Goal: Task Accomplishment & Management: Manage account settings

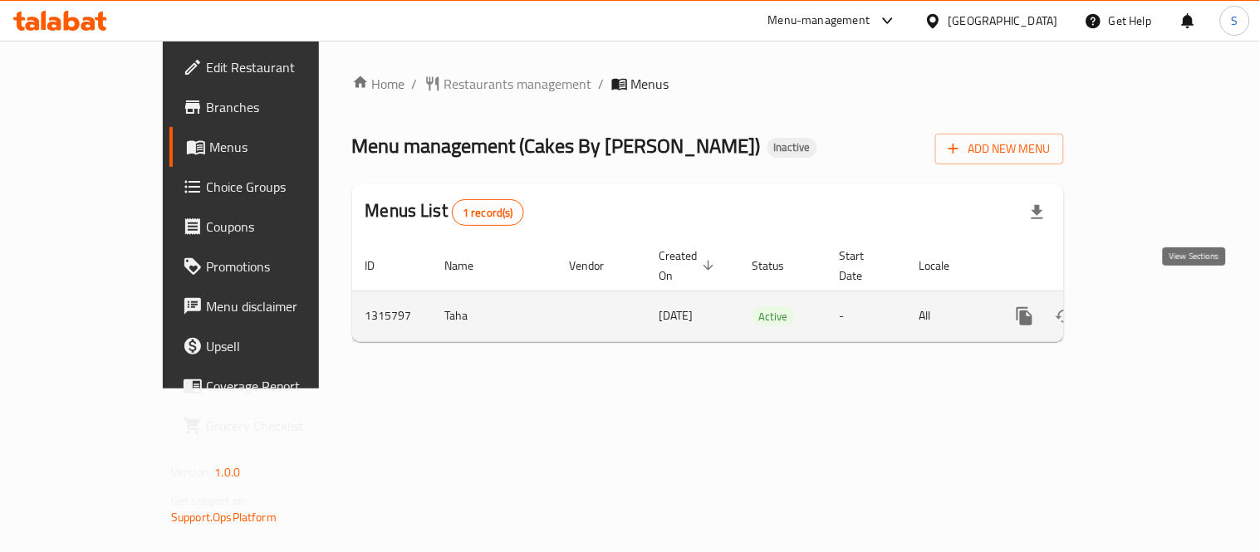
click at [1164, 301] on link "enhanced table" at bounding box center [1144, 316] width 40 height 40
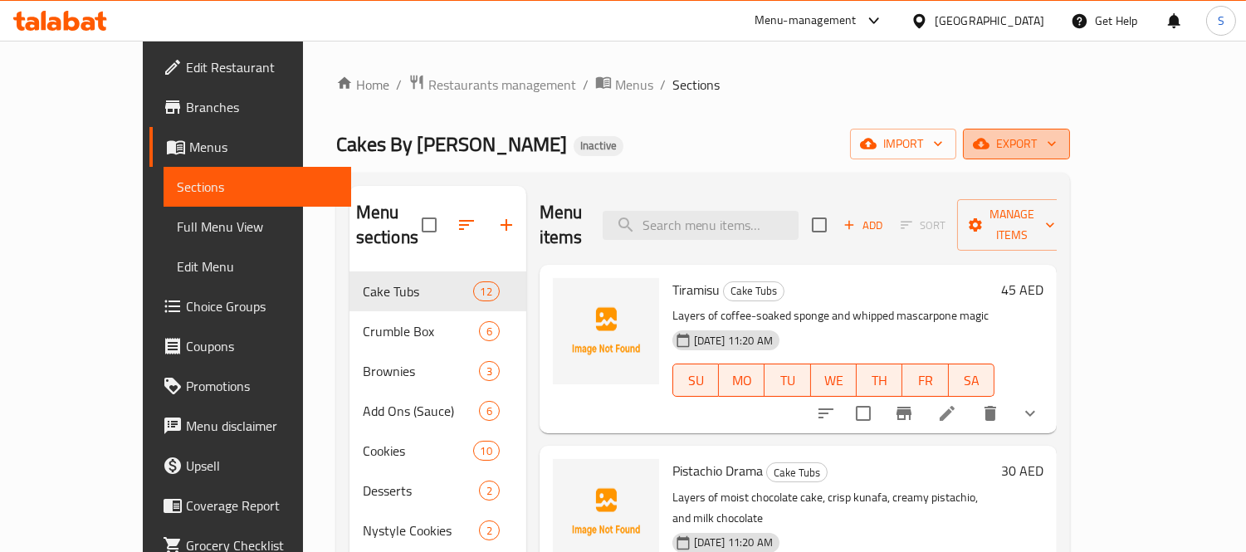
click at [1057, 146] on span "export" at bounding box center [1016, 144] width 81 height 21
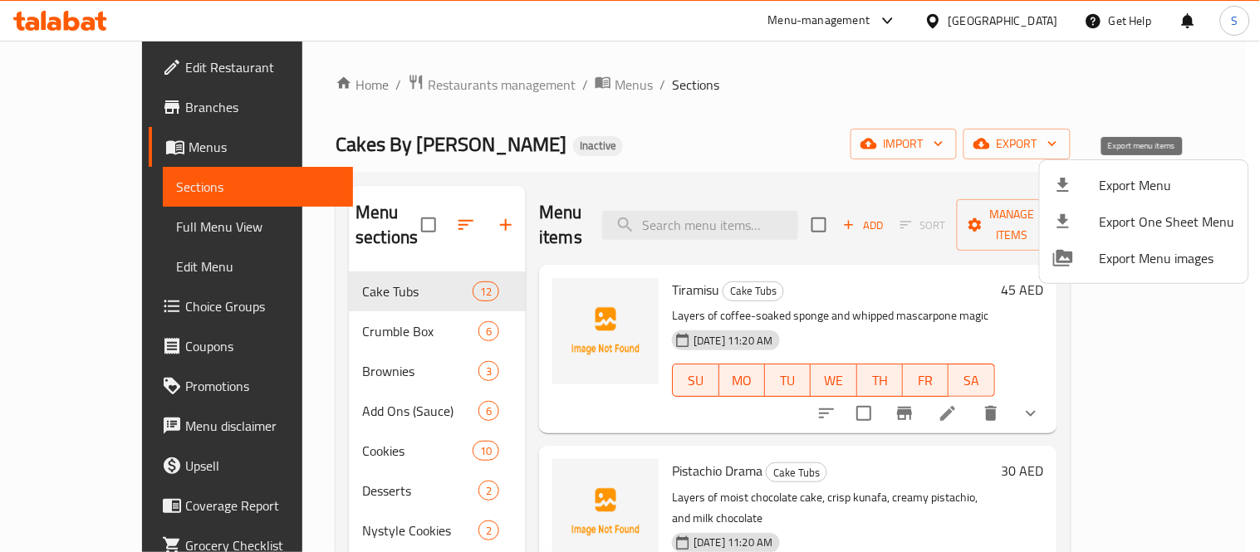
click at [1141, 188] on span "Export Menu" at bounding box center [1166, 185] width 135 height 20
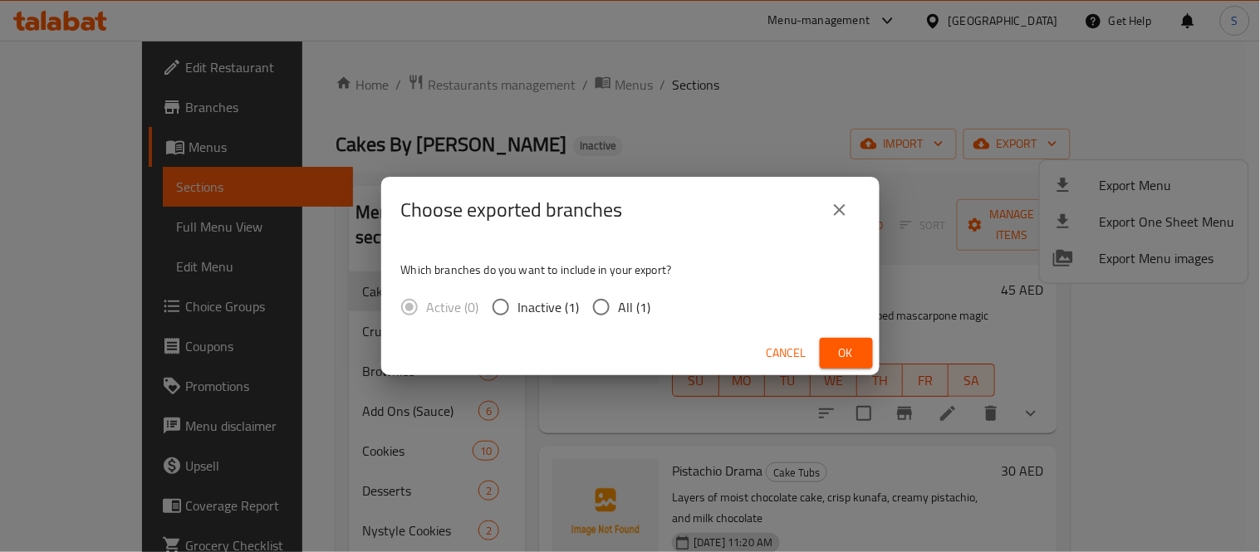
click at [634, 297] on span "All (1)" at bounding box center [635, 307] width 32 height 20
click at [619, 296] on input "All (1)" at bounding box center [601, 307] width 35 height 35
radio input "true"
click at [849, 365] on button "Ok" at bounding box center [846, 353] width 53 height 31
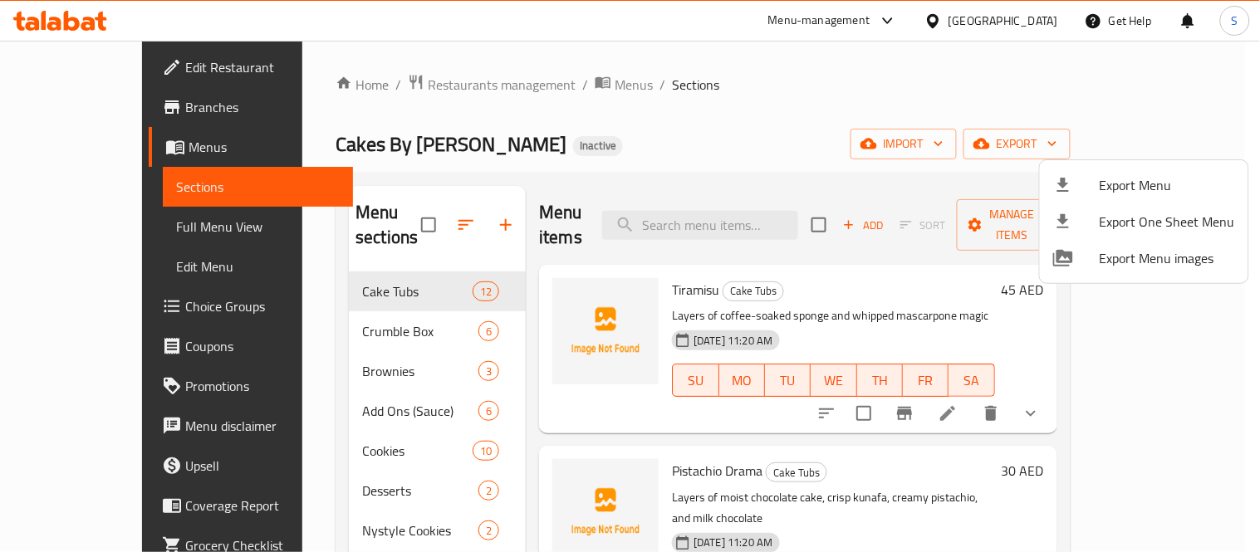
click at [71, 216] on div at bounding box center [630, 276] width 1260 height 552
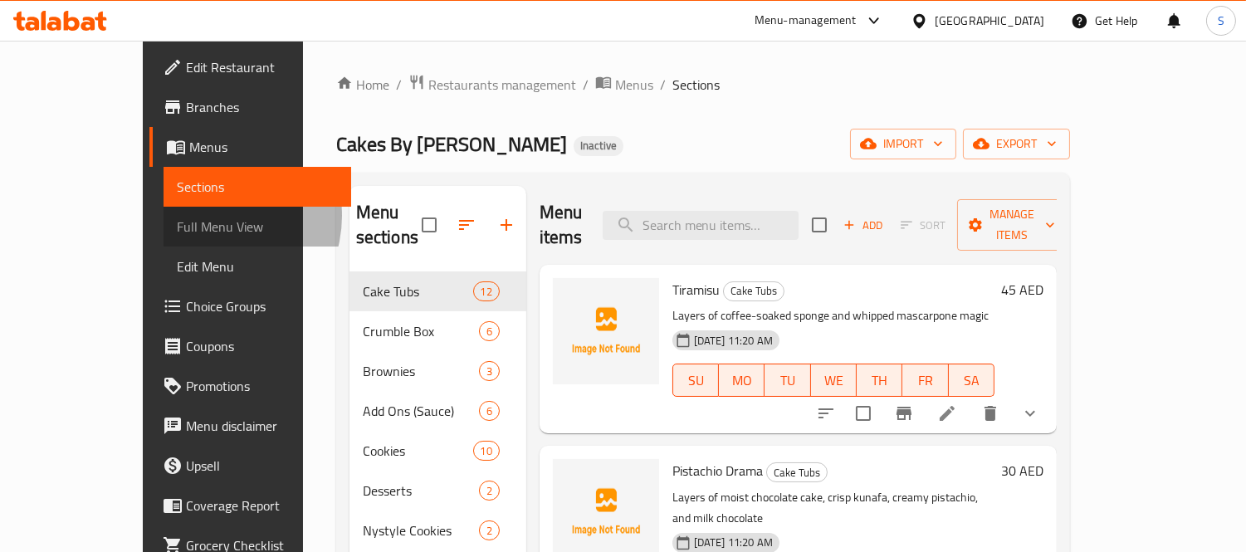
click at [177, 217] on span "Full Menu View" at bounding box center [257, 227] width 161 height 20
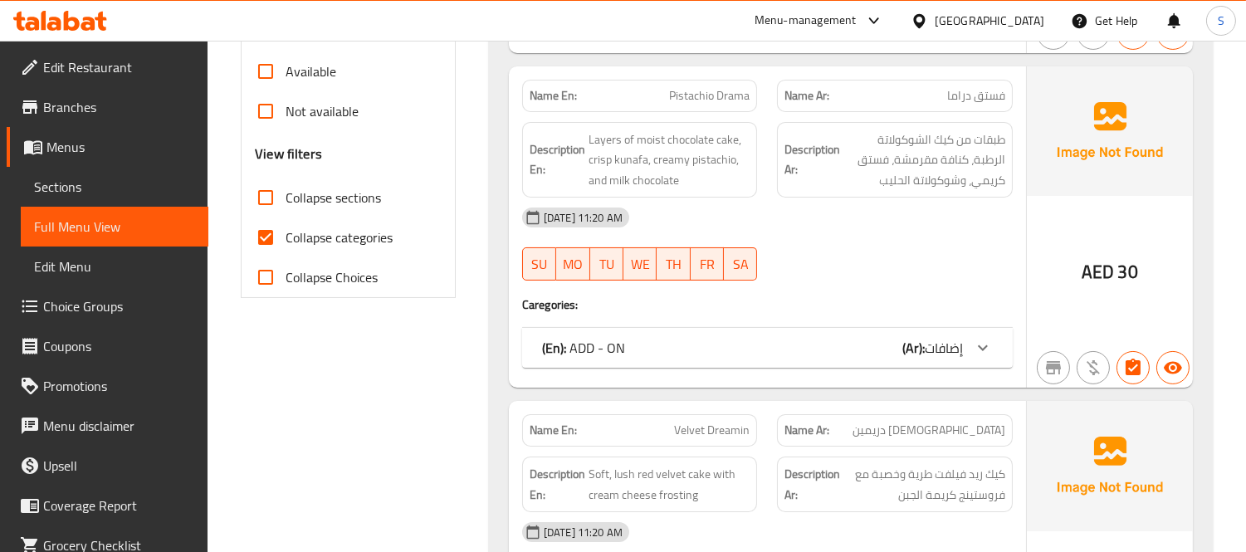
scroll to position [553, 0]
click at [355, 241] on span "Collapse categories" at bounding box center [339, 237] width 107 height 20
click at [286, 241] on input "Collapse categories" at bounding box center [266, 237] width 40 height 40
checkbox input "false"
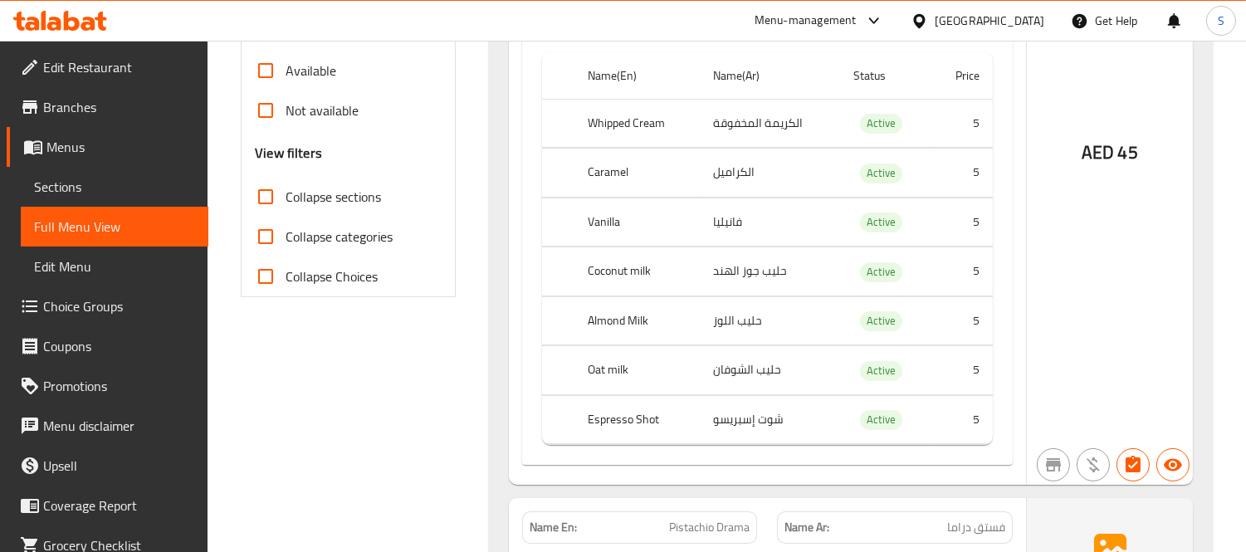
click at [595, 208] on th "Vanilla" at bounding box center [637, 222] width 125 height 49
click at [596, 206] on th "Vanilla" at bounding box center [637, 222] width 125 height 49
copy th "Vanilla"
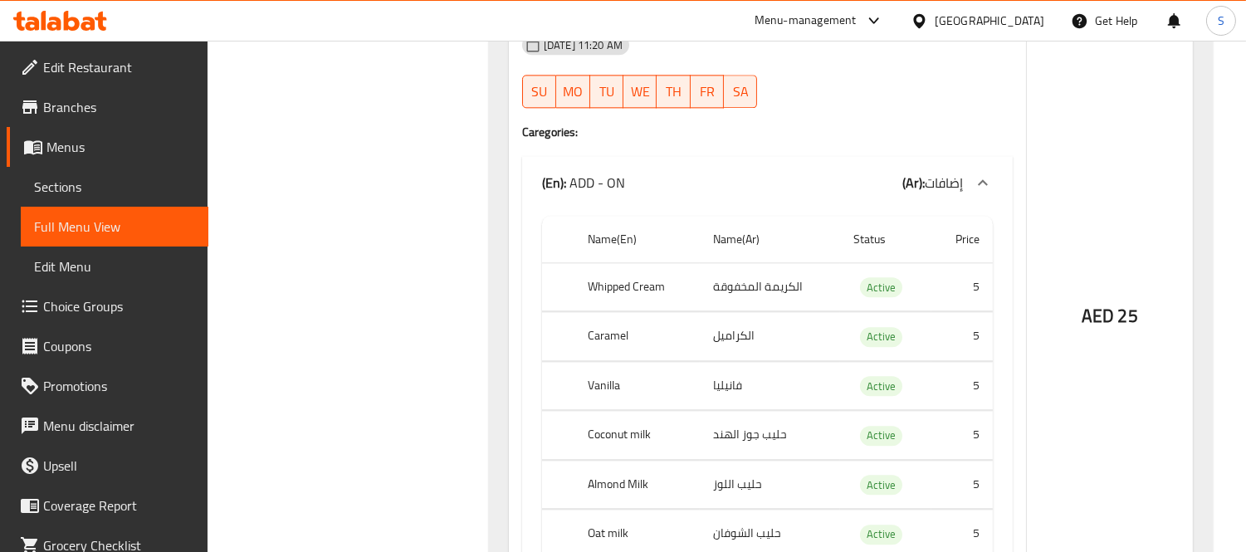
scroll to position [7725, 0]
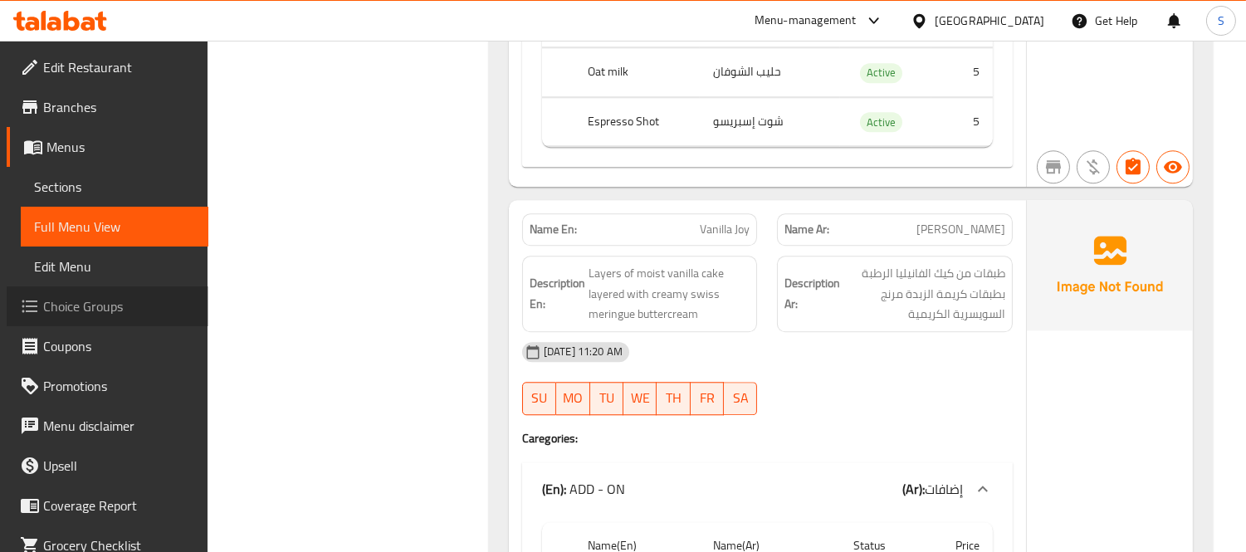
click at [127, 296] on link "Choice Groups" at bounding box center [108, 306] width 202 height 40
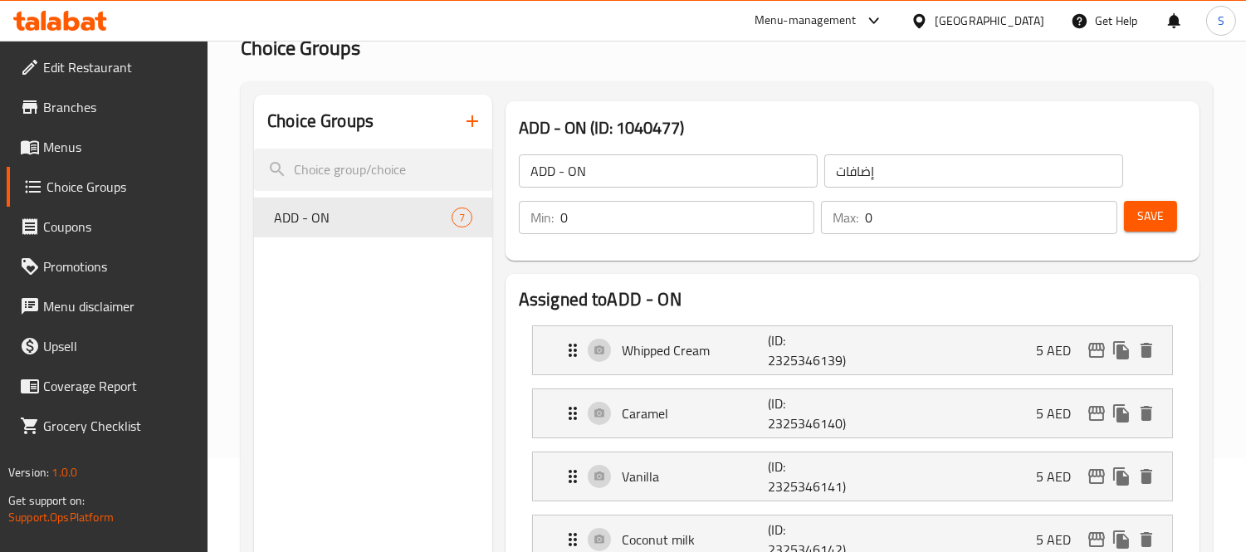
scroll to position [92, 0]
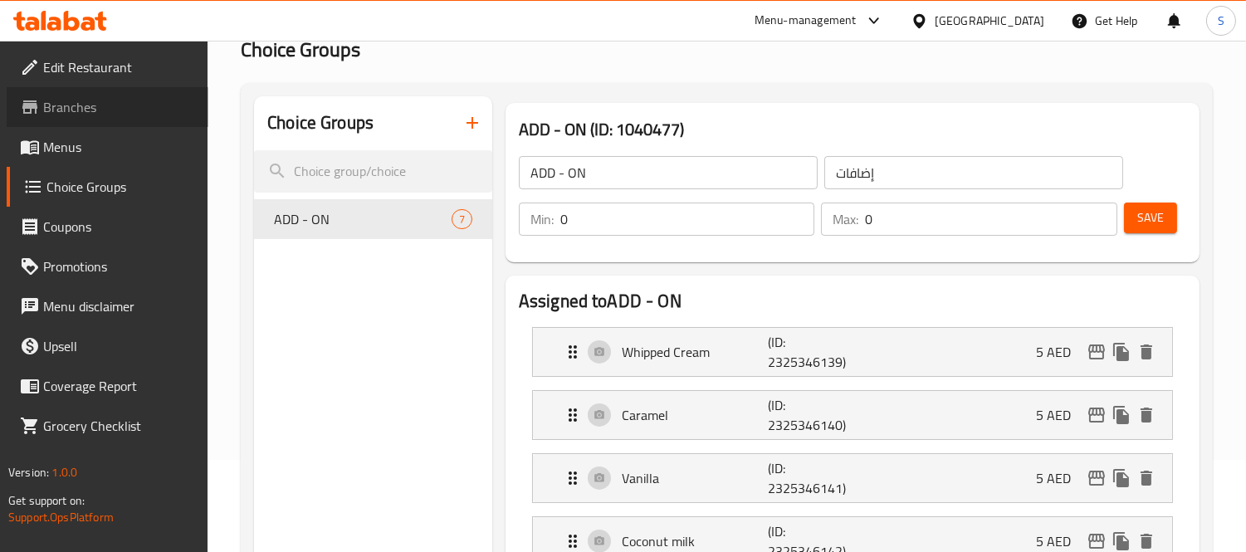
click at [84, 112] on span "Branches" at bounding box center [119, 107] width 152 height 20
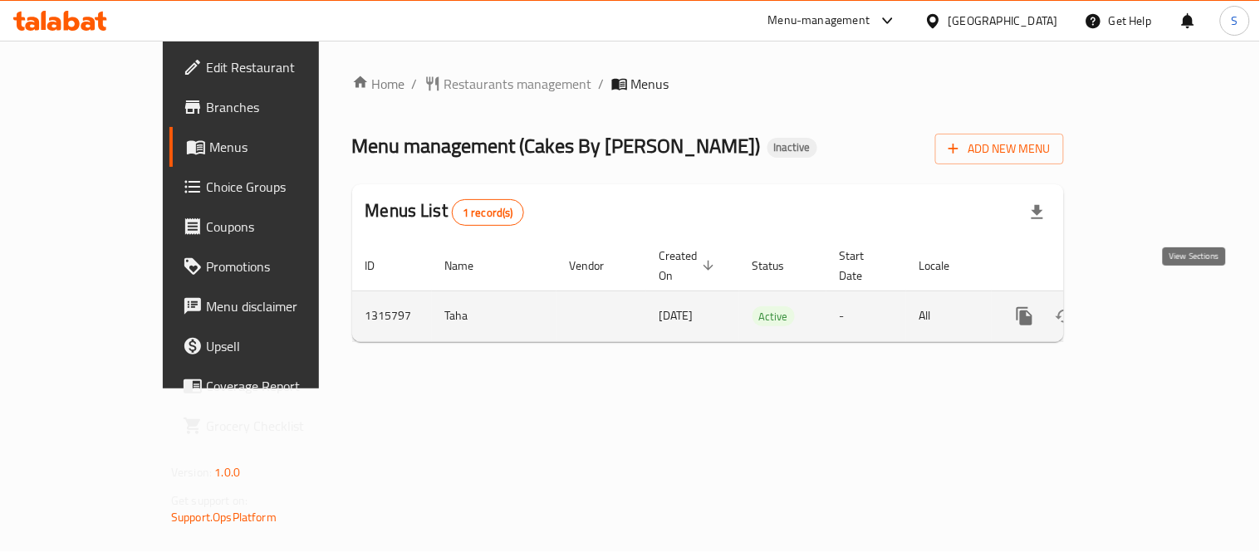
click at [1154, 306] on icon "enhanced table" at bounding box center [1144, 316] width 20 height 20
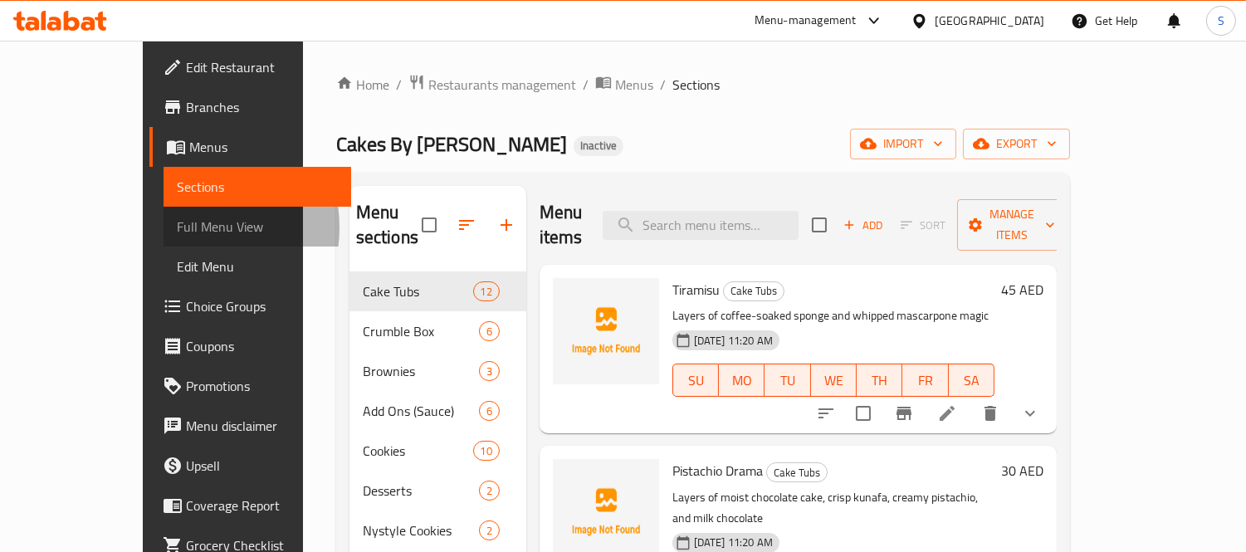
click at [177, 228] on span "Full Menu View" at bounding box center [257, 227] width 161 height 20
click at [177, 229] on span "Full Menu View" at bounding box center [257, 227] width 161 height 20
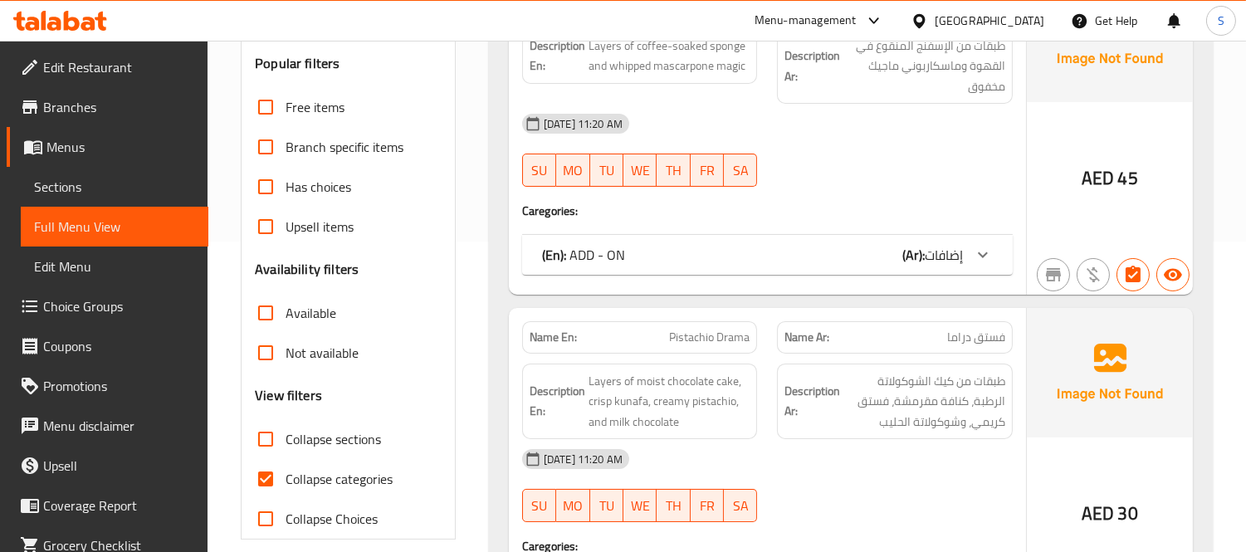
scroll to position [369, 0]
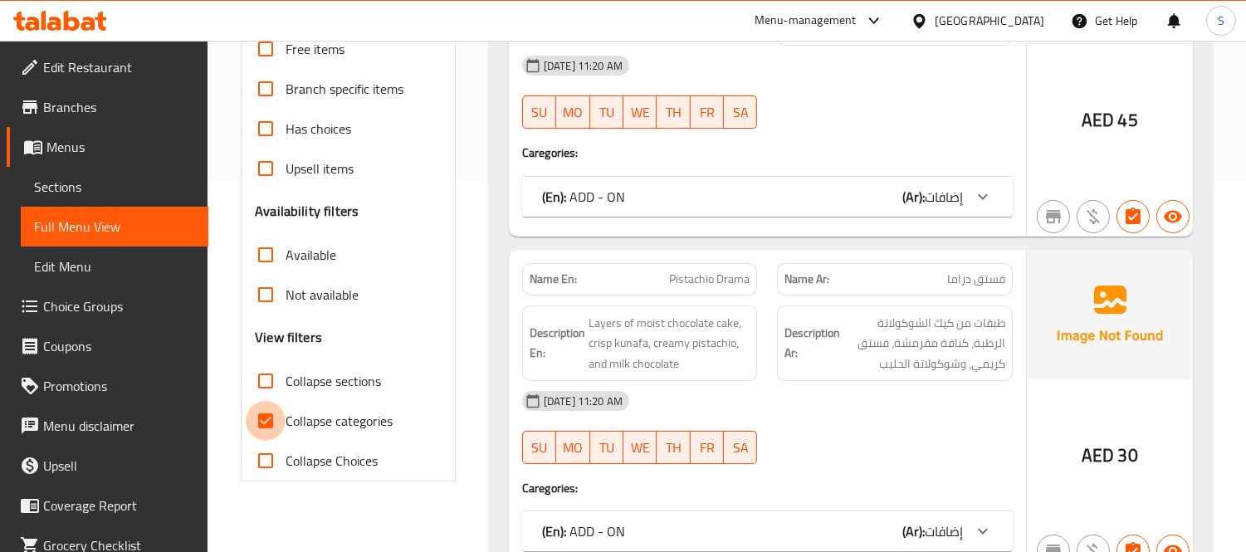
click at [278, 412] on input "Collapse categories" at bounding box center [266, 421] width 40 height 40
checkbox input "false"
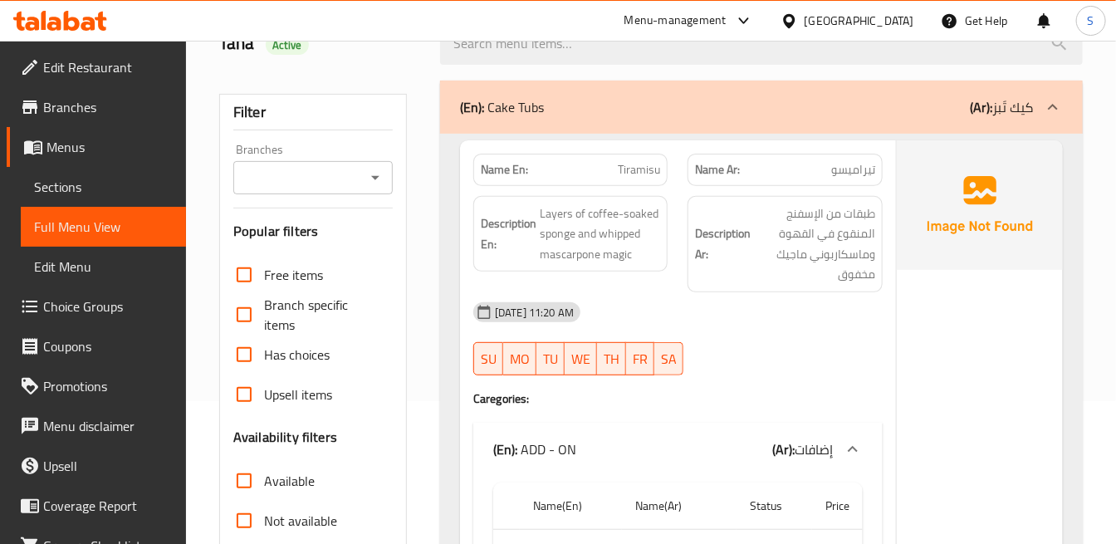
scroll to position [184, 0]
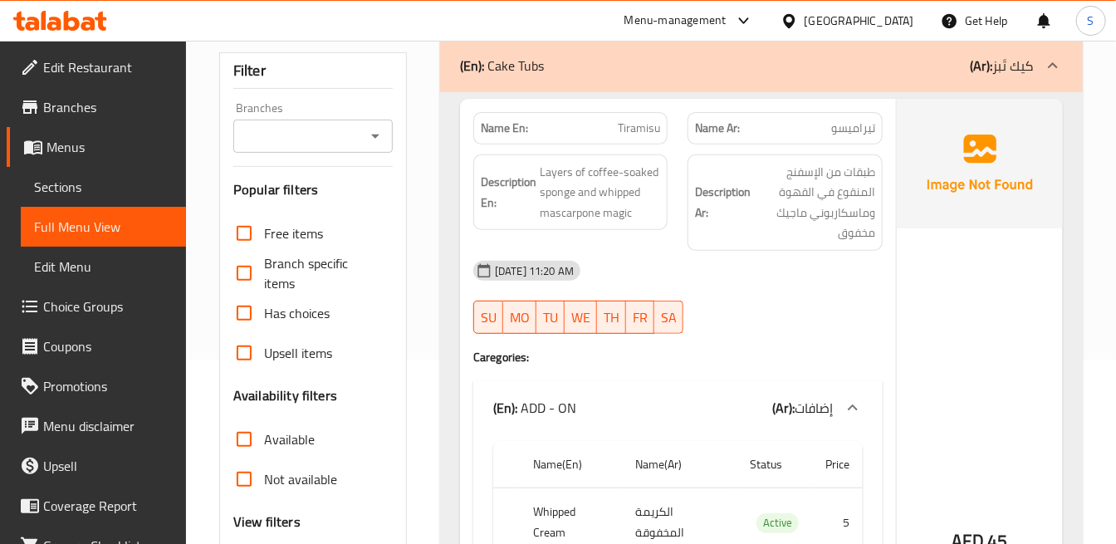
click at [800, 256] on div "[DATE] 11:20 AM" at bounding box center [677, 271] width 429 height 40
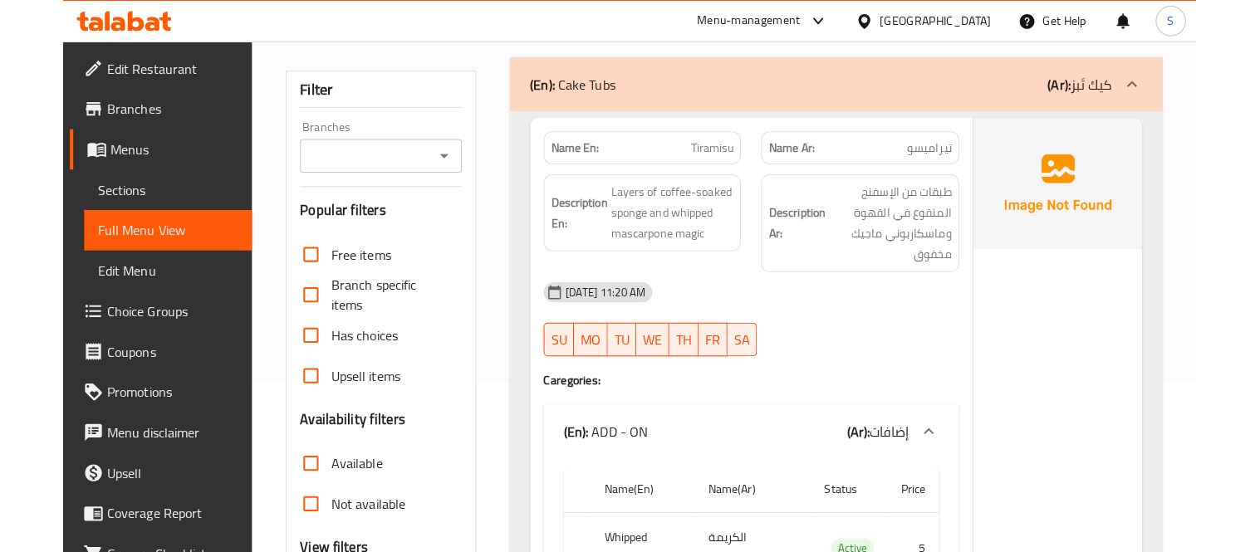
scroll to position [92, 0]
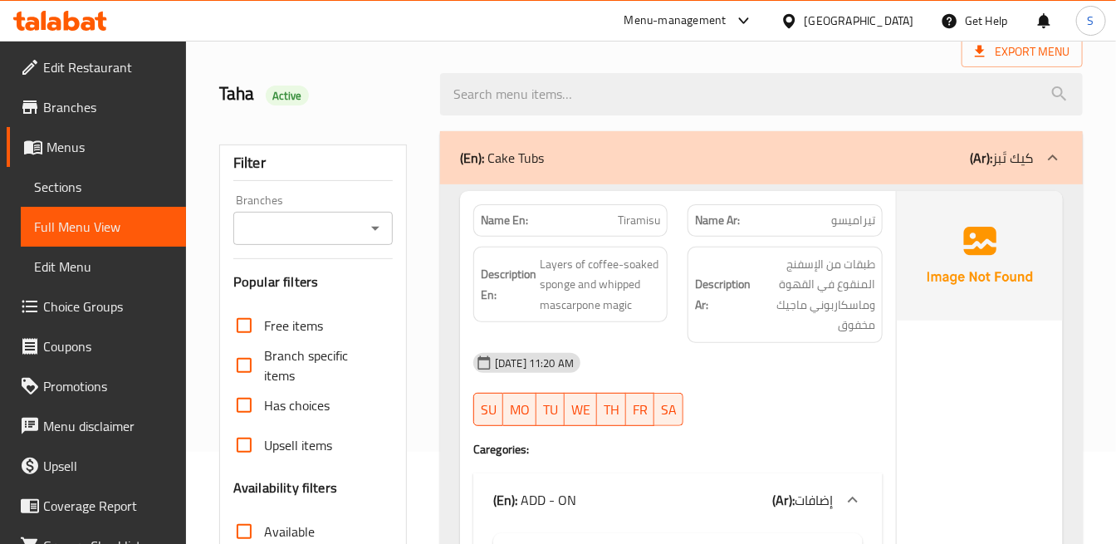
click at [861, 308] on span "طبقات من الإسفنج المنقوع في القهوة وماسكاربوني ماجيك مخفوق" at bounding box center [814, 294] width 120 height 81
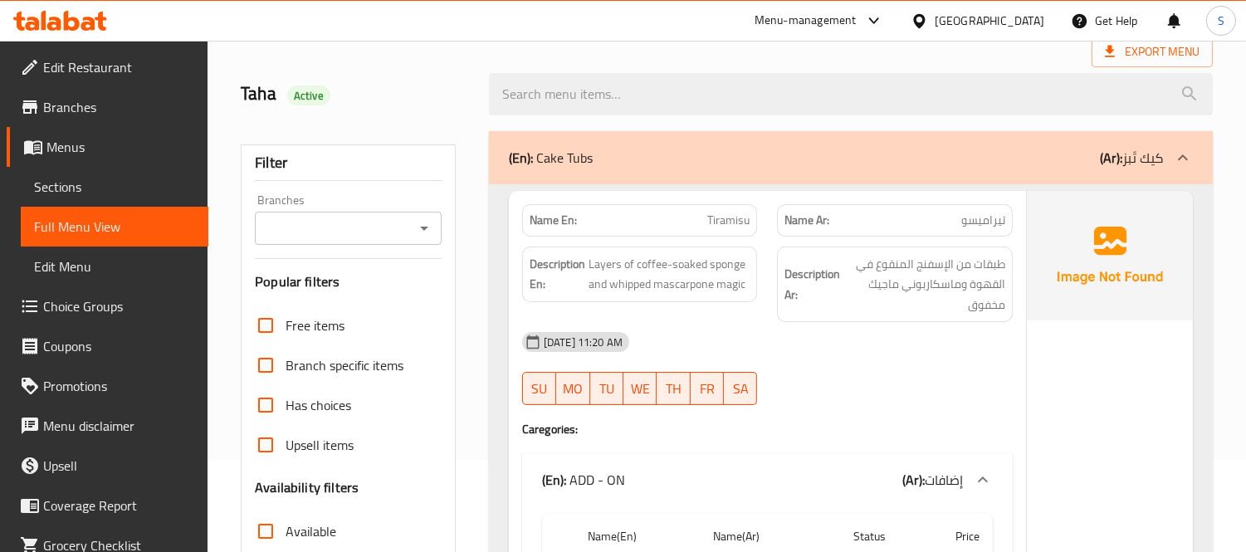
click at [127, 184] on span "Sections" at bounding box center [114, 187] width 161 height 20
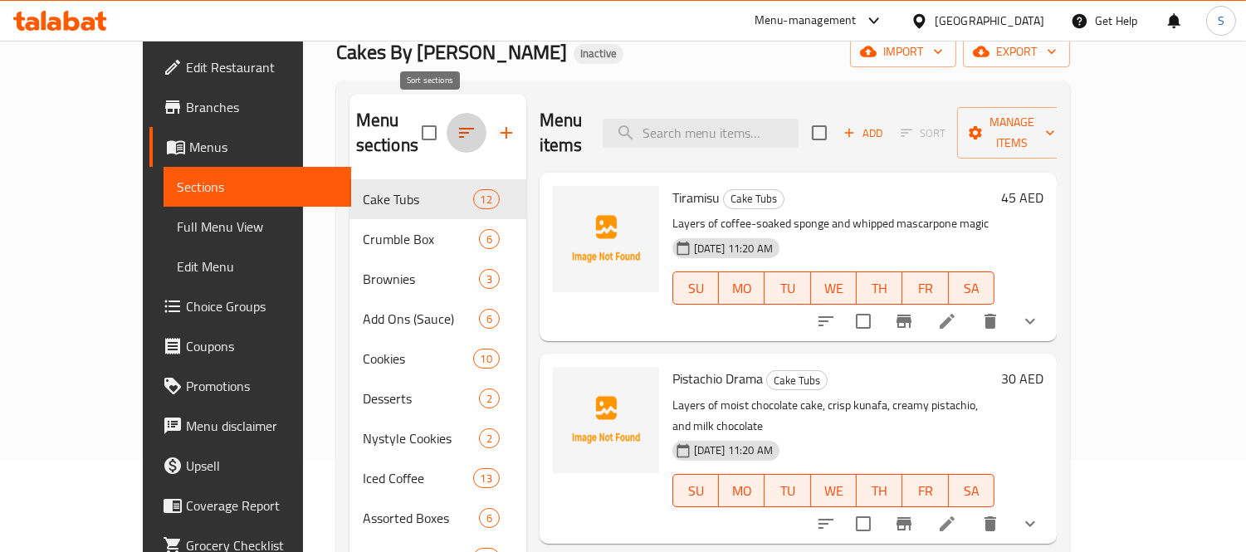
click at [447, 123] on button "button" at bounding box center [467, 133] width 40 height 40
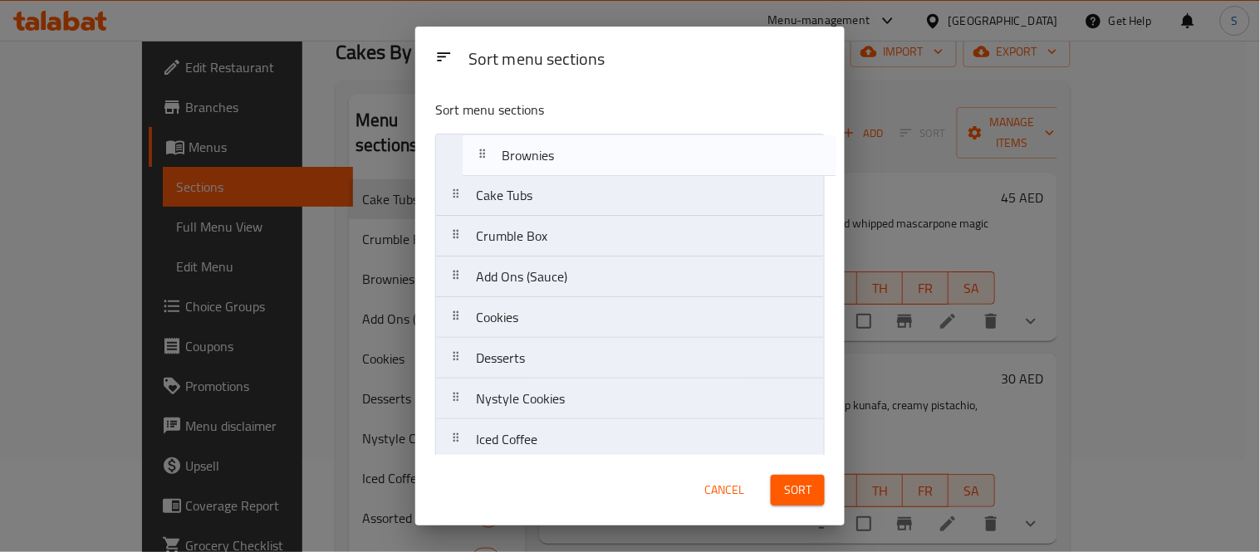
drag, startPoint x: 508, startPoint y: 243, endPoint x: 541, endPoint y: 152, distance: 96.9
click at [541, 152] on nav "Cake Tubs Crumble Box Brownies Add Ons (Sauce) Cookies Desserts Nystyle Cookies…" at bounding box center [629, 419] width 389 height 571
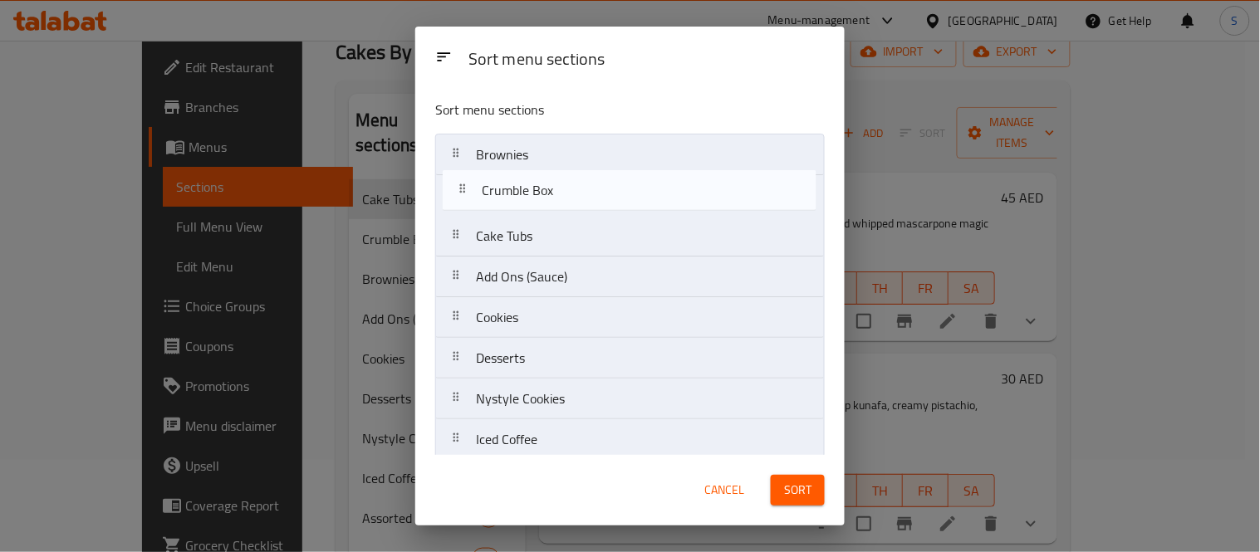
drag, startPoint x: 533, startPoint y: 247, endPoint x: 543, endPoint y: 197, distance: 51.6
click at [543, 197] on nav "Brownies Cake Tubs Crumble Box Add Ons (Sauce) Cookies Desserts Nystyle Cookies…" at bounding box center [629, 419] width 389 height 571
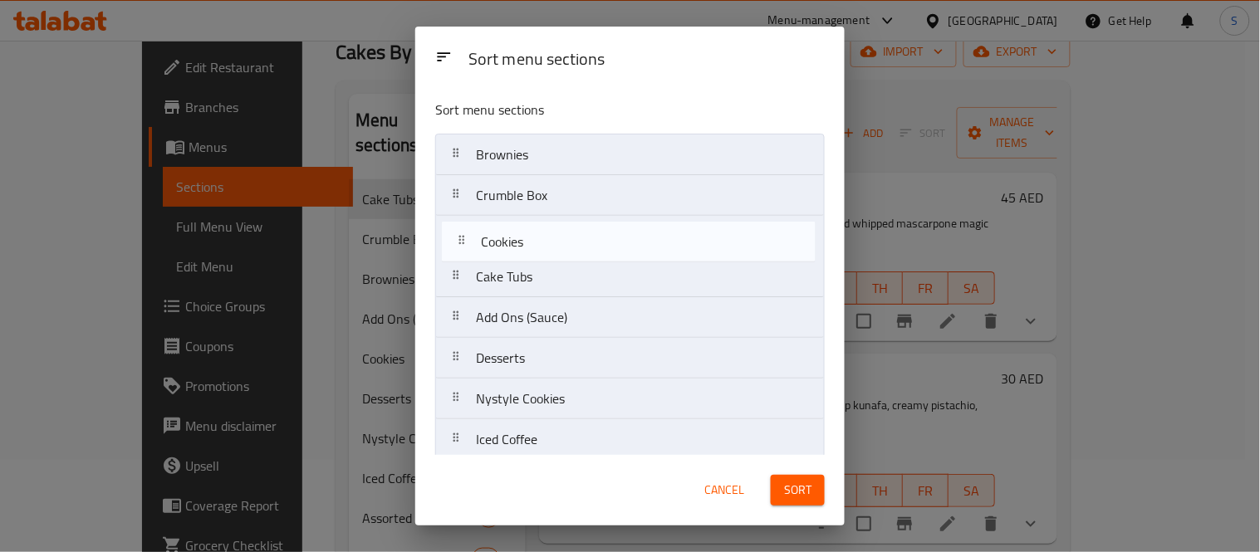
drag, startPoint x: 536, startPoint y: 317, endPoint x: 545, endPoint y: 234, distance: 83.5
click at [545, 234] on nav "Brownies Crumble Box Cake Tubs Add Ons (Sauce) Cookies Desserts Nystyle Cookies…" at bounding box center [629, 419] width 389 height 571
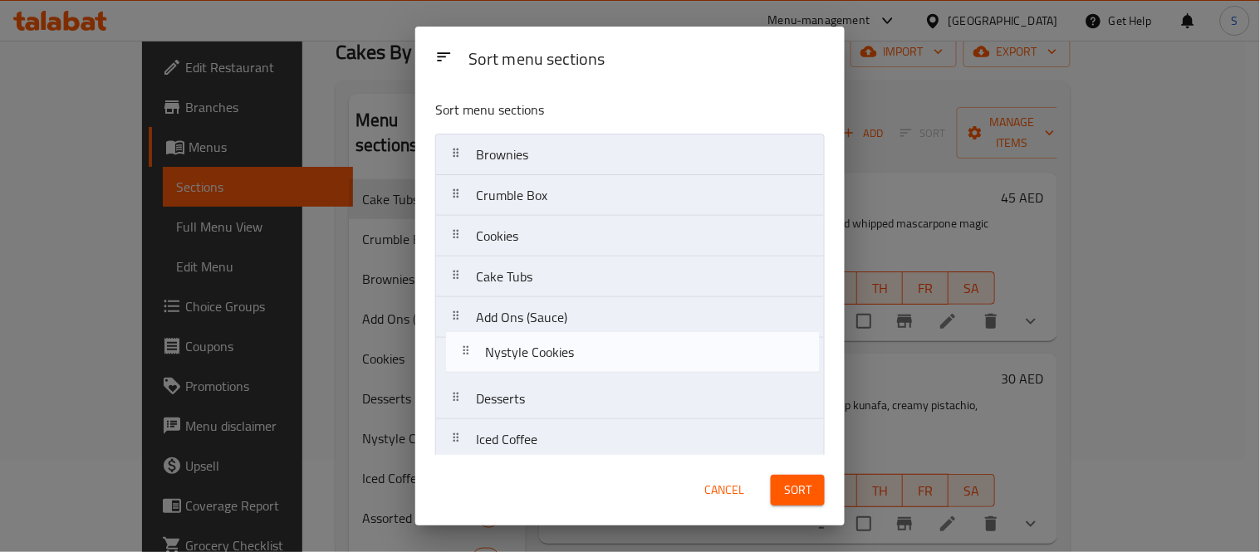
scroll to position [2, 0]
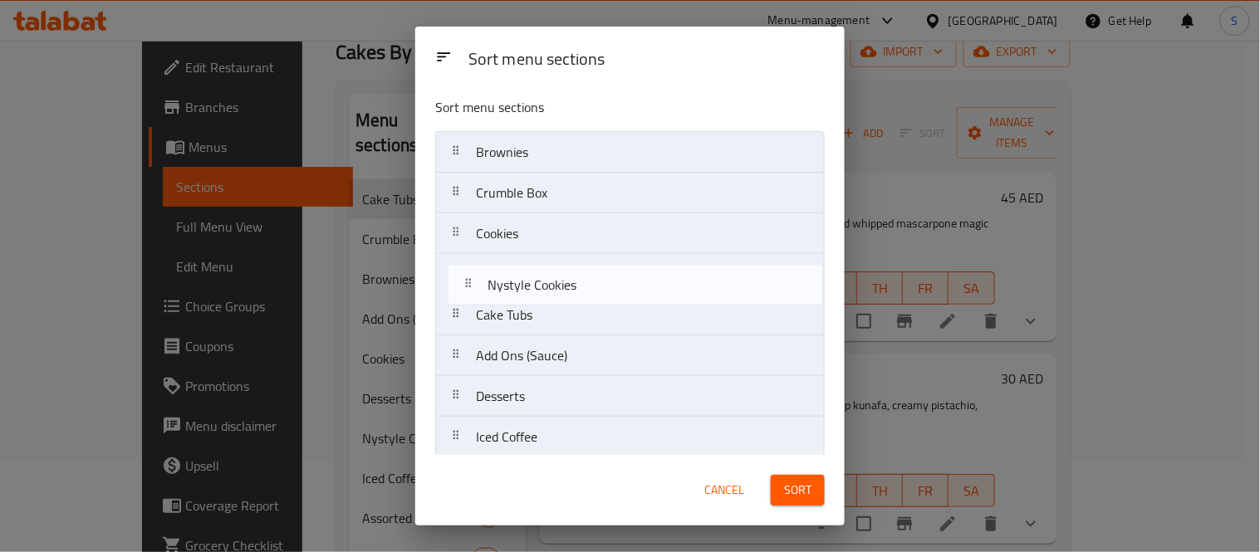
drag, startPoint x: 560, startPoint y: 405, endPoint x: 571, endPoint y: 286, distance: 120.1
click at [571, 286] on nav "Brownies Crumble Box Cookies Cake Tubs Add Ons (Sauce) Desserts Nystyle Cookies…" at bounding box center [629, 416] width 389 height 571
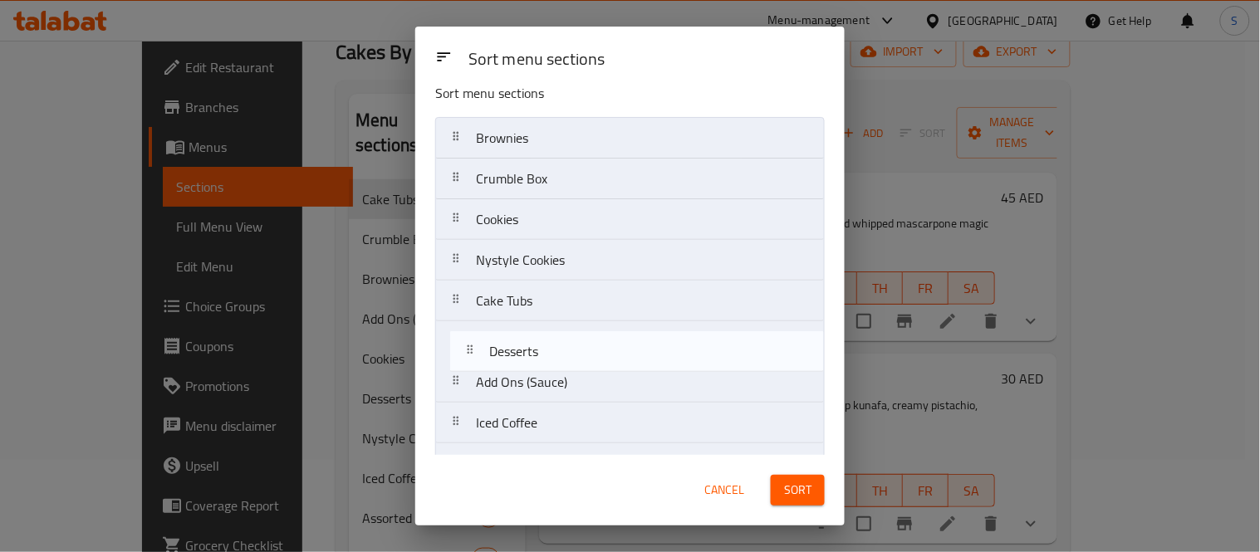
drag, startPoint x: 511, startPoint y: 399, endPoint x: 530, endPoint y: 350, distance: 53.4
click at [530, 350] on nav "Brownies Crumble Box Cookies Nystyle Cookies Cake Tubs Add Ons (Sauce) Desserts…" at bounding box center [629, 402] width 389 height 571
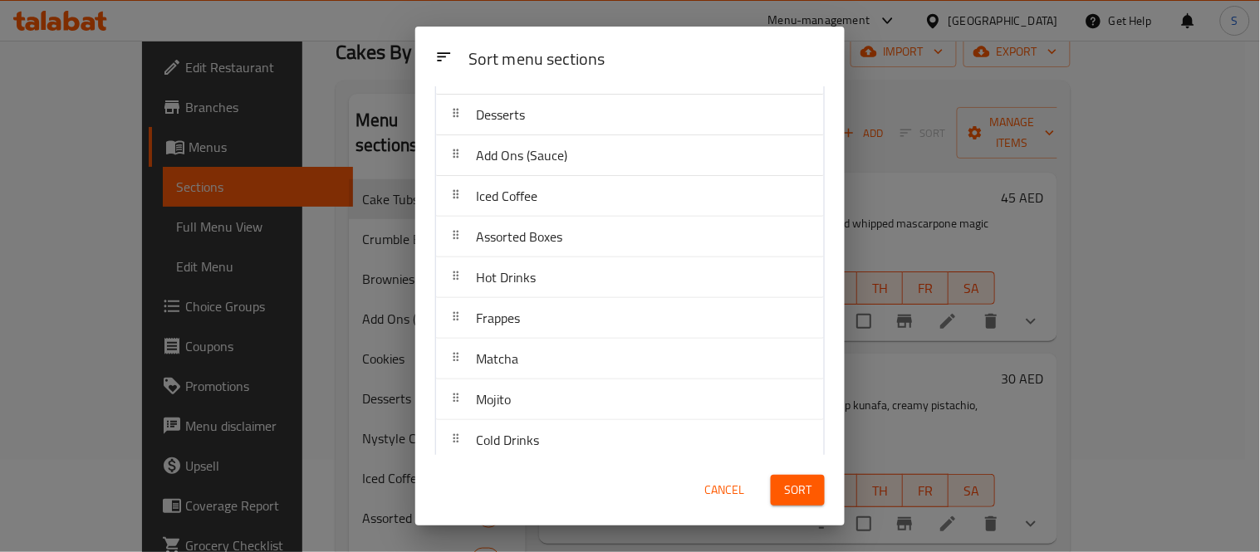
scroll to position [256, 0]
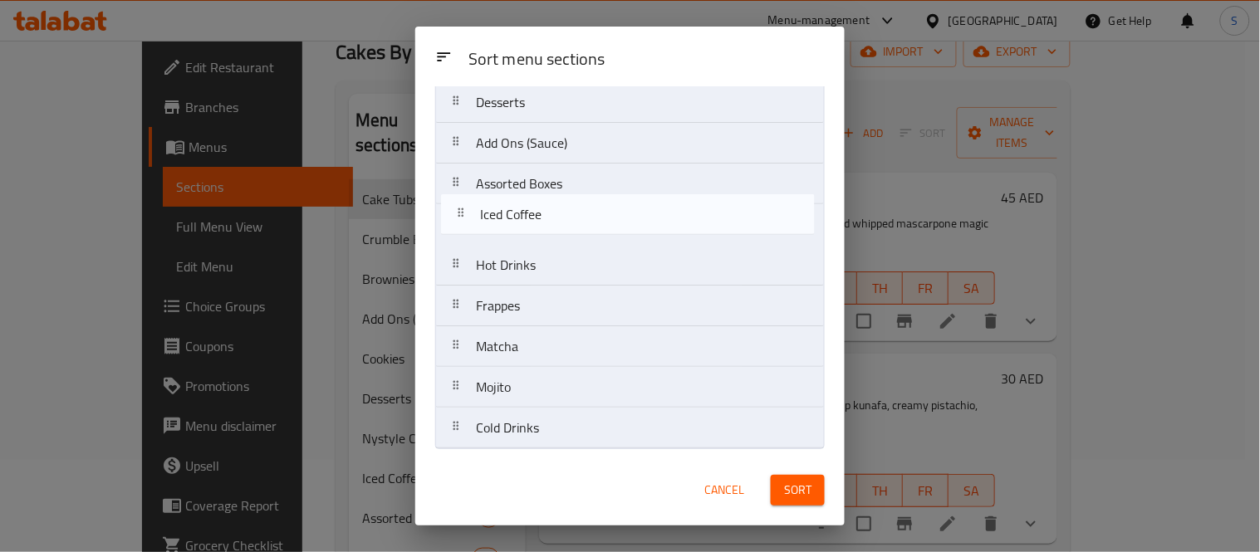
drag, startPoint x: 552, startPoint y: 179, endPoint x: 557, endPoint y: 212, distance: 33.6
click at [557, 212] on nav "Brownies Crumble Box Cookies Nystyle Cookies Cake Tubs Desserts Add Ons (Sauce)…" at bounding box center [629, 163] width 389 height 571
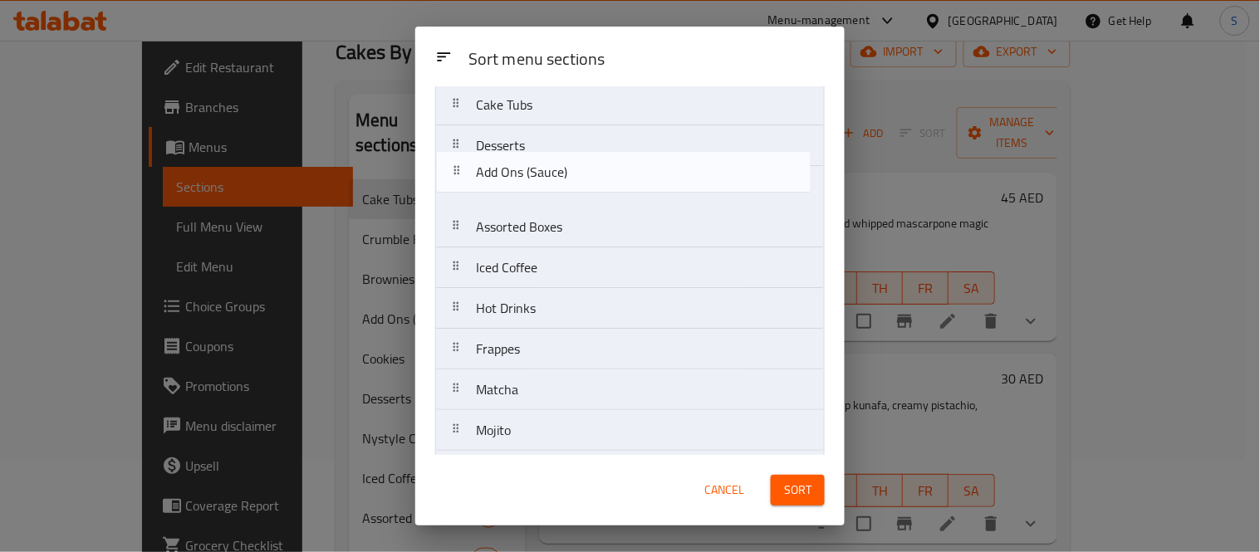
scroll to position [206, 0]
drag, startPoint x: 560, startPoint y: 149, endPoint x: 559, endPoint y: 211, distance: 61.5
click at [560, 184] on nav "Brownies Crumble Box Cookies Nystyle Cookies Cake Tubs Desserts Add Ons (Sauce)…" at bounding box center [629, 213] width 389 height 571
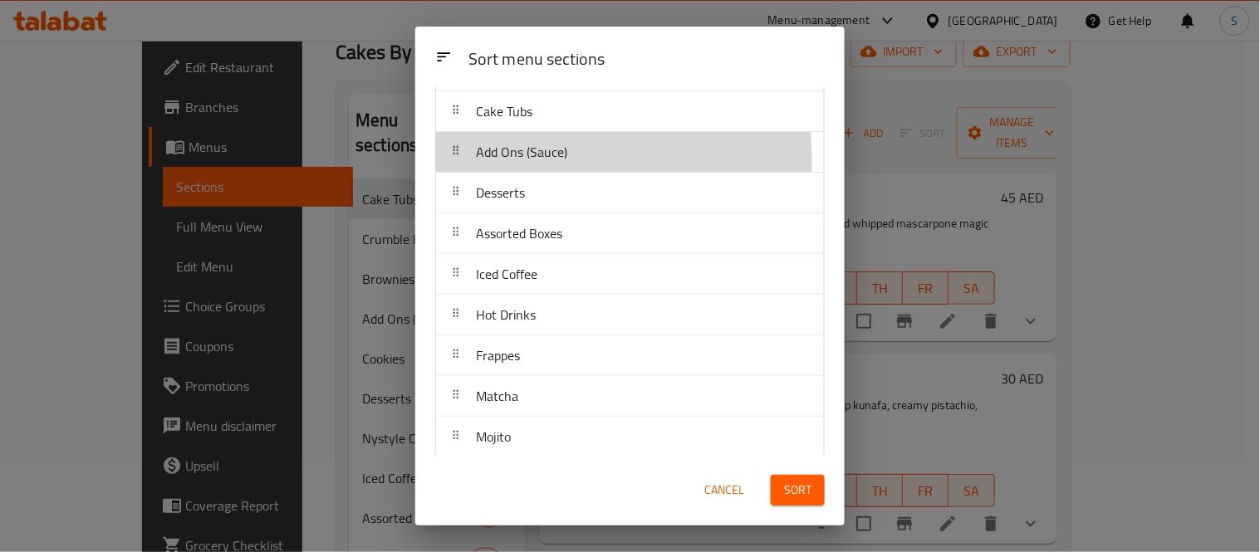
scroll to position [202, 0]
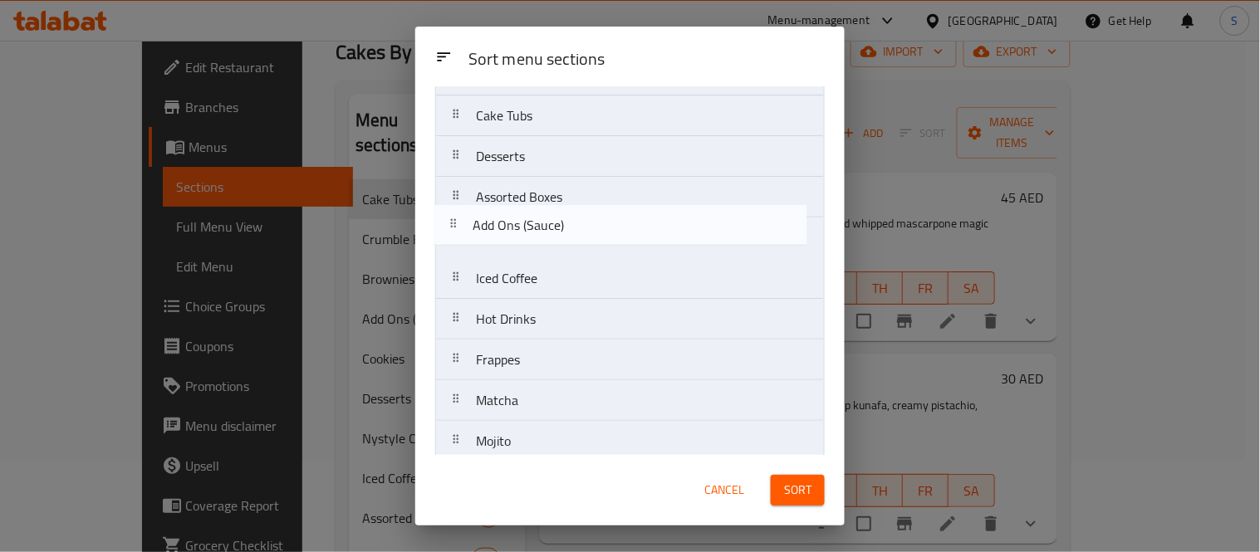
drag, startPoint x: 544, startPoint y: 159, endPoint x: 541, endPoint y: 241, distance: 81.4
click at [541, 241] on nav "Brownies Crumble Box Cookies Nystyle Cookies Cake Tubs Add Ons (Sauce) Desserts…" at bounding box center [629, 217] width 389 height 571
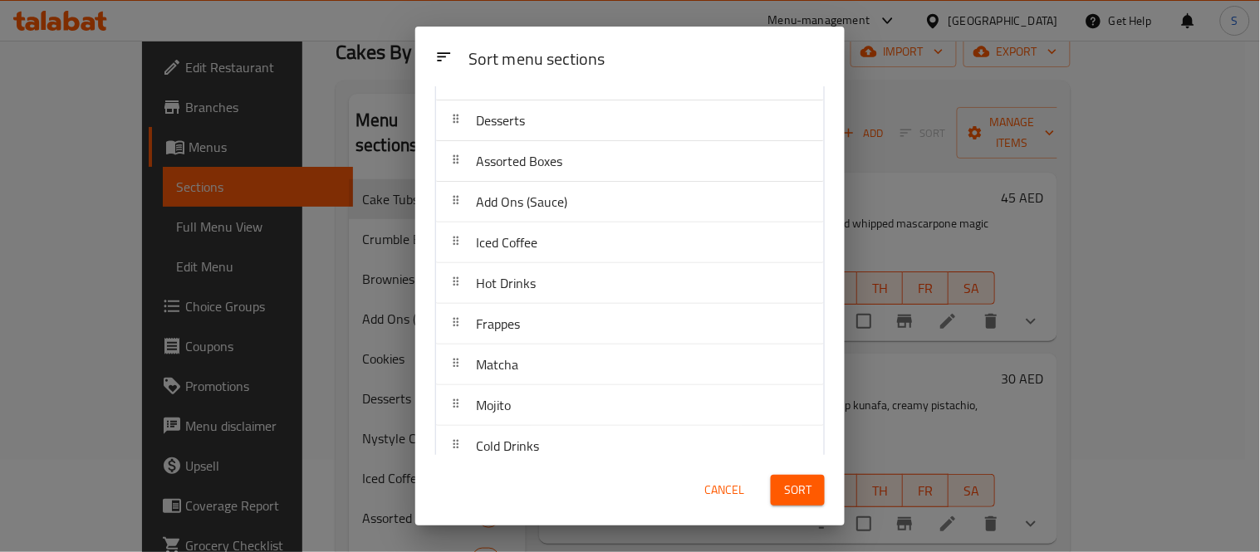
scroll to position [256, 0]
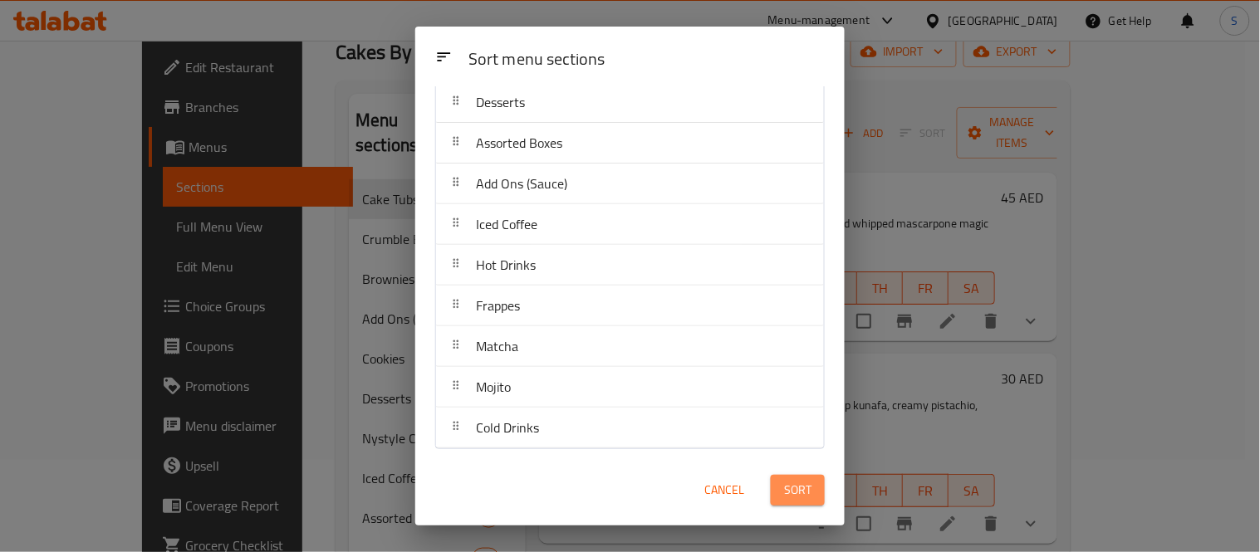
click at [800, 496] on span "Sort" at bounding box center [797, 490] width 27 height 21
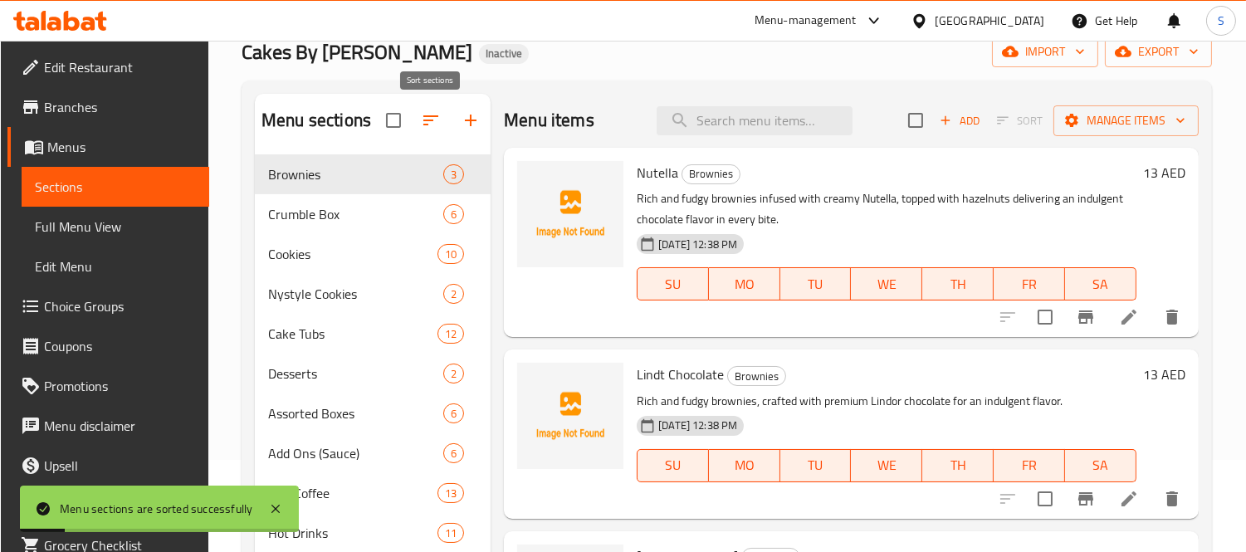
click at [421, 125] on icon "button" at bounding box center [431, 120] width 20 height 20
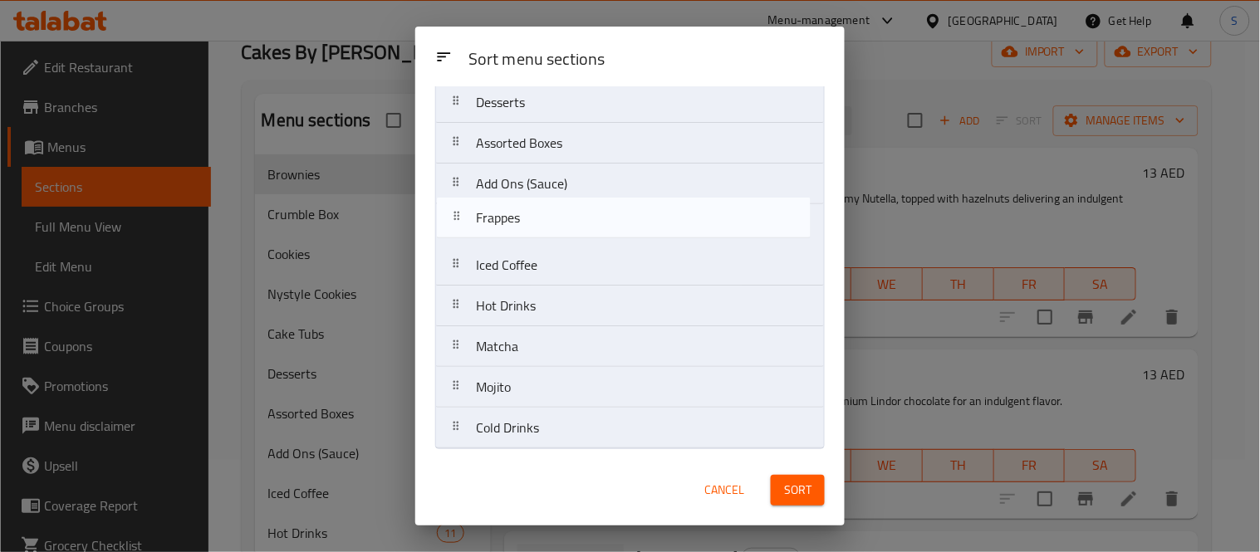
drag, startPoint x: 536, startPoint y: 308, endPoint x: 536, endPoint y: 220, distance: 88.0
click at [536, 214] on nav "Brownies Crumble Box Cookies Nystyle Cookies Cake Tubs Desserts Assorted Boxes …" at bounding box center [629, 163] width 389 height 571
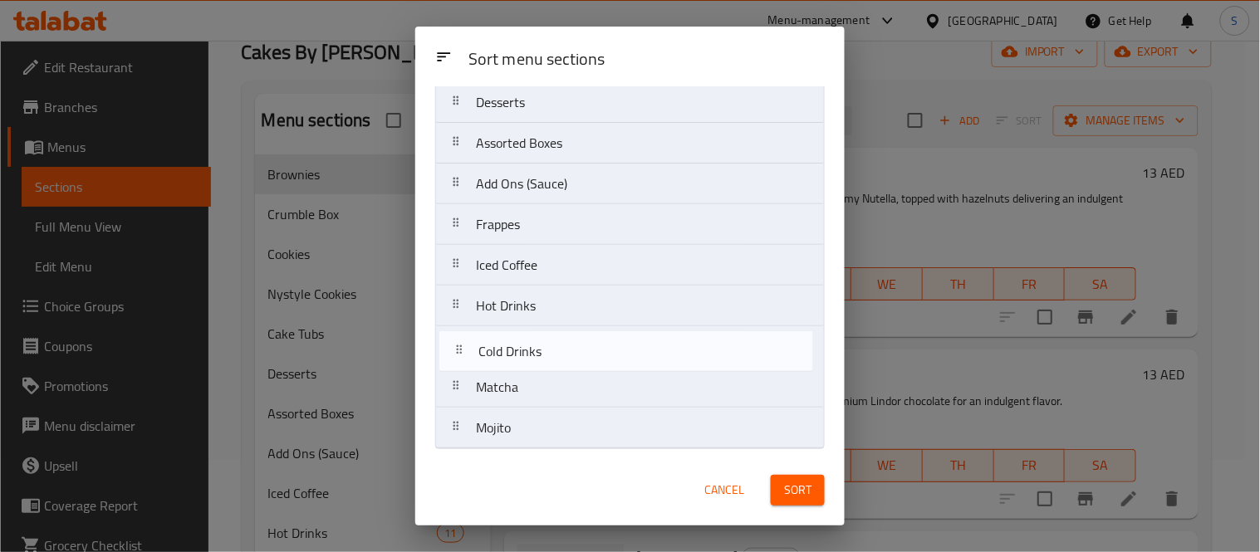
drag, startPoint x: 536, startPoint y: 426, endPoint x: 538, endPoint y: 345, distance: 80.6
click at [538, 345] on nav "Brownies Crumble Box Cookies Nystyle Cookies Cake Tubs Desserts Assorted Boxes …" at bounding box center [629, 163] width 389 height 571
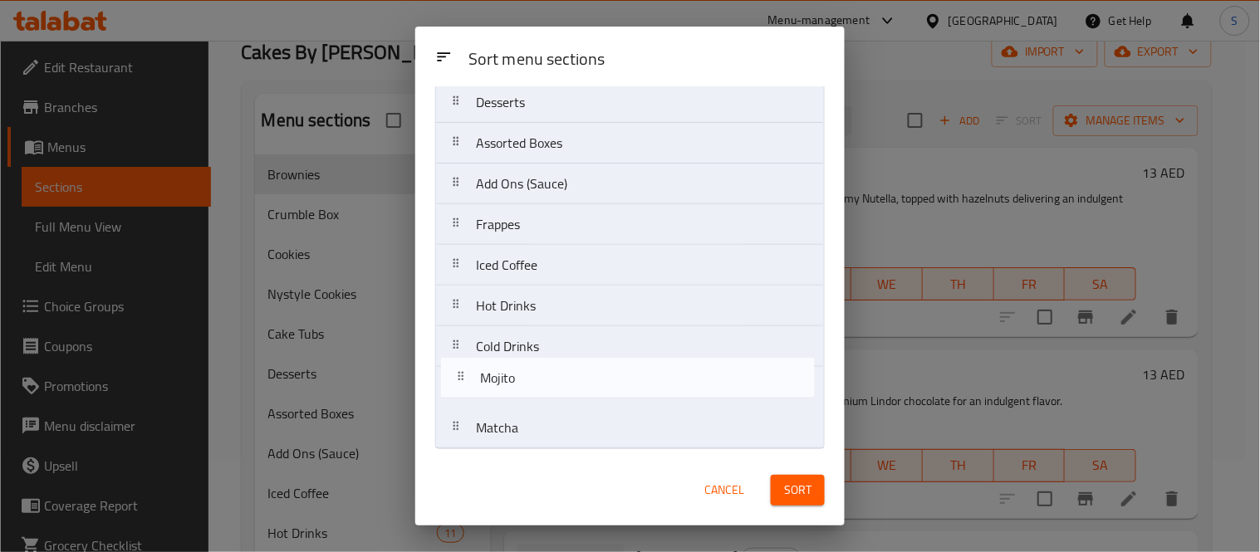
drag, startPoint x: 524, startPoint y: 433, endPoint x: 528, endPoint y: 379, distance: 55.0
click at [528, 379] on nav "Brownies Crumble Box Cookies Nystyle Cookies Cake Tubs Desserts Assorted Boxes …" at bounding box center [629, 163] width 389 height 571
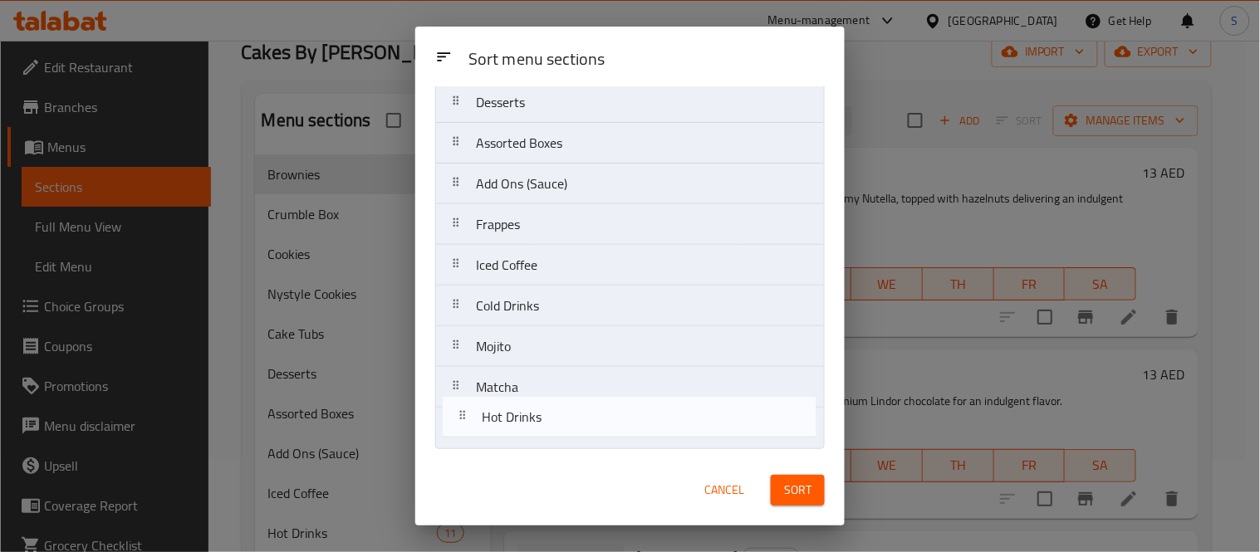
drag, startPoint x: 516, startPoint y: 309, endPoint x: 523, endPoint y: 424, distance: 115.7
click at [523, 424] on nav "Brownies Crumble Box Cookies Nystyle Cookies Cake Tubs Desserts Assorted Boxes …" at bounding box center [629, 163] width 389 height 571
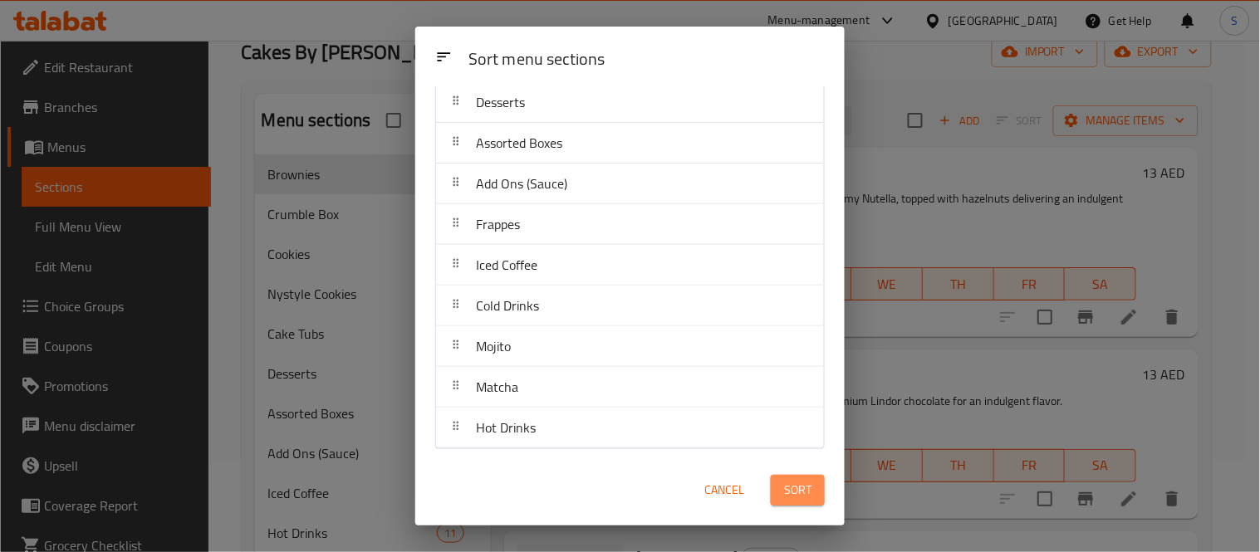
click at [798, 490] on span "Sort" at bounding box center [797, 490] width 27 height 21
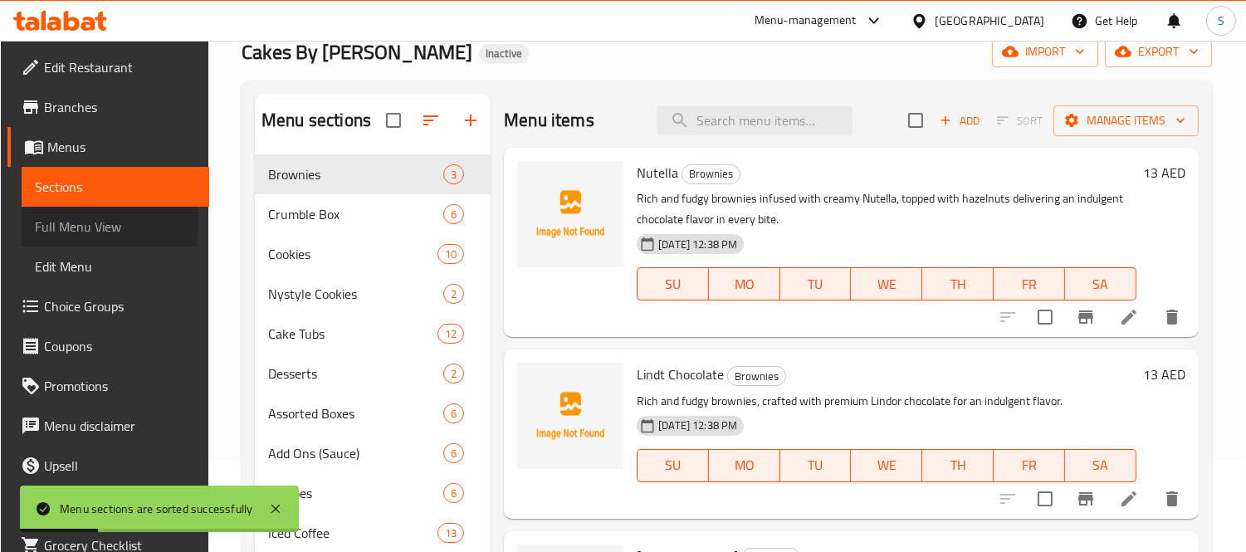
click at [31, 220] on link "Full Menu View" at bounding box center [116, 227] width 188 height 40
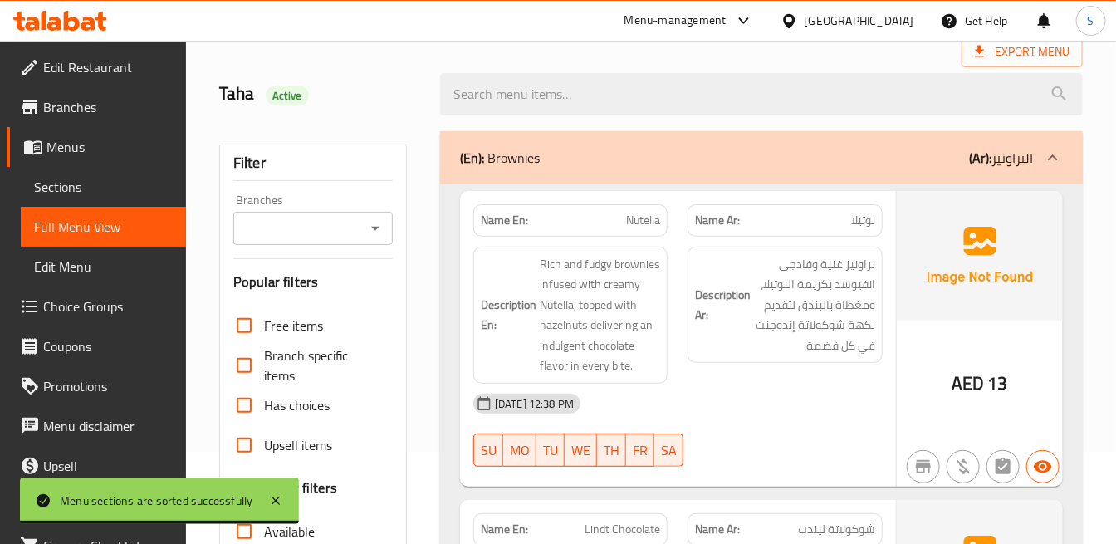
click at [708, 325] on h6 "Description Ar: براونيز غنية وفادجي انفيوسد بكريمة النوتيلا، ومغطاة بالبندق لتق…" at bounding box center [784, 305] width 179 height 102
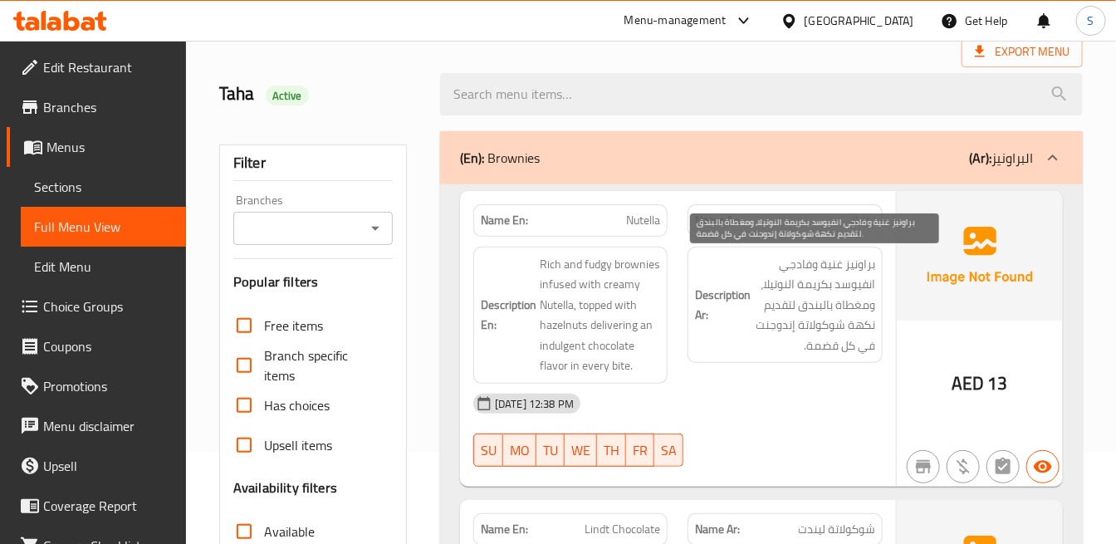
click at [799, 266] on span "براونيز غنية وفادجي انفيوسد بكريمة النوتيلا، ومغطاة بالبندق لتقديم نكهة شوكولات…" at bounding box center [814, 305] width 120 height 102
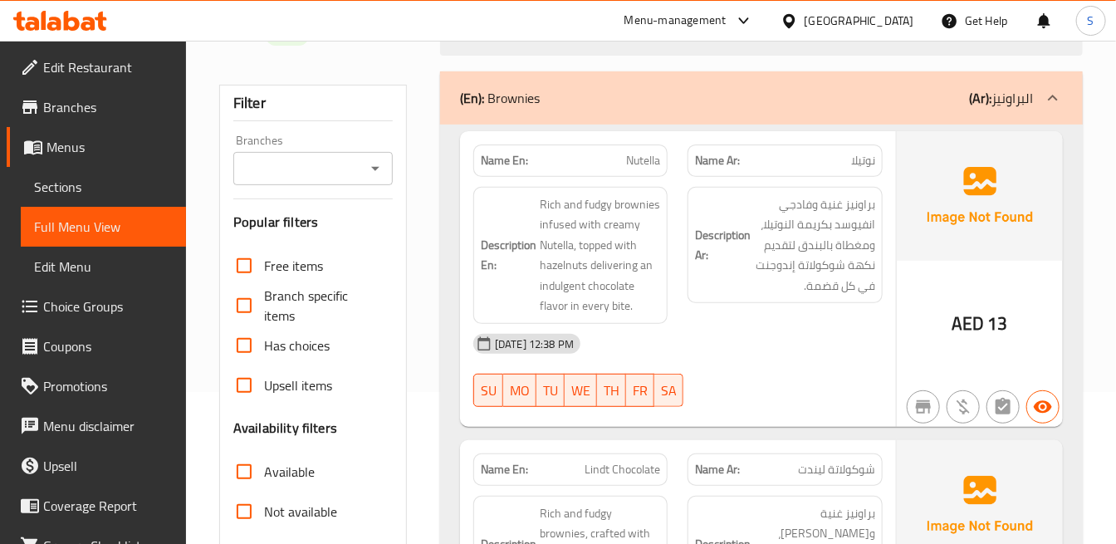
scroll to position [184, 0]
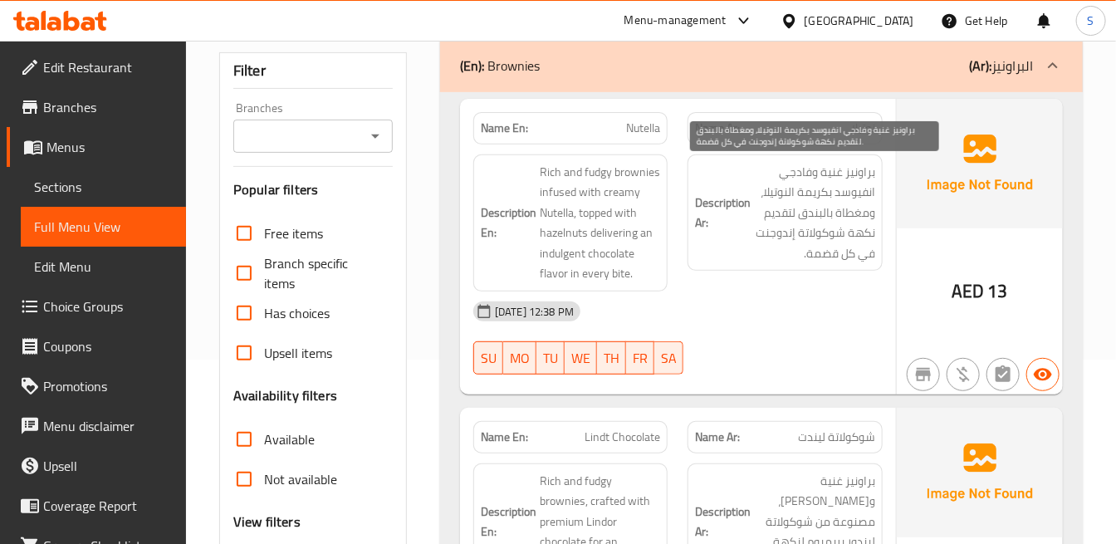
click at [867, 245] on span "براونيز غنية وفادجي انفيوسد بكريمة النوتيلا، ومغطاة بالبندق لتقديم نكهة شوكولات…" at bounding box center [814, 213] width 120 height 102
click at [852, 168] on span "براونيز غنية وفادجي انفيوسد بكريمة النوتيلا، ومغطاة بالبندق لتقديم نكهة شوكولات…" at bounding box center [814, 213] width 120 height 102
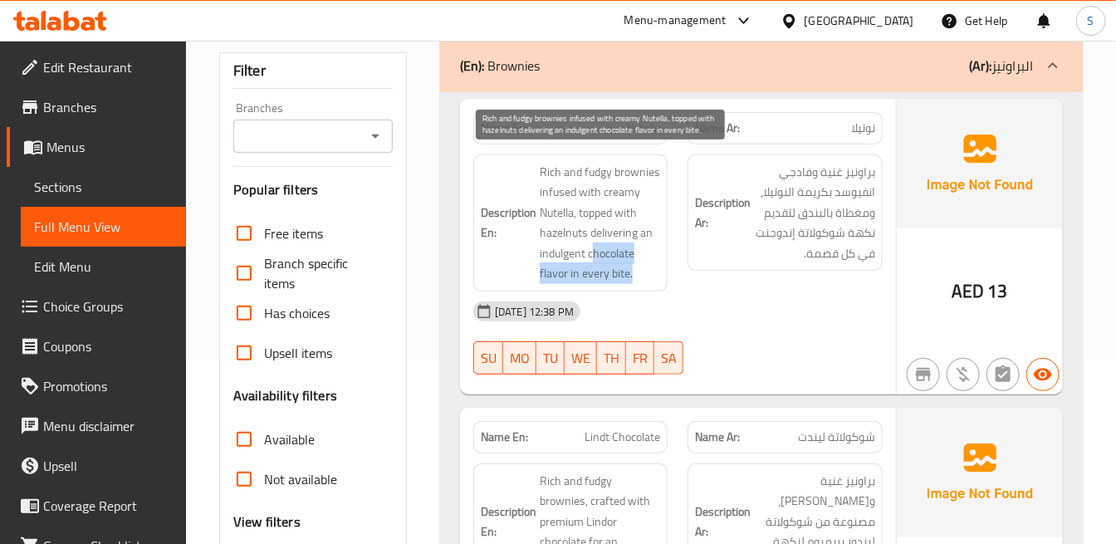
drag, startPoint x: 631, startPoint y: 274, endPoint x: 595, endPoint y: 263, distance: 38.1
click at [595, 263] on span "Rich and fudgy brownies infused with creamy Nutella, topped with hazelnuts deli…" at bounding box center [600, 223] width 120 height 122
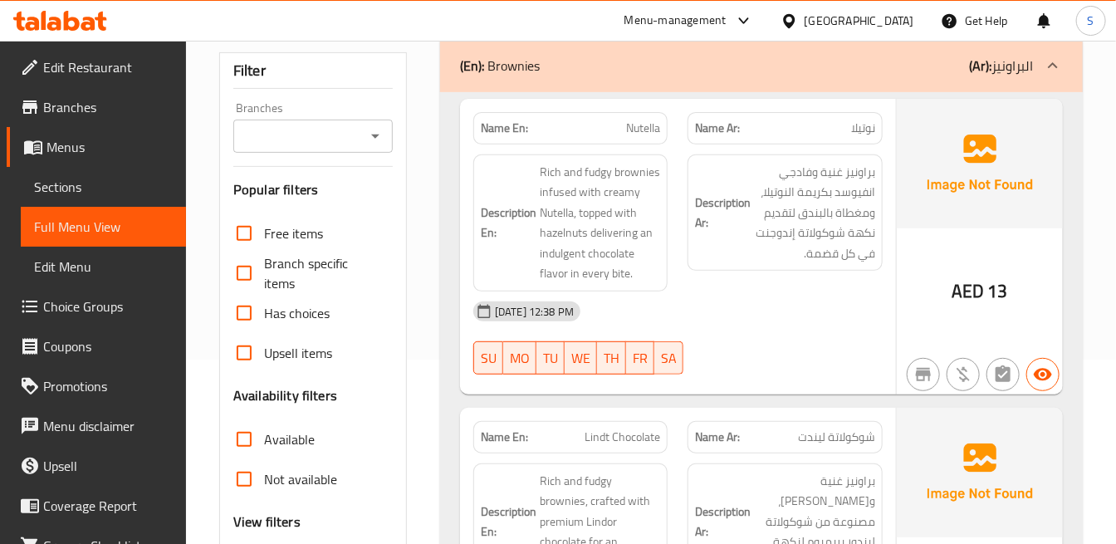
click at [805, 309] on div "[DATE] 12:38 PM" at bounding box center [677, 311] width 429 height 40
click at [692, 286] on div "Description Ar: براونيز غنية وفادجي انفيوسد بكريمة النوتيلا، ومغطاة بالبندق لتق…" at bounding box center [785, 222] width 214 height 157
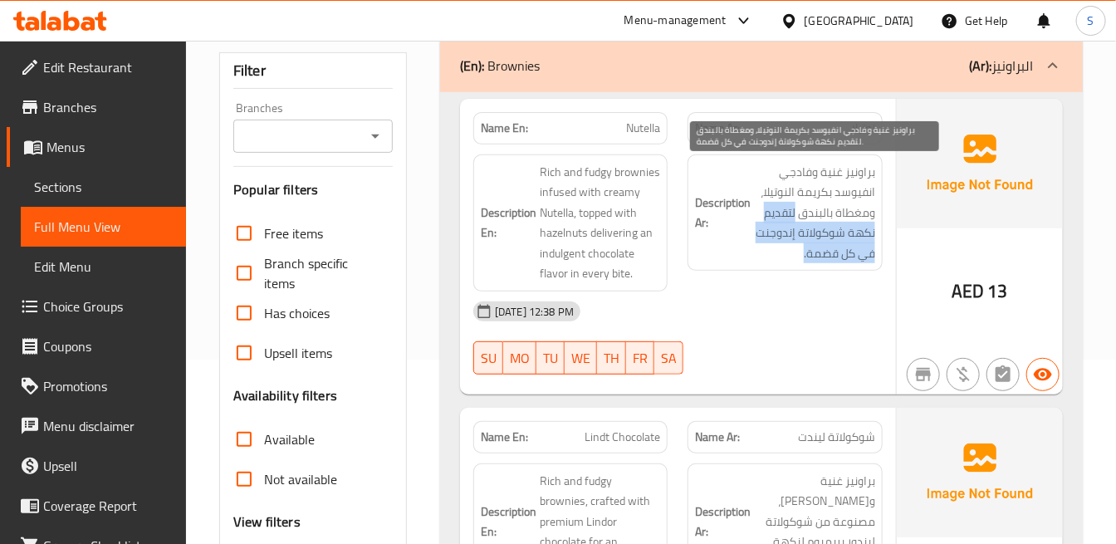
drag, startPoint x: 795, startPoint y: 210, endPoint x: 792, endPoint y: 253, distance: 43.2
click at [792, 253] on span "براونيز غنية وفادجي انفيوسد بكريمة النوتيلا، ومغطاة بالبندق لتقديم نكهة شوكولات…" at bounding box center [814, 213] width 120 height 102
click at [782, 242] on span "براونيز غنية وفادجي انفيوسد بكريمة النوتيلا، ومغطاة بالبندق لتقديم نكهة شوكولات…" at bounding box center [814, 213] width 120 height 102
drag, startPoint x: 792, startPoint y: 233, endPoint x: 795, endPoint y: 250, distance: 16.9
click at [795, 250] on span "براونيز غنية وفادجي انفيوسد بكريمة النوتيلا، ومغطاة بالبندق لتقديم نكهة شوكولات…" at bounding box center [814, 213] width 120 height 102
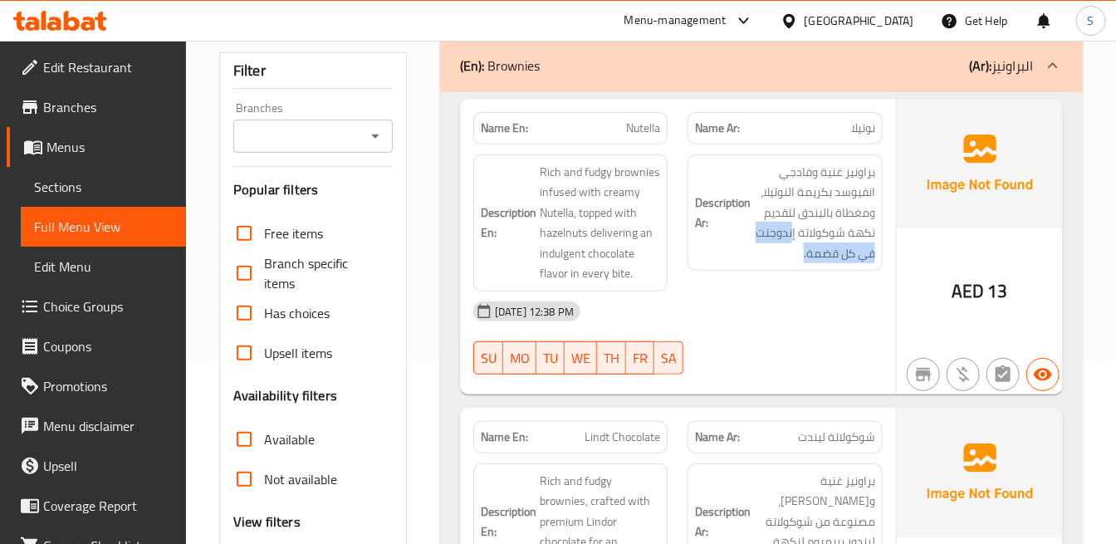
click at [850, 283] on div "Description Ar: براونيز غنية وفادجي انفيوسد بكريمة النوتيلا، ومغطاة بالبندق لتق…" at bounding box center [785, 222] width 214 height 157
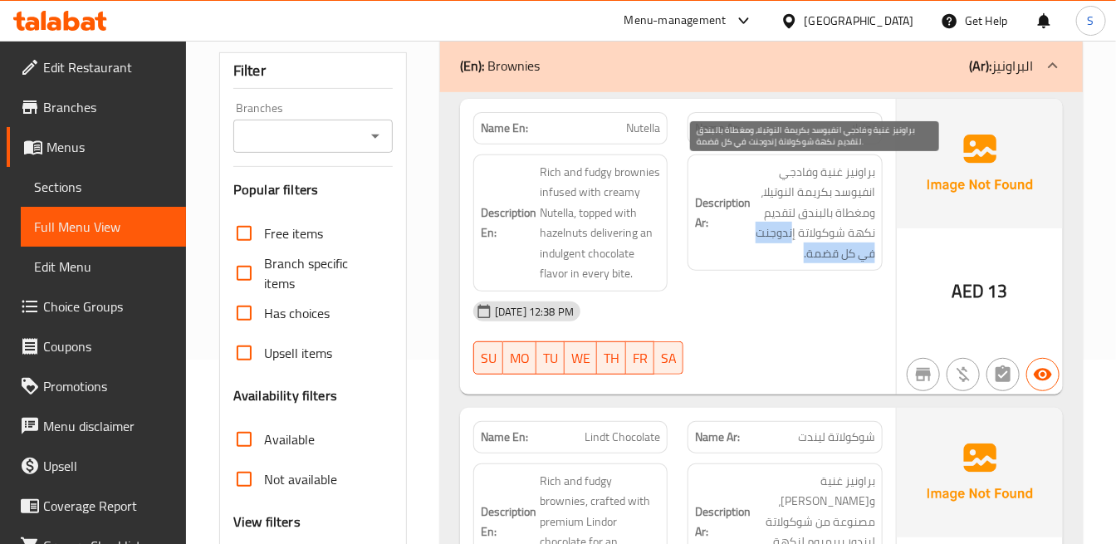
copy span "ندوجنت في كل قضمة."
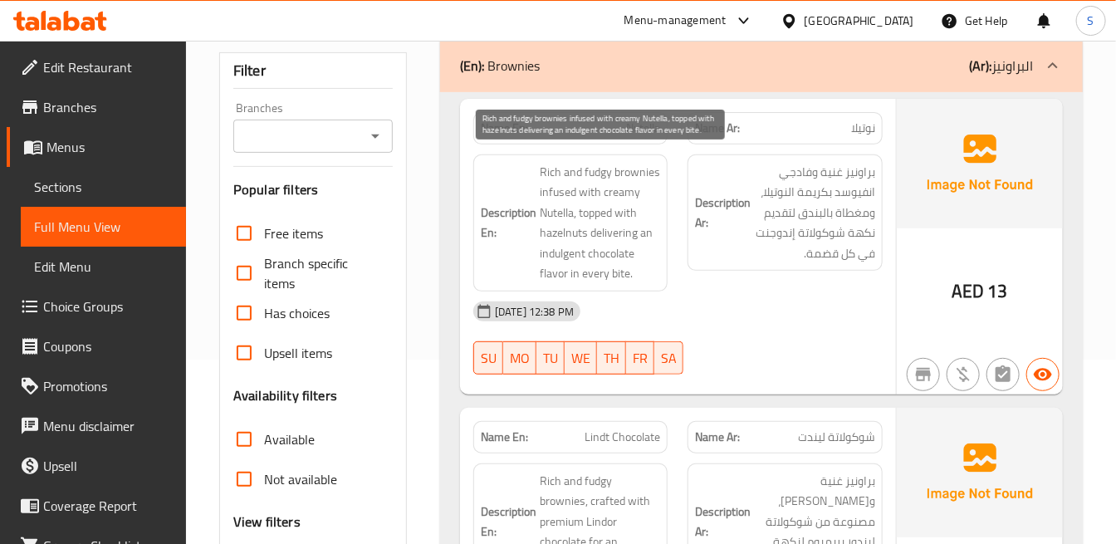
click at [645, 272] on span "Rich and fudgy brownies infused with creamy Nutella, topped with hazelnuts deli…" at bounding box center [600, 223] width 120 height 122
drag, startPoint x: 611, startPoint y: 264, endPoint x: 629, endPoint y: 275, distance: 20.5
click at [629, 275] on span "Rich and fudgy brownies infused with creamy Nutella, topped with hazelnuts deli…" at bounding box center [600, 223] width 120 height 122
drag, startPoint x: 619, startPoint y: 272, endPoint x: 599, endPoint y: 254, distance: 26.5
click at [596, 252] on span "Rich and fudgy brownies infused with creamy Nutella, topped with hazelnuts deli…" at bounding box center [600, 223] width 120 height 122
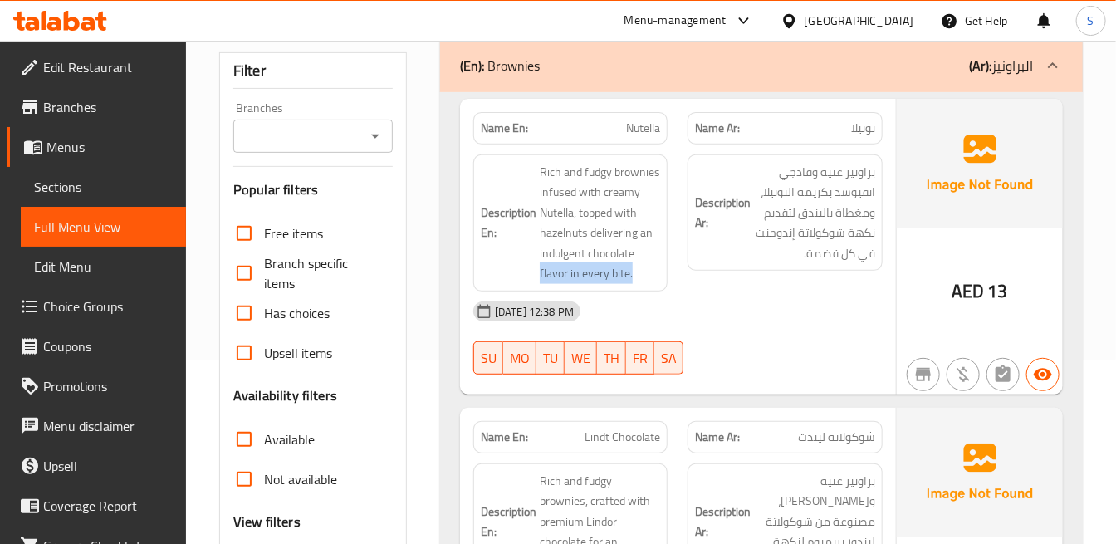
drag, startPoint x: 621, startPoint y: 272, endPoint x: 536, endPoint y: 284, distance: 86.4
click at [536, 284] on div "Description En: Rich and fudgy brownies infused with creamy Nutella, topped wit…" at bounding box center [570, 222] width 194 height 137
click at [766, 304] on div "[DATE] 12:38 PM" at bounding box center [677, 311] width 429 height 40
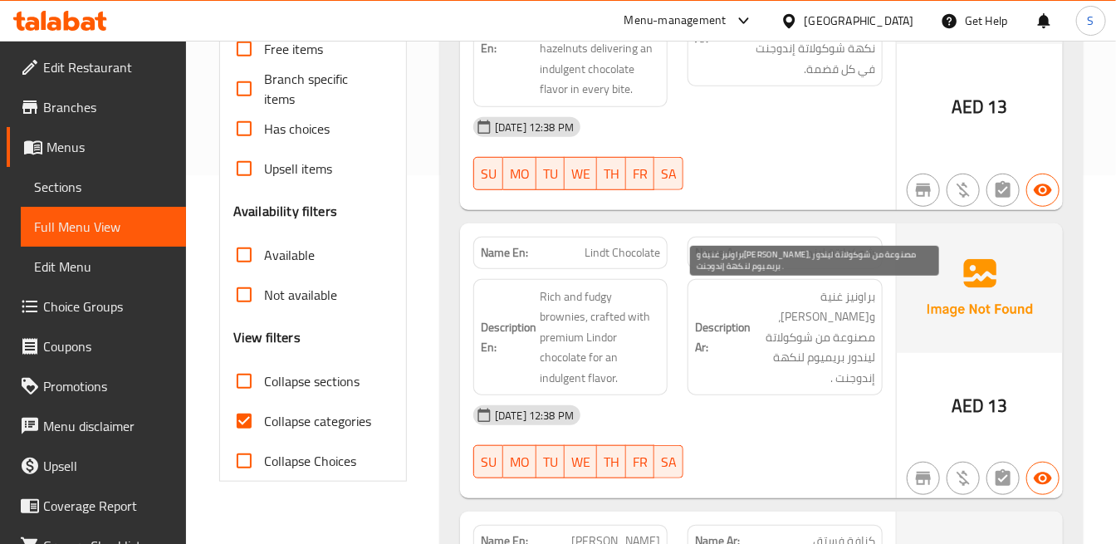
scroll to position [461, 0]
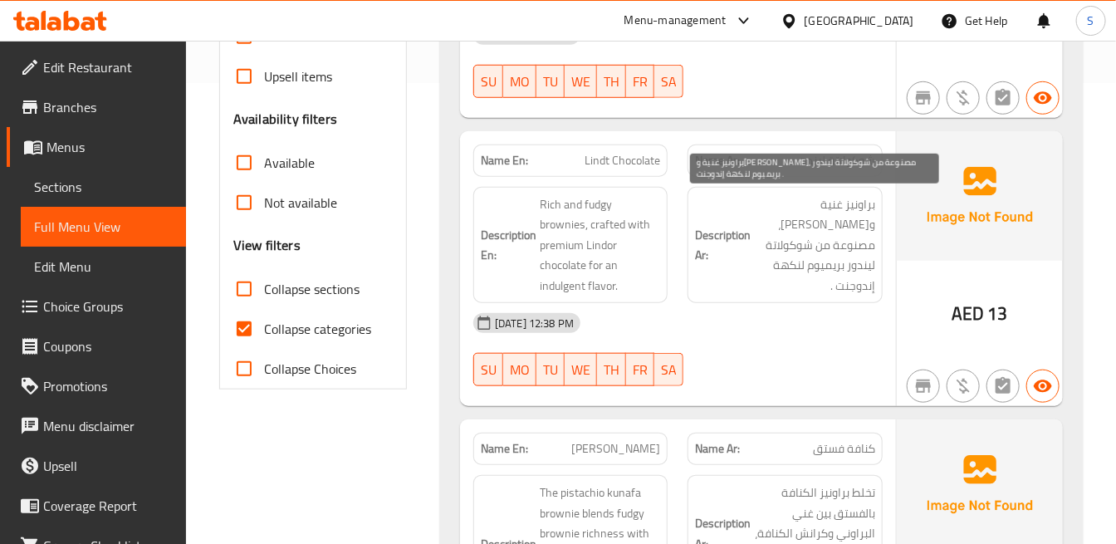
click at [766, 208] on span "براونيز غنية و[PERSON_NAME]، مصنوعة من شوكولاتة ليندور بريميوم لنكهة إندوجنت ." at bounding box center [814, 245] width 120 height 102
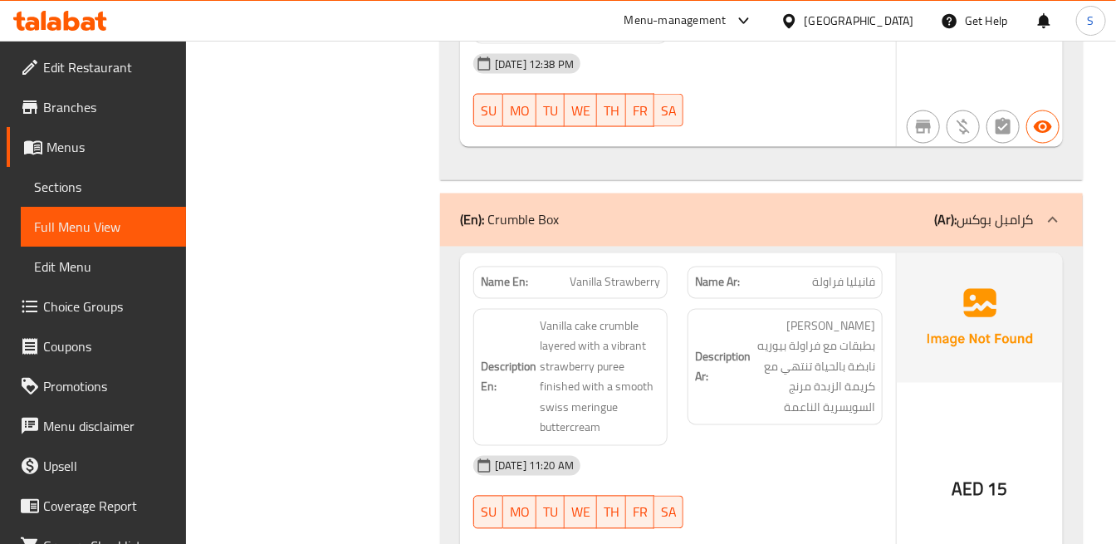
scroll to position [1199, 0]
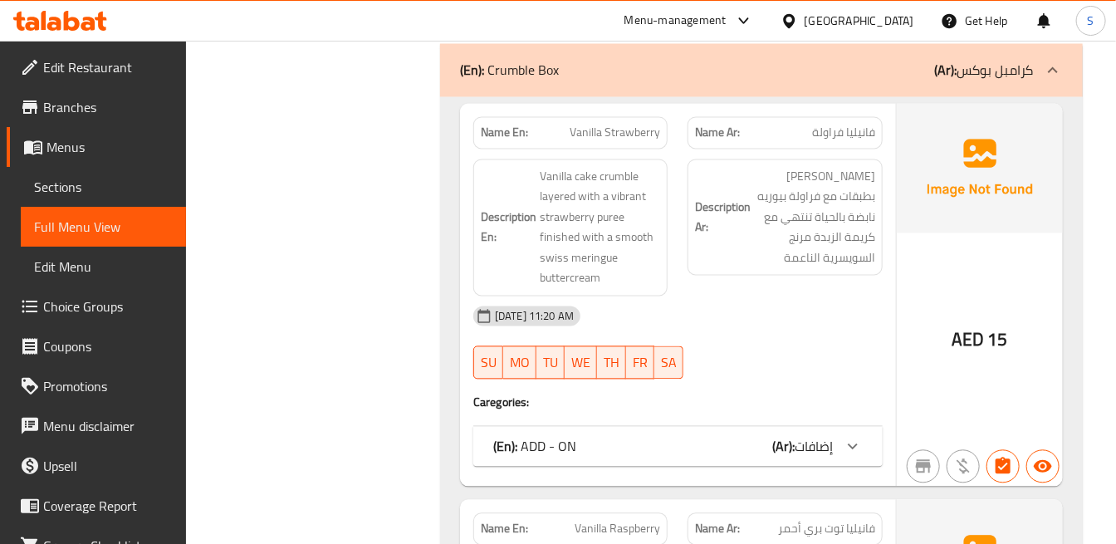
click at [806, 448] on span "إضافات" at bounding box center [814, 446] width 38 height 25
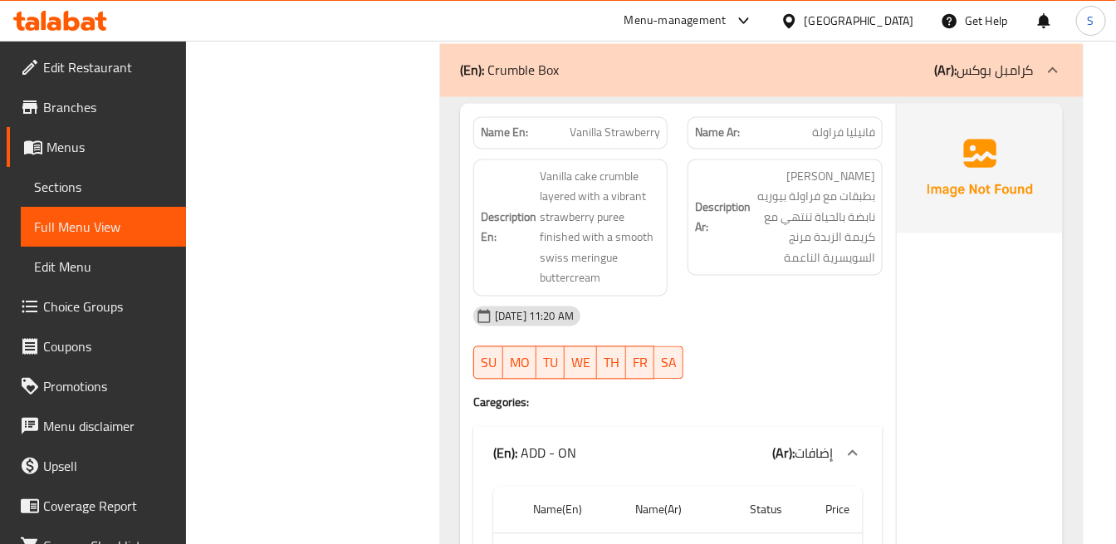
click at [727, 220] on strong "Description Ar:" at bounding box center [723, 218] width 56 height 41
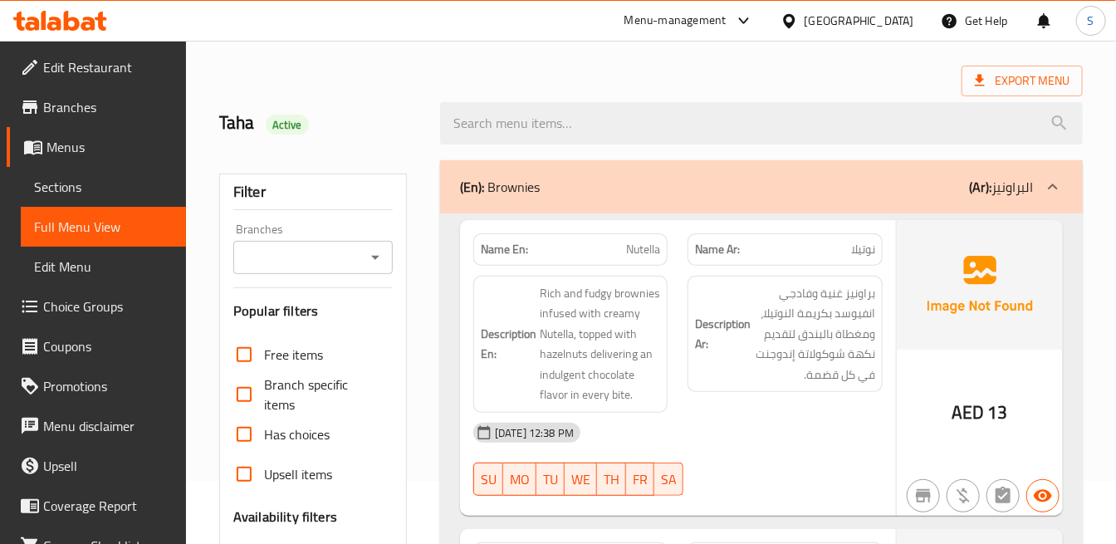
scroll to position [92, 0]
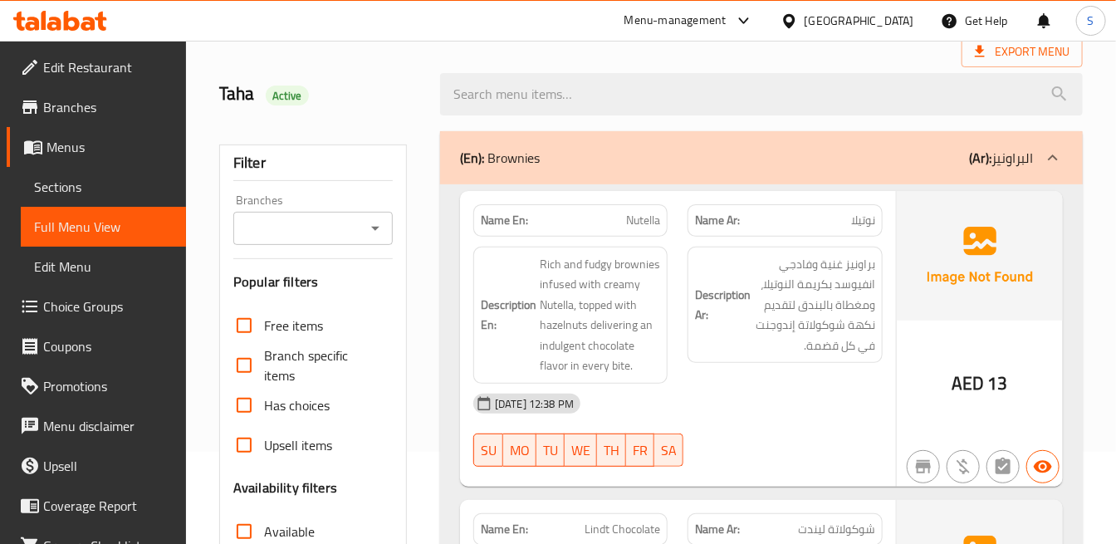
click at [849, 340] on span "براونيز غنية وفادجي انفيوسد بكريمة النوتيلا، ومغطاة بالبندق لتقديم نكهة شوكولات…" at bounding box center [814, 305] width 120 height 102
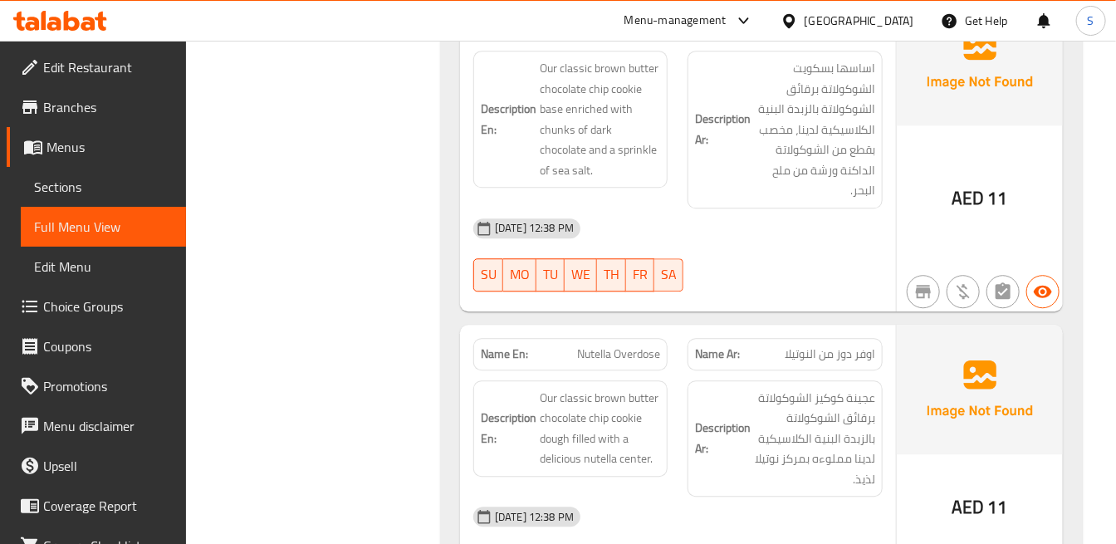
scroll to position [4094, 0]
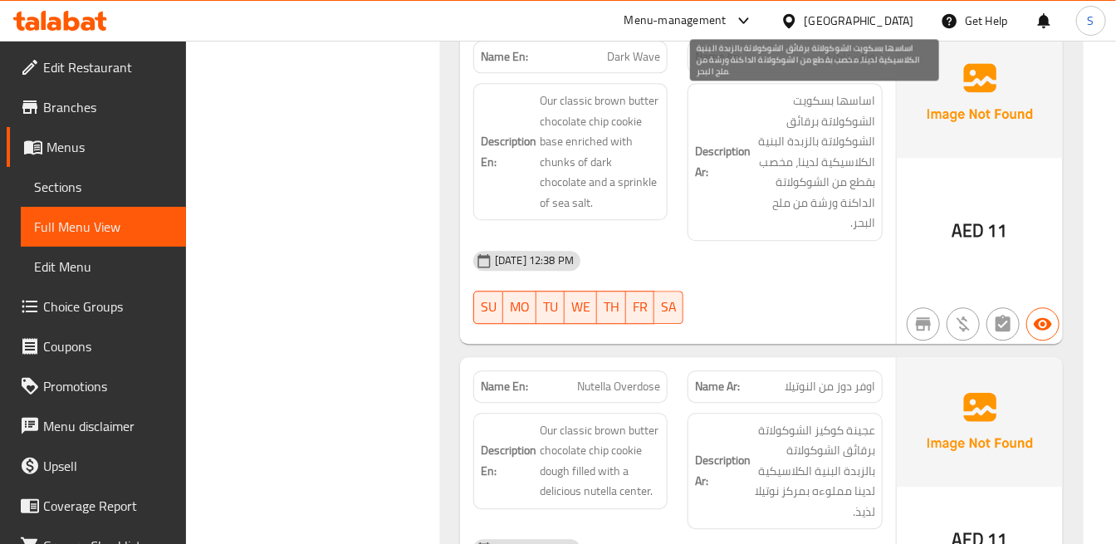
click at [760, 220] on span "اساسها بسكويت الشوكولاتة برقائق الشوكولاتة بالزبدة البنية الكلاسيكية لدينا، مخص…" at bounding box center [814, 162] width 120 height 143
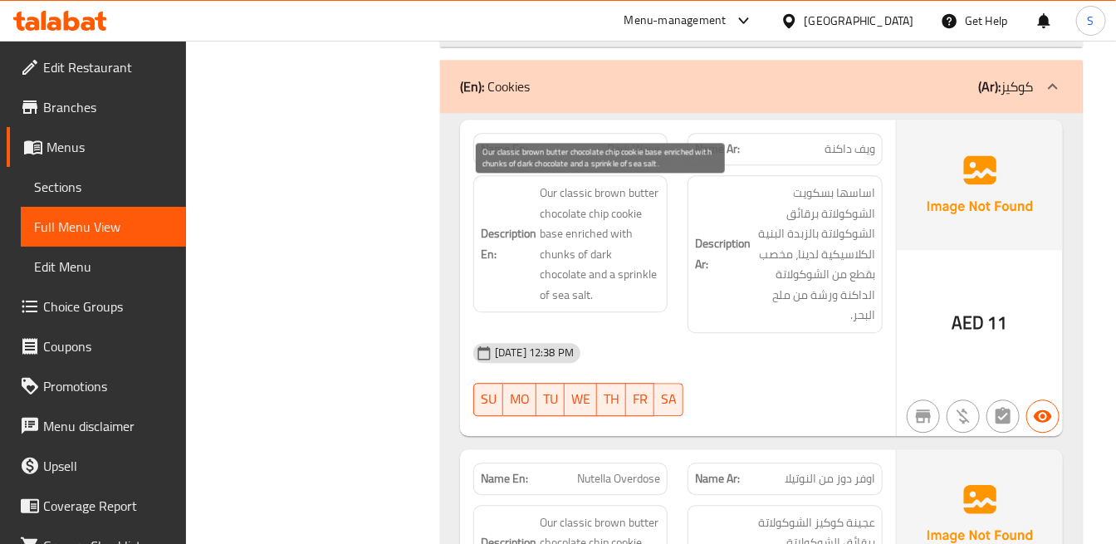
click at [584, 237] on span "Our classic brown butter chocolate chip cookie base enriched with chunks of dar…" at bounding box center [600, 244] width 120 height 122
copy span "enriched"
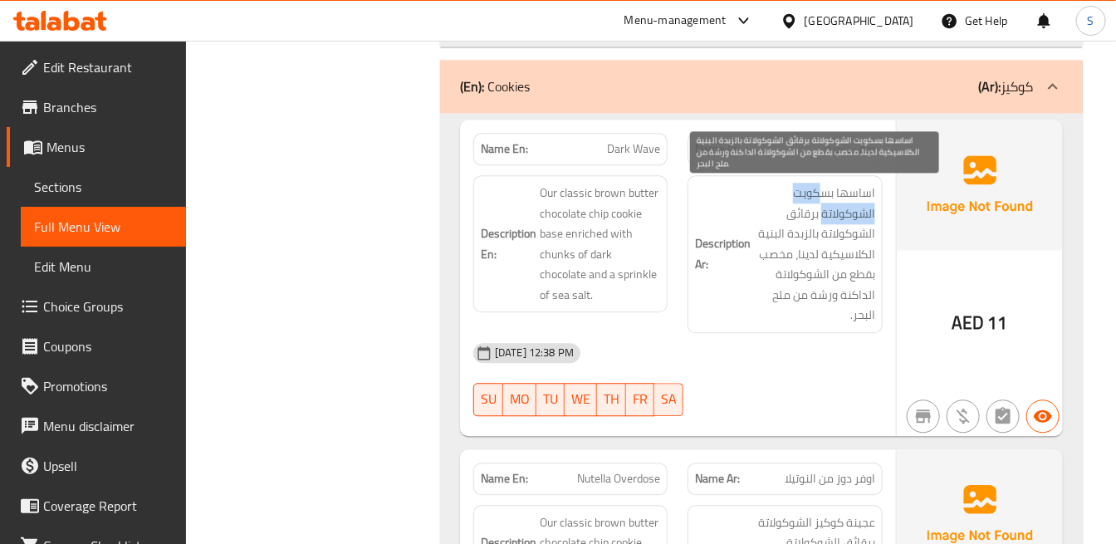
click at [825, 205] on span "اساسها بسكويت الشوكولاتة برقائق الشوكولاتة بالزبدة البنية الكلاسيكية لدينا، مخص…" at bounding box center [814, 254] width 120 height 143
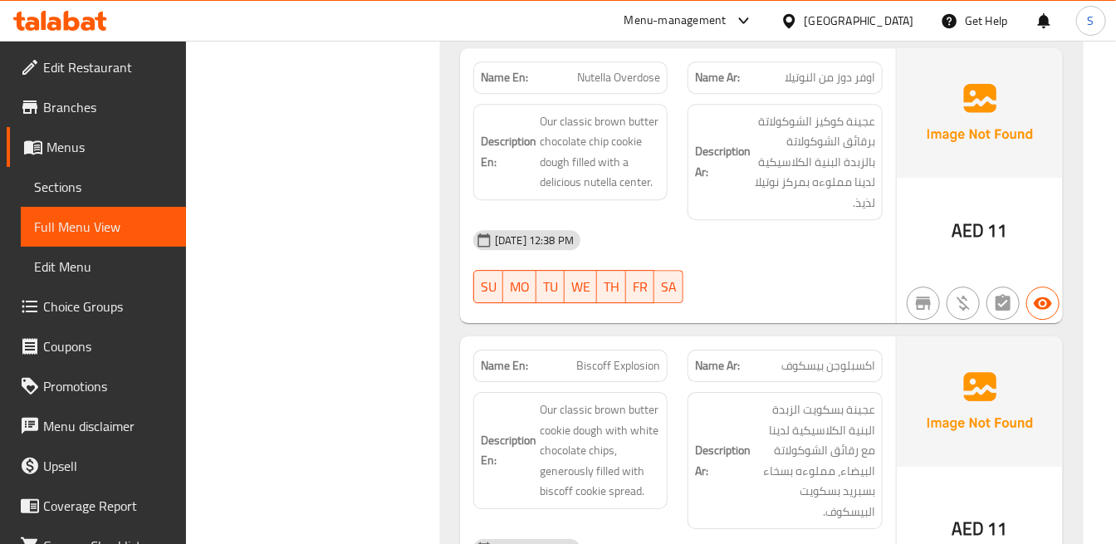
scroll to position [4371, 0]
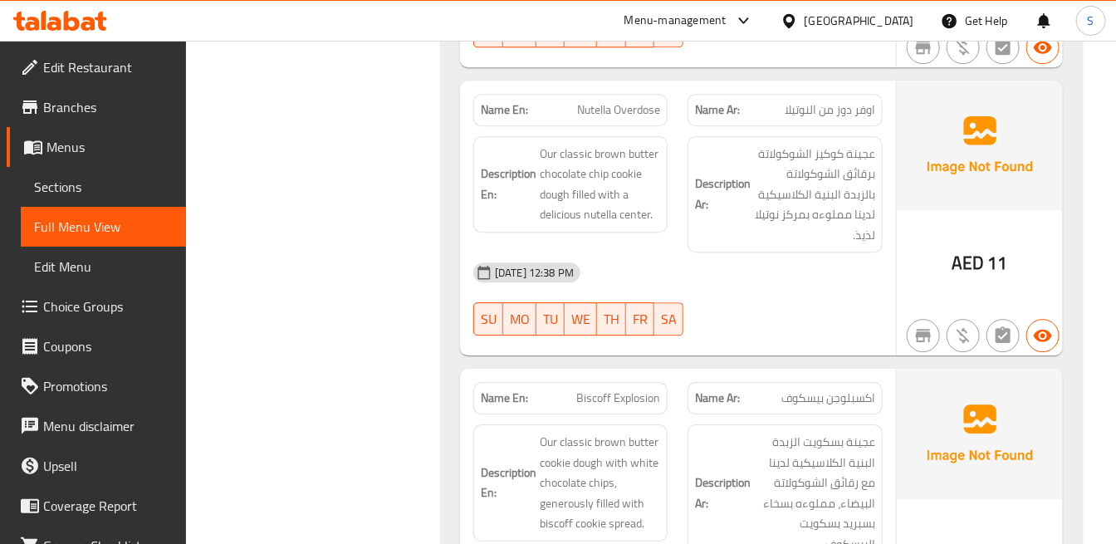
click at [634, 110] on span "Nutella Overdose" at bounding box center [618, 109] width 83 height 17
copy span "Nutella Overdose"
click at [721, 237] on h6 "Description Ar: عجينة كوكيز الشوكولاتة برقائق الشوكولاتة بالزبدة البنية الكلاسي…" at bounding box center [784, 195] width 179 height 102
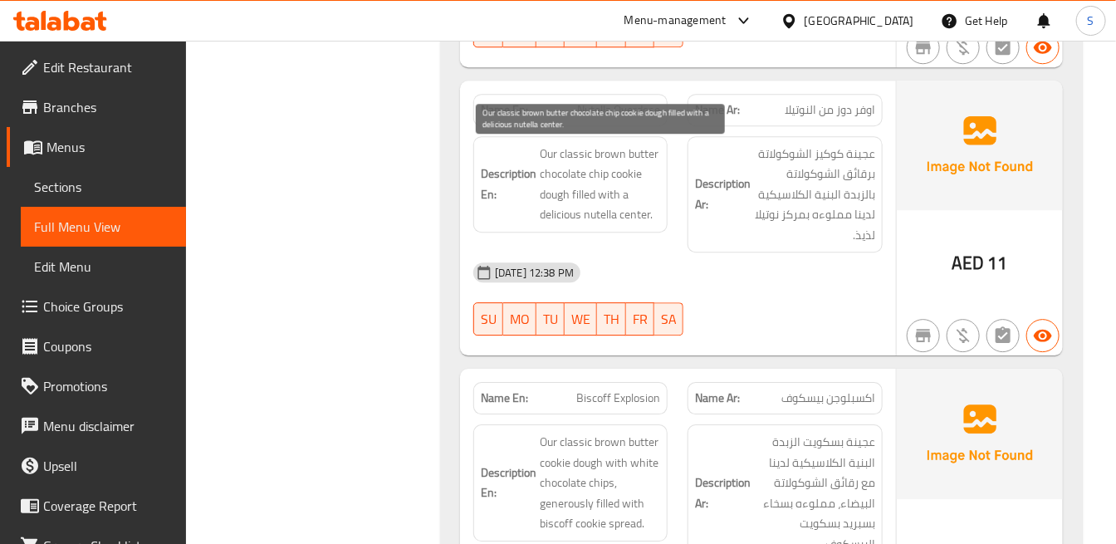
click at [567, 220] on span "Our classic brown butter chocolate chip cookie dough filled with a delicious nu…" at bounding box center [600, 184] width 120 height 81
copy span "delicious"
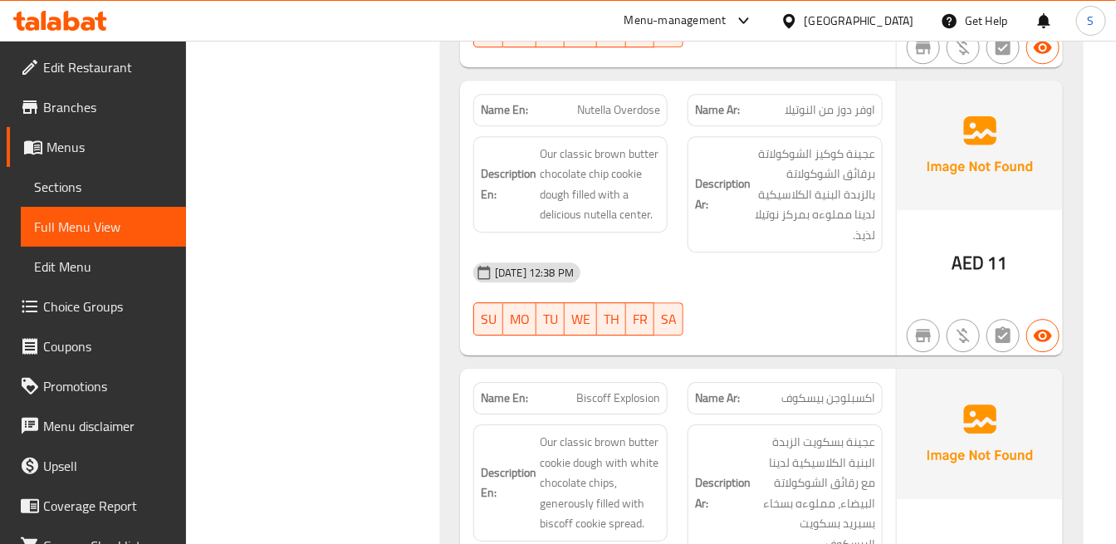
click at [752, 192] on h6 "Description Ar: عجينة كوكيز الشوكولاتة برقائق الشوكولاتة بالزبدة البنية الكلاسي…" at bounding box center [784, 195] width 179 height 102
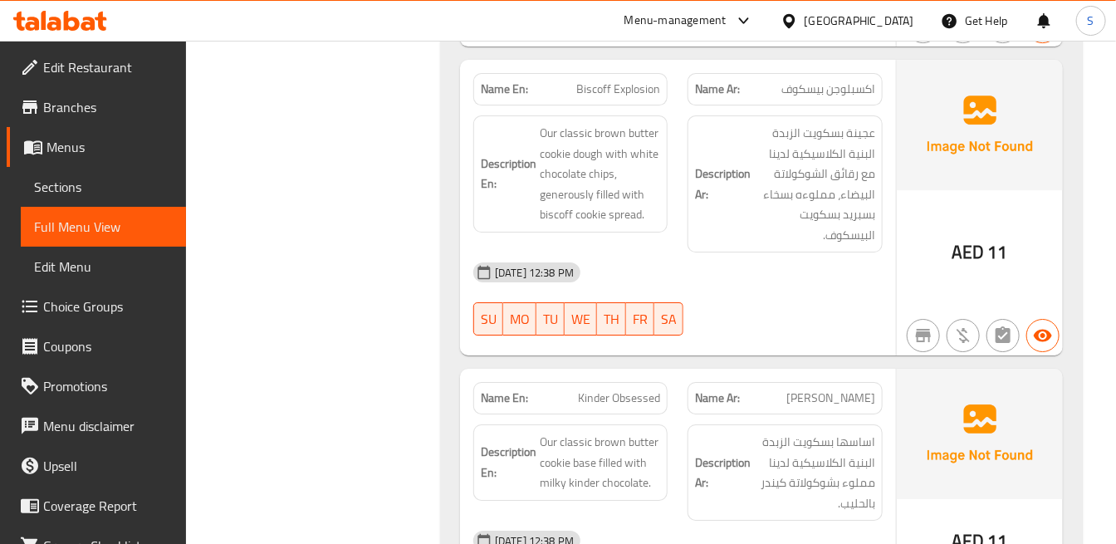
scroll to position [4647, 0]
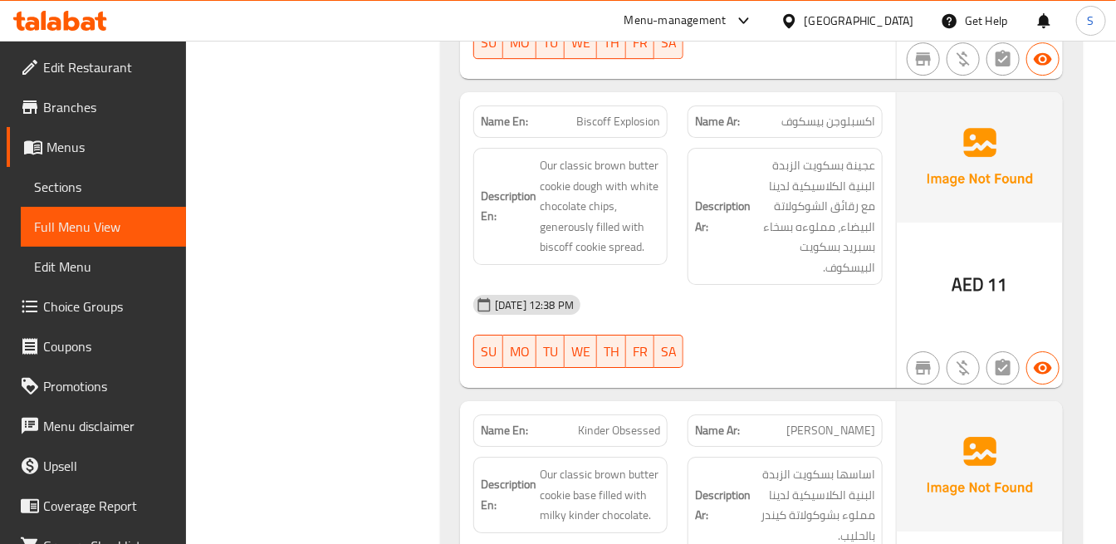
click at [752, 252] on h6 "Description Ar: عجينة بسكويت الزبدة البنية الكلاسيكية لدينا مع رقائق الشوكولاتة…" at bounding box center [784, 216] width 179 height 122
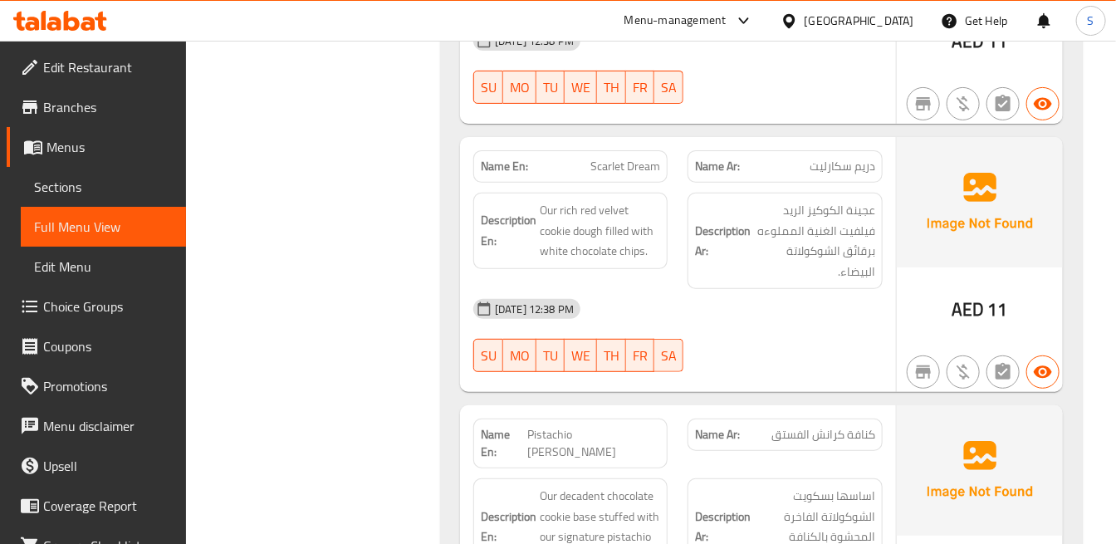
scroll to position [5201, 0]
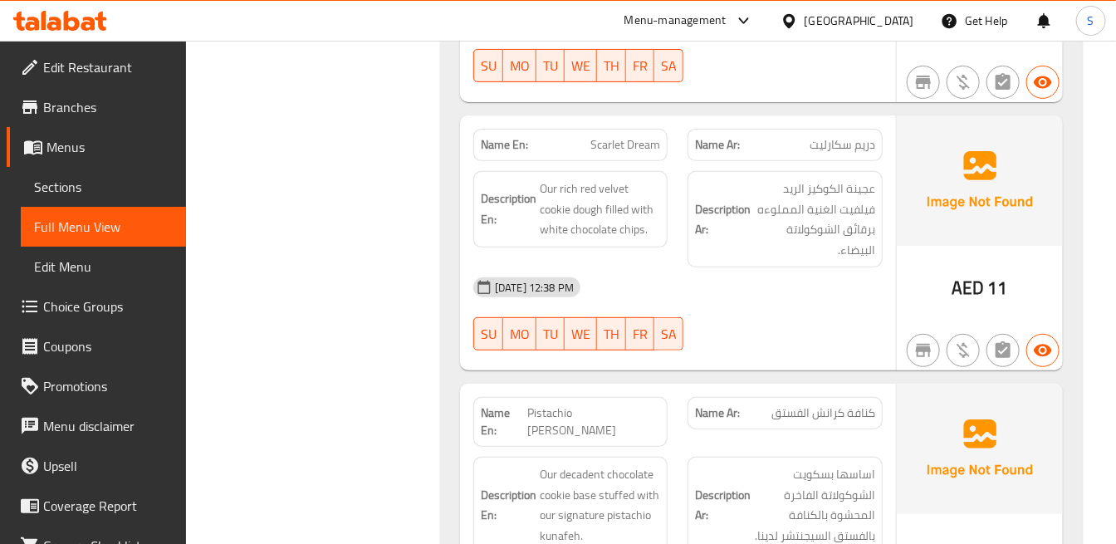
click at [710, 206] on strong "Description Ar:" at bounding box center [723, 219] width 56 height 41
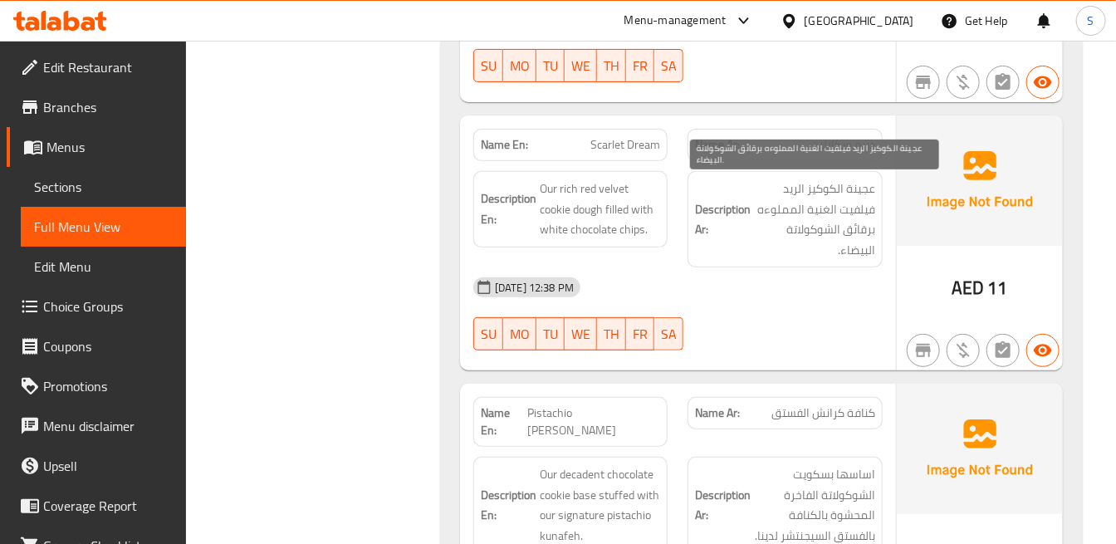
click at [830, 203] on span "عجينة الكوكيز الريد فيلفيت الغنية المملوءه برقائق الشوكولاتة البيضاء." at bounding box center [814, 219] width 120 height 81
click at [792, 189] on span "عجينة الكوكيز الريد فيلفيت الغنية المملوءه برقائق الشوكولاتة البيضاء." at bounding box center [814, 219] width 120 height 81
click at [868, 206] on span "عجينة الكوكيز الريد فيلفيت الغنية المملوءه برقائق الشوكولاتة البيضاء." at bounding box center [814, 219] width 120 height 81
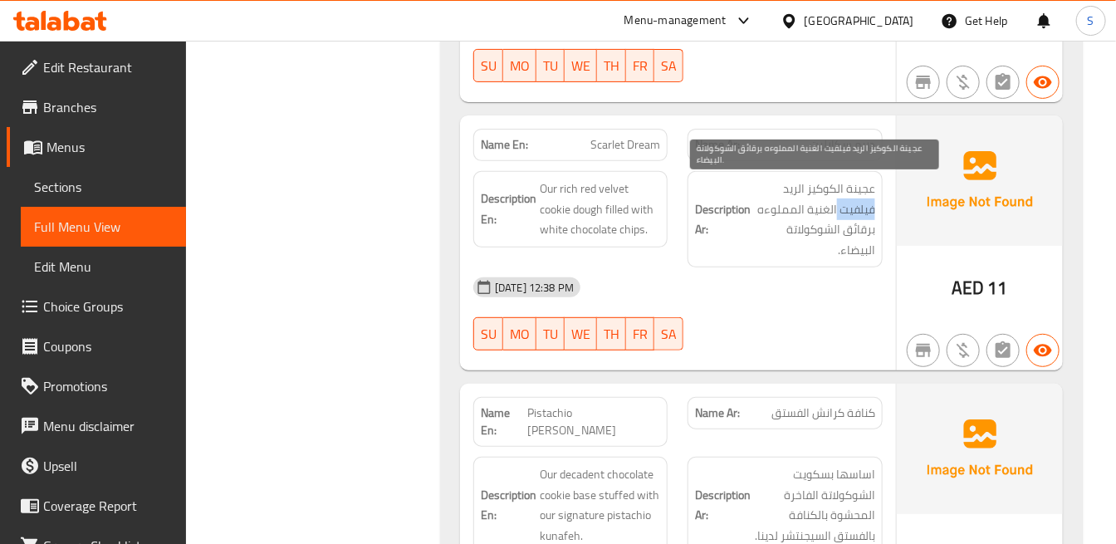
click at [868, 206] on span "عجينة الكوكيز الريد فيلفيت الغنية المملوءه برقائق الشوكولاتة البيضاء." at bounding box center [814, 219] width 120 height 81
click at [810, 209] on span "عجينة الكوكيز الريد فيلفيت الغنية المملوءه برقائق الشوكولاتة البيضاء." at bounding box center [814, 219] width 120 height 81
click at [810, 210] on span "عجينة الكوكيز الريد فيلفيت الغنية المملوءه برقائق الشوكولاتة البيضاء." at bounding box center [814, 219] width 120 height 81
click at [762, 213] on span "عجينة الكوكيز الريد فيلفيت الغنية المملوءه برقائق الشوكولاتة البيضاء." at bounding box center [814, 219] width 120 height 81
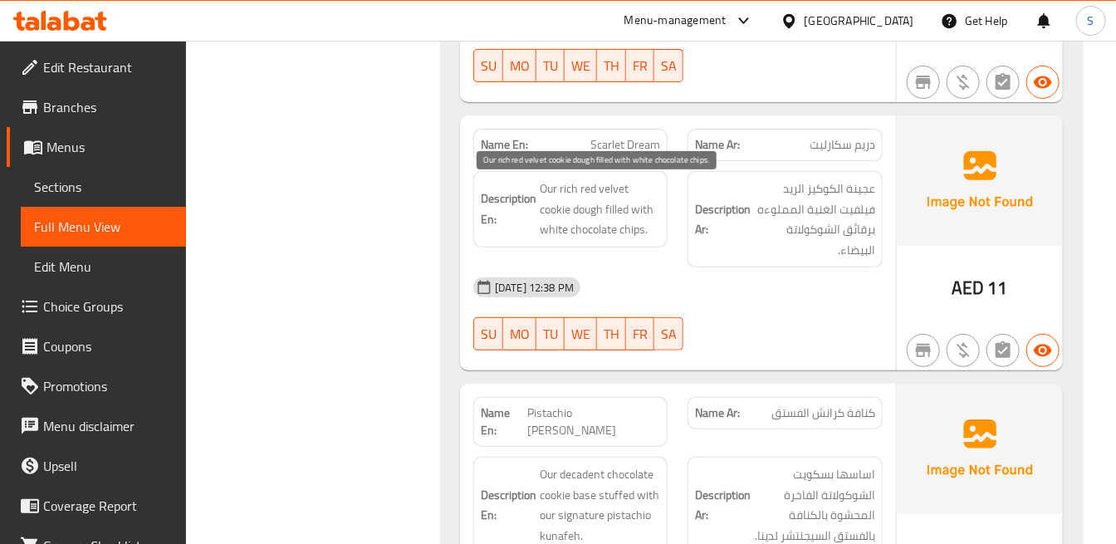
click at [618, 218] on span "Our rich red velvet cookie dough filled with white chocolate chips." at bounding box center [600, 209] width 120 height 61
click at [636, 211] on span "Our rich red velvet cookie dough filled with white chocolate chips." at bounding box center [600, 209] width 120 height 61
click at [540, 231] on span "Our rich red velvet cookie dough filled with white chocolate chips." at bounding box center [600, 209] width 120 height 61
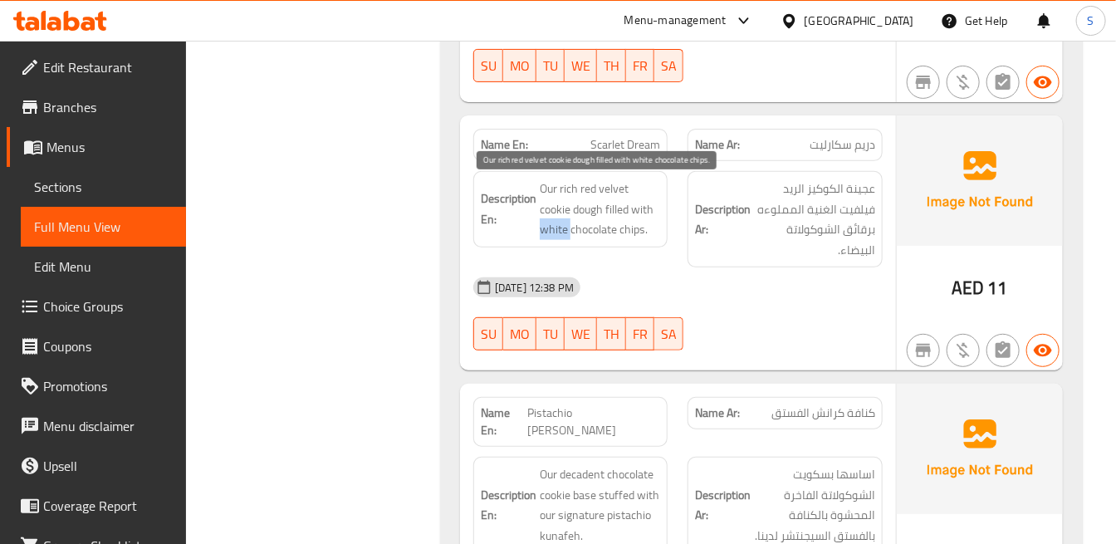
click at [540, 231] on span "Our rich red velvet cookie dough filled with white chocolate chips." at bounding box center [600, 209] width 120 height 61
click at [570, 228] on span "Our rich red velvet cookie dough filled with white chocolate chips." at bounding box center [600, 209] width 120 height 61
click at [624, 234] on span "Our rich red velvet cookie dough filled with white chocolate chips." at bounding box center [600, 209] width 120 height 61
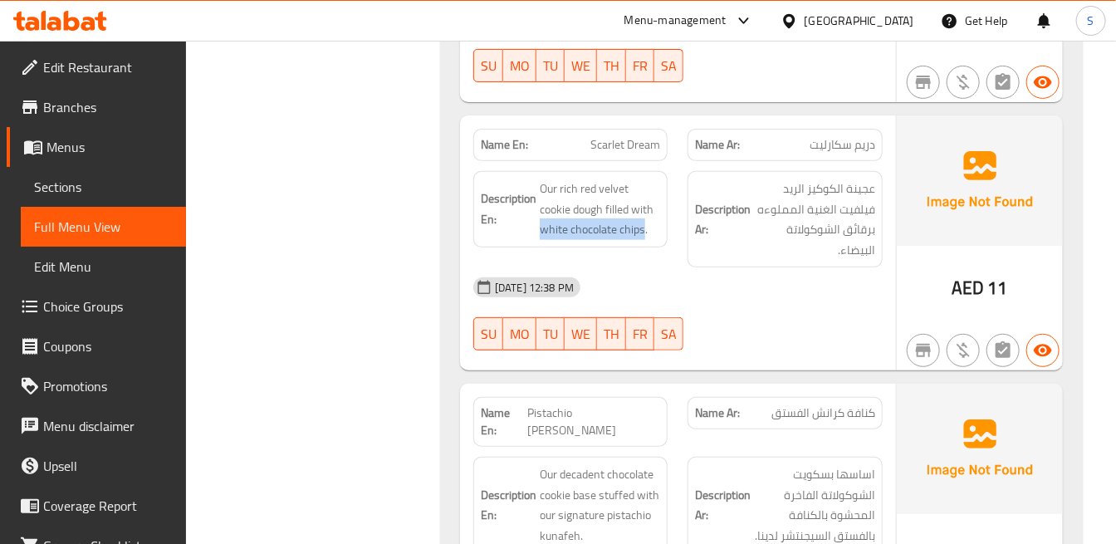
drag, startPoint x: 545, startPoint y: 237, endPoint x: 643, endPoint y: 244, distance: 98.3
click at [643, 244] on div "Description En: Our rich red velvet cookie dough filled with white chocolate ch…" at bounding box center [570, 209] width 194 height 76
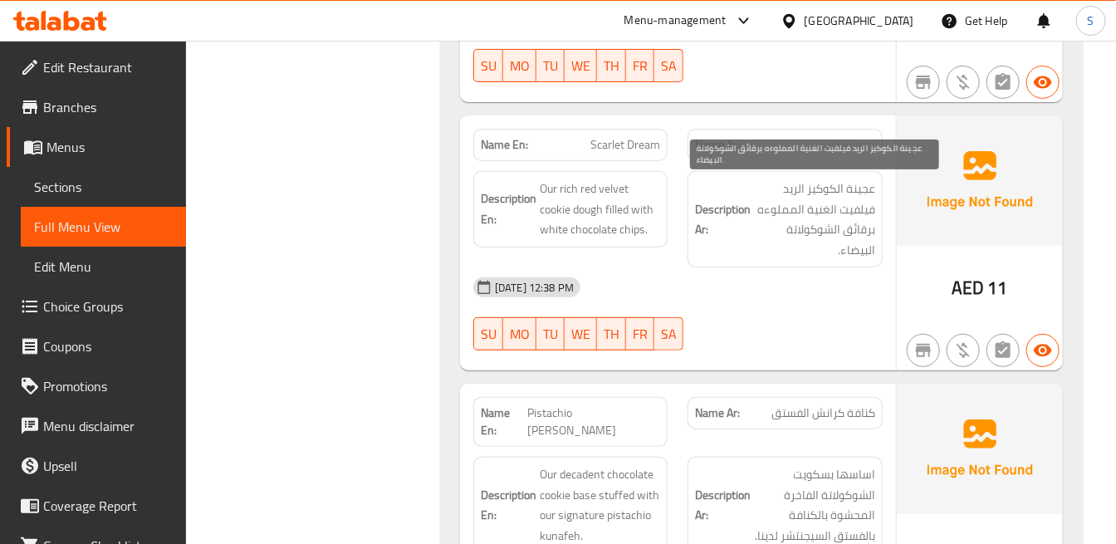
click at [767, 251] on span "عجينة الكوكيز الريد فيلفيت الغنية المملوءه برقائق الشوكولاتة البيضاء." at bounding box center [814, 219] width 120 height 81
click at [855, 230] on span "عجينة الكوكيز الريد فيلفيت الغنية المملوءه برقائق الشوكولاتة البيضاء." at bounding box center [814, 219] width 120 height 81
click at [786, 228] on span "عجينة الكوكيز الريد فيلفيت الغنية المملوءه برقائق الشوكولاتة البيضاء." at bounding box center [814, 219] width 120 height 81
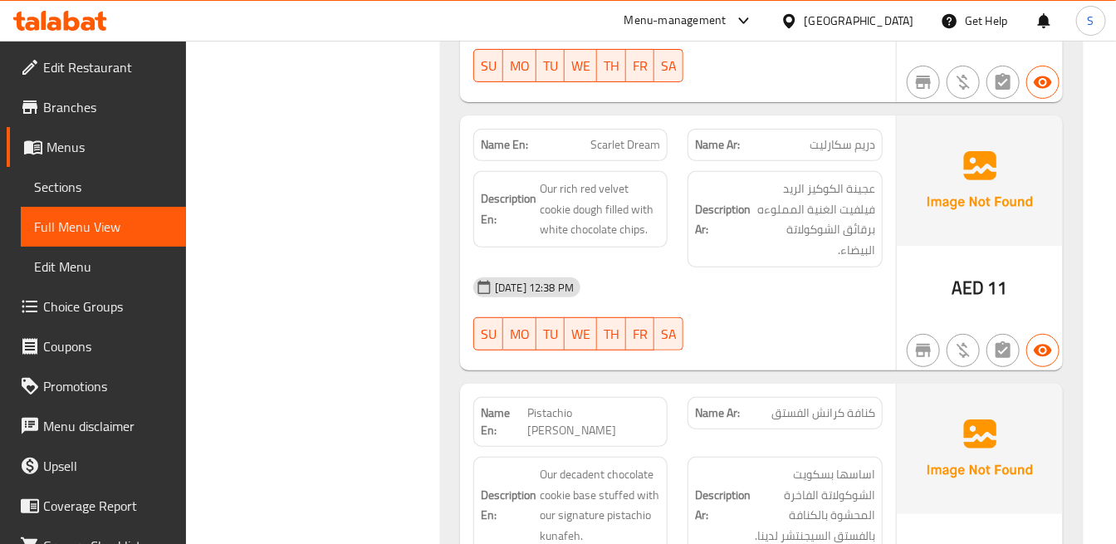
click at [802, 266] on div "Description Ar: عجينة الكوكيز الريد فيلفيت الغنية المملوءه برقائق الشوكولاتة ال…" at bounding box center [785, 219] width 194 height 96
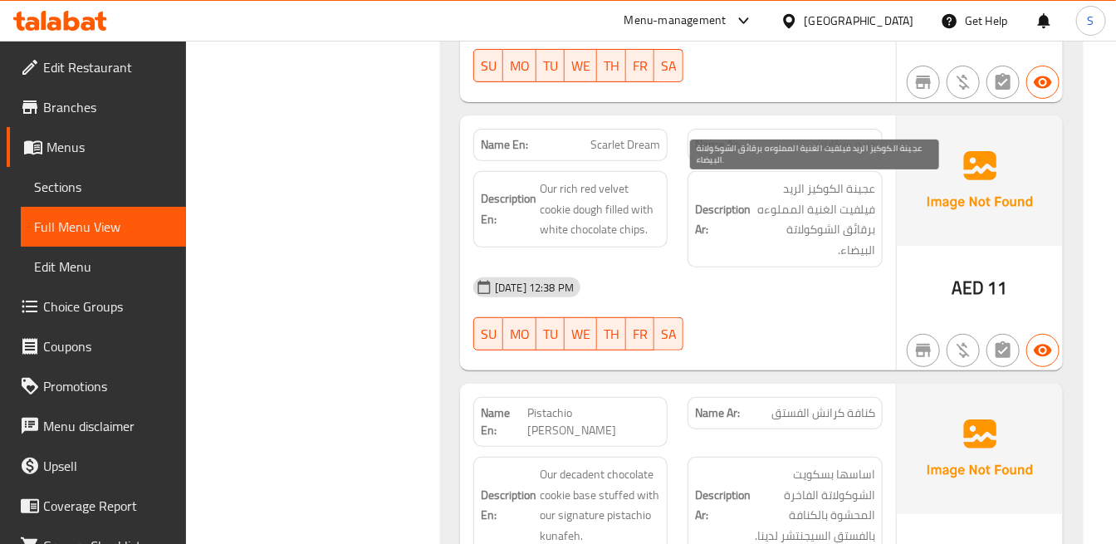
click at [874, 257] on span "عجينة الكوكيز الريد فيلفيت الغنية المملوءه برقائق الشوكولاتة البيضاء." at bounding box center [814, 219] width 120 height 81
click at [851, 250] on span "عجينة الكوكيز الريد فيلفيت الغنية المملوءه برقائق الشوكولاتة البيضاء." at bounding box center [814, 219] width 120 height 81
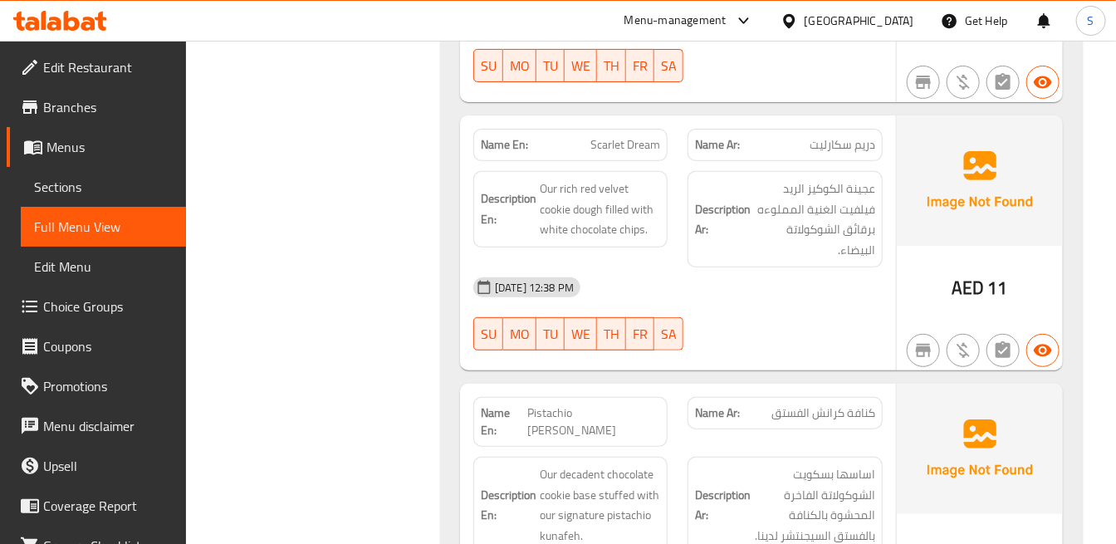
click at [842, 300] on div "[DATE] 12:38 PM" at bounding box center [677, 287] width 429 height 40
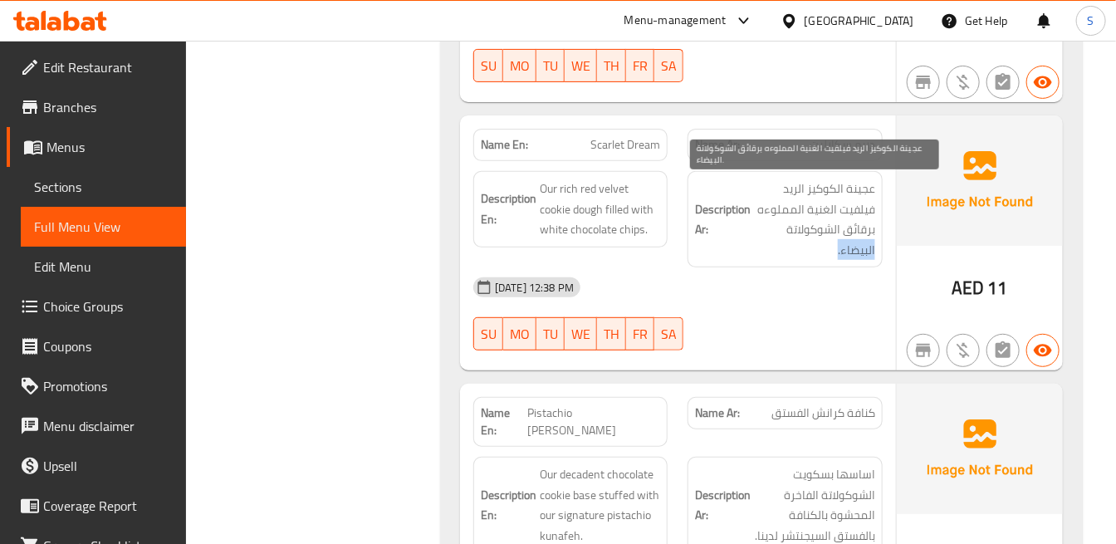
drag, startPoint x: 854, startPoint y: 259, endPoint x: 874, endPoint y: 259, distance: 20.8
click at [874, 259] on span "عجينة الكوكيز الريد فيلفيت الغنية المملوءه برقائق الشوكولاتة البيضاء." at bounding box center [814, 219] width 120 height 81
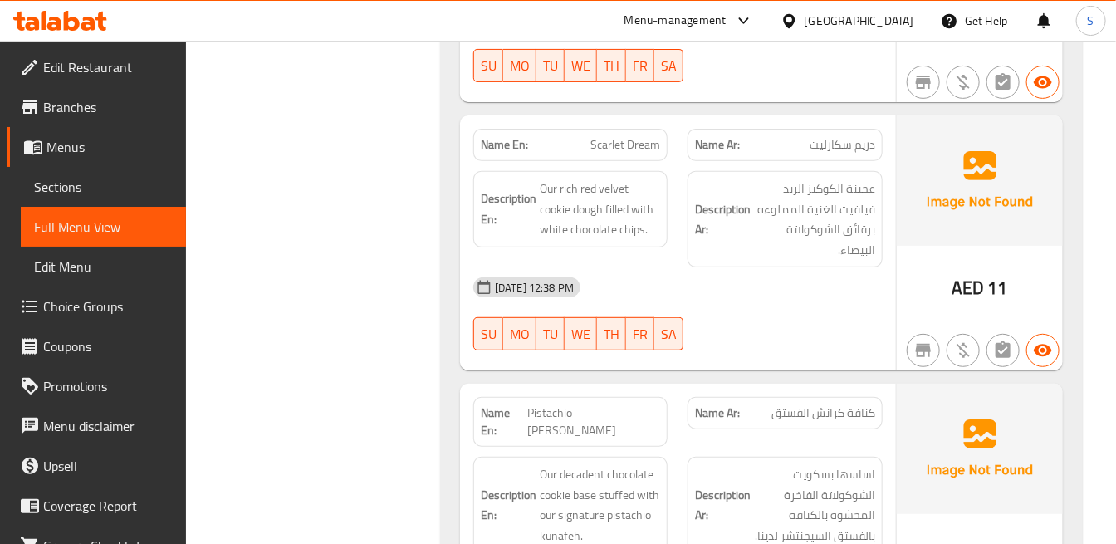
click at [874, 328] on div "[DATE] 12:38 PM SU MO TU WE TH FR SA" at bounding box center [677, 313] width 429 height 93
click at [839, 228] on span "عجينة الكوكيز الريد فيلفيت الغنية المملوءه برقائق الشوكولاتة البيضاء." at bounding box center [814, 219] width 120 height 81
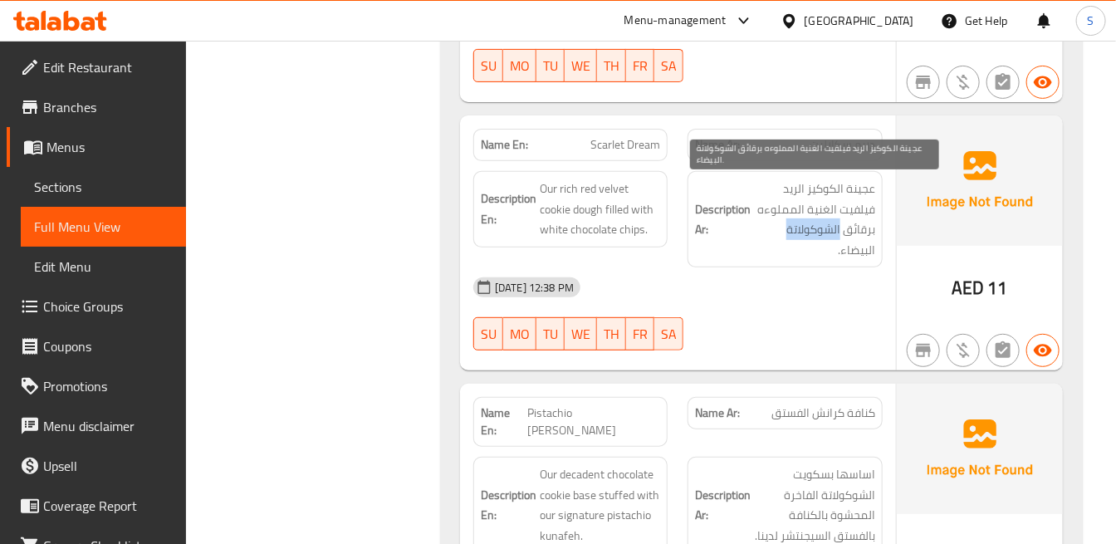
click at [839, 228] on span "عجينة الكوكيز الريد فيلفيت الغنية المملوءه برقائق الشوكولاتة البيضاء." at bounding box center [814, 219] width 120 height 81
click at [840, 232] on span "عجينة الكوكيز الريد فيلفيت الغنية المملوءه برقائق الشوكولاتة البيضاء." at bounding box center [814, 219] width 120 height 81
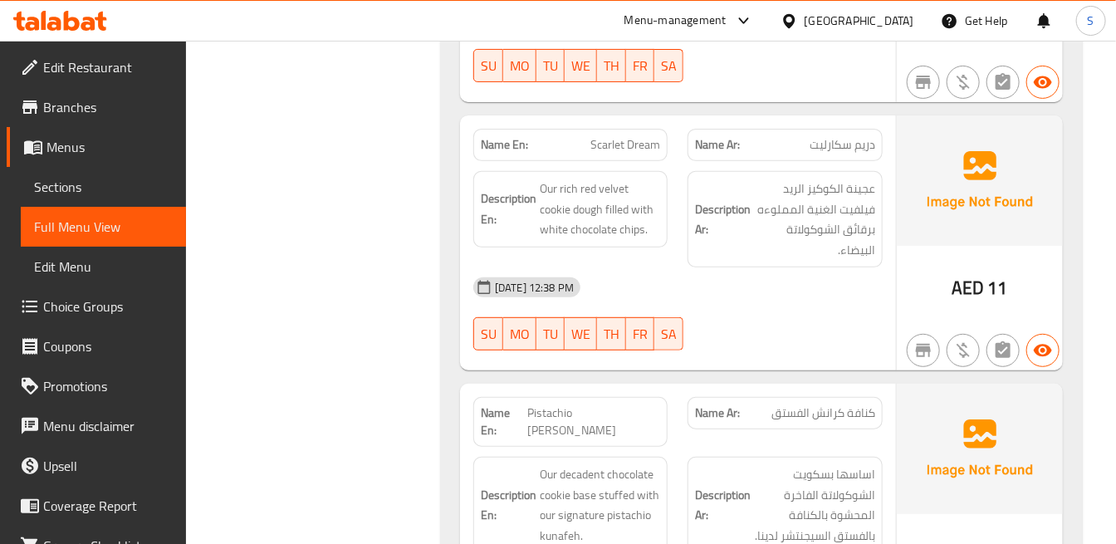
click at [867, 313] on div "[DATE] 12:38 PM SU MO TU WE TH FR SA" at bounding box center [677, 313] width 429 height 93
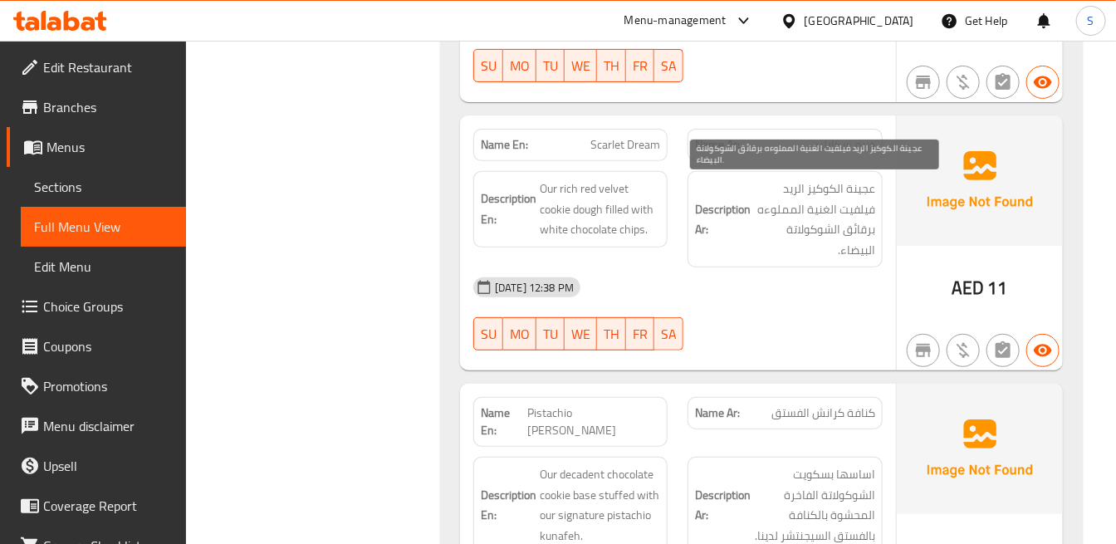
click at [849, 255] on span "عجينة الكوكيز الريد فيلفيت الغنية المملوءه برقائق الشوكولاتة البيضاء." at bounding box center [814, 219] width 120 height 81
click at [849, 256] on span "عجينة الكوكيز الريد فيلفيت الغنية المملوءه برقائق الشوكولاتة البيضاء." at bounding box center [814, 219] width 120 height 81
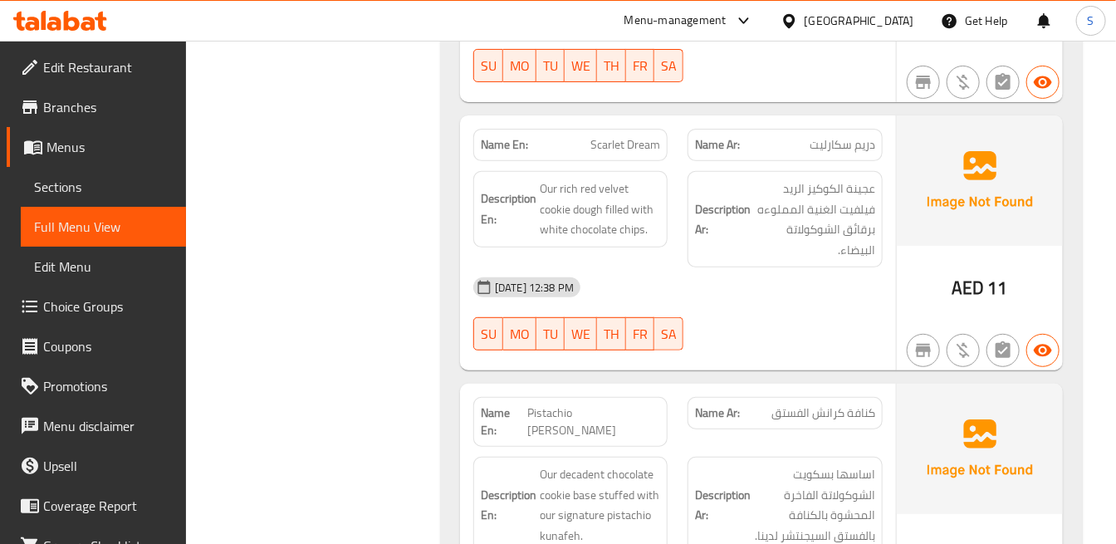
click at [850, 313] on div "[DATE] 12:38 PM SU MO TU WE TH FR SA" at bounding box center [677, 313] width 429 height 93
click at [629, 234] on span "Our rich red velvet cookie dough filled with white chocolate chips." at bounding box center [600, 209] width 120 height 61
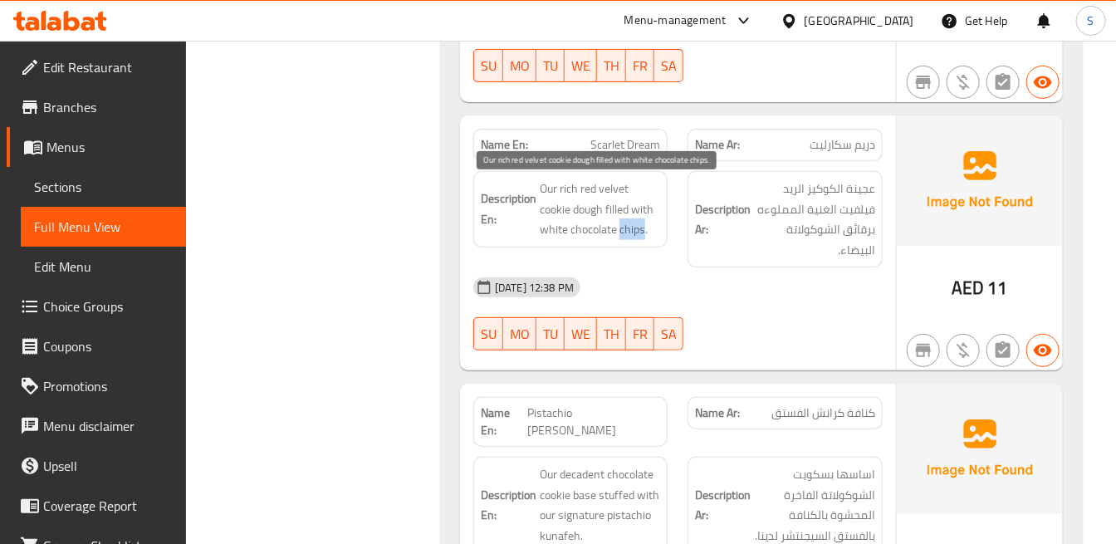
click at [629, 234] on span "Our rich red velvet cookie dough filled with white chocolate chips." at bounding box center [600, 209] width 120 height 61
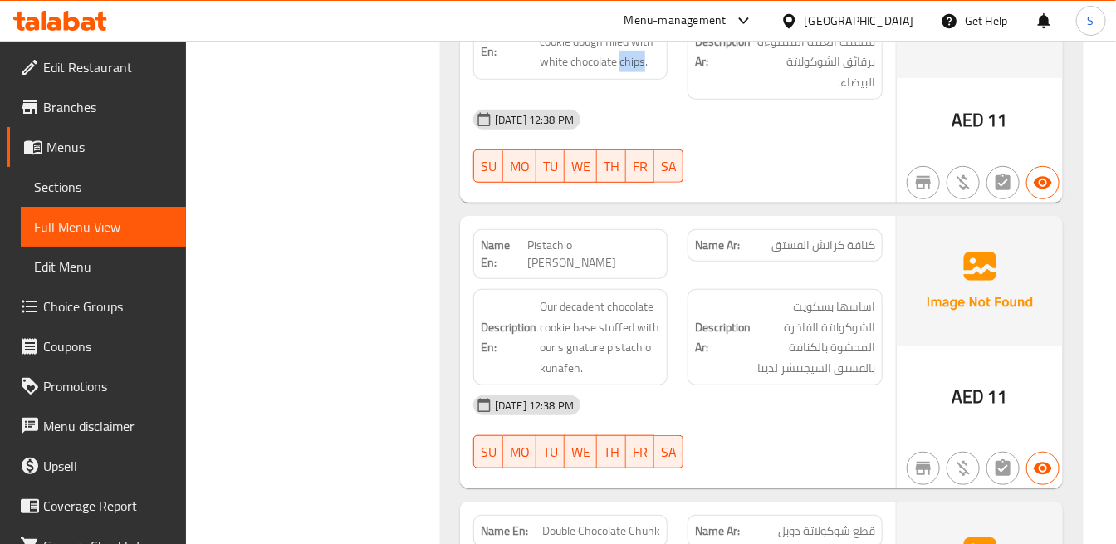
scroll to position [5386, 0]
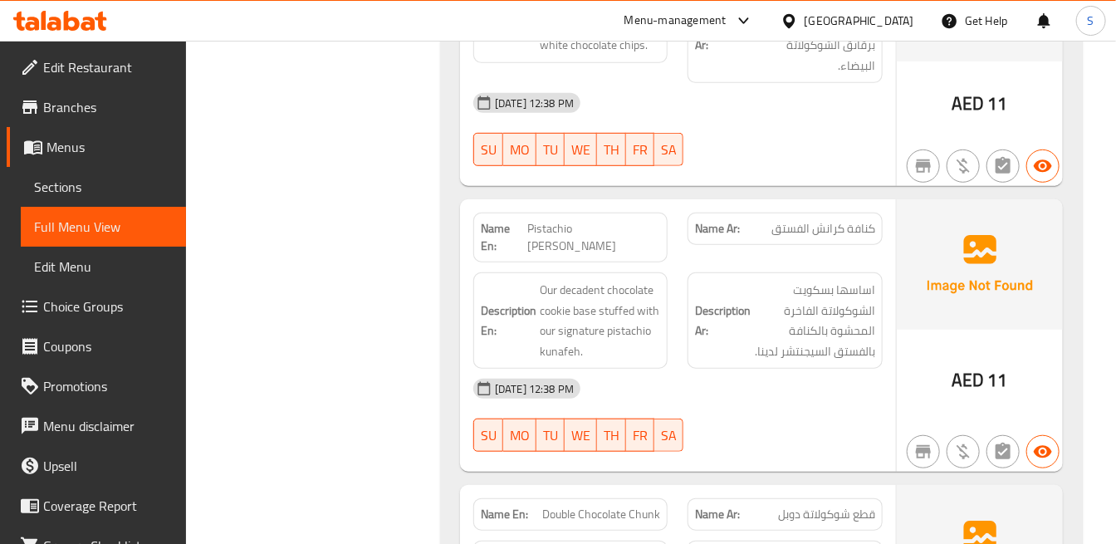
click at [548, 224] on span "Pistachio [PERSON_NAME]" at bounding box center [594, 237] width 134 height 35
click at [804, 379] on div "[DATE] 12:38 PM" at bounding box center [677, 389] width 429 height 40
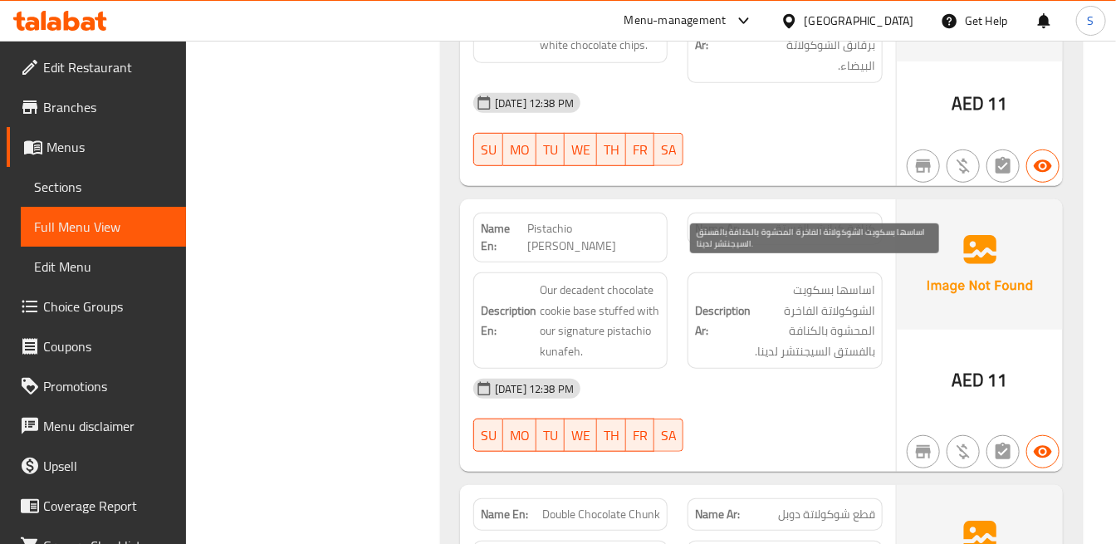
click at [842, 284] on span "اساسها بسكويت الشوكولاتة الفاخرة المحشوة بالكنافة بالفستق السيجنتشر لدينا." at bounding box center [814, 320] width 120 height 81
click at [842, 285] on span "اساسها بسكويت الشوكولاتة الفاخرة المحشوة بالكنافة بالفستق السيجنتشر لدينا." at bounding box center [814, 320] width 120 height 81
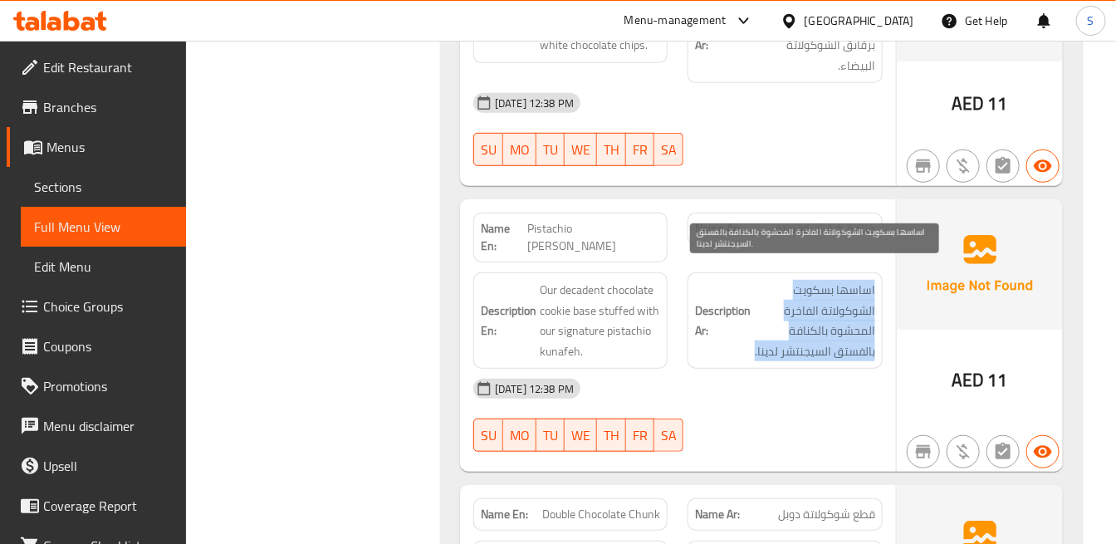
drag, startPoint x: 842, startPoint y: 285, endPoint x: 842, endPoint y: 297, distance: 12.5
click at [842, 286] on span "اساسها بسكويت الشوكولاتة الفاخرة المحشوة بالكنافة بالفستق السيجنتشر لدينا." at bounding box center [814, 320] width 120 height 81
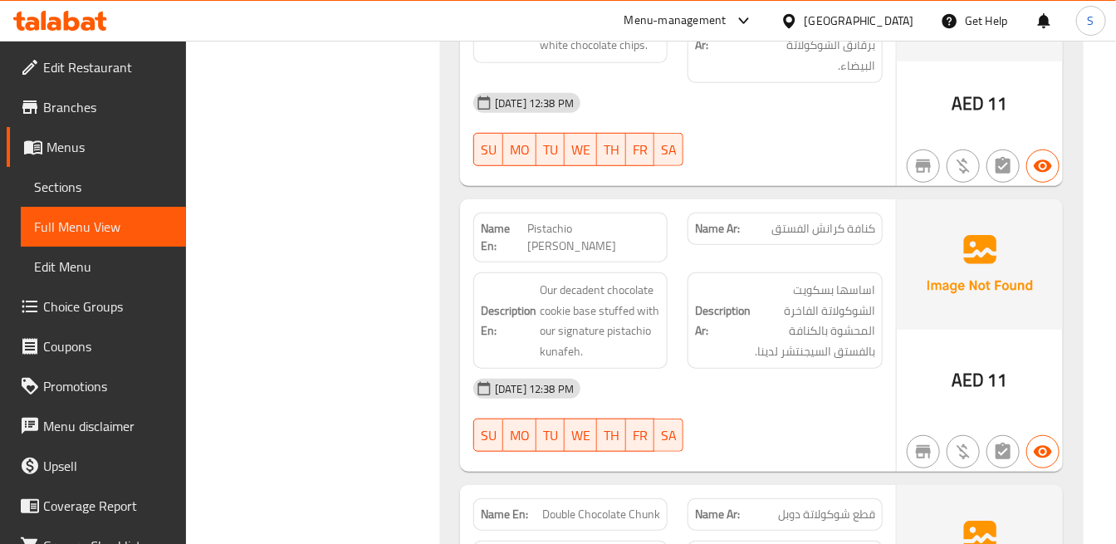
click at [849, 385] on div "[DATE] 12:38 PM" at bounding box center [677, 389] width 429 height 40
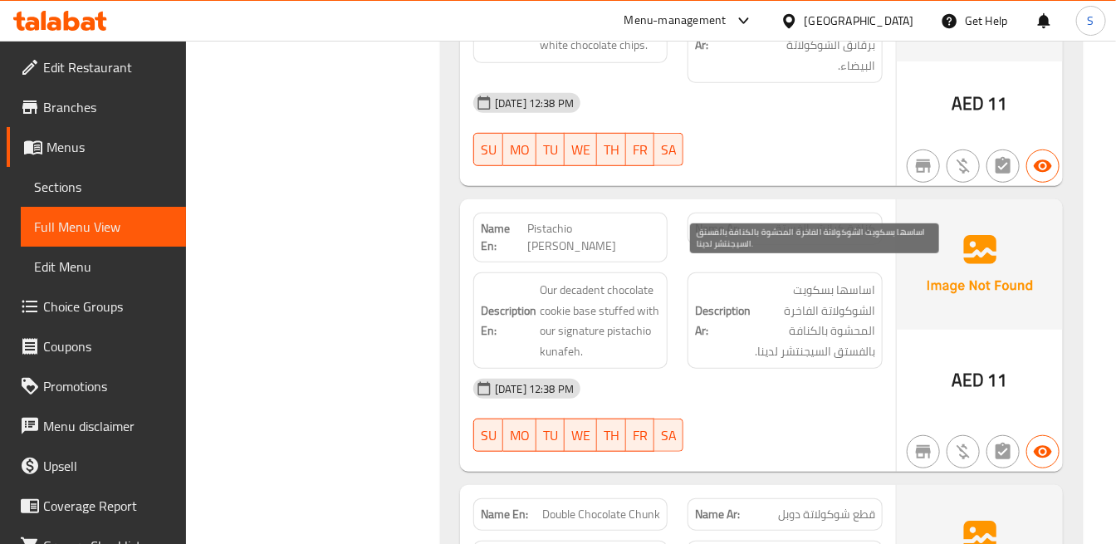
click at [851, 280] on span "اساسها بسكويت الشوكولاتة الفاخرة المحشوة بالكنافة بالفستق السيجنتشر لدينا." at bounding box center [814, 320] width 120 height 81
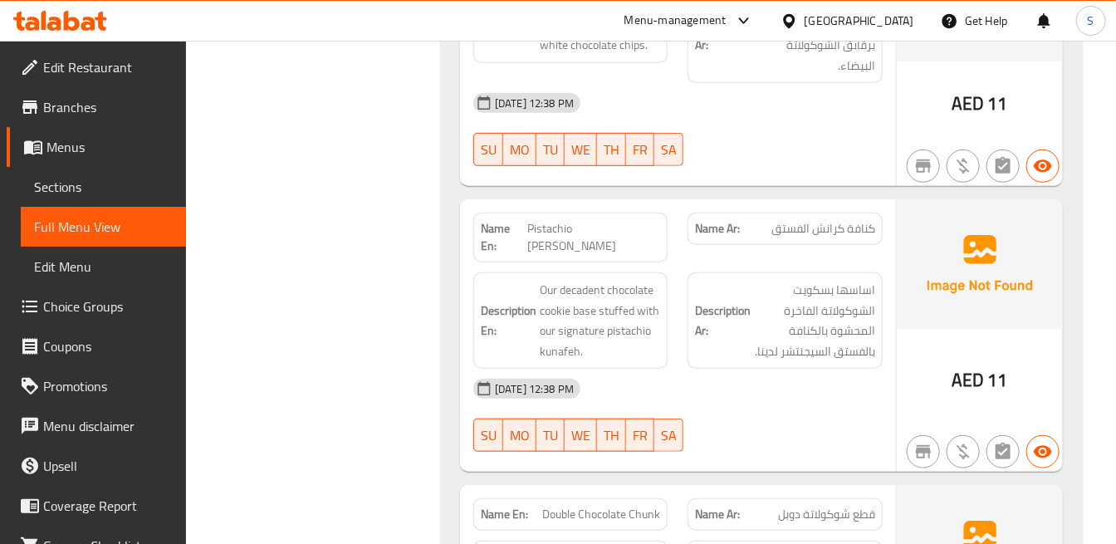
click at [834, 372] on div "[DATE] 12:38 PM" at bounding box center [677, 389] width 429 height 40
drag, startPoint x: 986, startPoint y: 374, endPoint x: 1013, endPoint y: 378, distance: 26.8
click at [1013, 378] on div "AED 11" at bounding box center [980, 335] width 166 height 272
click at [762, 402] on div "[DATE] 12:38 PM SU MO TU WE TH FR SA" at bounding box center [677, 415] width 429 height 93
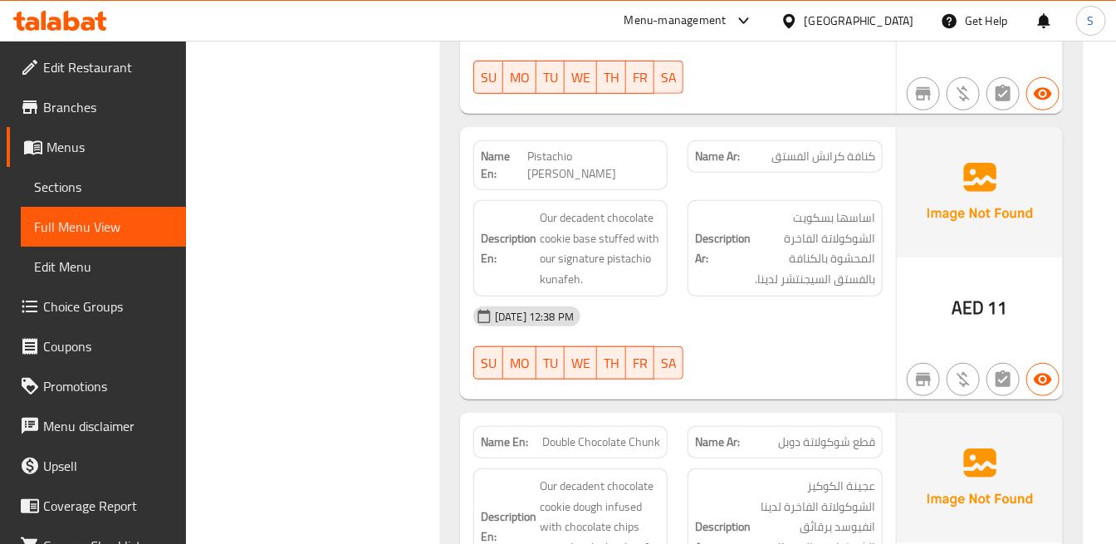
scroll to position [5478, 0]
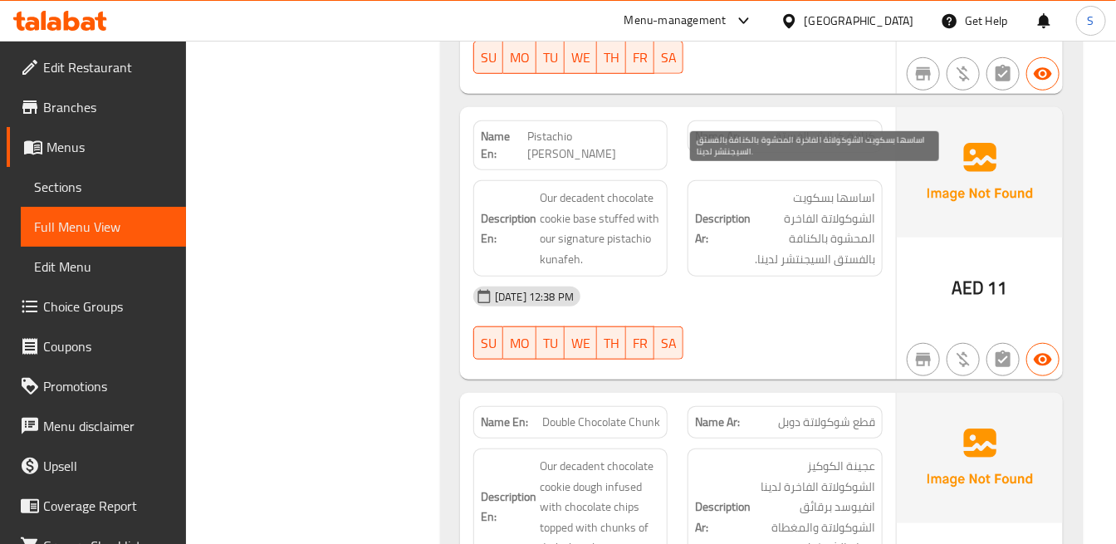
click at [844, 188] on span "اساسها بسكويت الشوكولاتة الفاخرة المحشوة بالكنافة بالفستق السيجنتشر لدينا." at bounding box center [814, 228] width 120 height 81
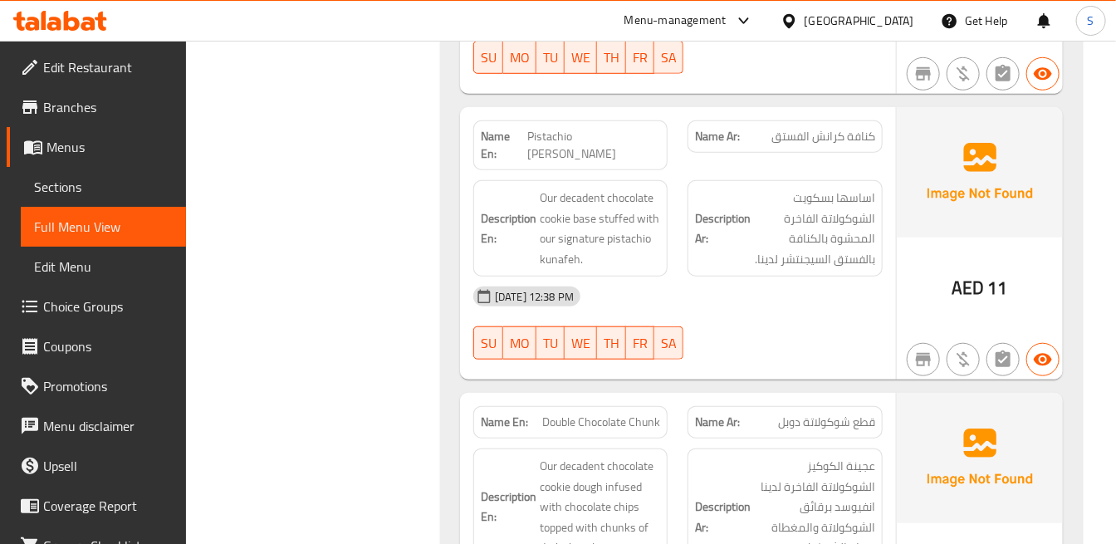
click at [814, 333] on div "[DATE] 12:38 PM SU MO TU WE TH FR SA" at bounding box center [677, 323] width 429 height 93
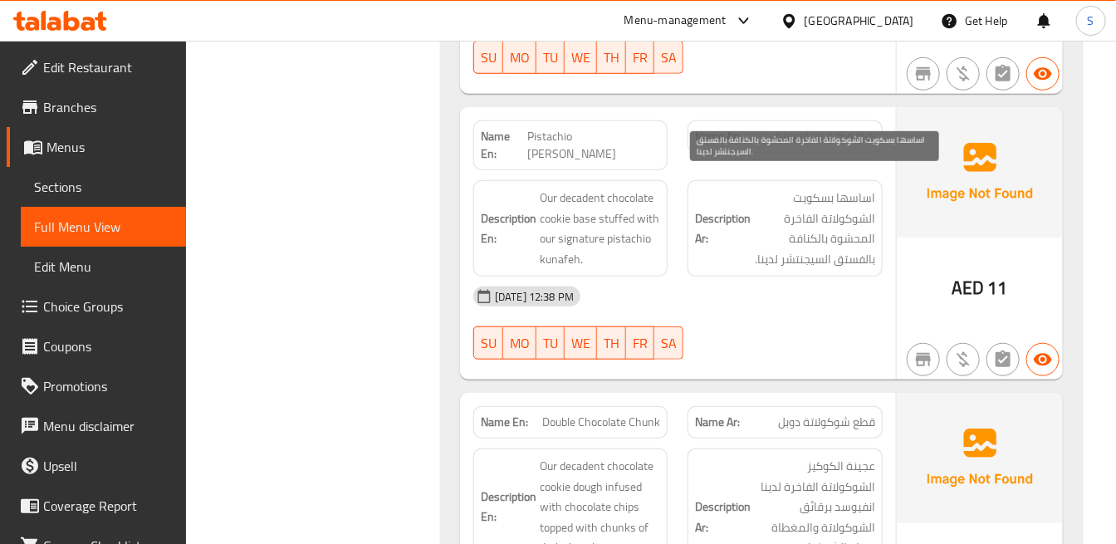
click at [810, 188] on span "اساسها بسكويت الشوكولاتة الفاخرة المحشوة بالكنافة بالفستق السيجنتشر لدينا." at bounding box center [814, 228] width 120 height 81
click at [811, 188] on span "اساسها بسكويت الشوكولاتة الفاخرة المحشوة بالكنافة بالفستق السيجنتشر لدينا." at bounding box center [814, 228] width 120 height 81
click at [844, 201] on span "اساسها بسكويت الشوكولاتة الفاخرة المحشوة بالكنافة بالفستق السيجنتشر لدينا." at bounding box center [814, 228] width 120 height 81
click at [814, 209] on span "اساسها بسكويت الشوكولاتة الفاخرة المحشوة بالكنافة بالفستق السيجنتشر لدينا." at bounding box center [814, 228] width 120 height 81
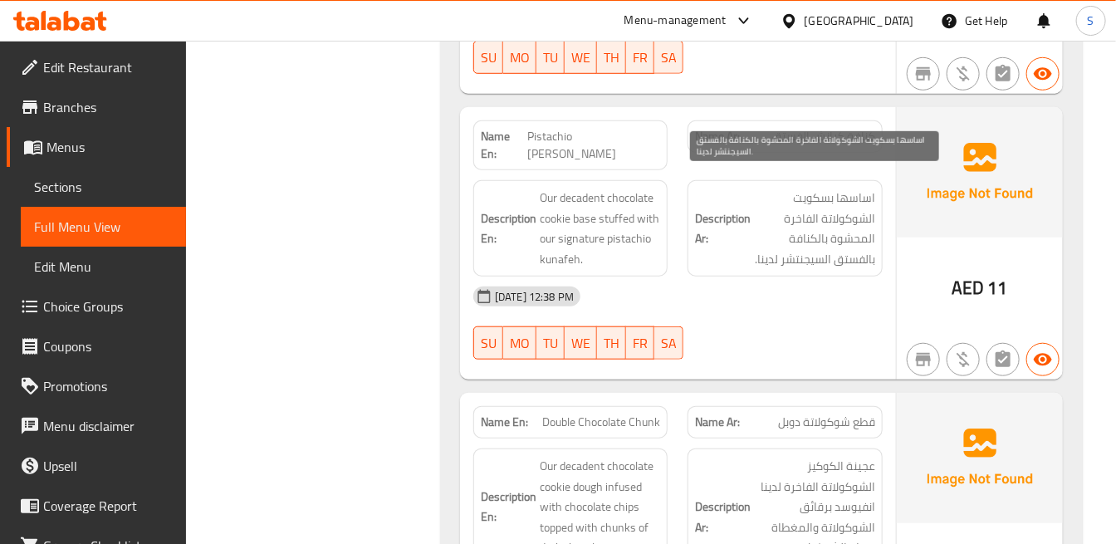
click at [807, 209] on span "اساسها بسكويت الشوكولاتة الفاخرة المحشوة بالكنافة بالفستق السيجنتشر لدينا." at bounding box center [814, 228] width 120 height 81
click at [845, 218] on span "اساسها بسكويت الشوكولاتة الفاخرة المحشوة بالكنافة بالفستق السيجنتشر لدينا." at bounding box center [814, 228] width 120 height 81
click at [817, 225] on span "اساسها بسكويت الشوكولاتة الفاخرة المحشوة بالكنافة بالفستق السيجنتشر لدينا." at bounding box center [814, 228] width 120 height 81
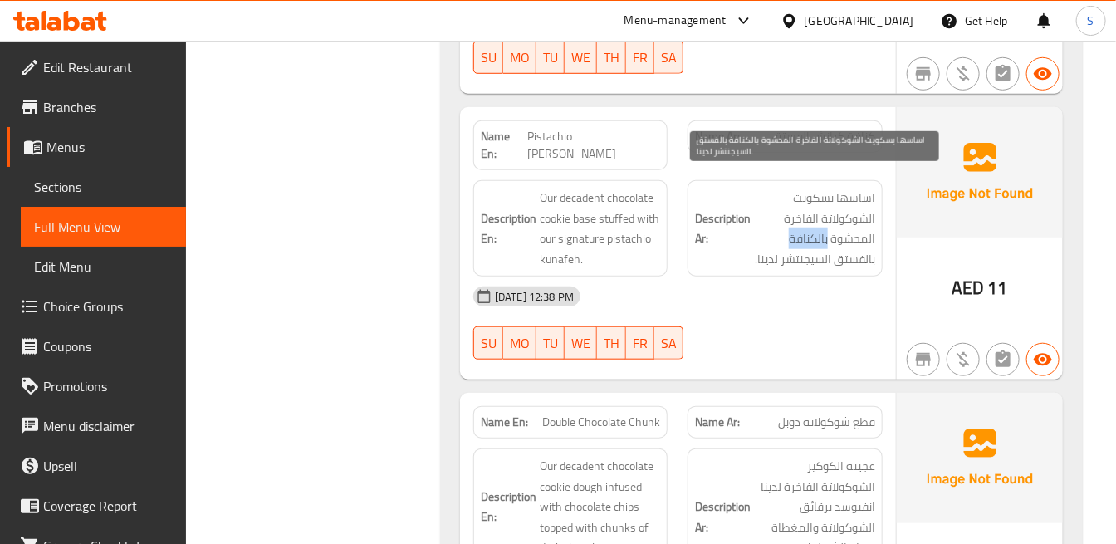
click at [817, 225] on span "اساسها بسكويت الشوكولاتة الفاخرة المحشوة بالكنافة بالفستق السيجنتشر لدينا." at bounding box center [814, 228] width 120 height 81
drag, startPoint x: 827, startPoint y: 250, endPoint x: 829, endPoint y: 258, distance: 8.5
click at [829, 251] on span "اساسها بسكويت الشوكولاتة الفاخرة المحشوة بالكنافة بالفستق السيجنتشر لدينا." at bounding box center [814, 228] width 120 height 81
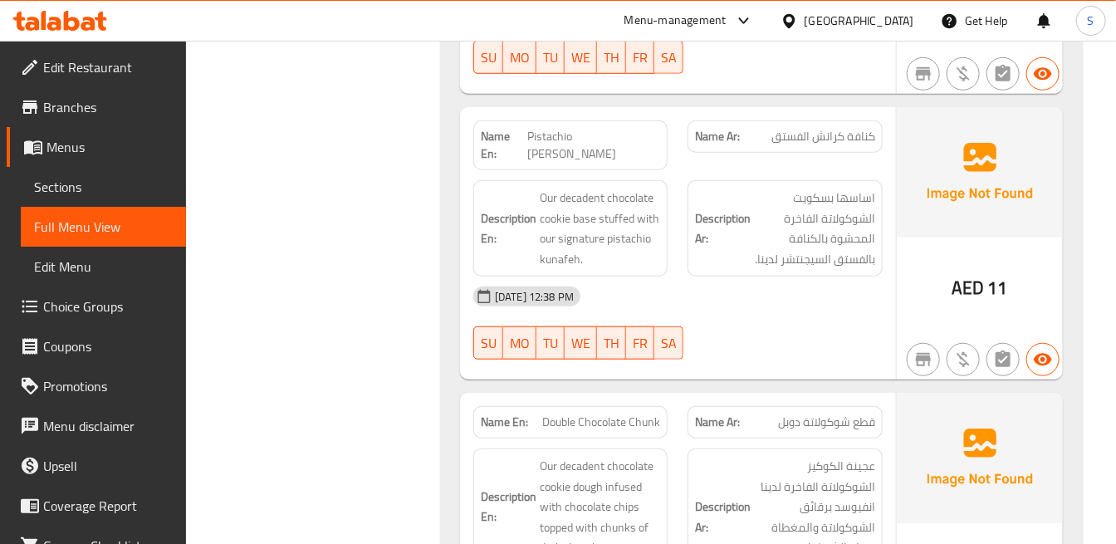
click at [832, 306] on div "[DATE] 12:38 PM SU MO TU WE TH FR SA" at bounding box center [677, 323] width 429 height 93
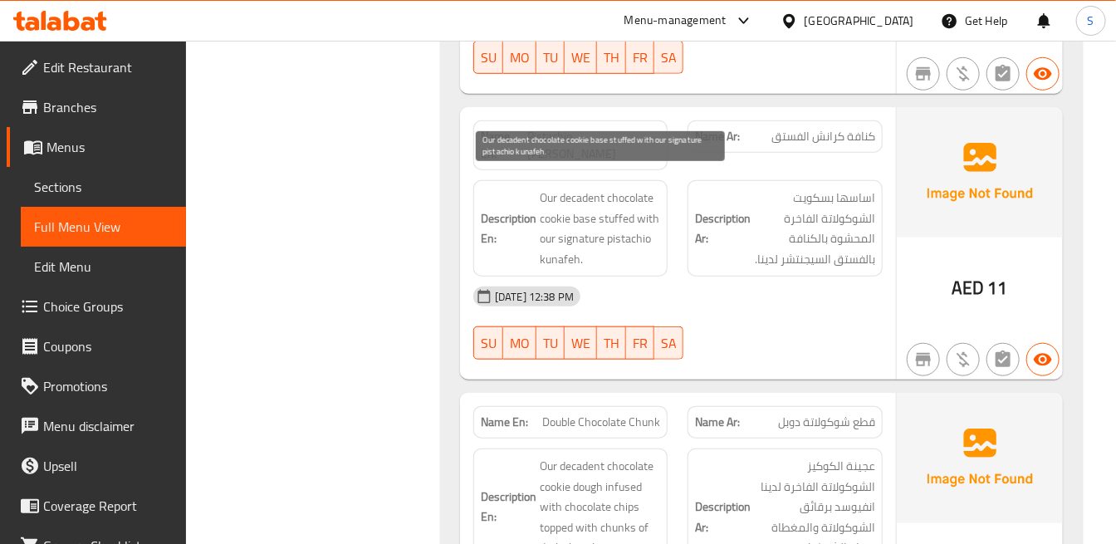
click at [543, 208] on span "Our decadent chocolate cookie base stuffed with our signature pistachio kunafeh." at bounding box center [600, 228] width 120 height 81
click at [613, 219] on span "Our decadent chocolate cookie base stuffed with our signature pistachio kunafeh." at bounding box center [600, 228] width 120 height 81
click at [590, 223] on span "Our decadent chocolate cookie base stuffed with our signature pistachio kunafeh." at bounding box center [600, 228] width 120 height 81
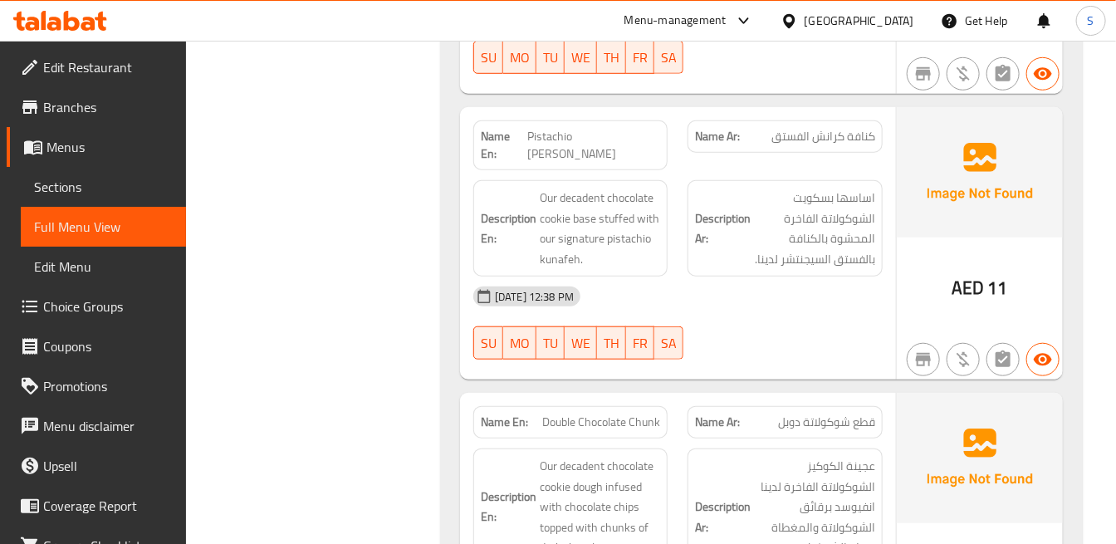
click at [648, 277] on div "[DATE] 12:38 PM" at bounding box center [677, 297] width 429 height 40
click at [849, 136] on span "كنافة كرانش الفستق" at bounding box center [823, 136] width 104 height 17
click at [853, 296] on div "[DATE] 12:38 PM" at bounding box center [677, 297] width 429 height 40
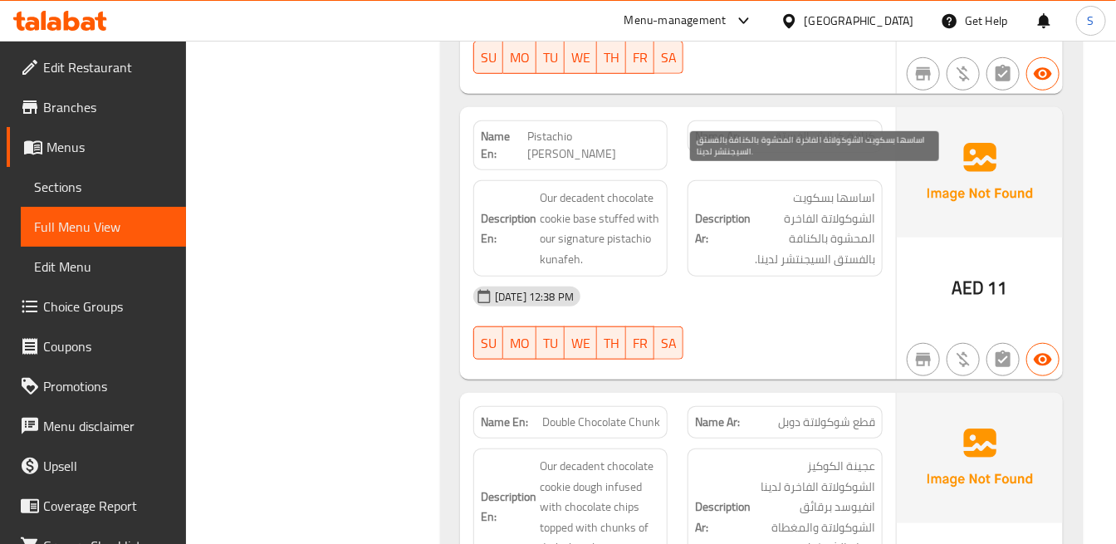
click at [832, 211] on span "اساسها بسكويت الشوكولاتة الفاخرة المحشوة بالكنافة بالفستق السيجنتشر لدينا." at bounding box center [814, 228] width 120 height 81
click at [818, 251] on span "اساسها بسكويت الشوكولاتة الفاخرة المحشوة بالكنافة بالفستق السيجنتشر لدينا." at bounding box center [814, 228] width 120 height 81
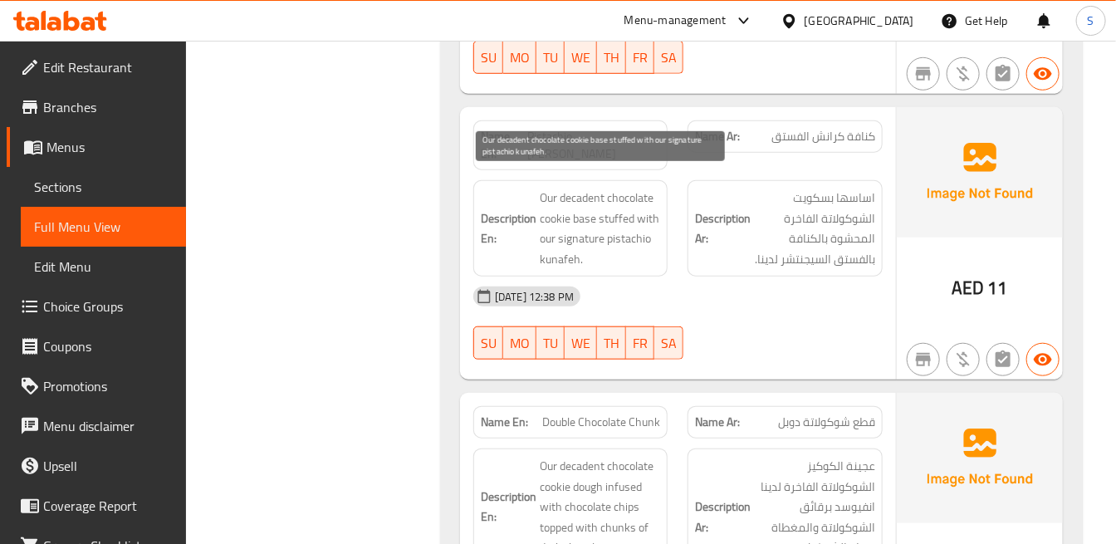
click at [546, 247] on span "Our decadent chocolate cookie base stuffed with our signature pistachio kunafeh." at bounding box center [600, 228] width 120 height 81
drag, startPoint x: 546, startPoint y: 247, endPoint x: 613, endPoint y: 232, distance: 67.9
click at [548, 247] on span "Our decadent chocolate cookie base stuffed with our signature pistachio kunafeh." at bounding box center [600, 228] width 120 height 81
click at [623, 225] on span "Our decadent chocolate cookie base stuffed with our signature pistachio kunafeh." at bounding box center [600, 228] width 120 height 81
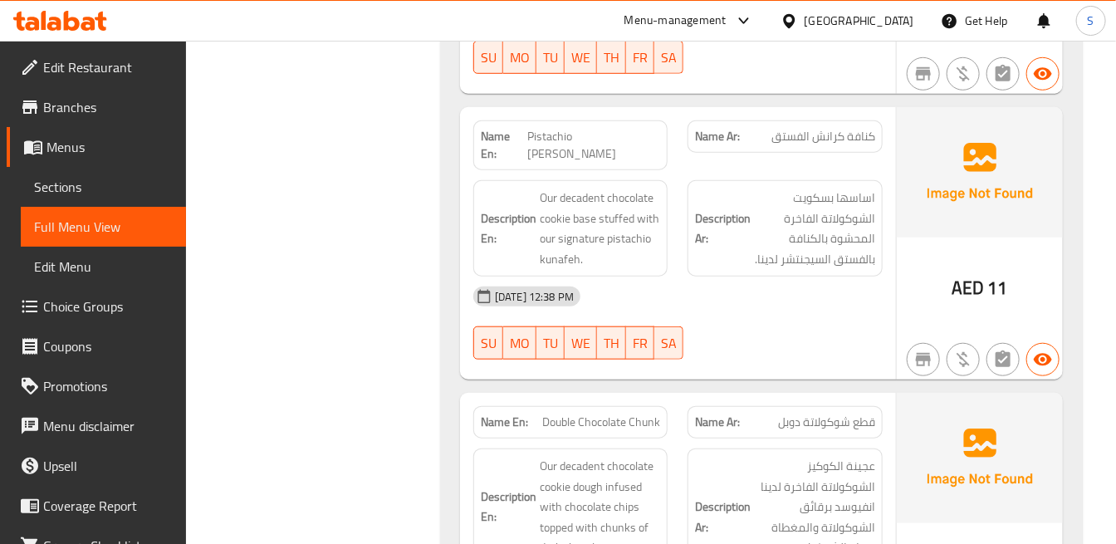
click at [744, 250] on h6 "Description Ar: اساسها بسكويت الشوكولاتة الفاخرة المحشوة بالكنافة بالفستق السيج…" at bounding box center [784, 228] width 179 height 81
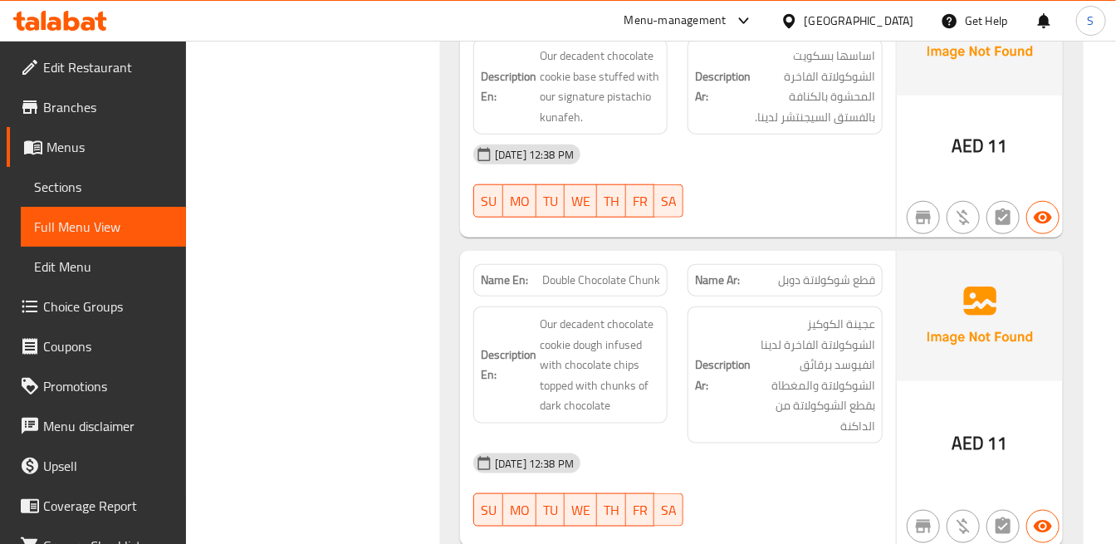
scroll to position [5663, 0]
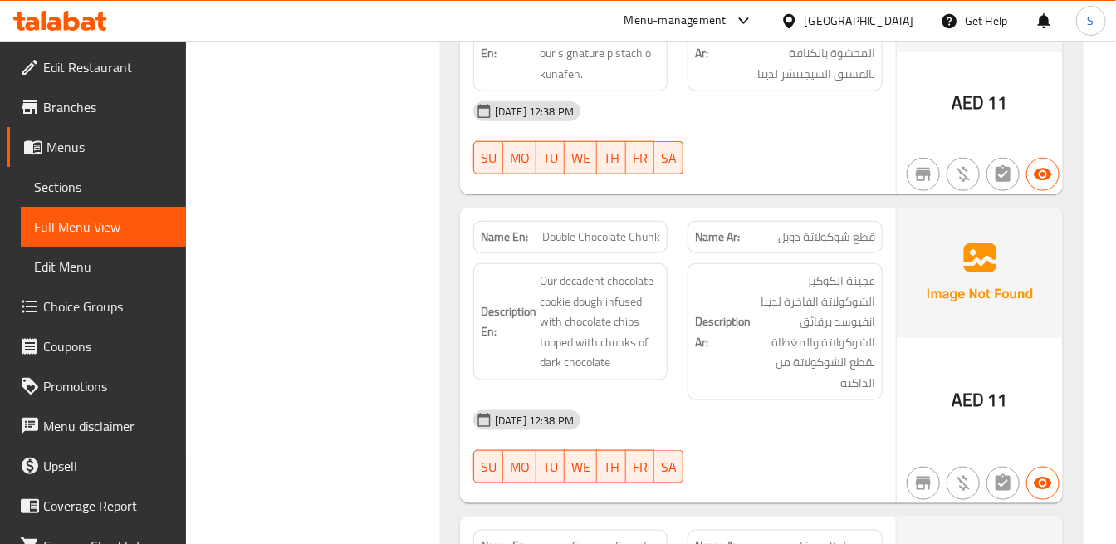
click at [802, 148] on div "[DATE] 12:38 PM SU MO TU WE TH FR SA" at bounding box center [677, 137] width 429 height 93
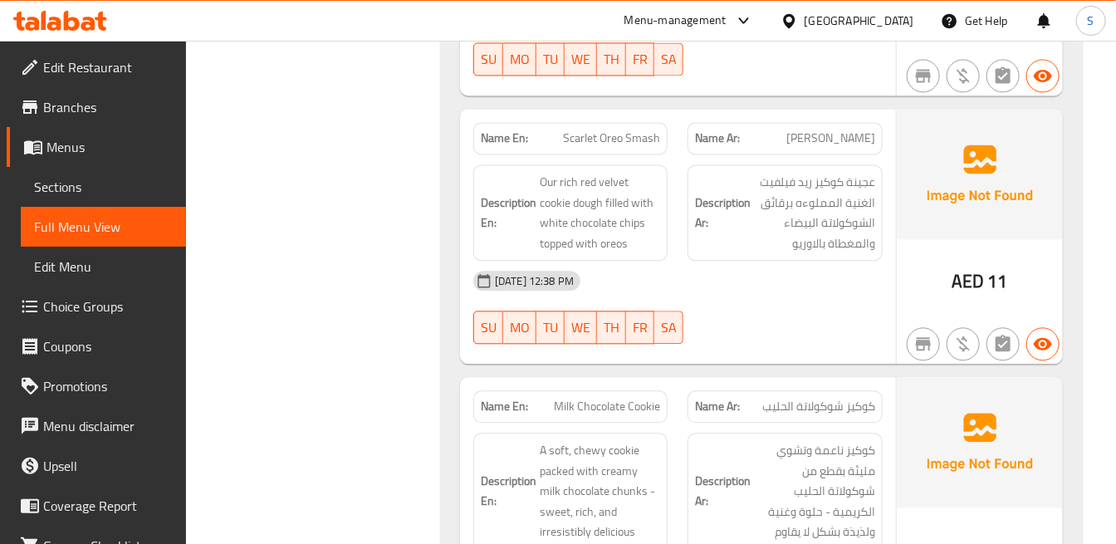
scroll to position [6400, 0]
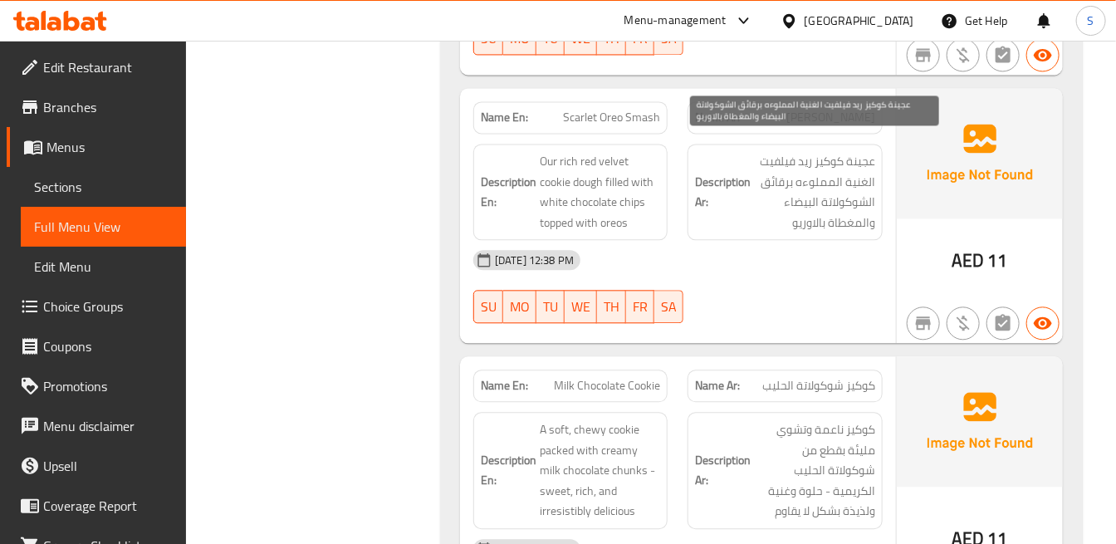
click at [829, 159] on span "عجينة كوكيز ريد فيلفيت الغنية المملوءه برقائق الشوكولاتة البيضاء والمغطاة بالاو…" at bounding box center [814, 191] width 120 height 81
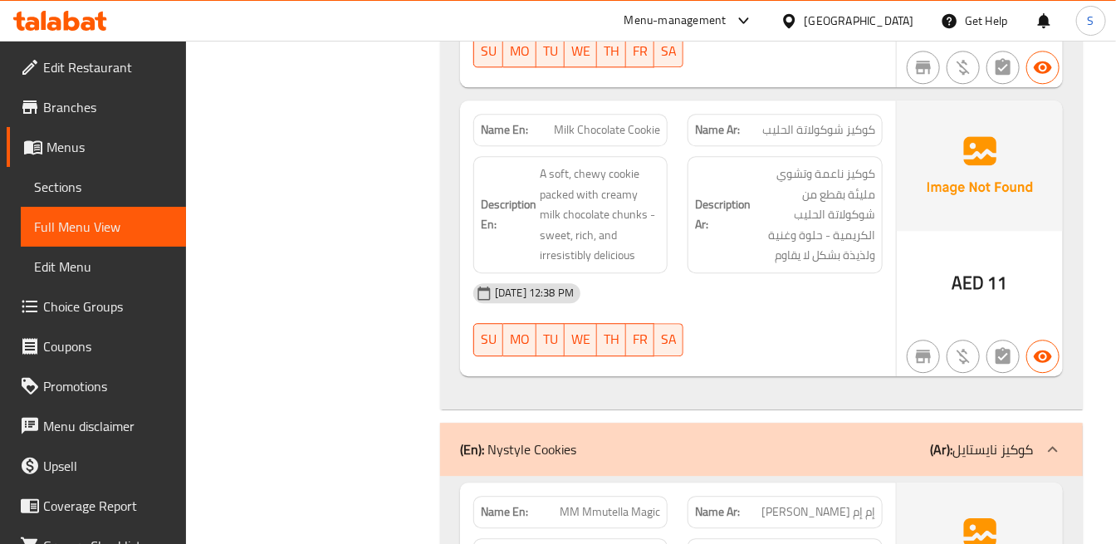
scroll to position [6678, 0]
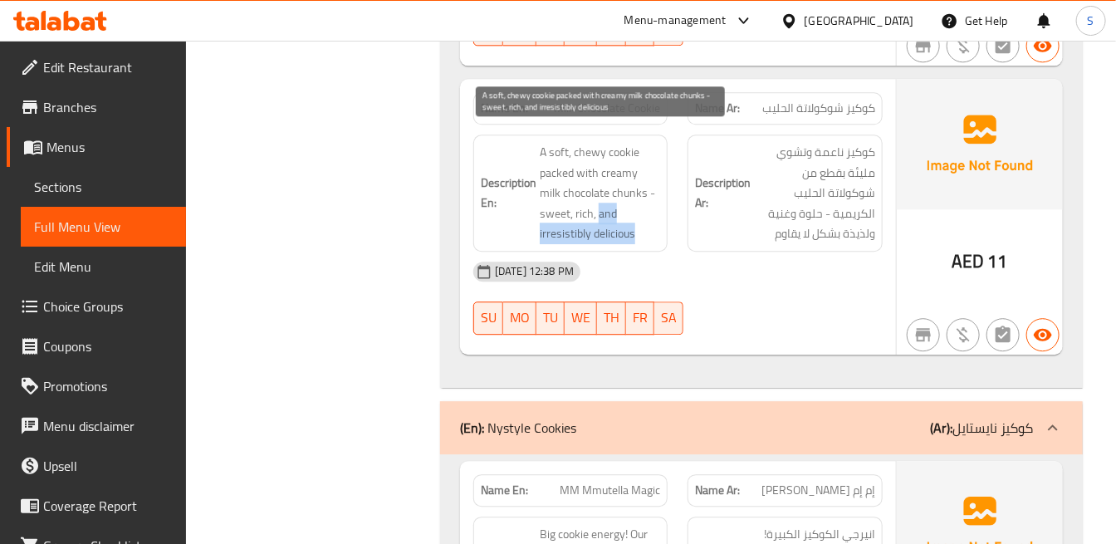
drag, startPoint x: 599, startPoint y: 195, endPoint x: 644, endPoint y: 223, distance: 51.8
click at [644, 223] on span "A soft, chewy cookie packed with creamy milk chocolate chunks - sweet, rich, an…" at bounding box center [600, 193] width 120 height 102
copy span "and irresistibly delicious"
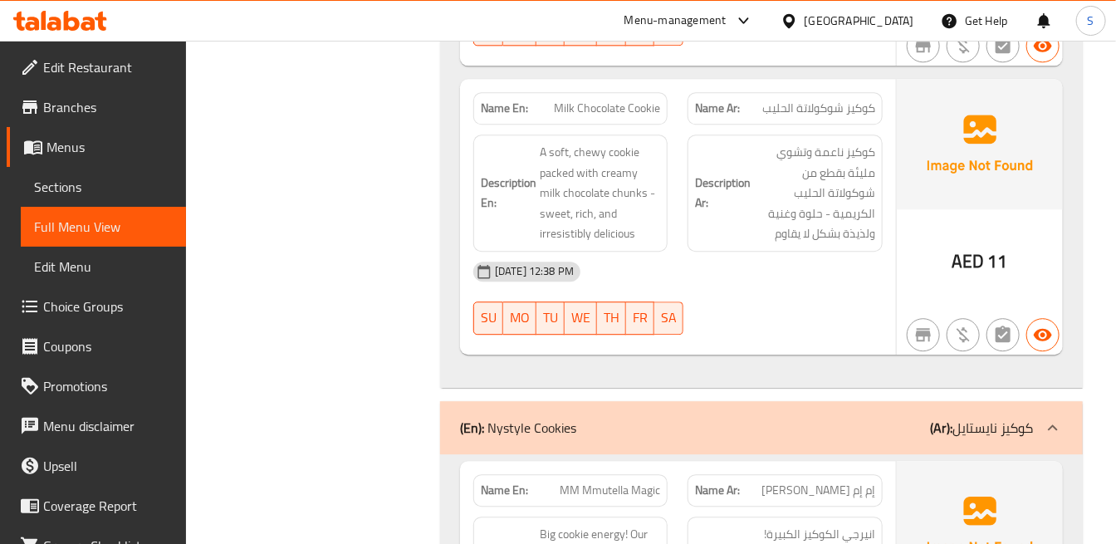
click at [837, 222] on span "كوكيز ناعمة وتشوي مليئة بقطع من شوكولاتة الحليب الكريمية - حلوة وغنية ولذيذة بش…" at bounding box center [814, 193] width 120 height 102
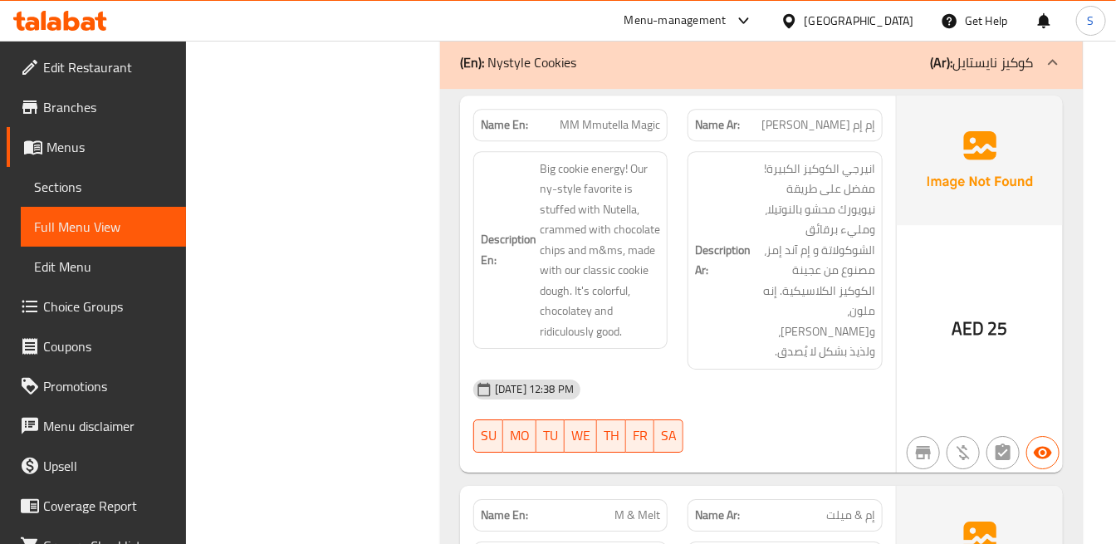
scroll to position [7046, 0]
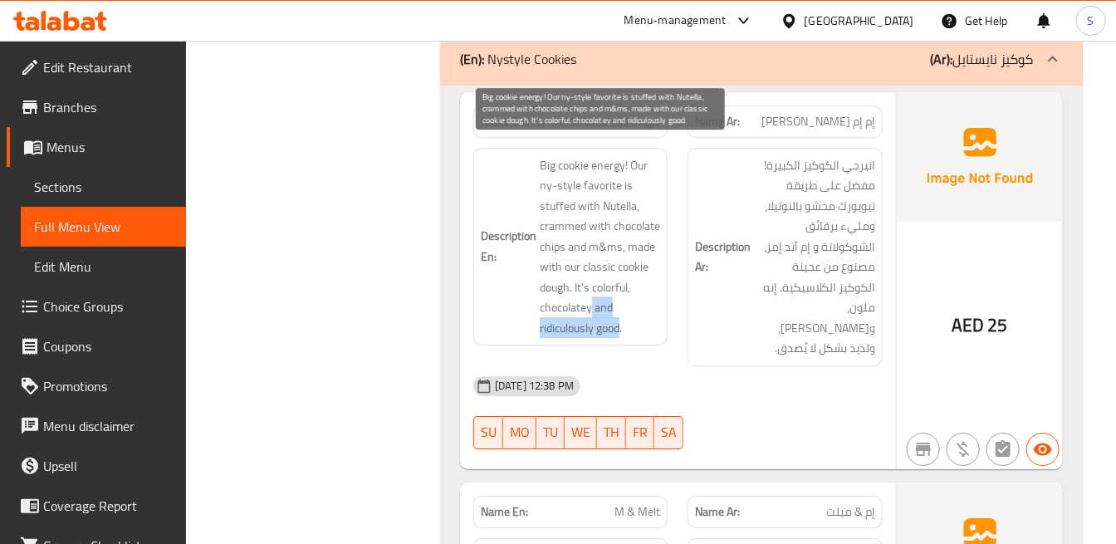
drag, startPoint x: 592, startPoint y: 291, endPoint x: 621, endPoint y: 311, distance: 35.2
click at [621, 311] on span "Big cookie energy! Our ny-style favorite is stuffed with Nutella, crammed with …" at bounding box center [600, 247] width 120 height 184
copy span "and ridiculously good"
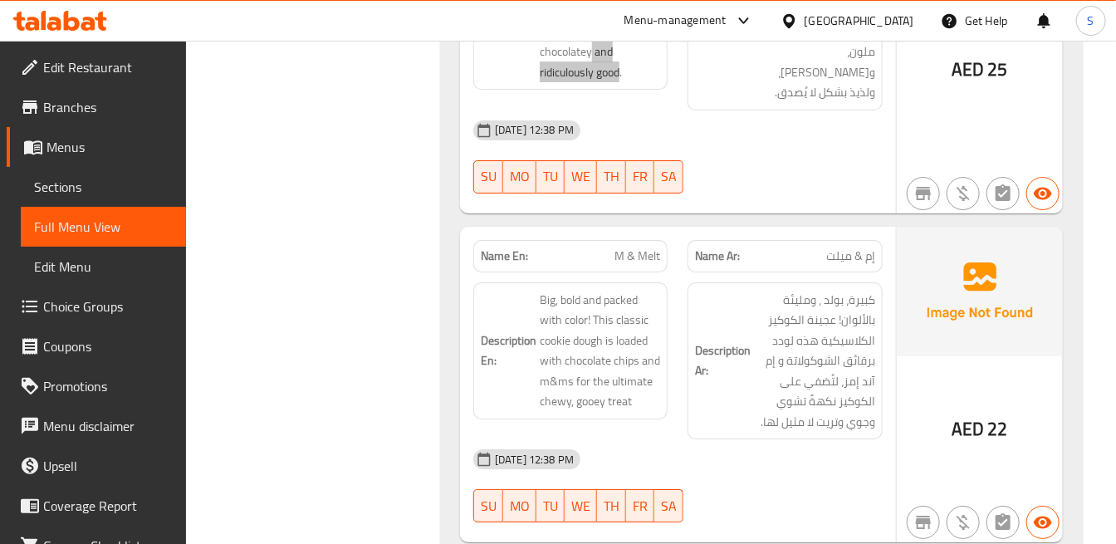
scroll to position [7324, 0]
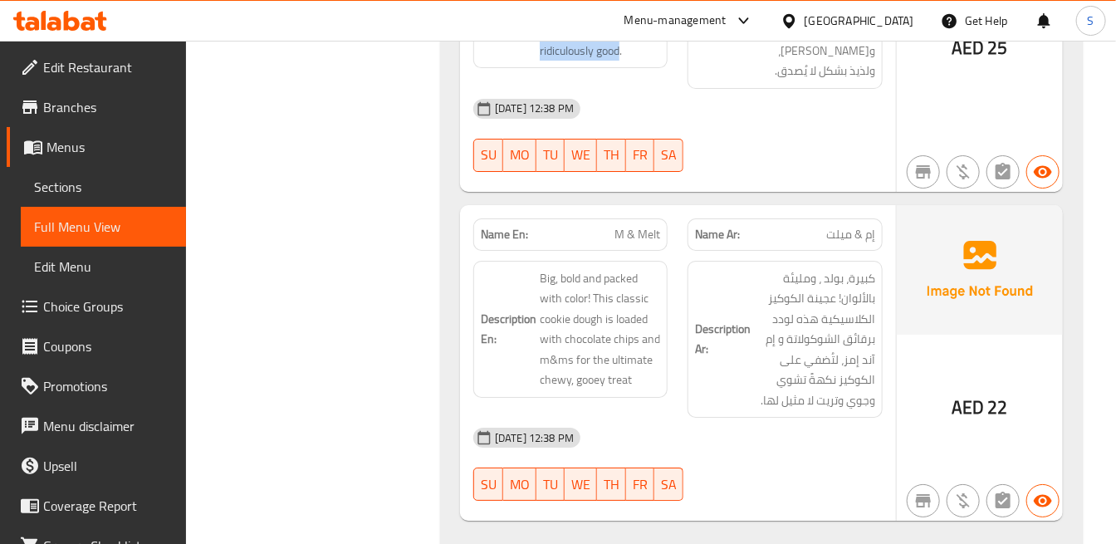
click at [817, 218] on div "Name Ar: إم & ميلت" at bounding box center [785, 234] width 194 height 32
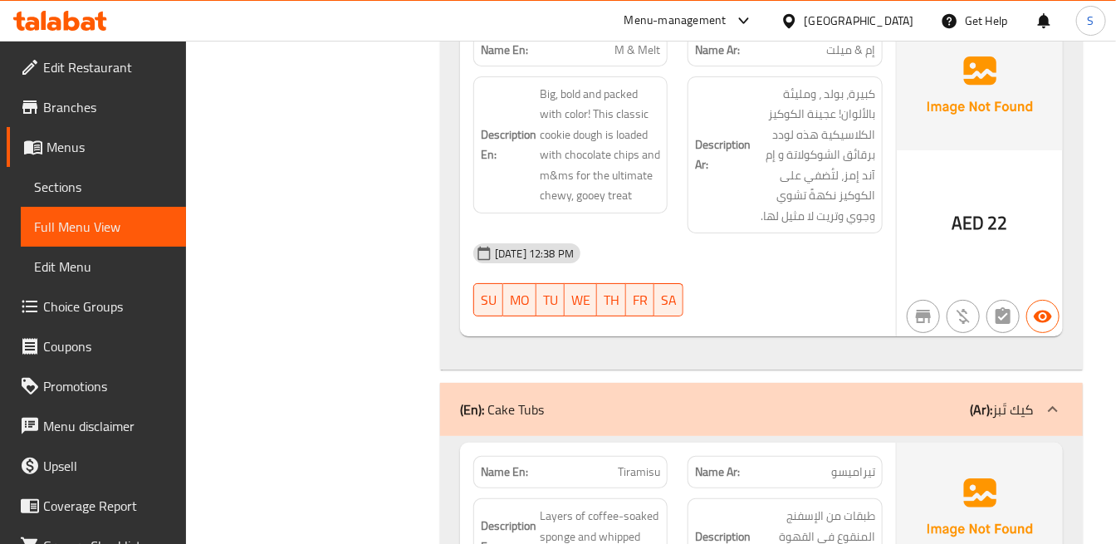
scroll to position [7416, 0]
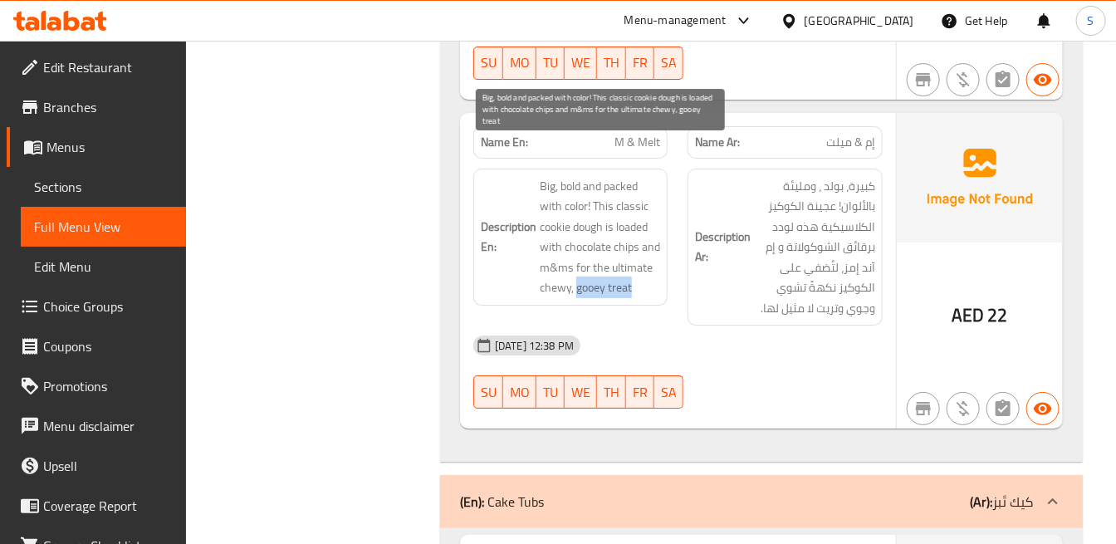
drag, startPoint x: 642, startPoint y: 253, endPoint x: 578, endPoint y: 262, distance: 64.6
click at [578, 262] on span "Big, bold and packed with color! This classic cookie dough is loaded with choco…" at bounding box center [600, 237] width 120 height 122
copy span "gooey treat"
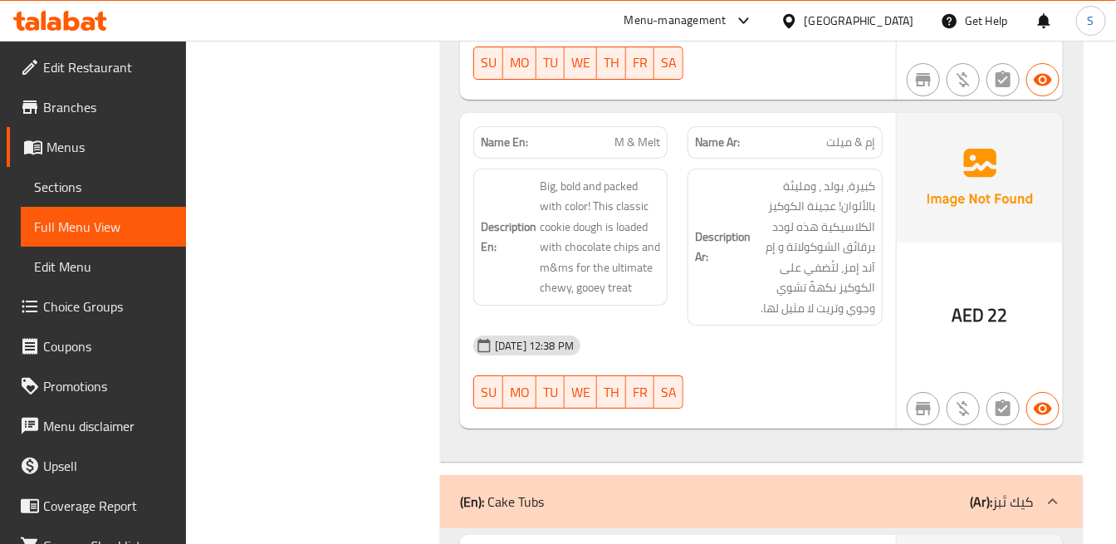
click at [746, 231] on strong "Description Ar:" at bounding box center [723, 247] width 56 height 41
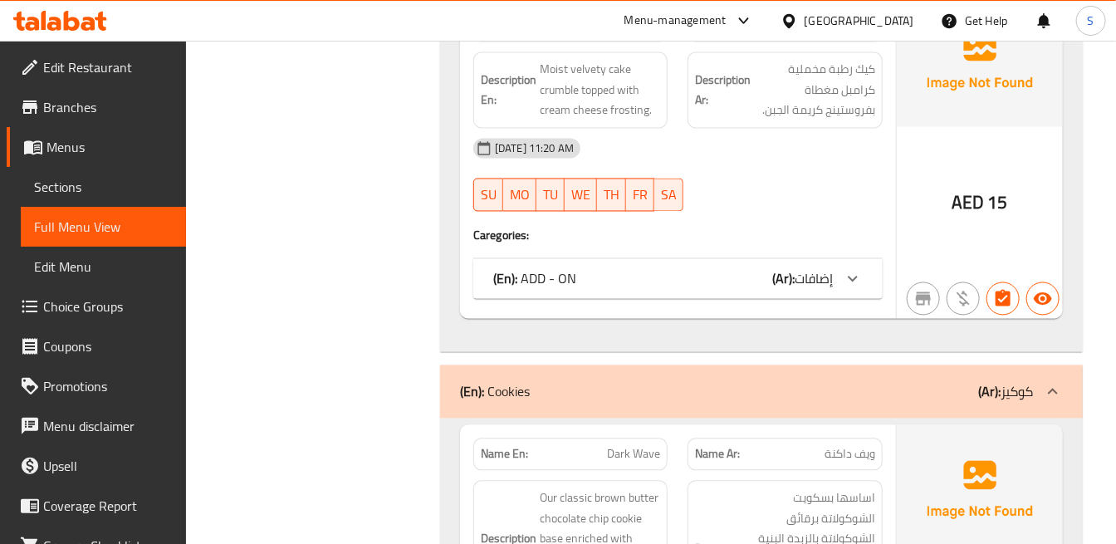
scroll to position [3909, 0]
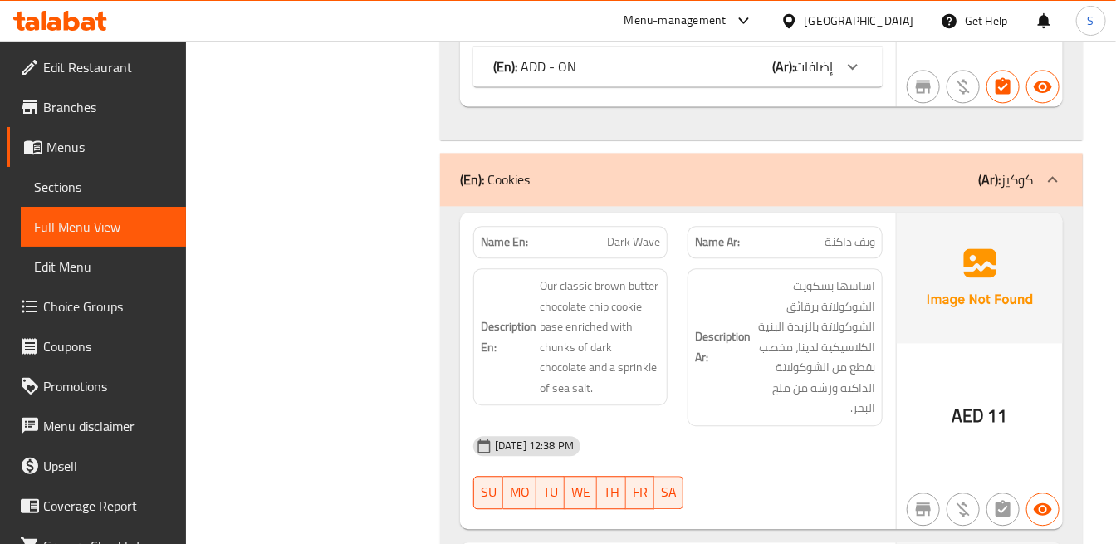
click at [1045, 193] on div at bounding box center [1053, 179] width 40 height 40
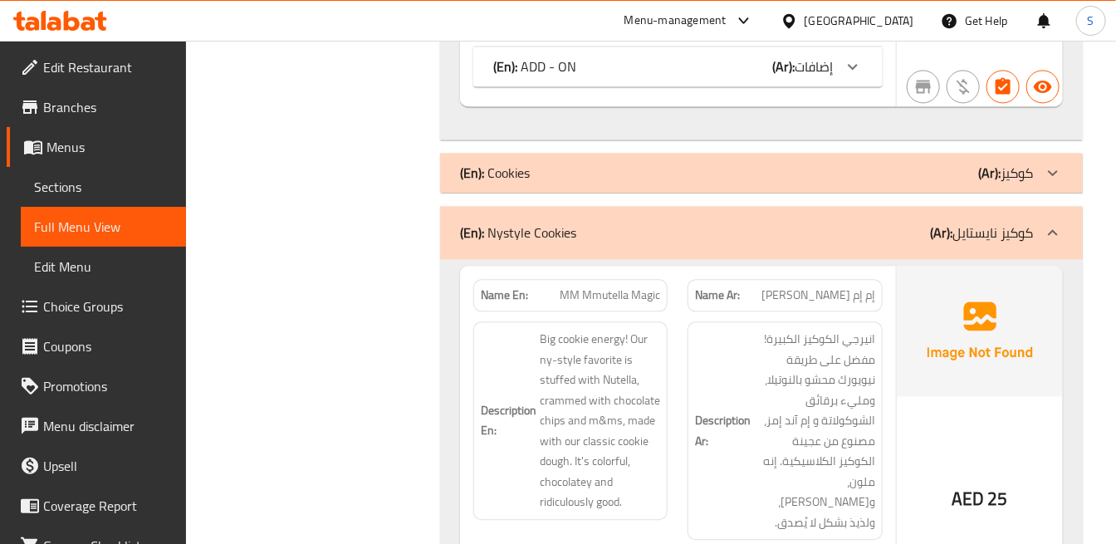
click at [958, 242] on p "(Ar): [PERSON_NAME]" at bounding box center [981, 233] width 103 height 20
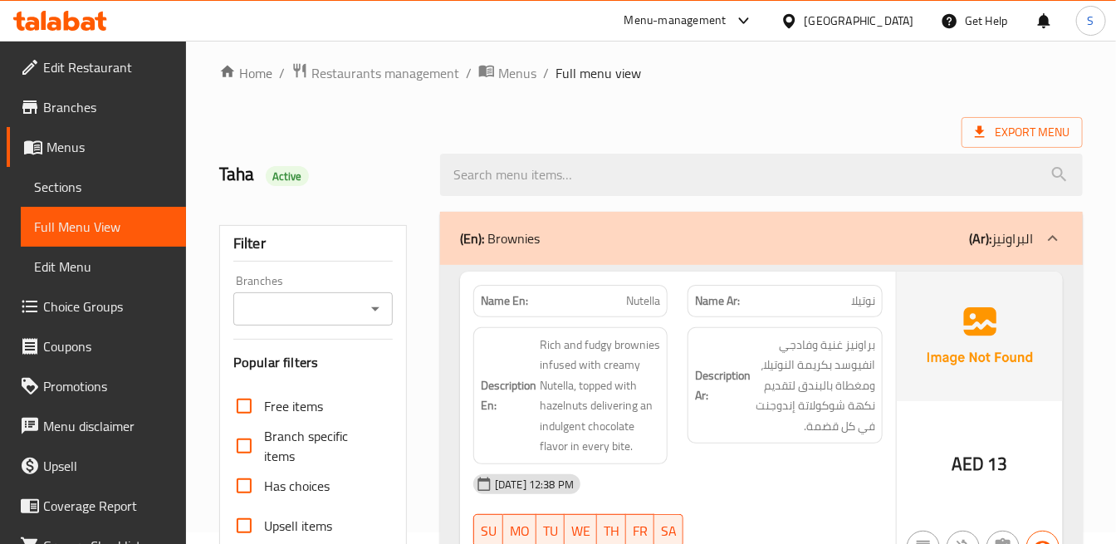
scroll to position [0, 0]
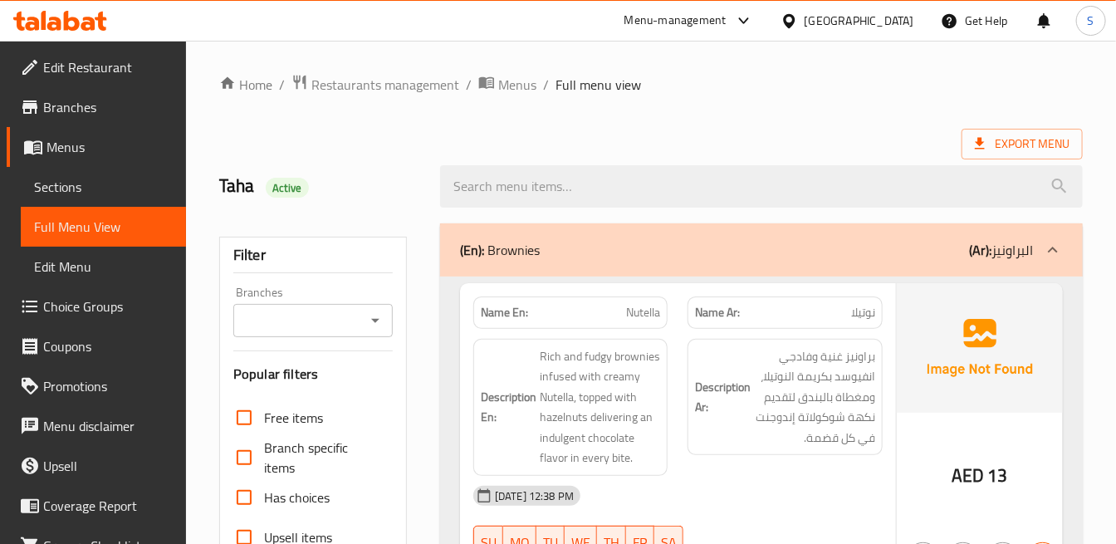
click at [955, 243] on div "(En): Brownies (Ar): البراونيز" at bounding box center [746, 250] width 573 height 20
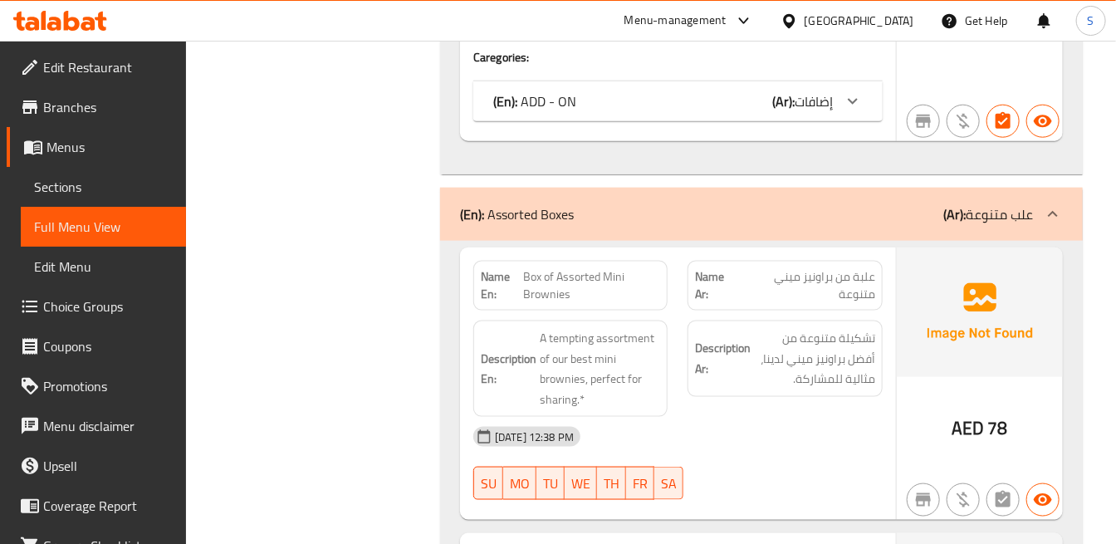
scroll to position [8312, 0]
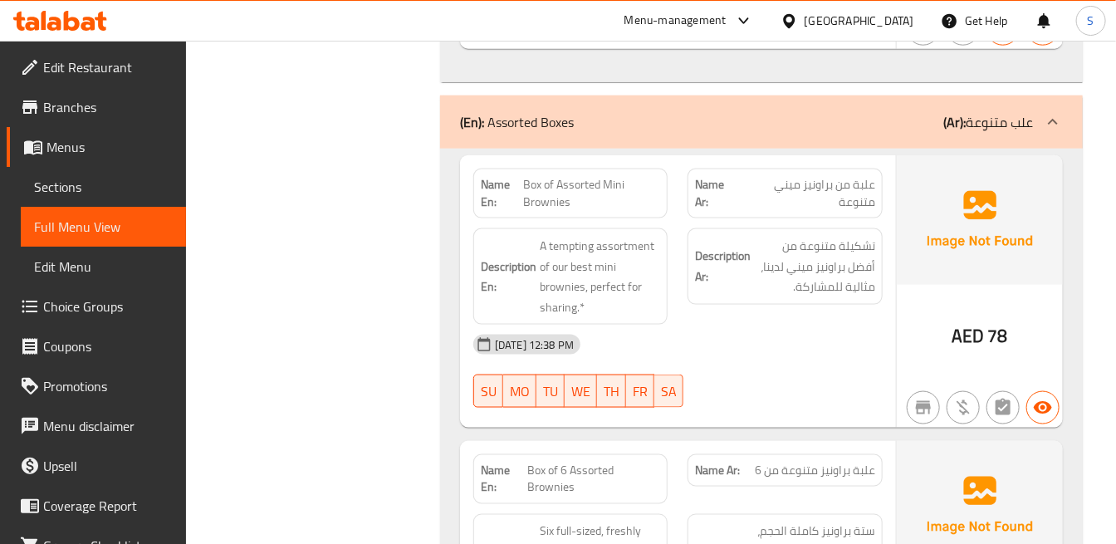
click at [869, 272] on div "Description Ar: تشكيلة متنوعة من أفضل براونيز ميني لدينا، مثالية للمشاركة." at bounding box center [785, 276] width 214 height 116
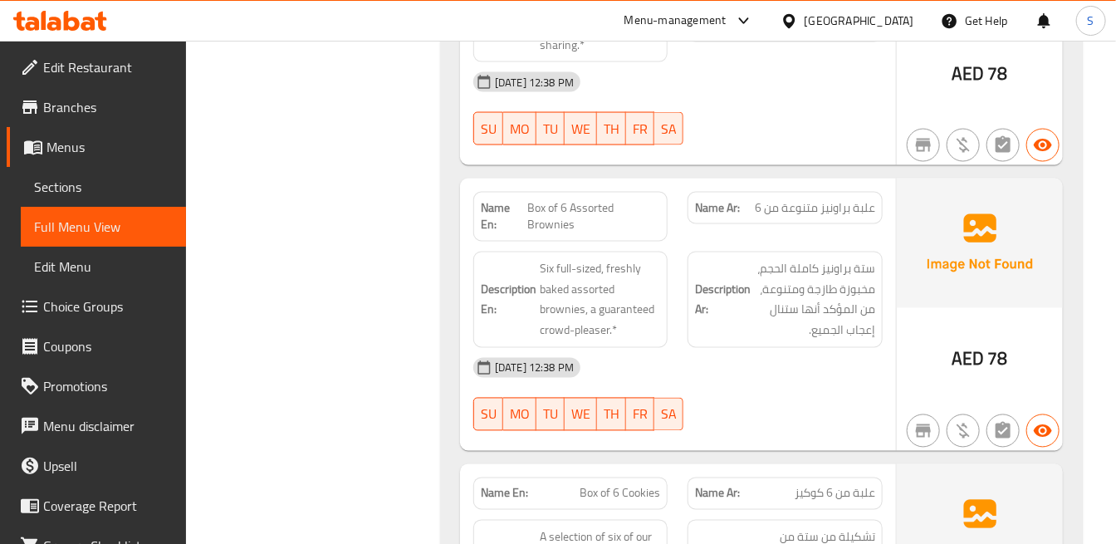
scroll to position [8589, 0]
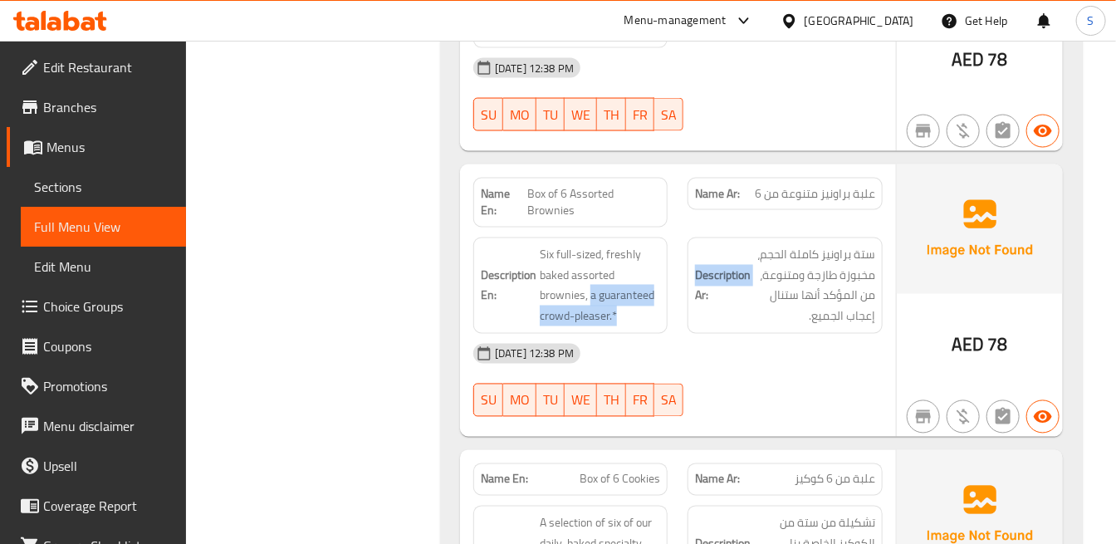
drag, startPoint x: 590, startPoint y: 262, endPoint x: 683, endPoint y: 288, distance: 96.5
click at [683, 288] on div "Description En: Six full-sized, freshly baked assorted brownies, a guaranteed c…" at bounding box center [677, 286] width 429 height 116
click at [661, 278] on div "Description En: Six full-sized, freshly baked assorted brownies, a guaranteed c…" at bounding box center [570, 285] width 194 height 96
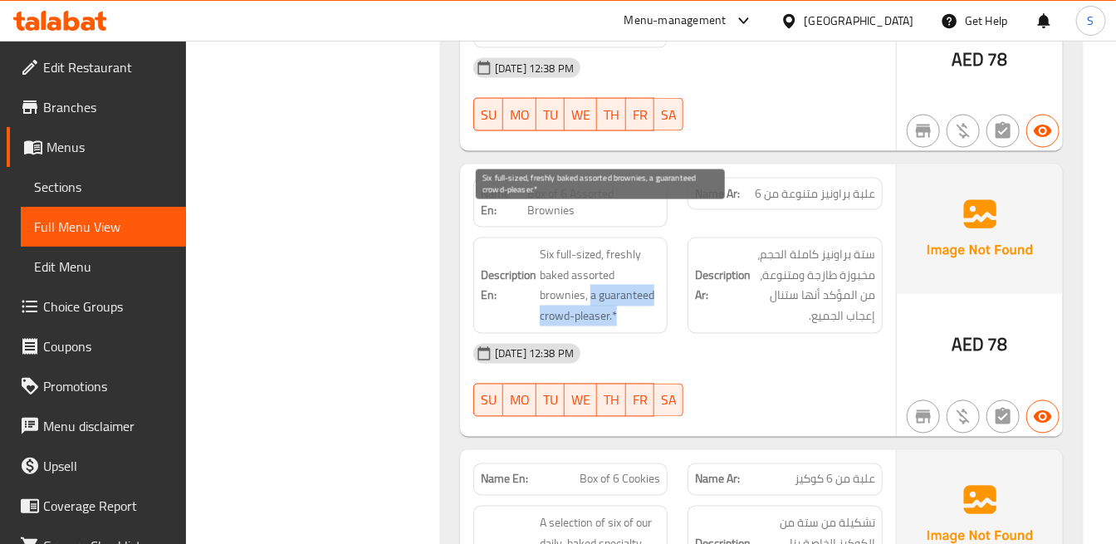
drag, startPoint x: 626, startPoint y: 280, endPoint x: 810, endPoint y: 335, distance: 191.8
click at [602, 267] on span "Six full-sized, freshly baked assorted brownies, a guaranteed crowd-pleaser.*" at bounding box center [600, 285] width 120 height 81
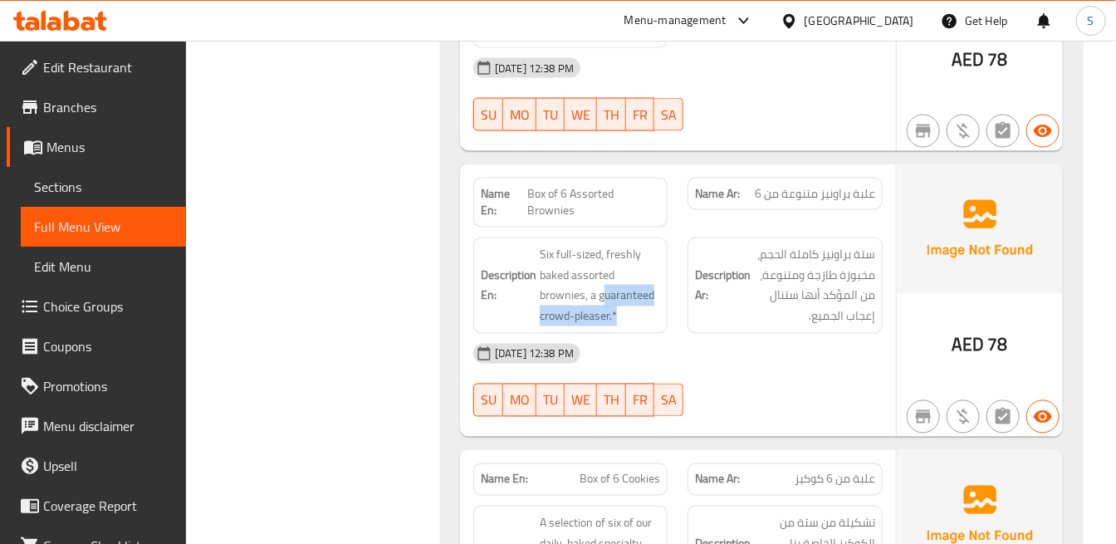
copy span "uaranteed crowd-pleaser.*"
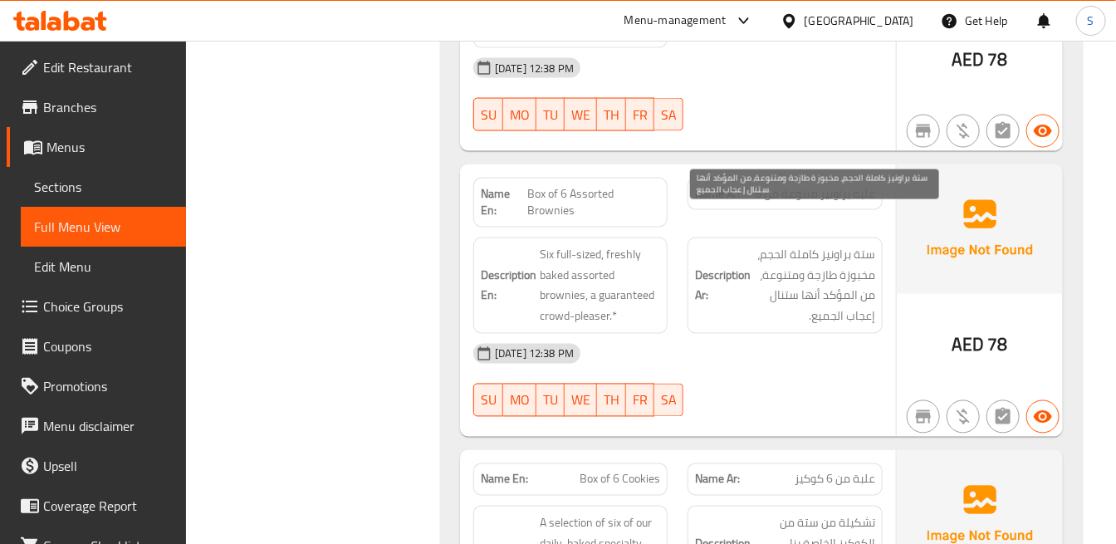
click at [810, 291] on span "ستة براونيز كاملة الحجم، مخبوزة طازجة ومتنوعة، من المؤكد أنها ستنال إعجاب الجمي…" at bounding box center [814, 285] width 120 height 81
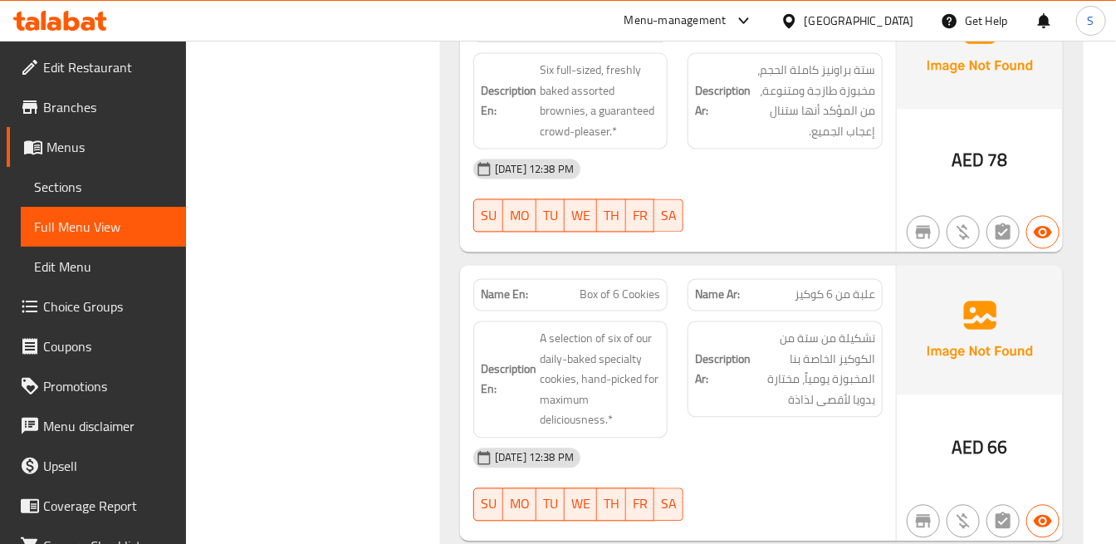
scroll to position [8865, 0]
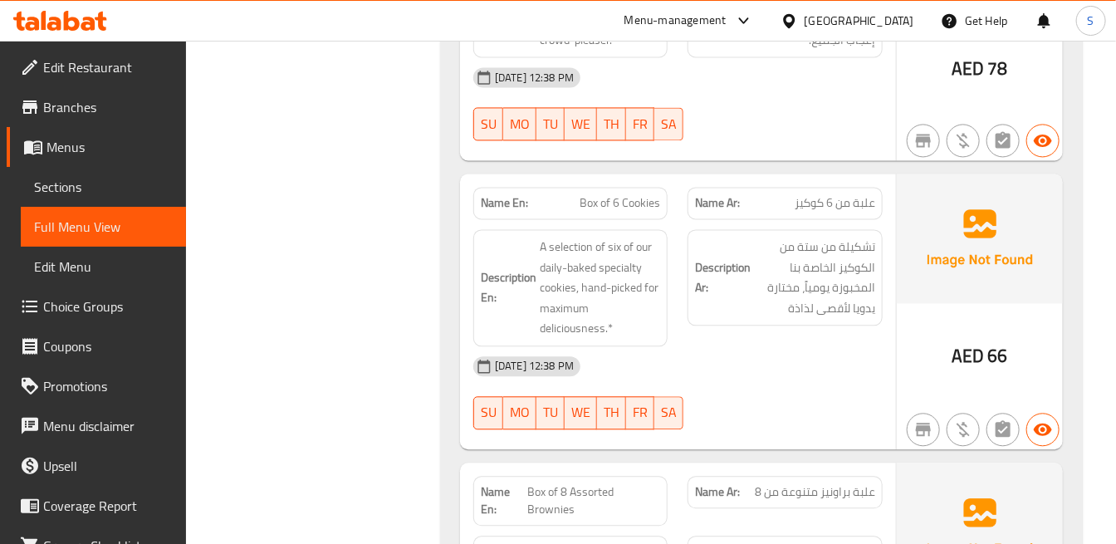
click at [834, 346] on div "[DATE] 12:38 PM" at bounding box center [677, 366] width 429 height 40
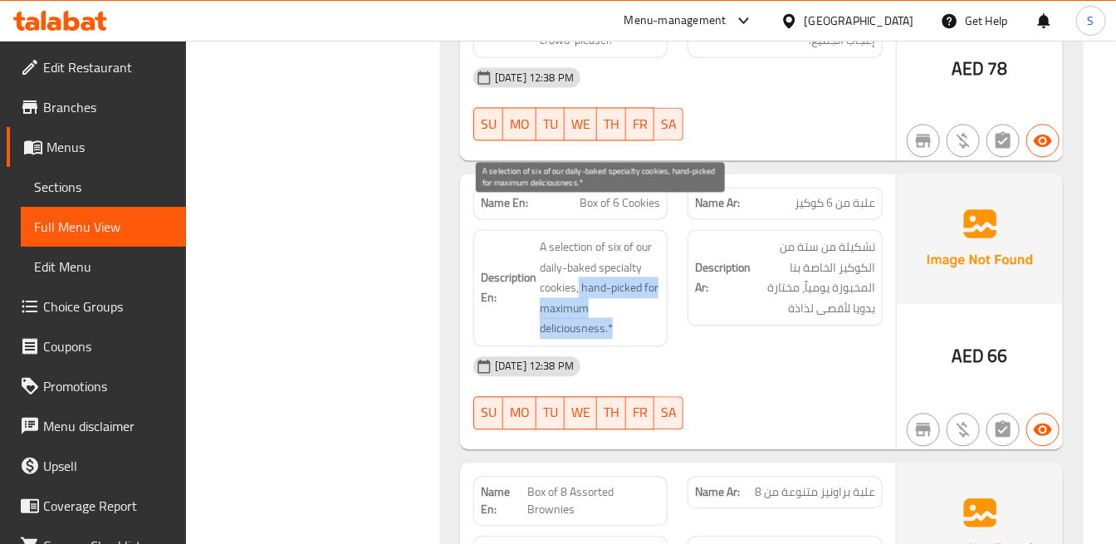
drag, startPoint x: 620, startPoint y: 297, endPoint x: 579, endPoint y: 258, distance: 57.0
click at [579, 258] on span "A selection of six of our daily-baked specialty cookies, hand-picked for maximu…" at bounding box center [600, 288] width 120 height 102
copy span "hand-picked for maximum deliciousness.*"
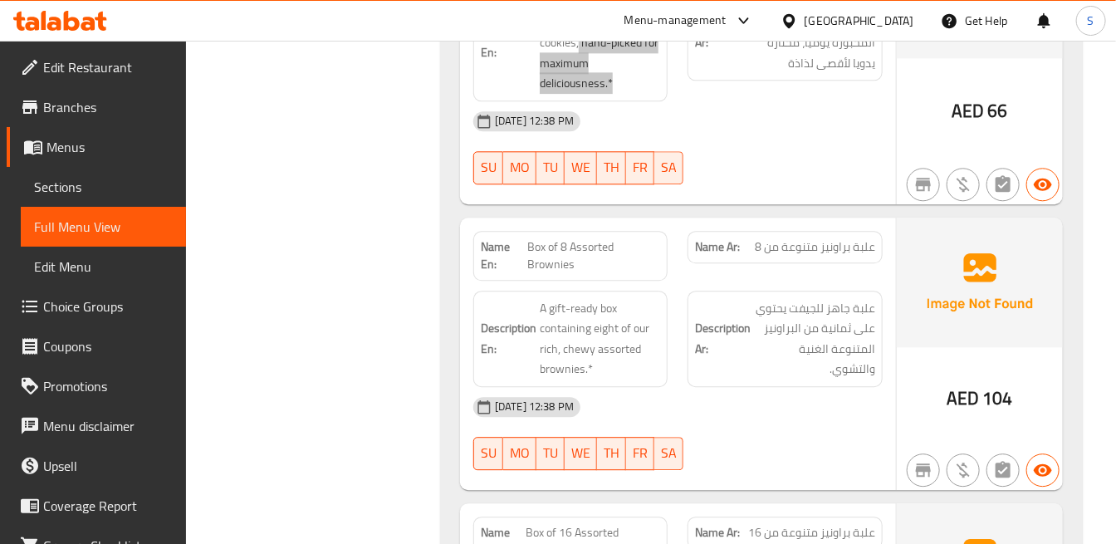
scroll to position [9143, 0]
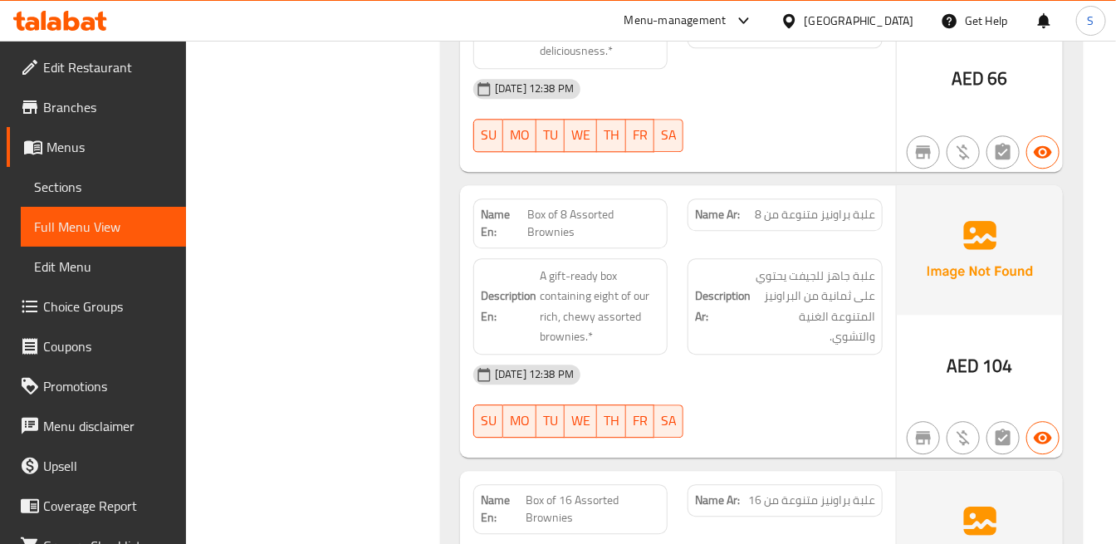
click at [719, 213] on div "Name Ar: [PERSON_NAME] متنوعة من 8" at bounding box center [785, 223] width 214 height 70
click at [729, 286] on strong "Description Ar:" at bounding box center [723, 306] width 56 height 41
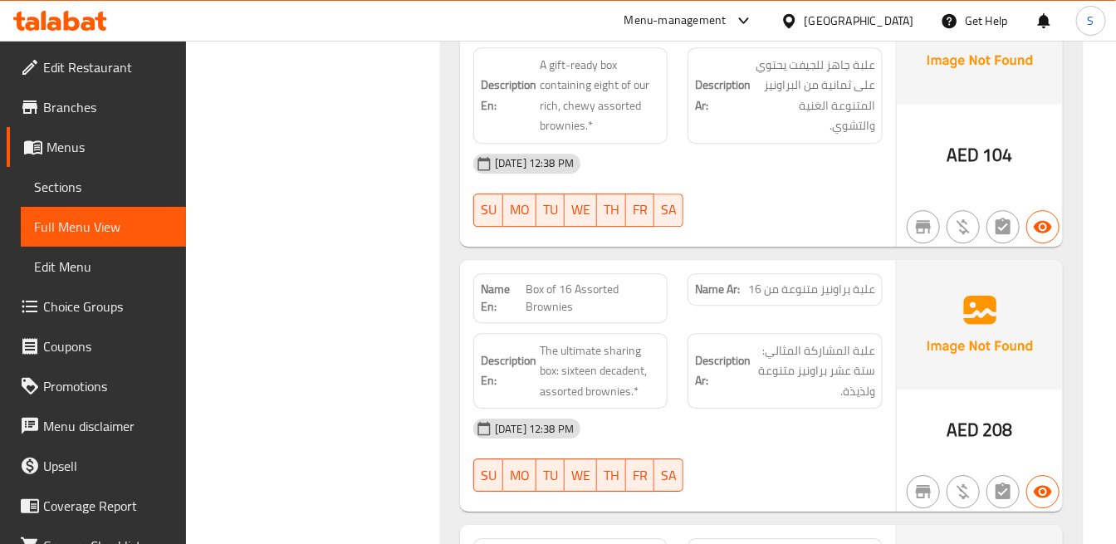
scroll to position [9419, 0]
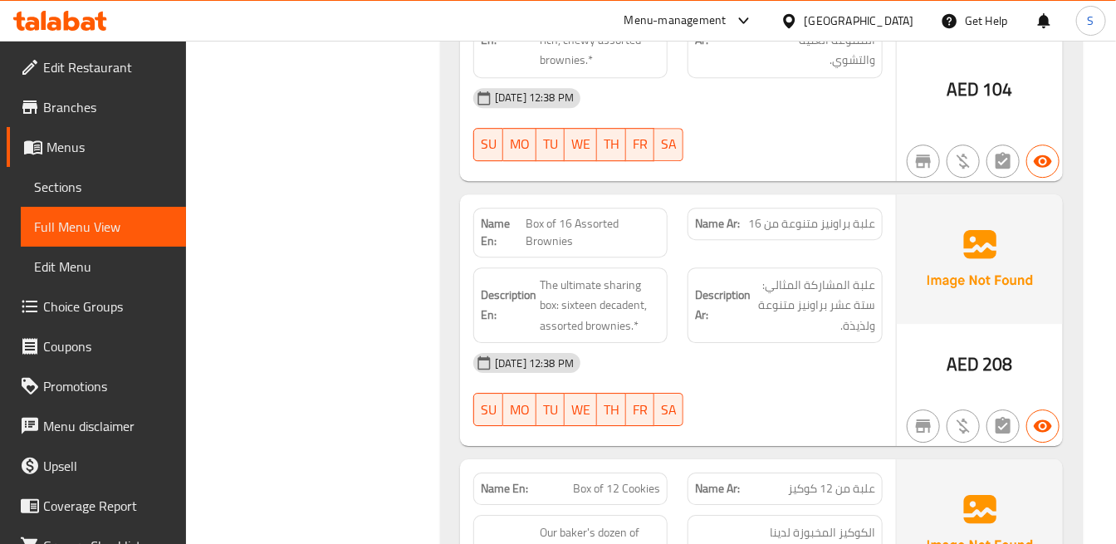
click at [827, 343] on div "[DATE] 12:38 PM" at bounding box center [677, 363] width 429 height 40
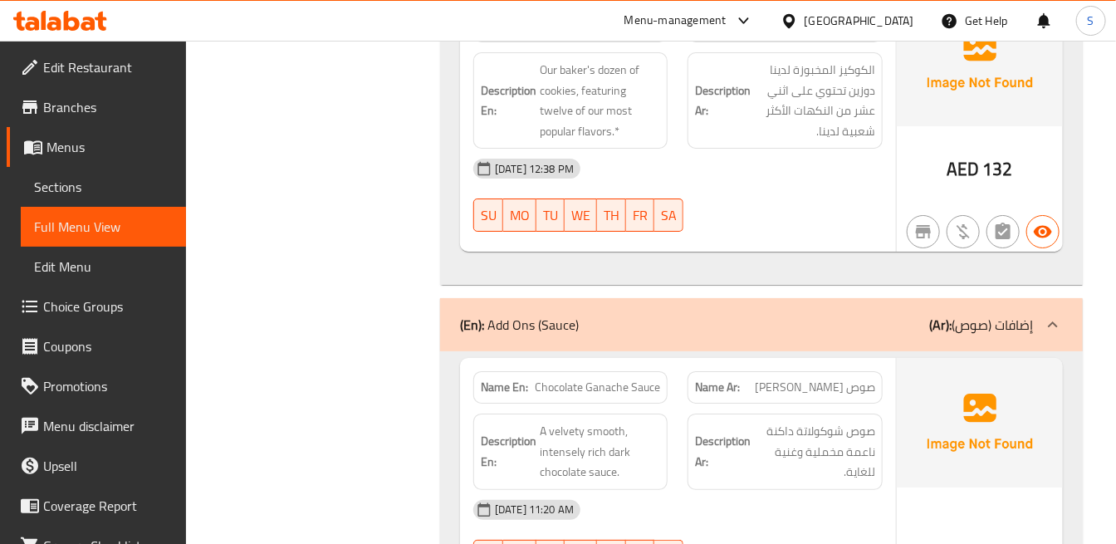
scroll to position [9973, 0]
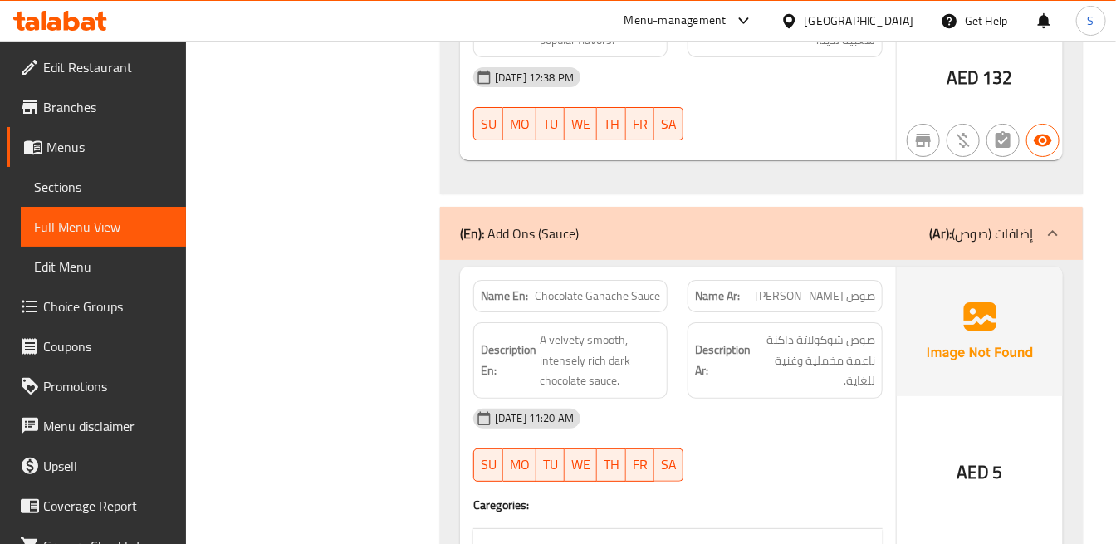
click at [737, 340] on strong "Description Ar:" at bounding box center [723, 360] width 56 height 41
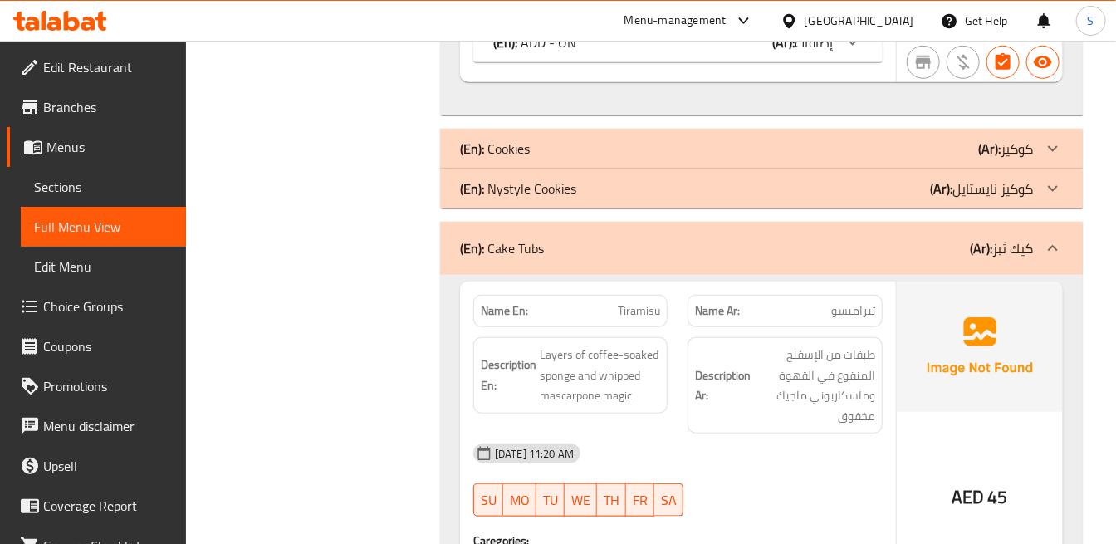
scroll to position [3036, 0]
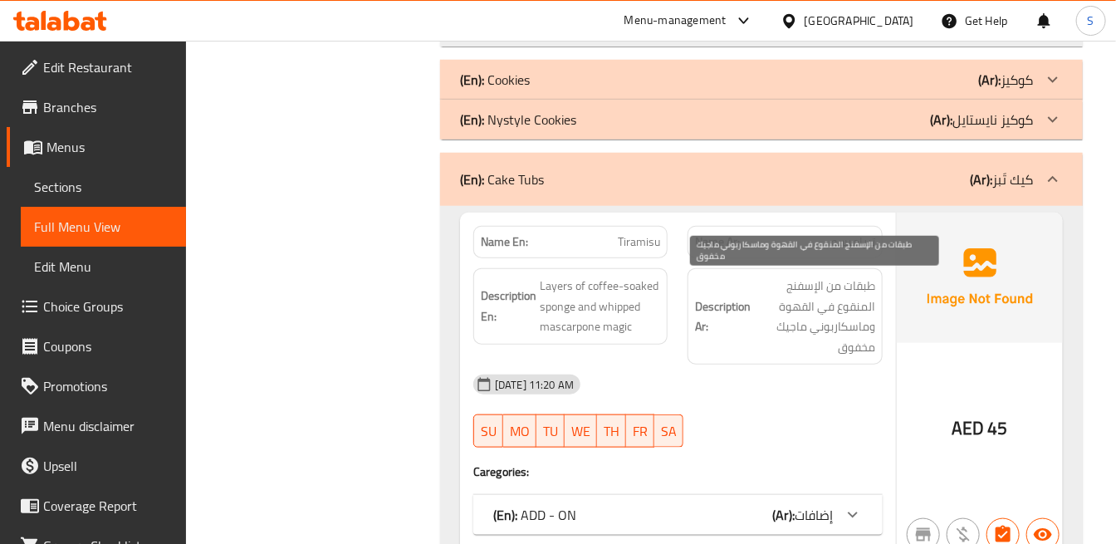
click at [795, 300] on span "طبقات من الإسفنج المنقوع في القهوة وماسكاربوني ماجيك مخفوق" at bounding box center [814, 316] width 120 height 81
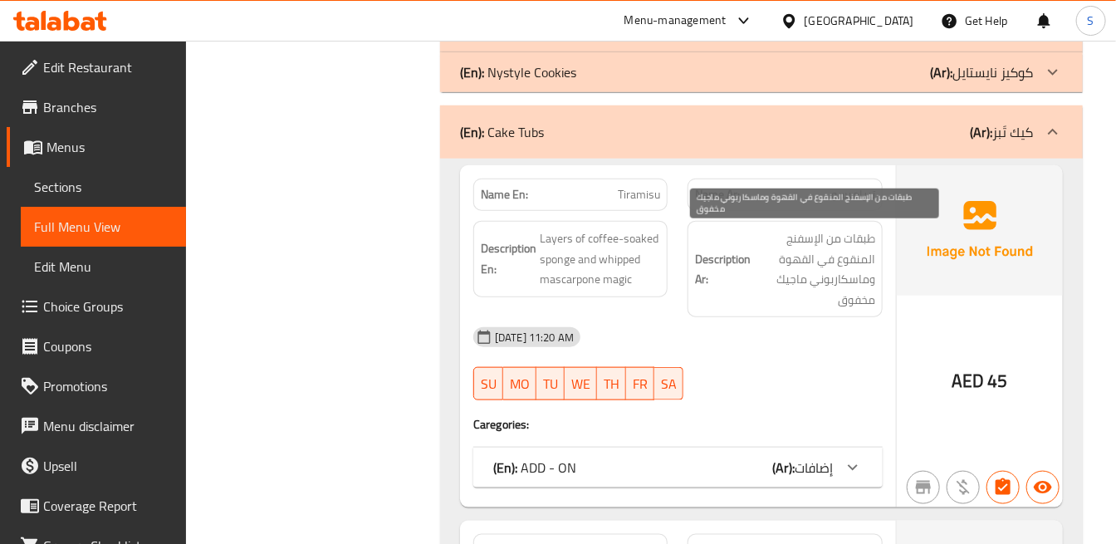
scroll to position [3128, 0]
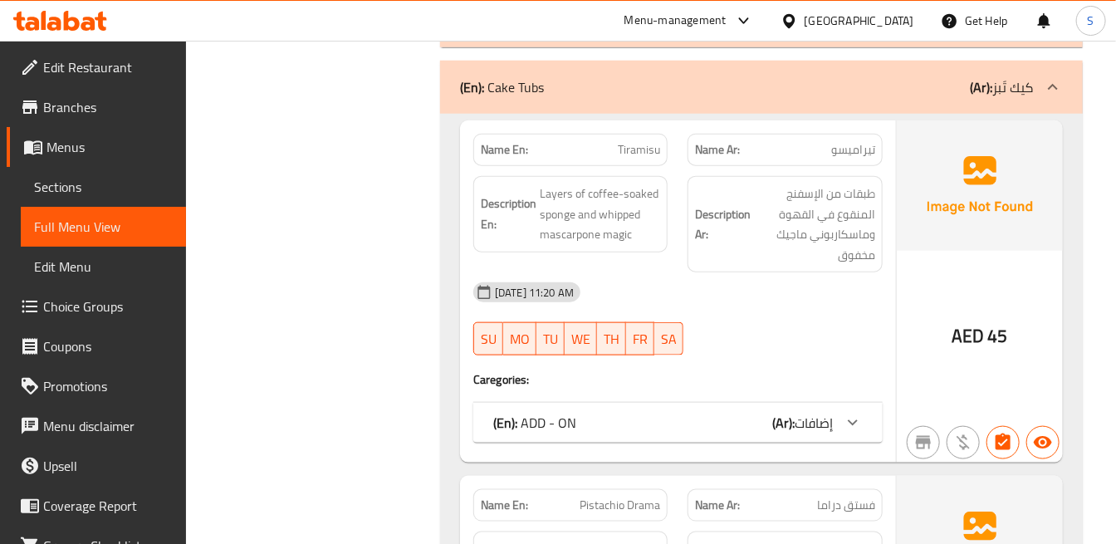
click at [778, 425] on b "(Ar):" at bounding box center [783, 422] width 22 height 25
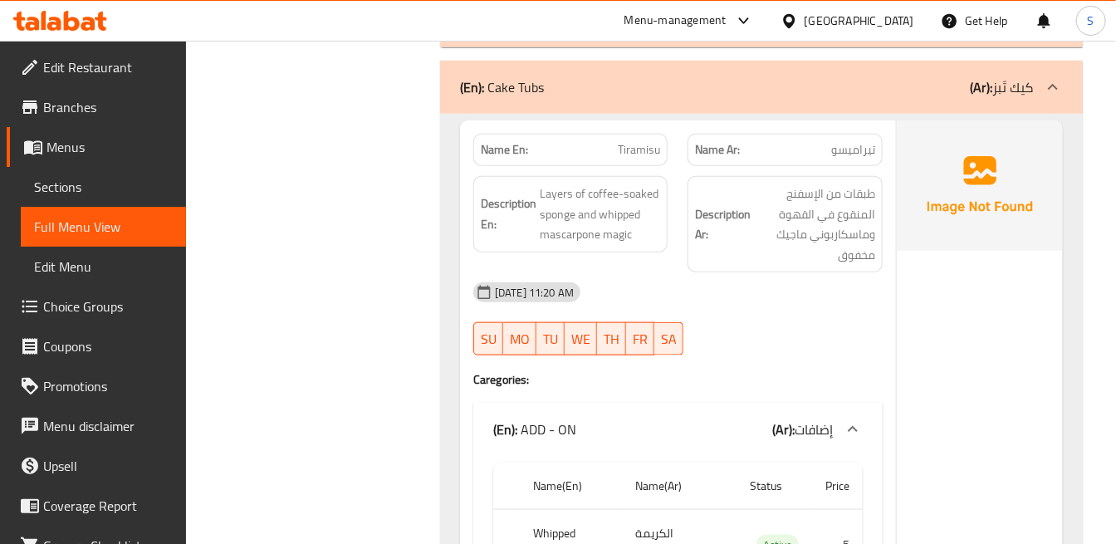
drag, startPoint x: 797, startPoint y: 278, endPoint x: 812, endPoint y: 263, distance: 21.1
click at [797, 278] on div "[DATE] 11:20 AM" at bounding box center [677, 292] width 429 height 40
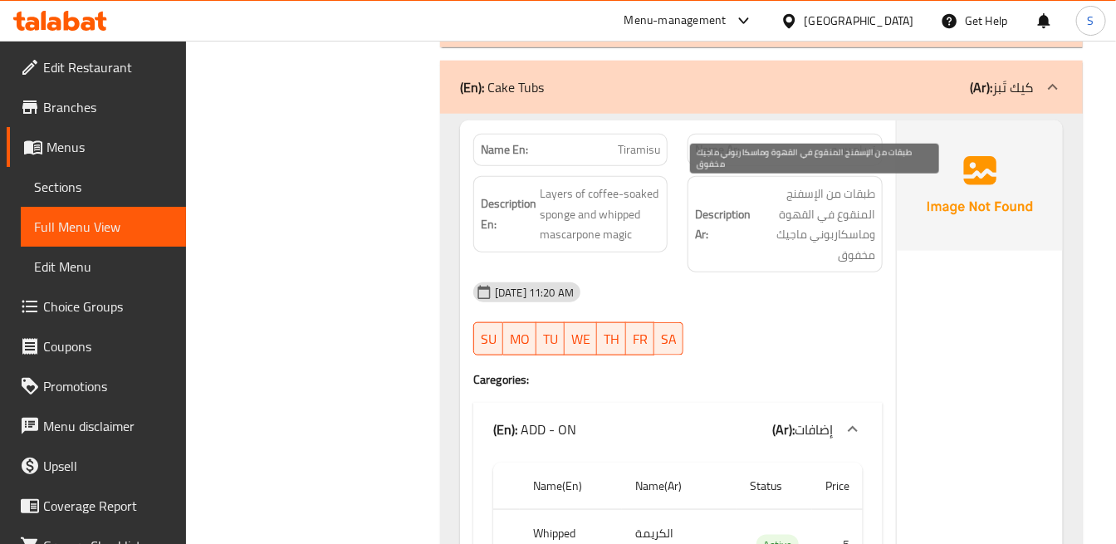
click at [814, 203] on span "طبقات من الإسفنج المنقوع في القهوة وماسكاربوني ماجيك مخفوق" at bounding box center [814, 224] width 120 height 81
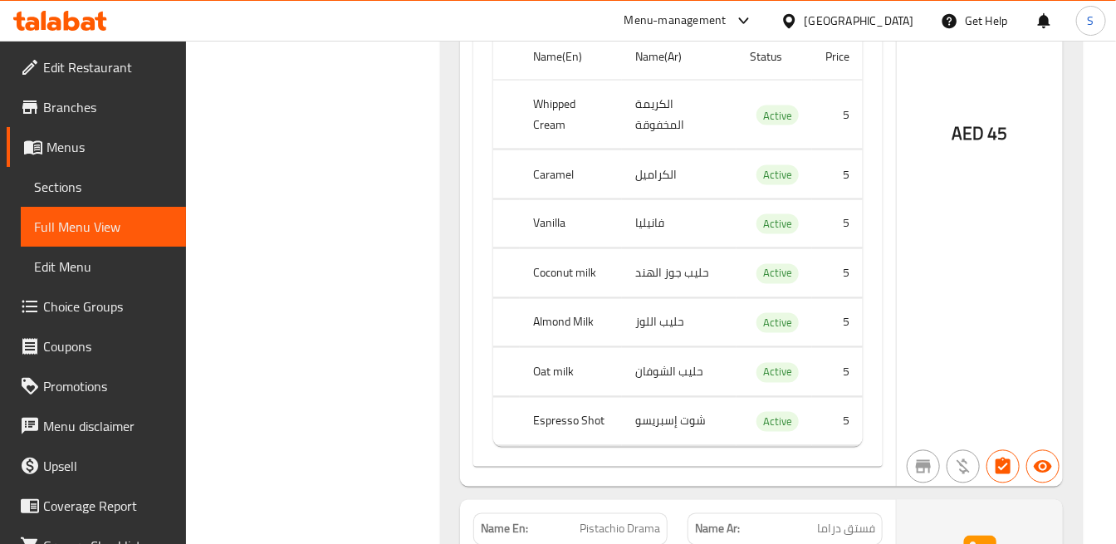
scroll to position [3590, 0]
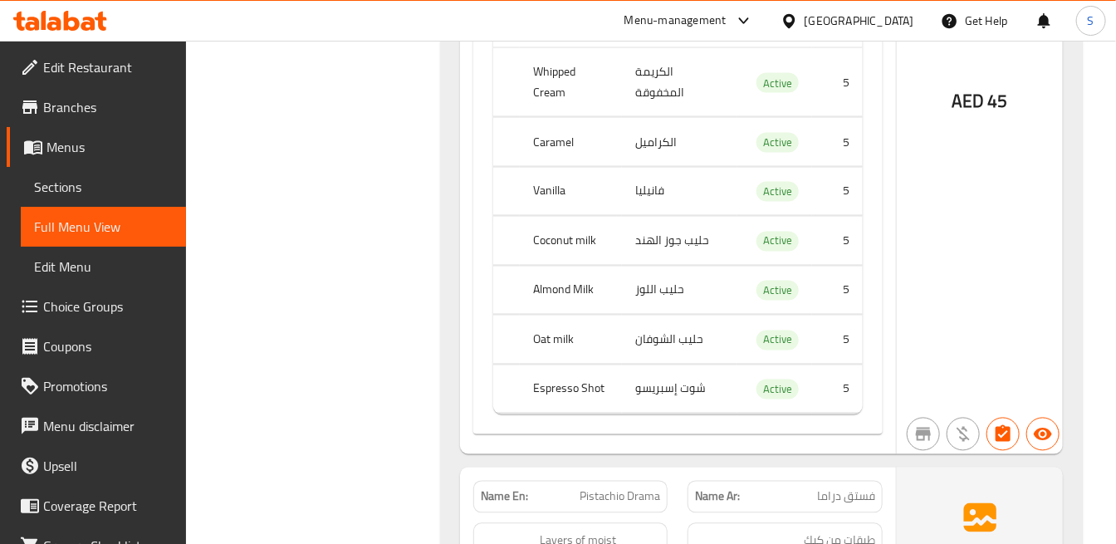
drag, startPoint x: 782, startPoint y: 500, endPoint x: 804, endPoint y: 480, distance: 29.4
click at [782, 500] on p "Name Ar: فستق دراما" at bounding box center [784, 496] width 179 height 17
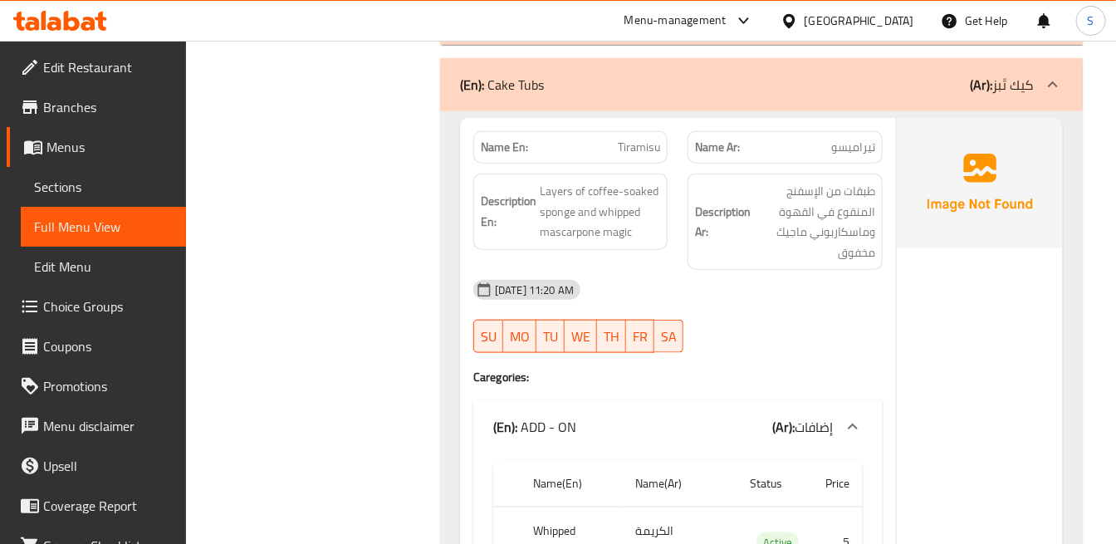
scroll to position [3128, 0]
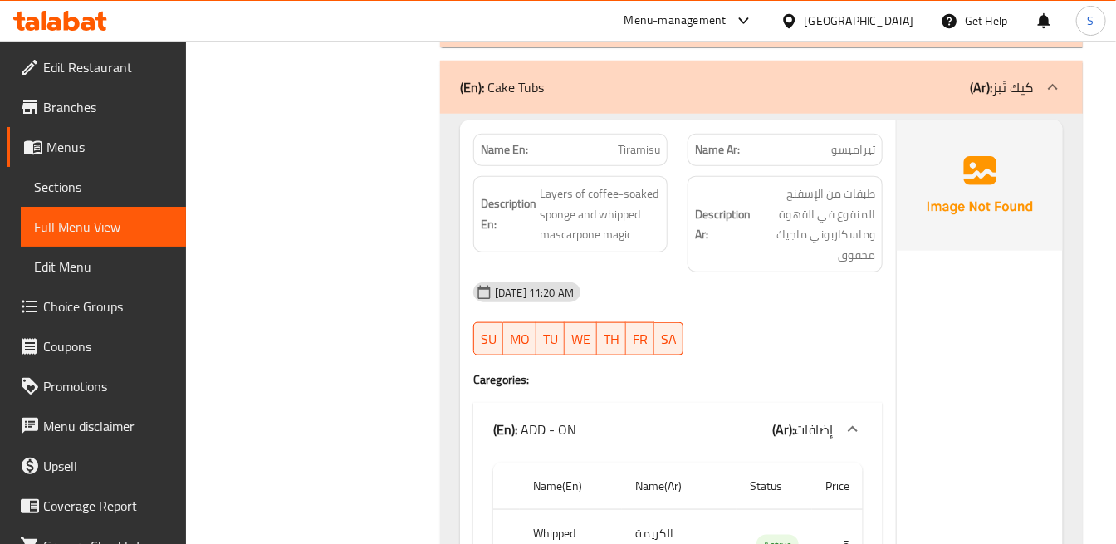
click at [950, 296] on div "AED 45" at bounding box center [980, 517] width 166 height 795
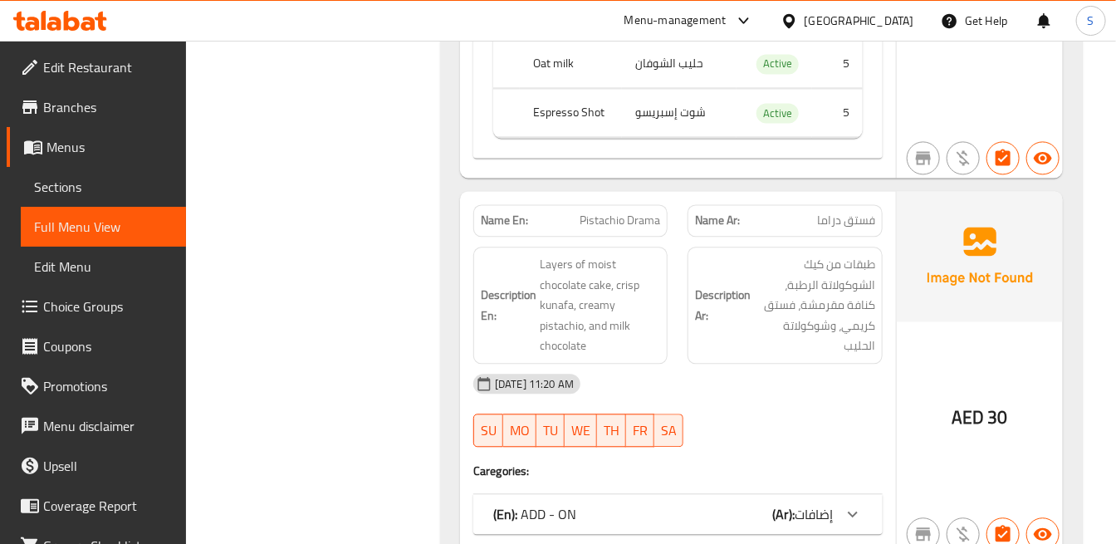
scroll to position [3958, 0]
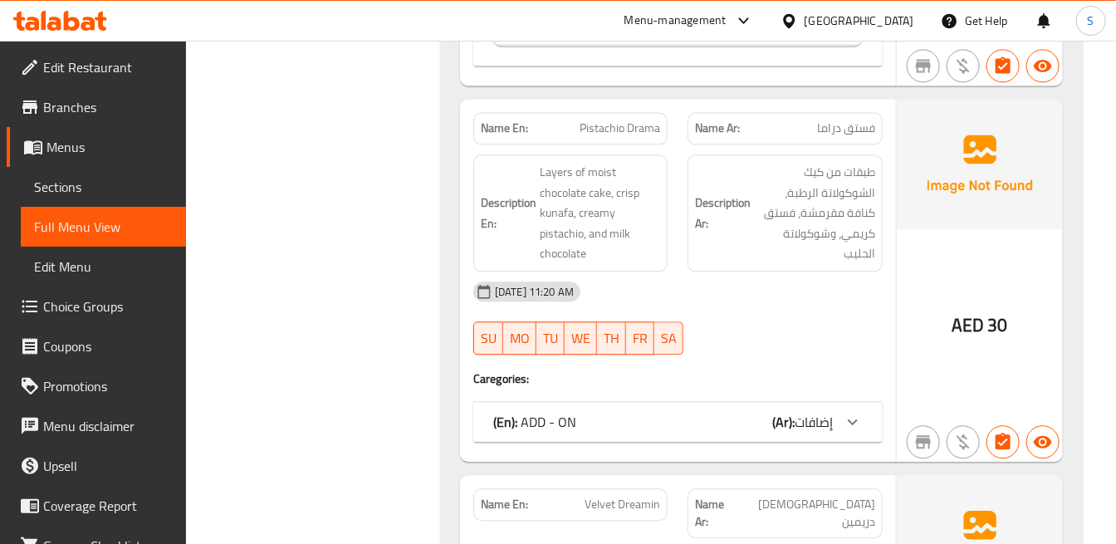
click at [827, 413] on span "إضافات" at bounding box center [814, 421] width 38 height 25
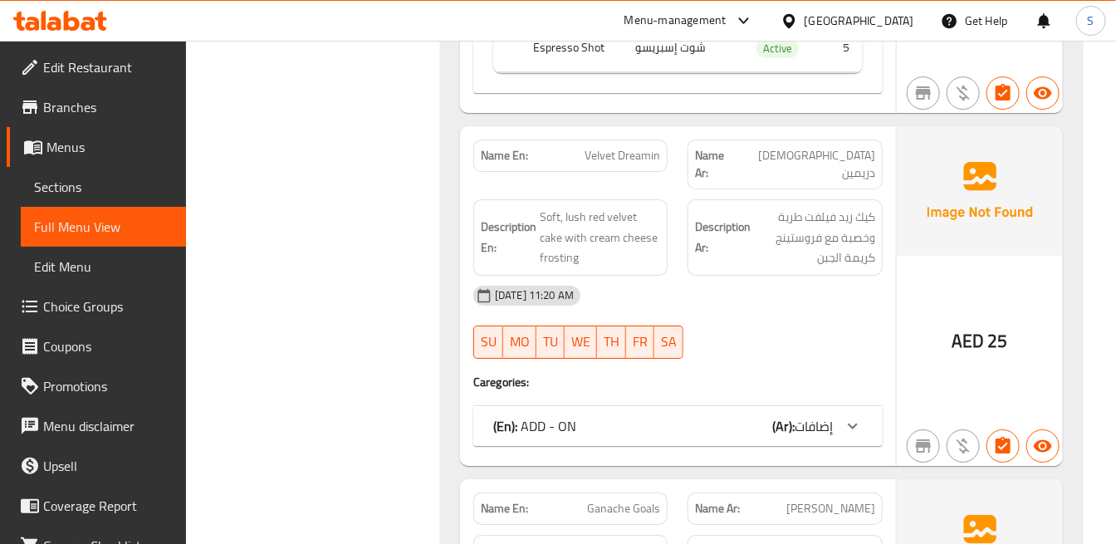
scroll to position [4789, 0]
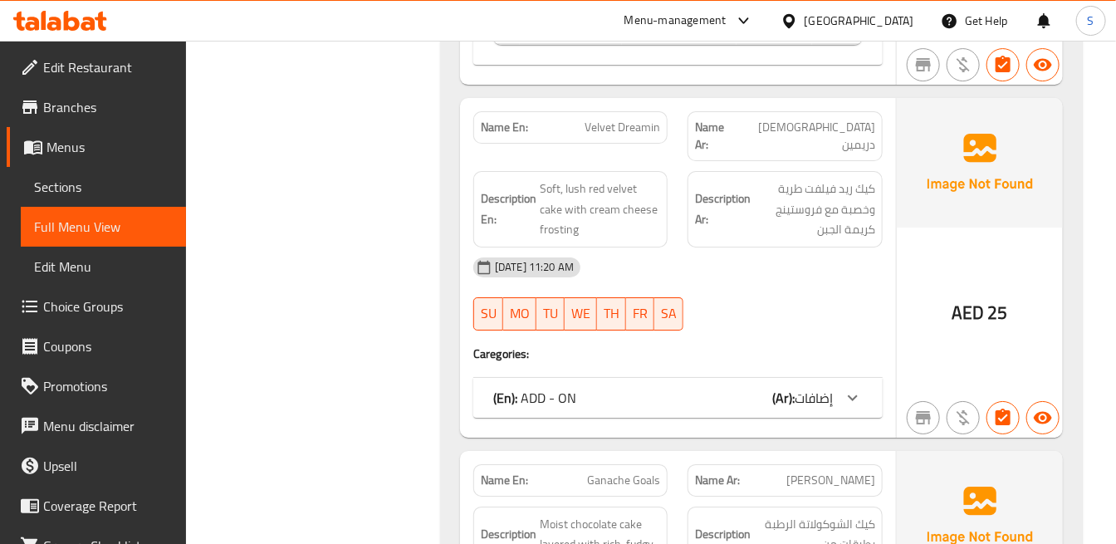
click at [843, 388] on icon at bounding box center [853, 398] width 20 height 20
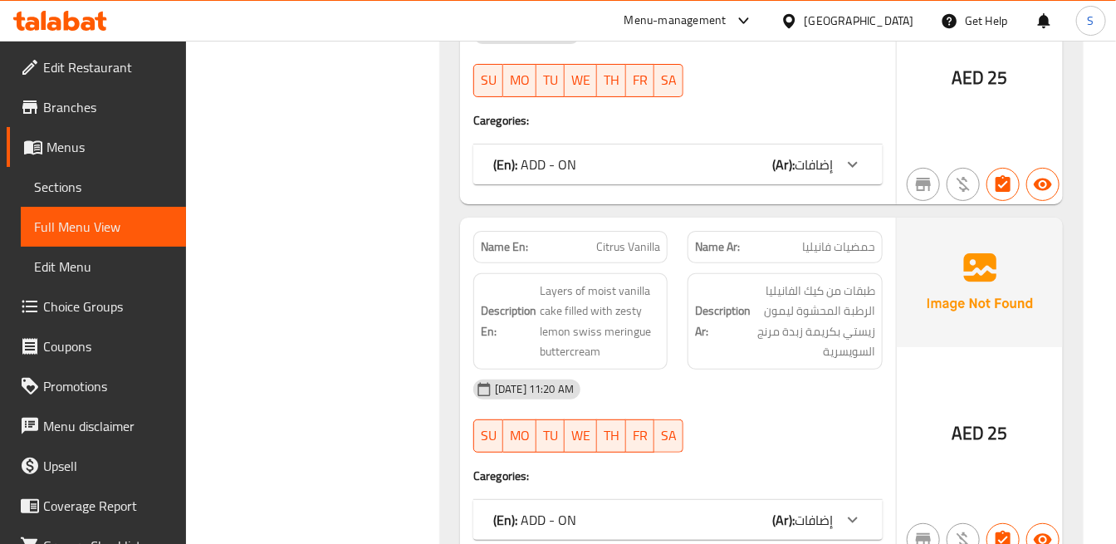
scroll to position [7649, 0]
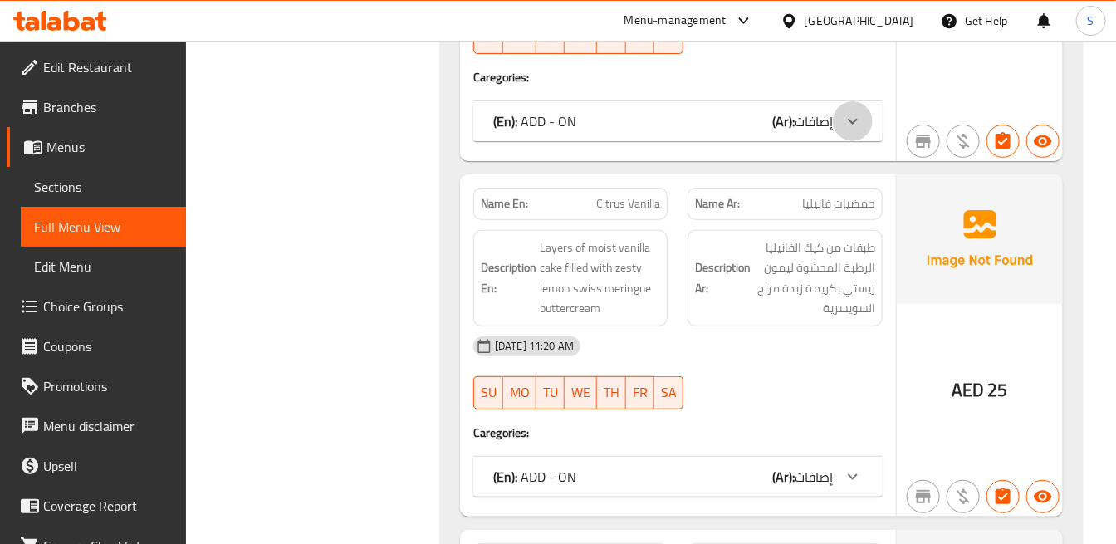
click at [840, 101] on div at bounding box center [853, 121] width 40 height 40
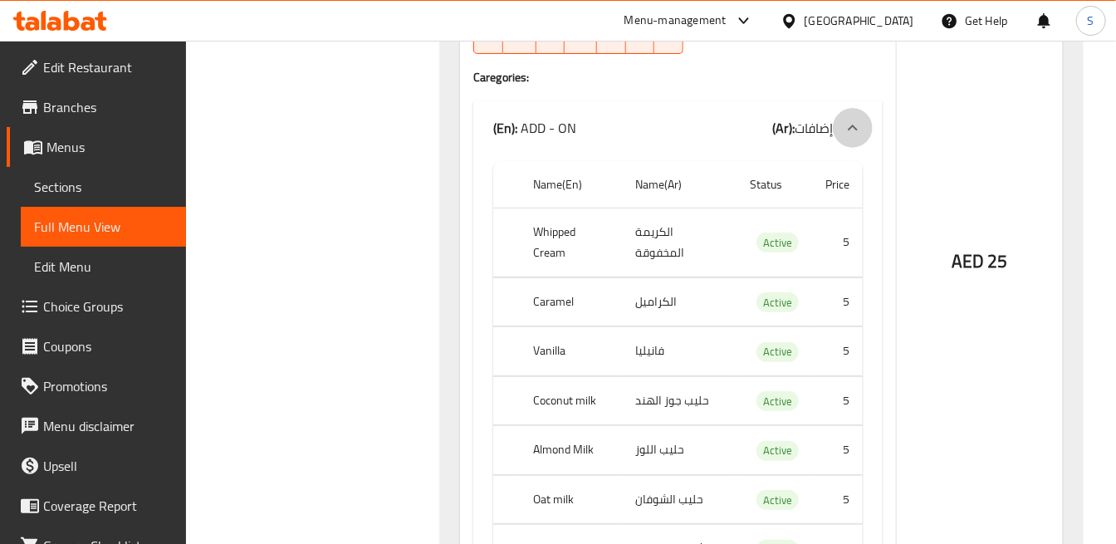
click at [841, 108] on div at bounding box center [853, 128] width 40 height 40
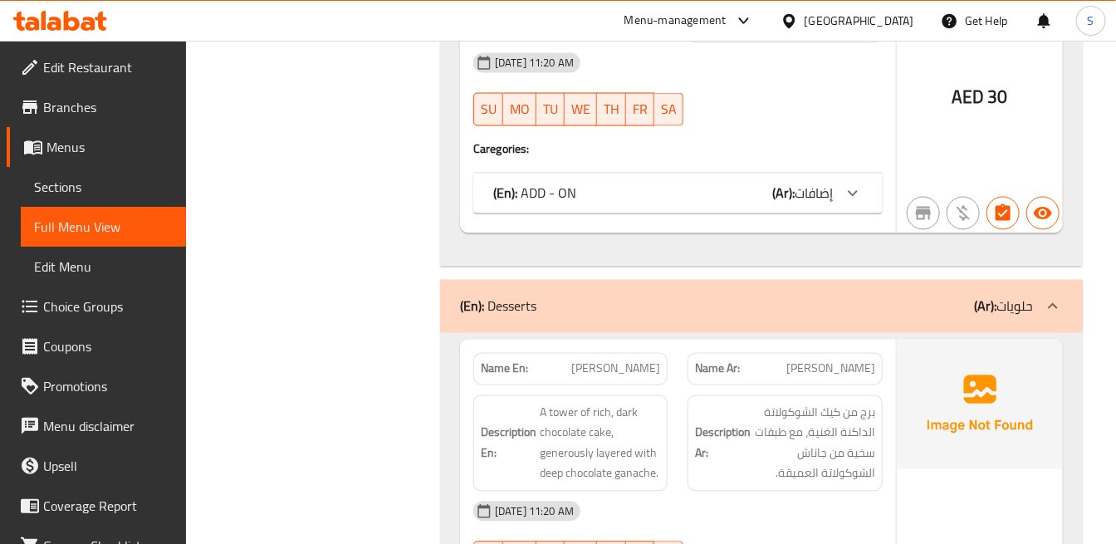
scroll to position [2944, 0]
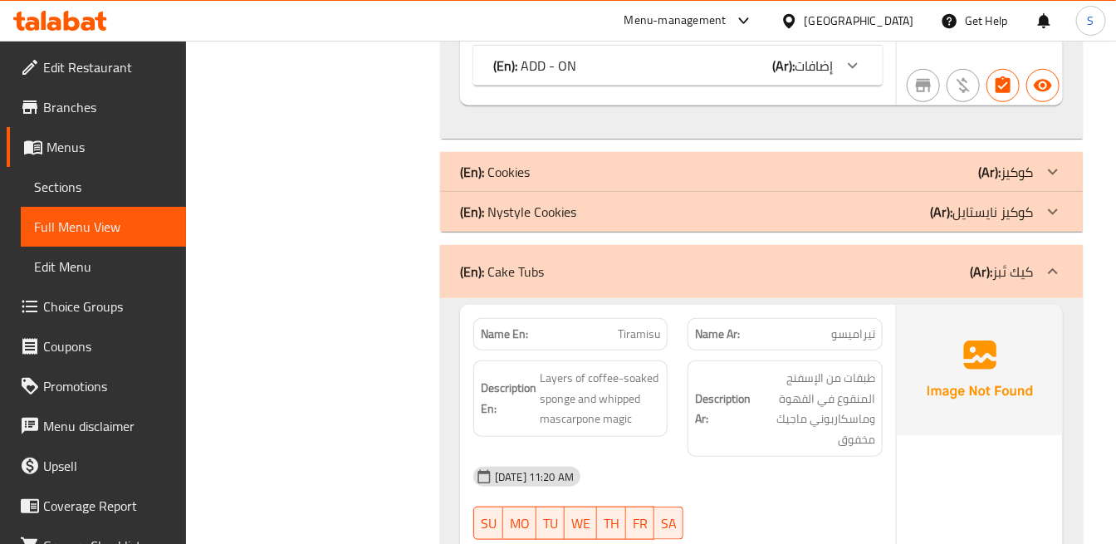
click at [1000, 279] on p "(Ar): كيك تَبز" at bounding box center [1001, 272] width 63 height 20
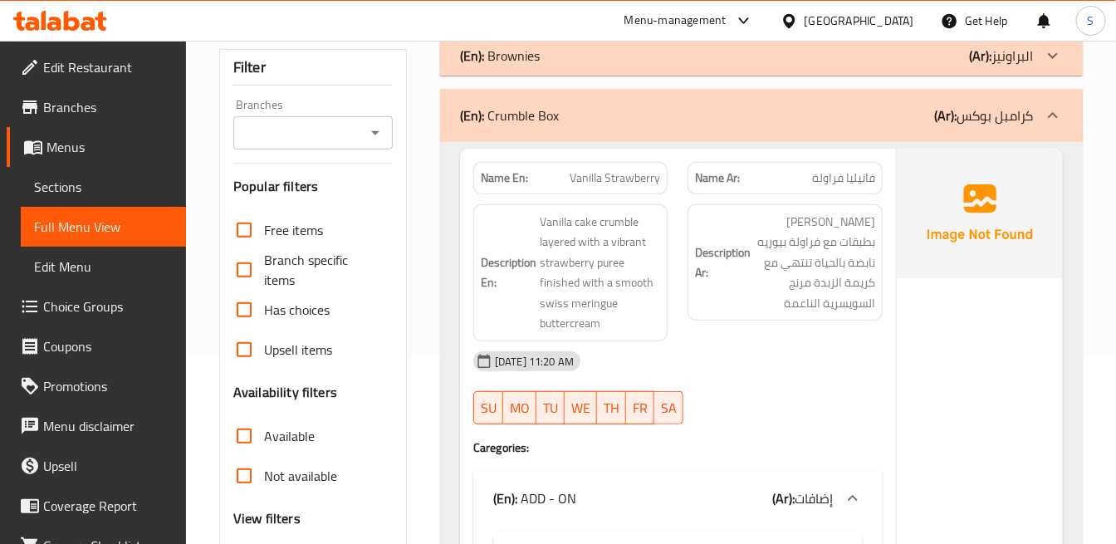
scroll to position [184, 0]
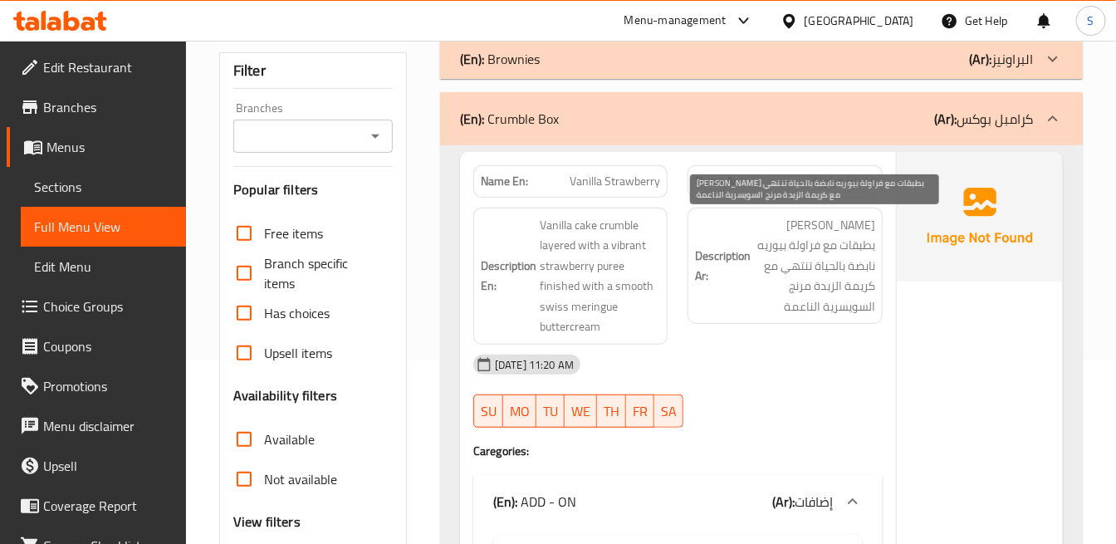
drag, startPoint x: 800, startPoint y: 286, endPoint x: 800, endPoint y: 269, distance: 17.4
click at [800, 286] on span "[PERSON_NAME] بطبقات مع فراولة بيوريه نابضة بالحياة تنتهي مع كريمة الزبدة مرنج …" at bounding box center [814, 266] width 120 height 102
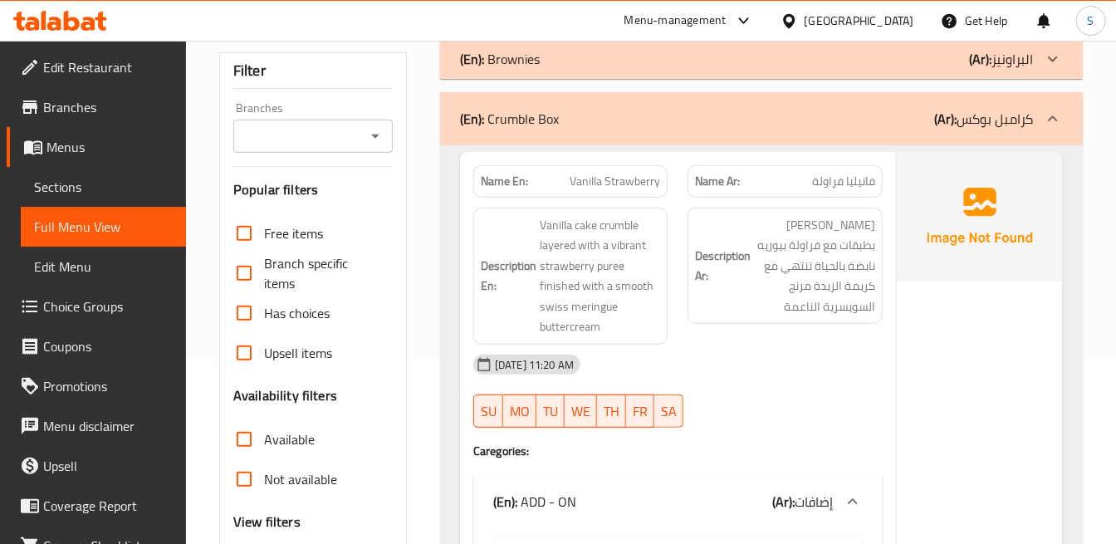
click at [740, 220] on h6 "Description Ar: كيك فانيليا كرامبل بطبقات مع فراولة بيوريه نابضة بالحياة تنتهي …" at bounding box center [784, 266] width 179 height 102
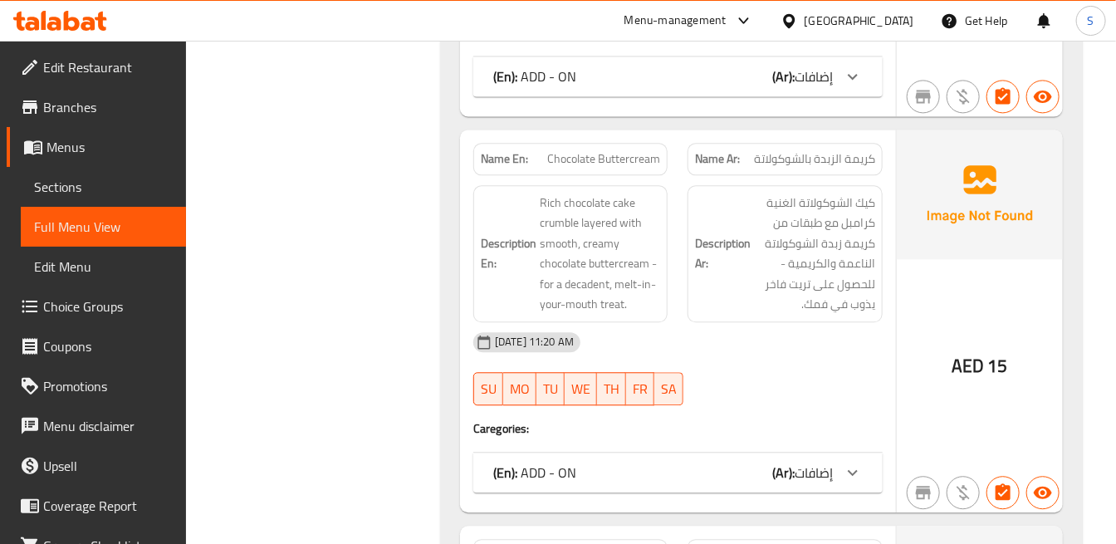
scroll to position [1475, 0]
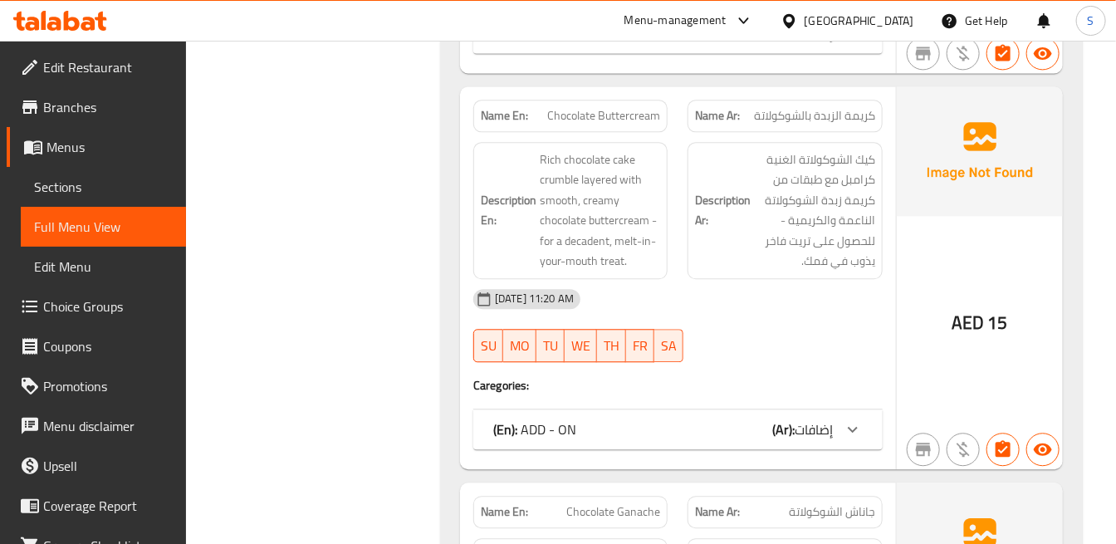
click at [779, 409] on div "(En): ADD - ON (Ar): إضافات" at bounding box center [677, 429] width 409 height 40
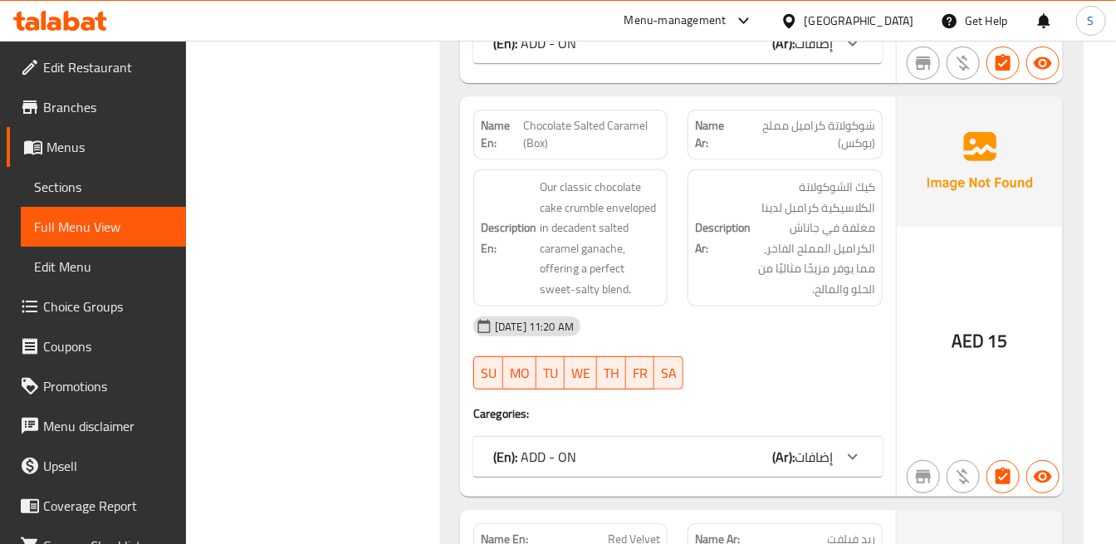
scroll to position [2675, 0]
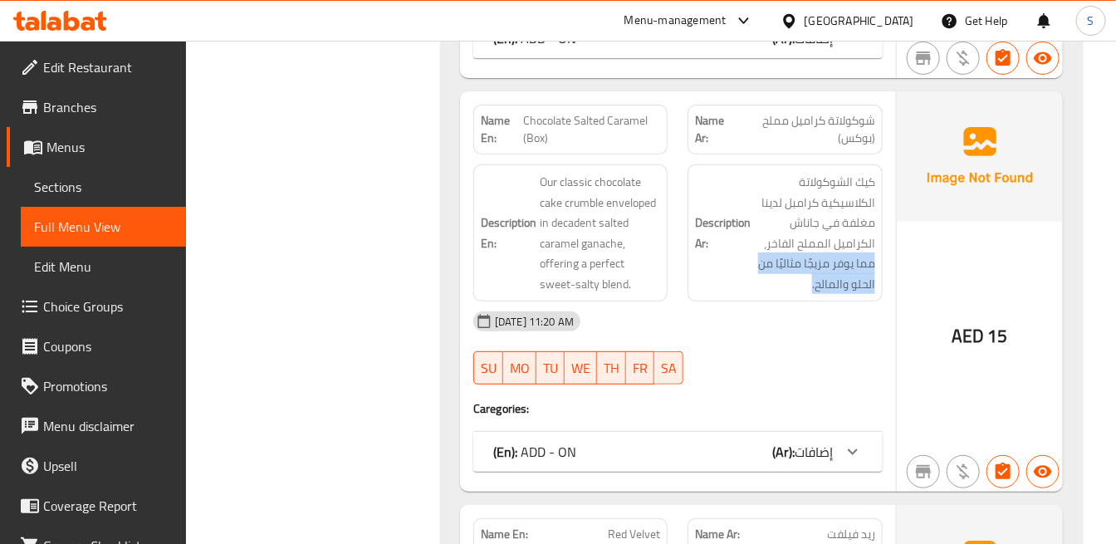
drag, startPoint x: 811, startPoint y: 289, endPoint x: 875, endPoint y: 264, distance: 68.6
click at [875, 264] on div "Description Ar: كيك الشوكولاتة الكلاسيكية كرامبل لدينا مغلفة في جاناش الكراميل …" at bounding box center [785, 232] width 194 height 137
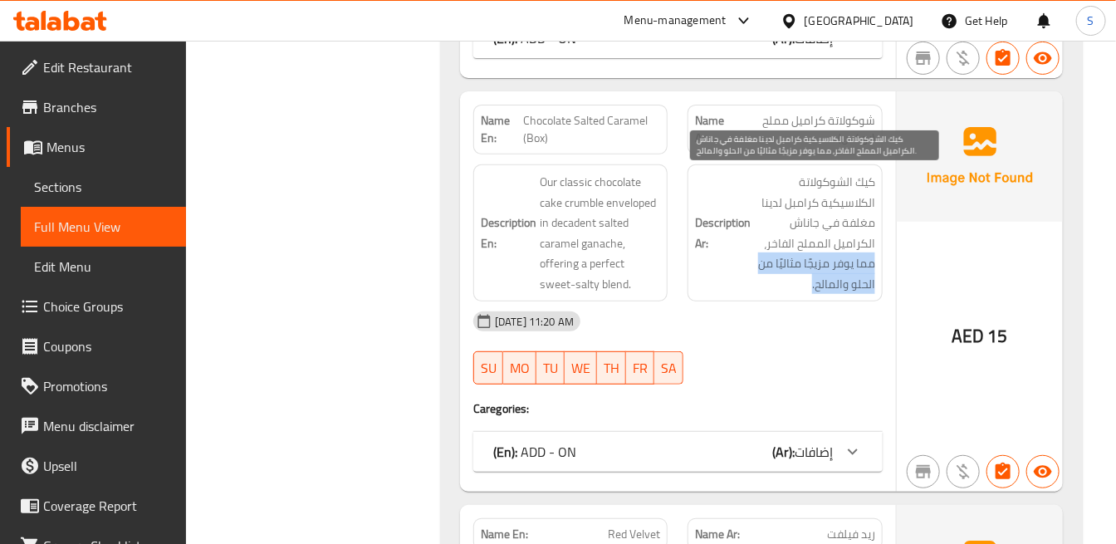
copy span "مما يوفر مزيجًا مثاليًا من الحلو والمالح."
click at [777, 173] on span "كيك الشوكولاتة الكلاسيكية كرامبل لدينا مغلفة في جاناش الكراميل المملح الفاخر، م…" at bounding box center [814, 233] width 120 height 122
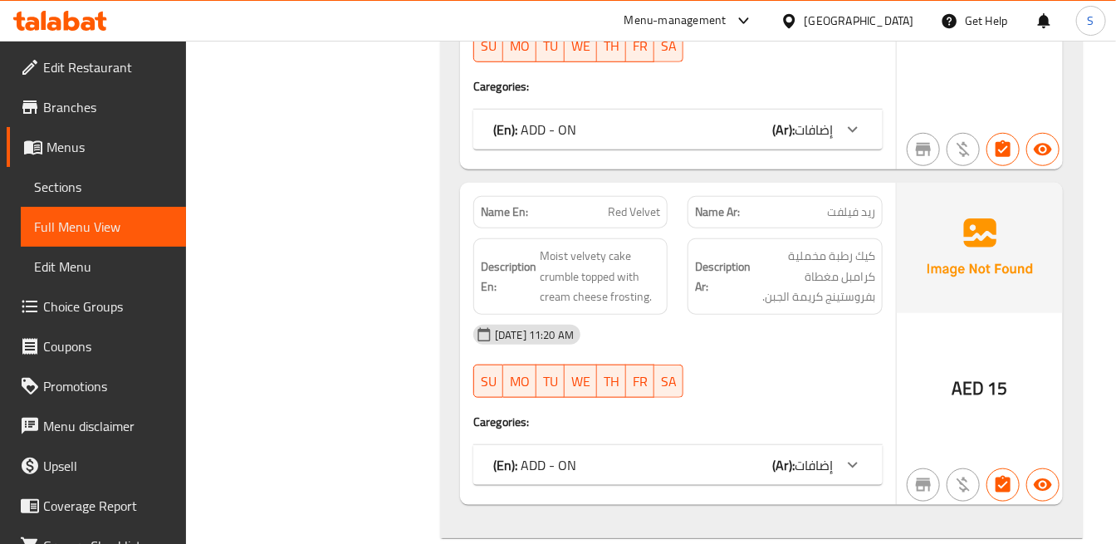
scroll to position [3044, 0]
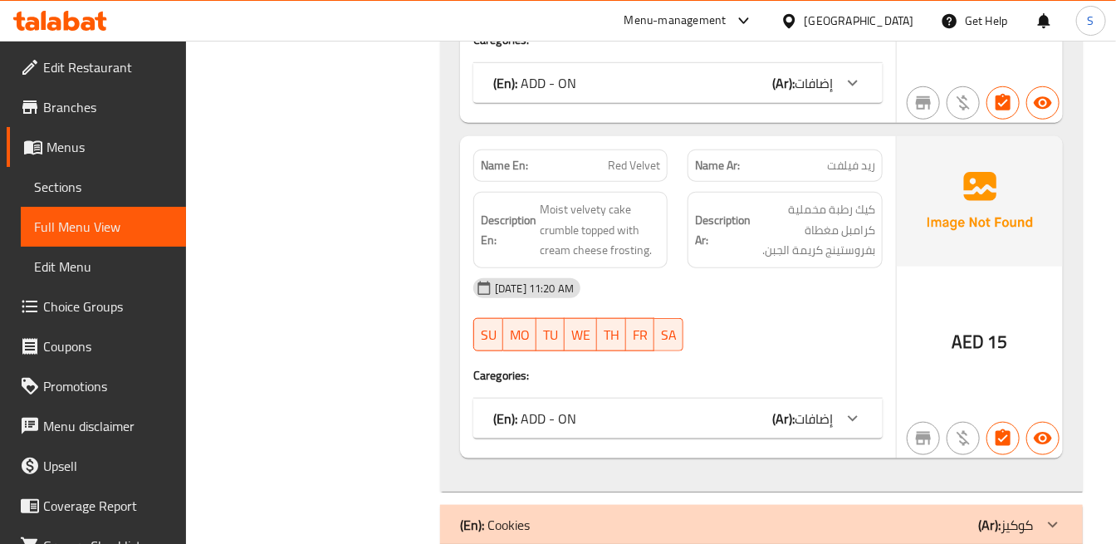
click at [785, 188] on div "Description Ar: كيك رطبة مخملية كرامبل مغطاة بفروستينج كريمة الجبن." at bounding box center [785, 230] width 214 height 96
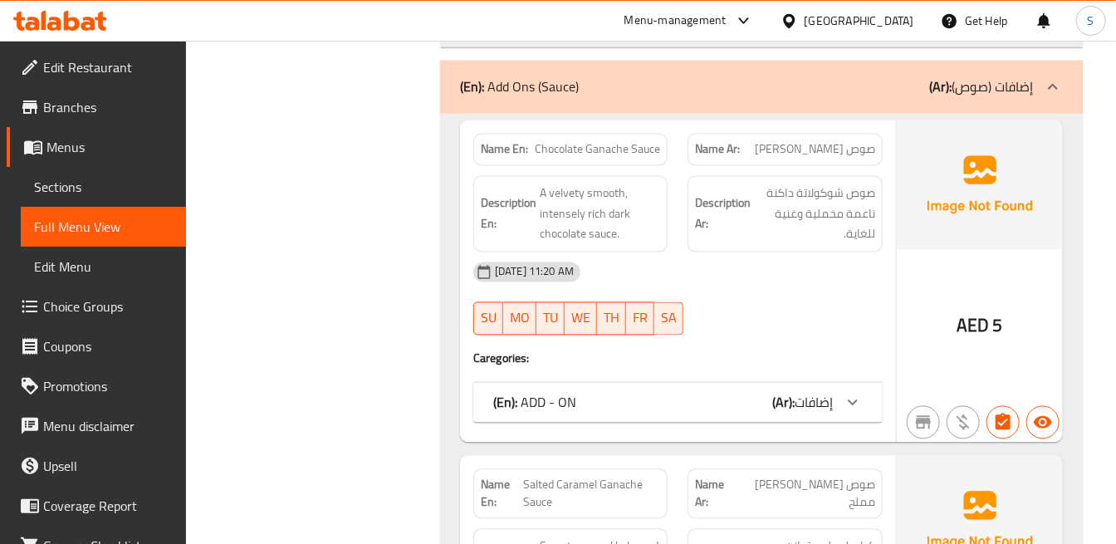
scroll to position [6219, 0]
click at [814, 413] on span "إضافات" at bounding box center [814, 401] width 38 height 25
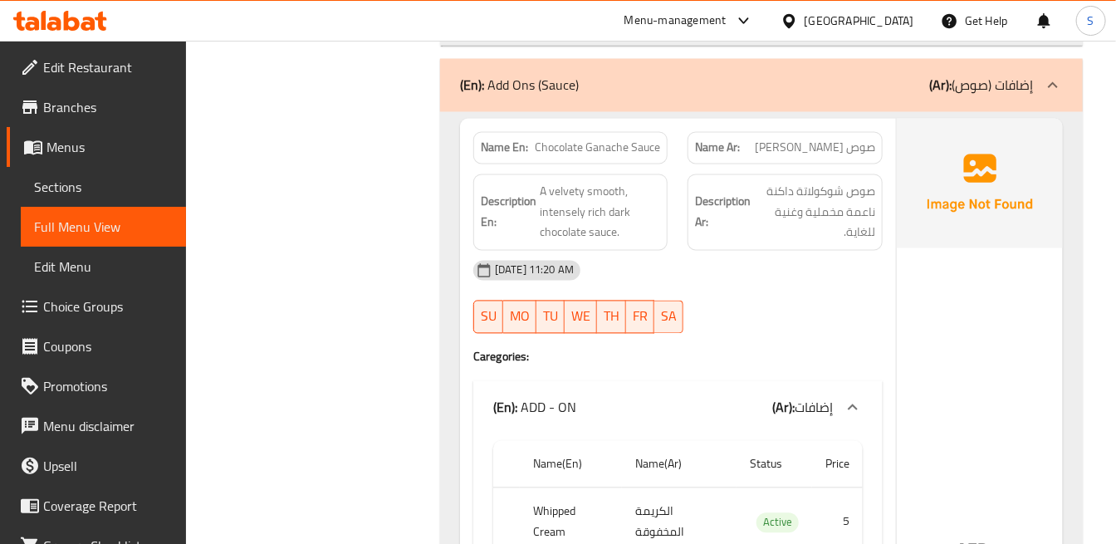
scroll to position [6404, 0]
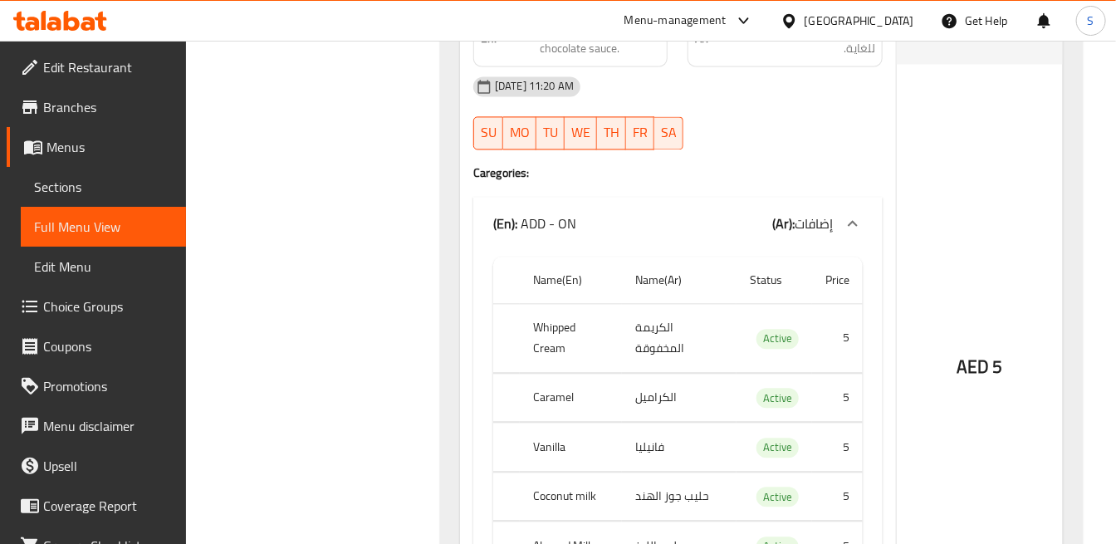
click at [844, 218] on icon at bounding box center [853, 223] width 20 height 20
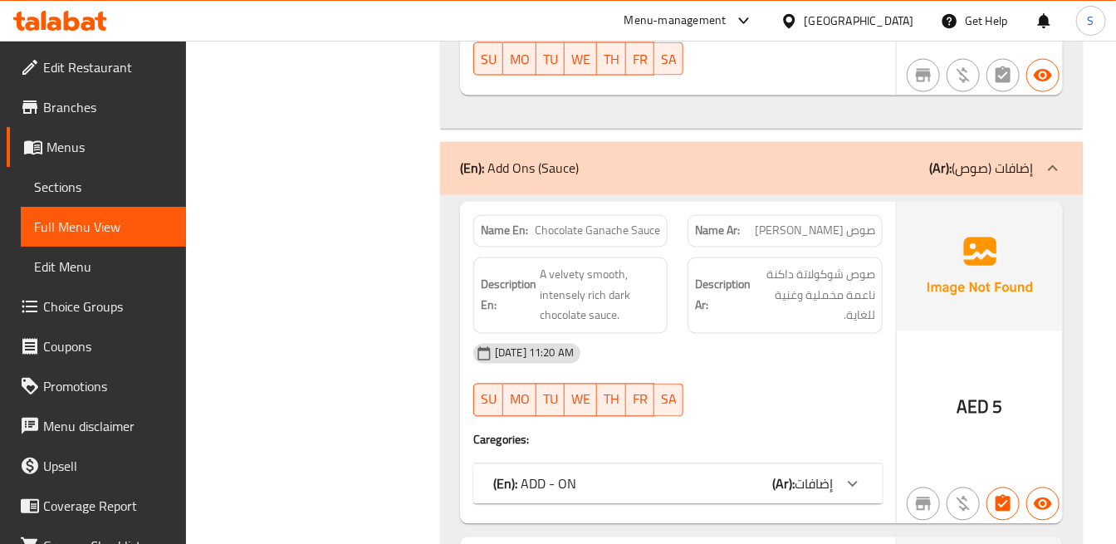
scroll to position [6126, 0]
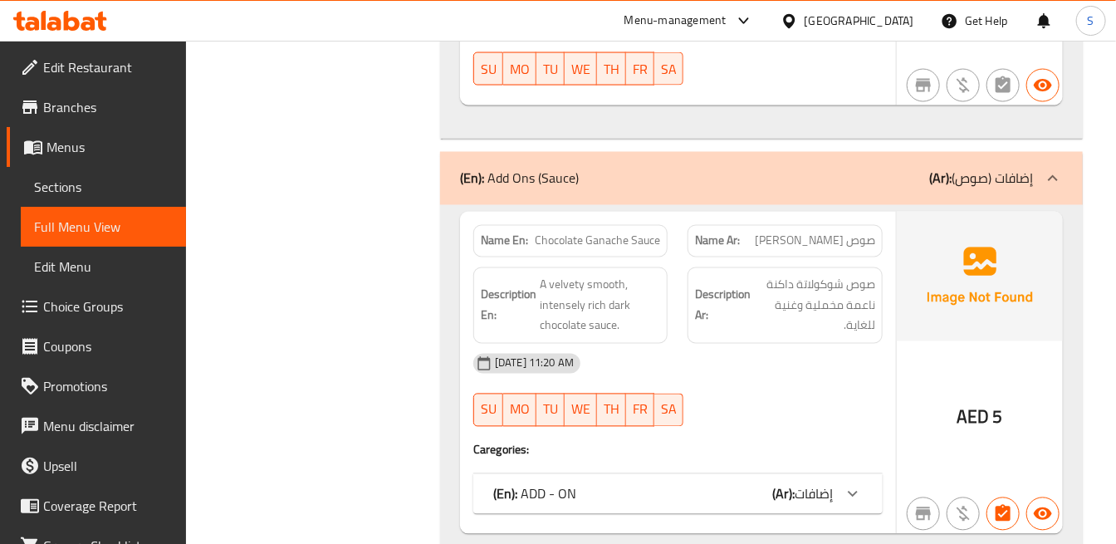
click at [878, 272] on div "Description Ar: صوص شوكولاتة داكنة ناعمة مخملية وغنية للغاية." at bounding box center [785, 305] width 194 height 76
click at [812, 281] on span "صوص شوكولاتة داكنة ناعمة مخملية وغنية للغاية." at bounding box center [814, 305] width 120 height 61
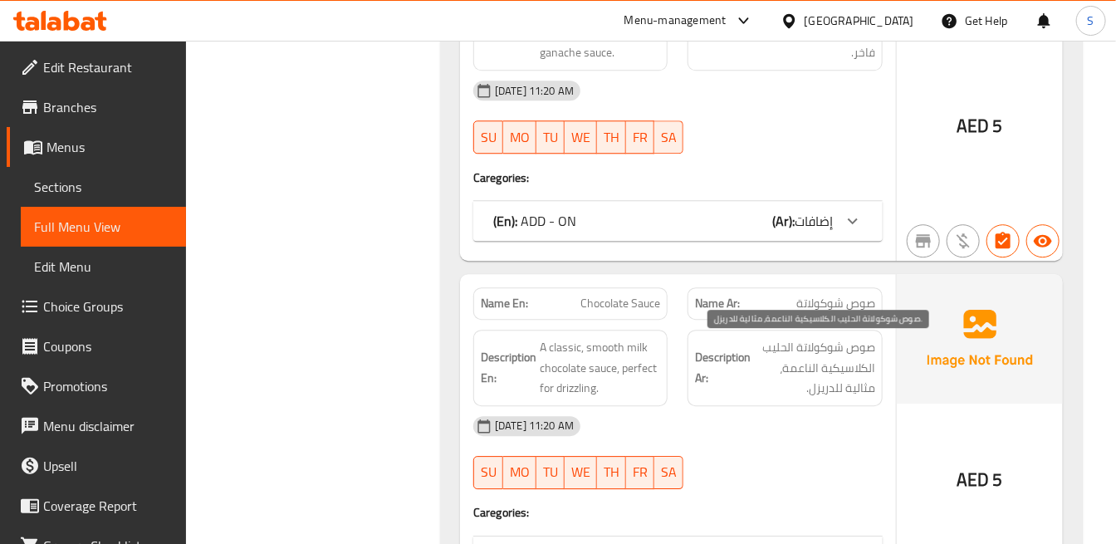
scroll to position [6864, 0]
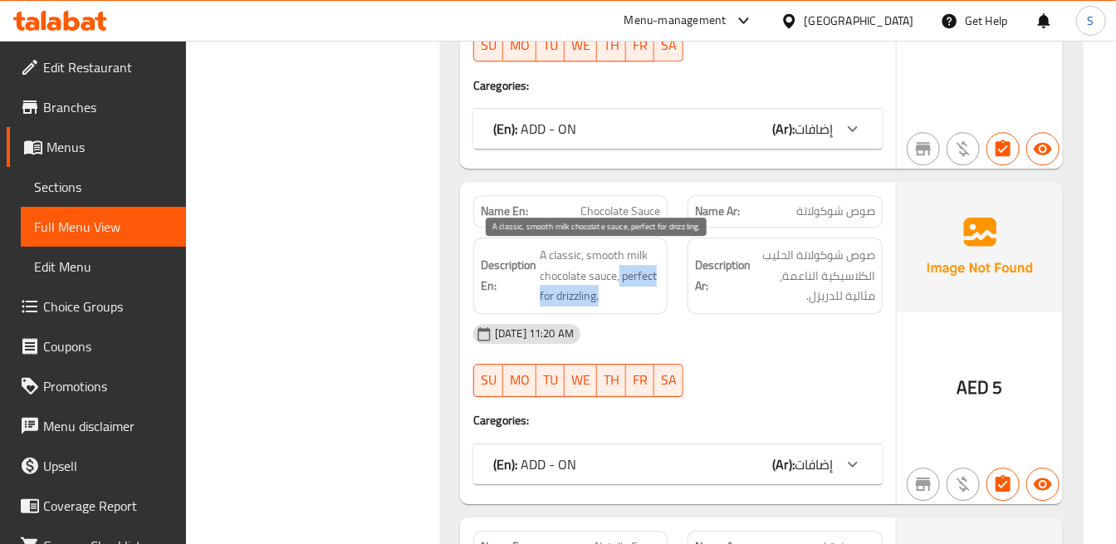
drag, startPoint x: 619, startPoint y: 284, endPoint x: 643, endPoint y: 301, distance: 28.6
click at [643, 301] on span "A classic, smooth milk chocolate sauce, perfect for drizzling." at bounding box center [600, 275] width 120 height 61
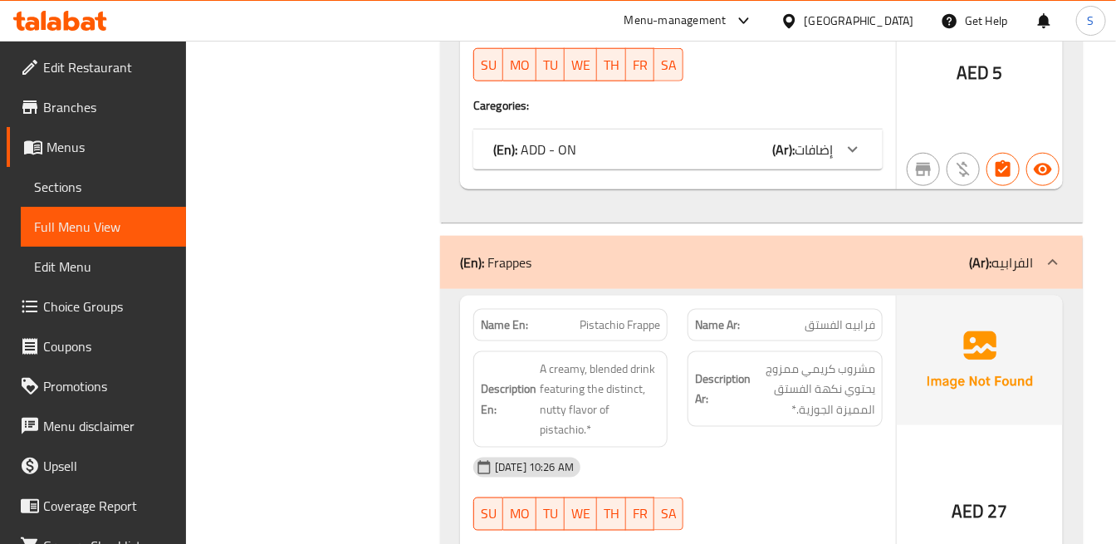
scroll to position [8249, 0]
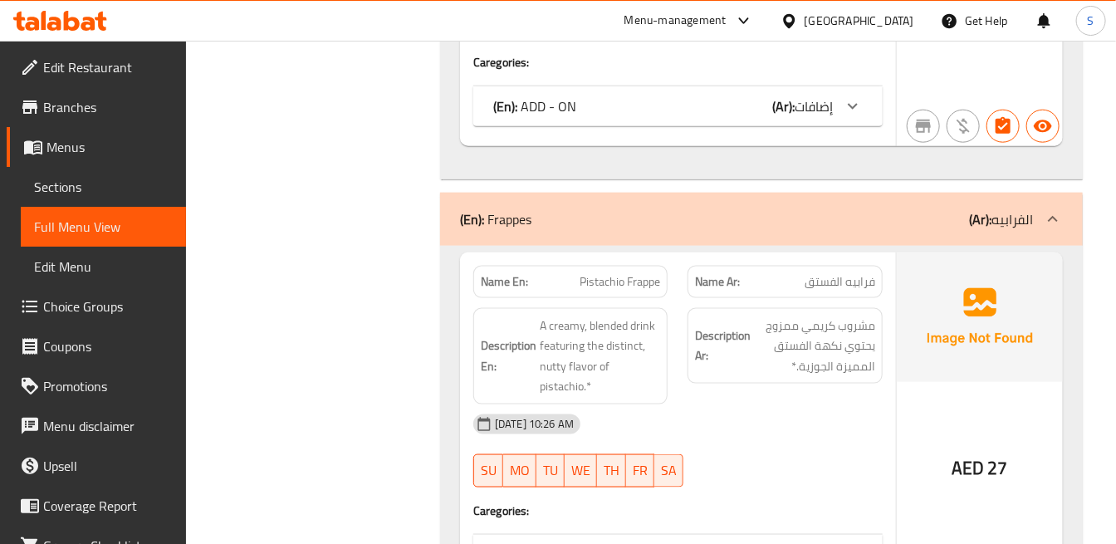
click at [732, 322] on h6 "Description Ar: مشروب كريمي ممزوج يحتوي نكهة الفستق المميزة الجوزية.*" at bounding box center [784, 346] width 179 height 61
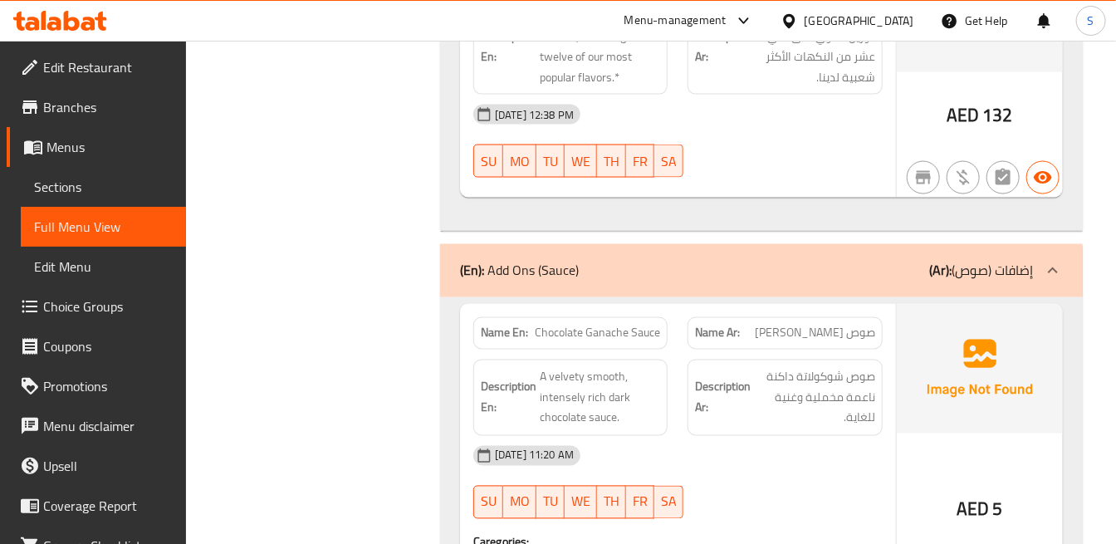
click at [944, 268] on b "(Ar):" at bounding box center [940, 270] width 22 height 25
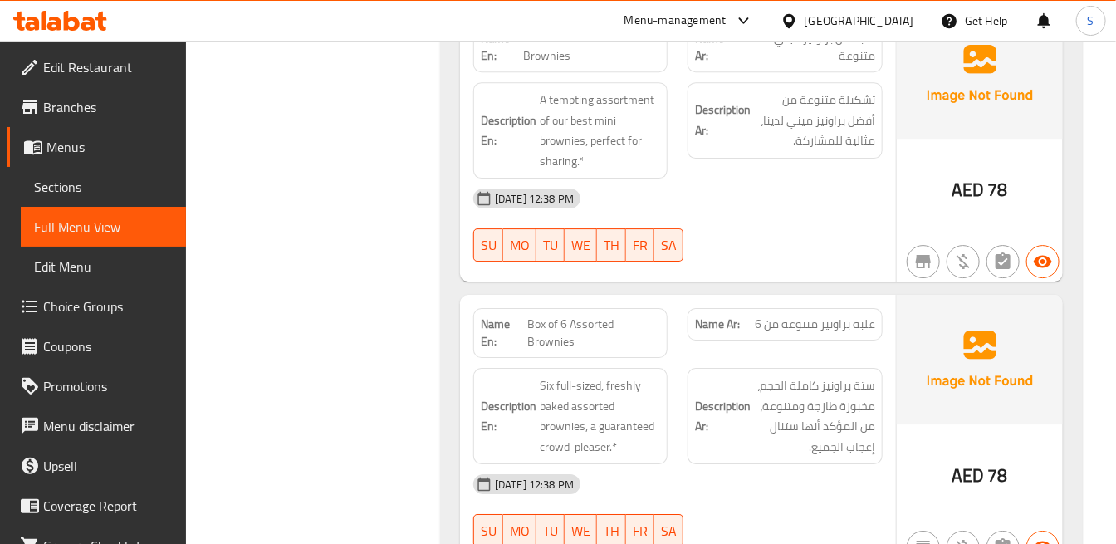
scroll to position [4281, 0]
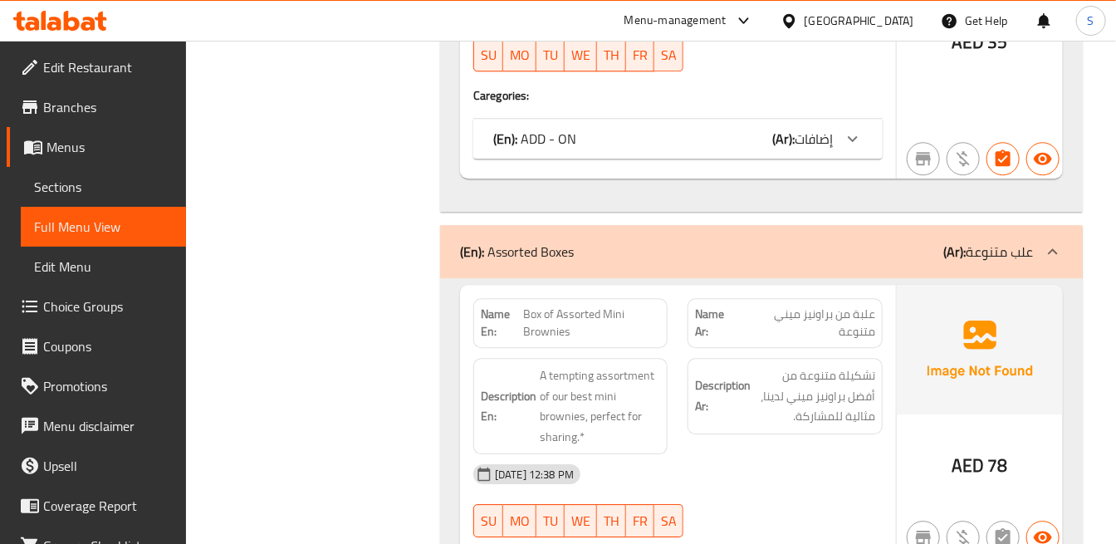
click at [1019, 260] on p "(Ar): علب متنوعة" at bounding box center [988, 252] width 90 height 20
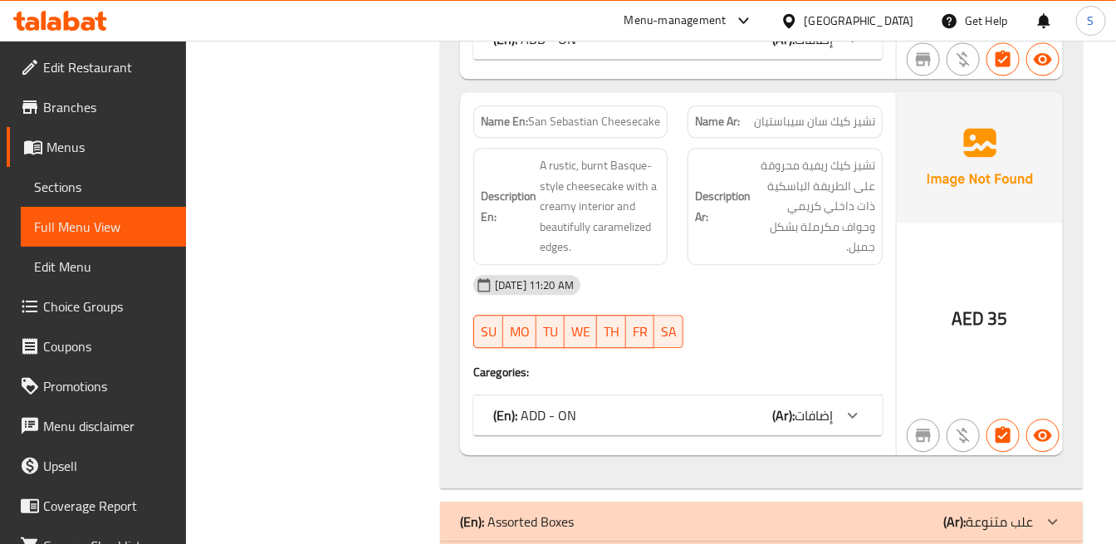
scroll to position [4097, 0]
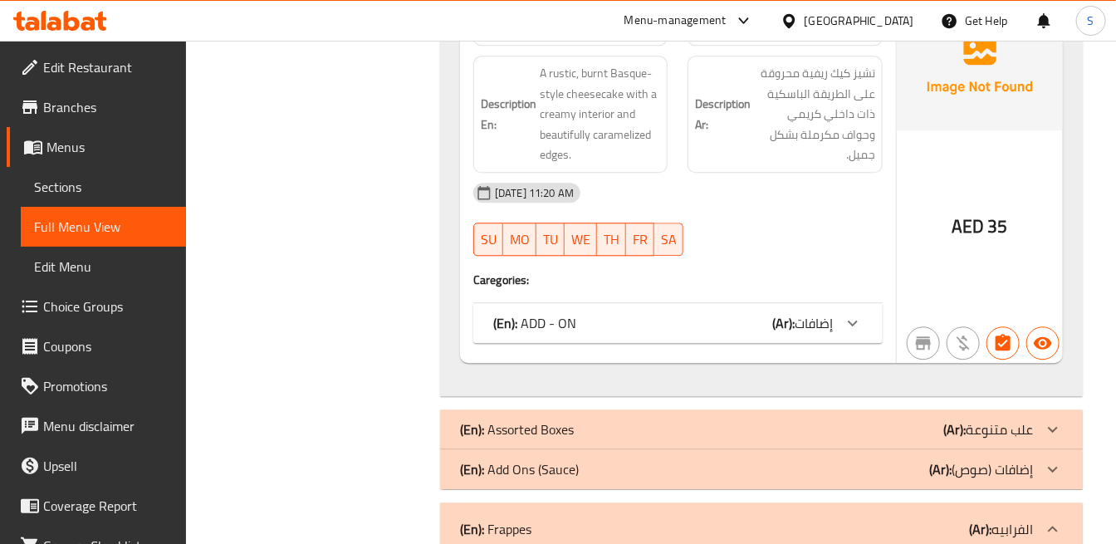
click at [913, 174] on div "AED 35" at bounding box center [980, 181] width 166 height 363
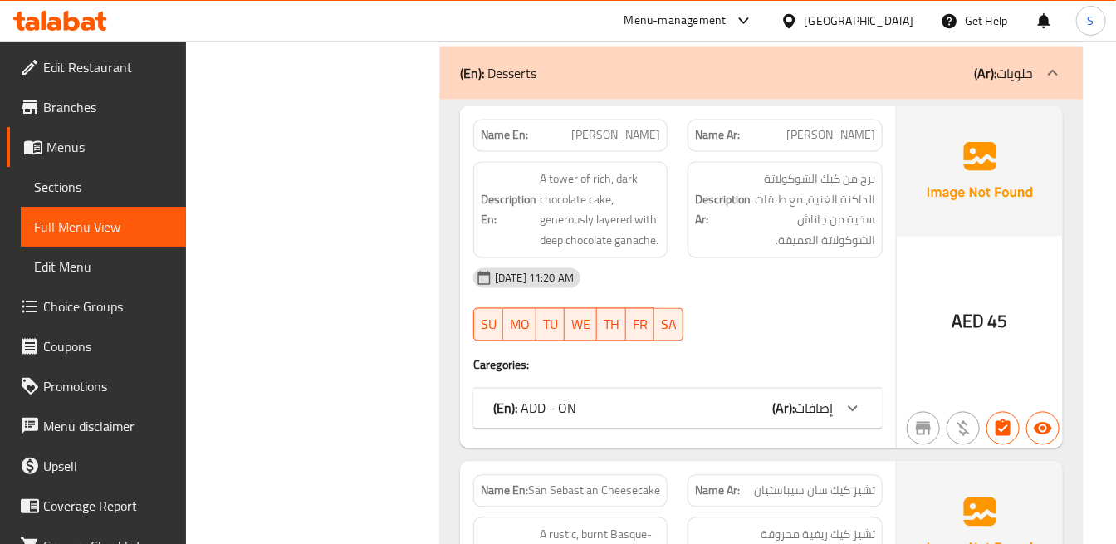
scroll to position [3543, 0]
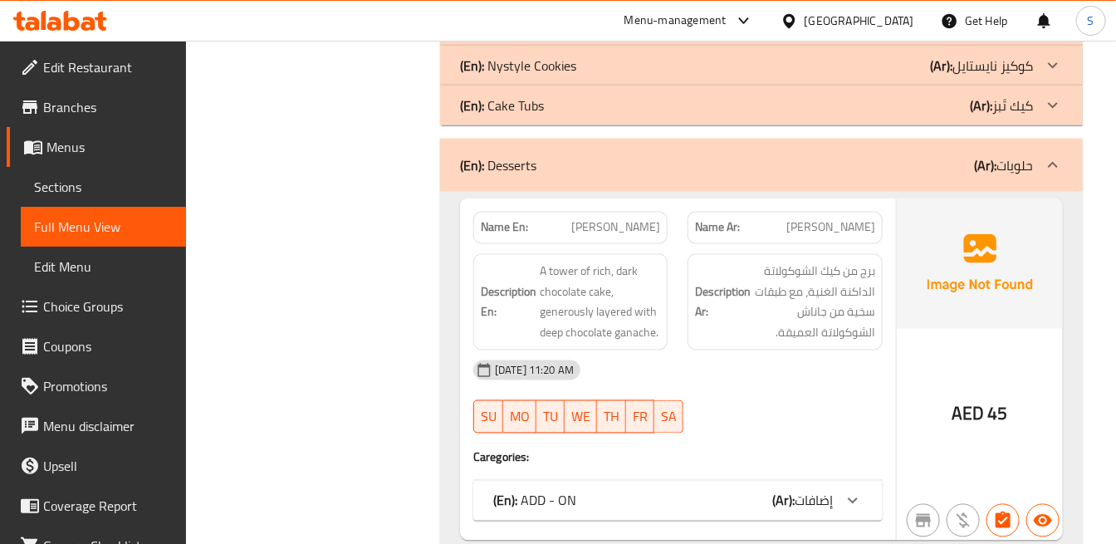
click at [1016, 151] on div "(En): Desserts (Ar): حلويات" at bounding box center [761, 165] width 643 height 53
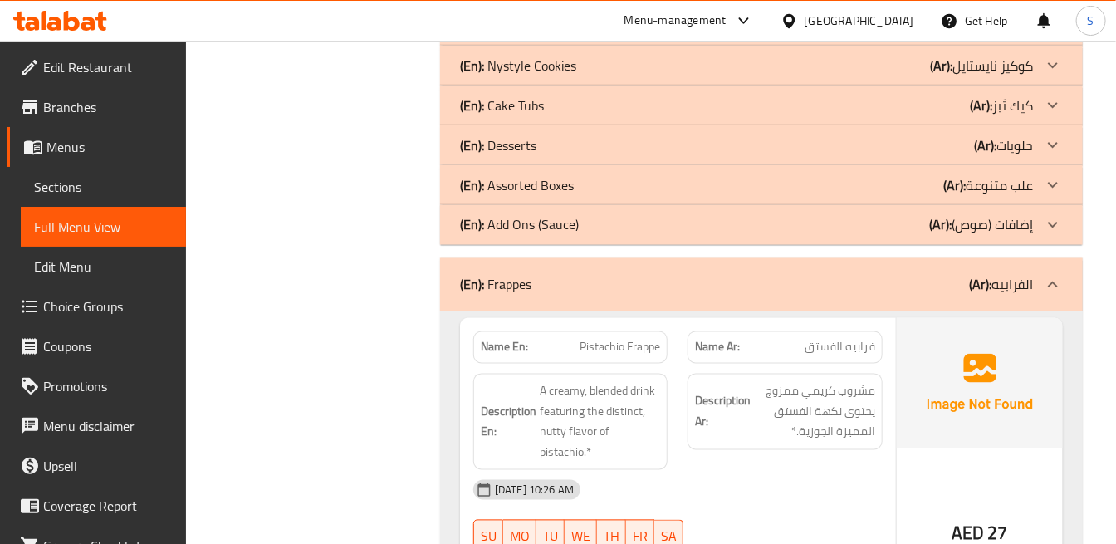
drag, startPoint x: 665, startPoint y: 384, endPoint x: 678, endPoint y: 379, distance: 13.7
click at [666, 384] on div "Description En: A creamy, blended drink featuring the distinct, nutty flavor of…" at bounding box center [570, 422] width 194 height 96
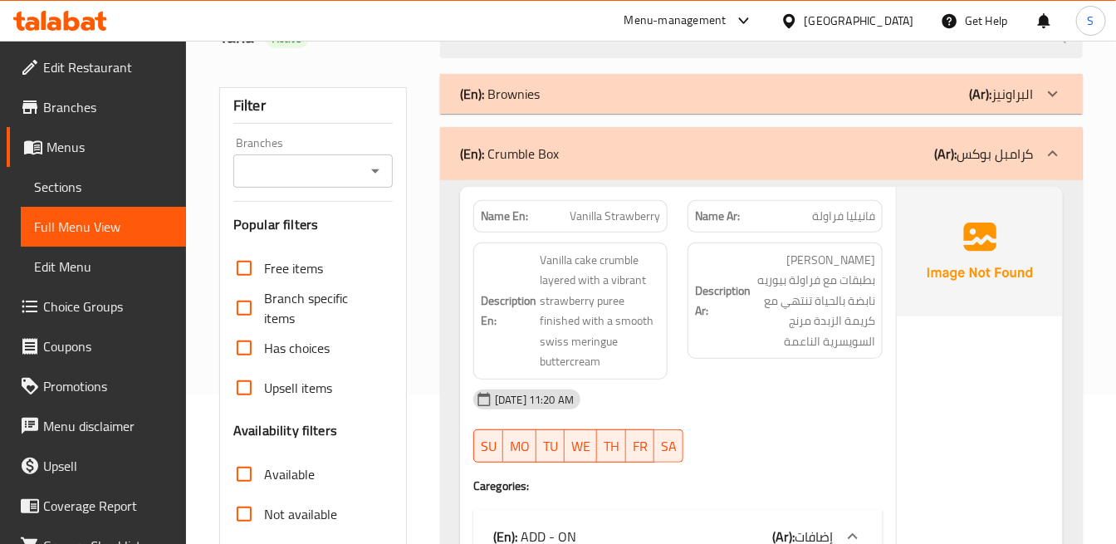
scroll to position [130, 0]
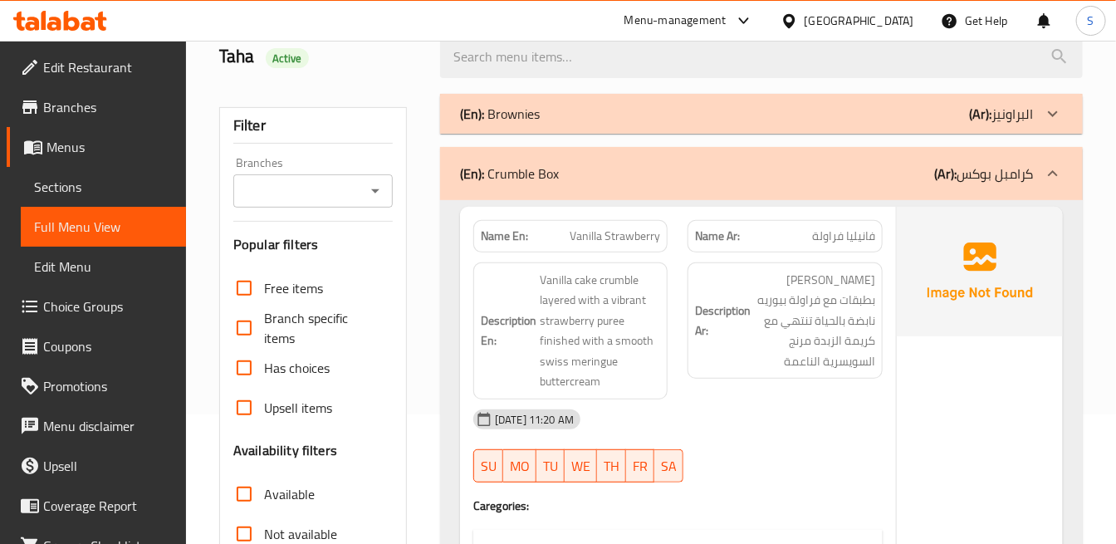
click at [970, 164] on p "(Ar): كرامبل بوكس" at bounding box center [983, 174] width 99 height 20
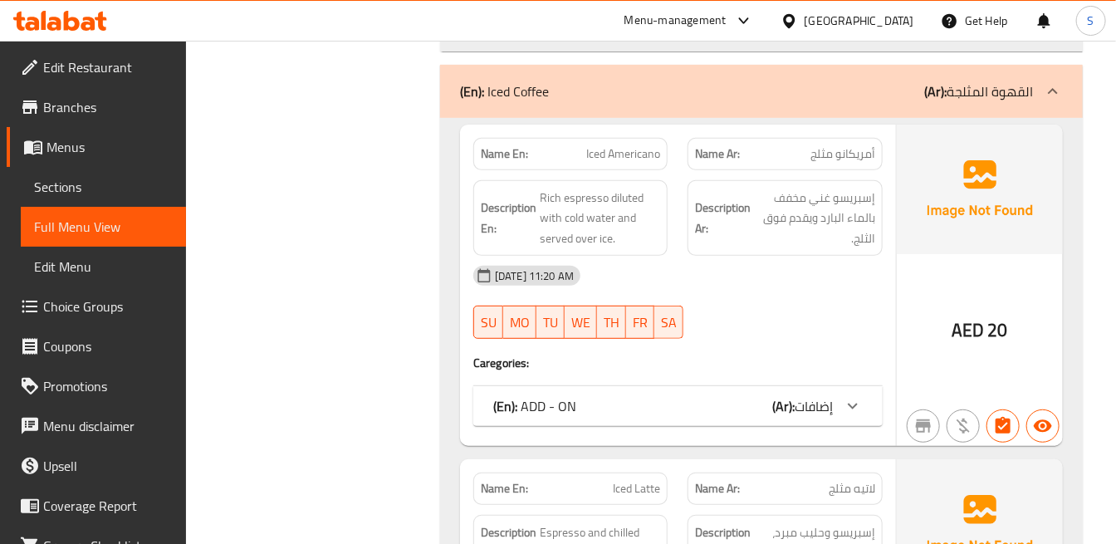
scroll to position [2713, 0]
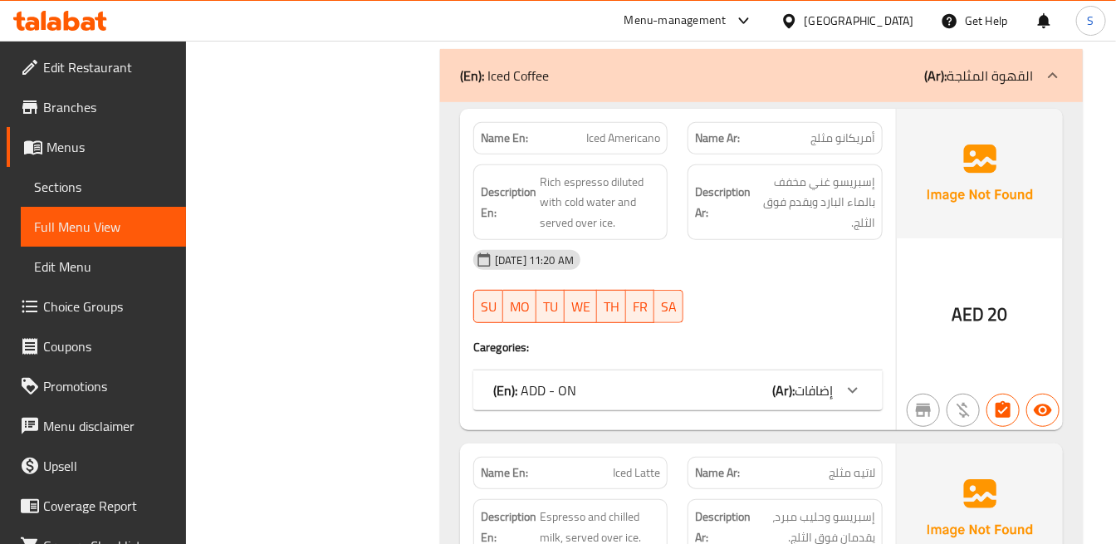
drag, startPoint x: 803, startPoint y: 270, endPoint x: 913, endPoint y: 284, distance: 111.3
click at [803, 270] on div "[DATE] 11:20 AM" at bounding box center [677, 260] width 429 height 40
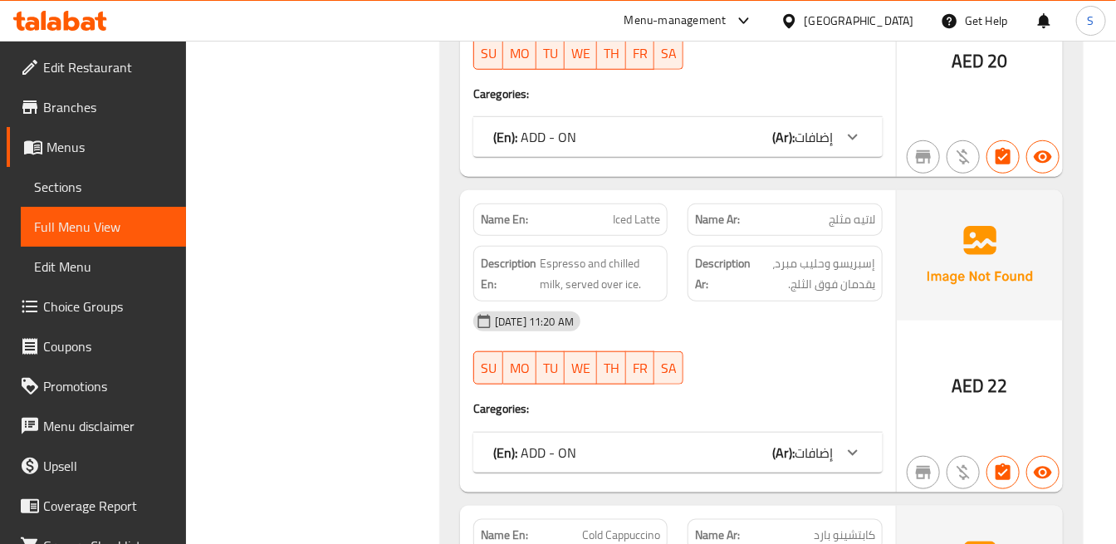
scroll to position [2990, 0]
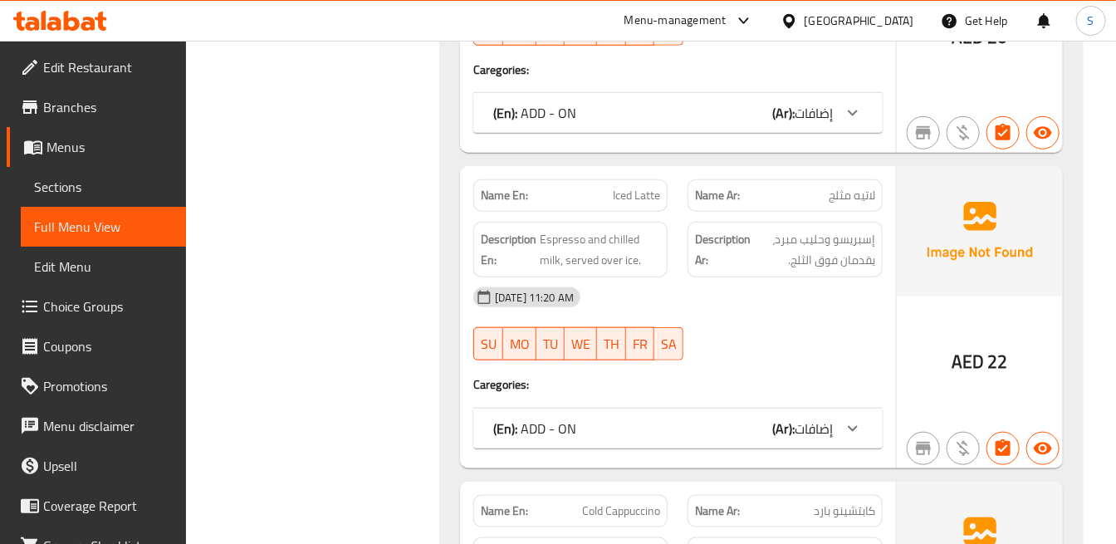
click at [820, 101] on span "إضافات" at bounding box center [814, 112] width 38 height 25
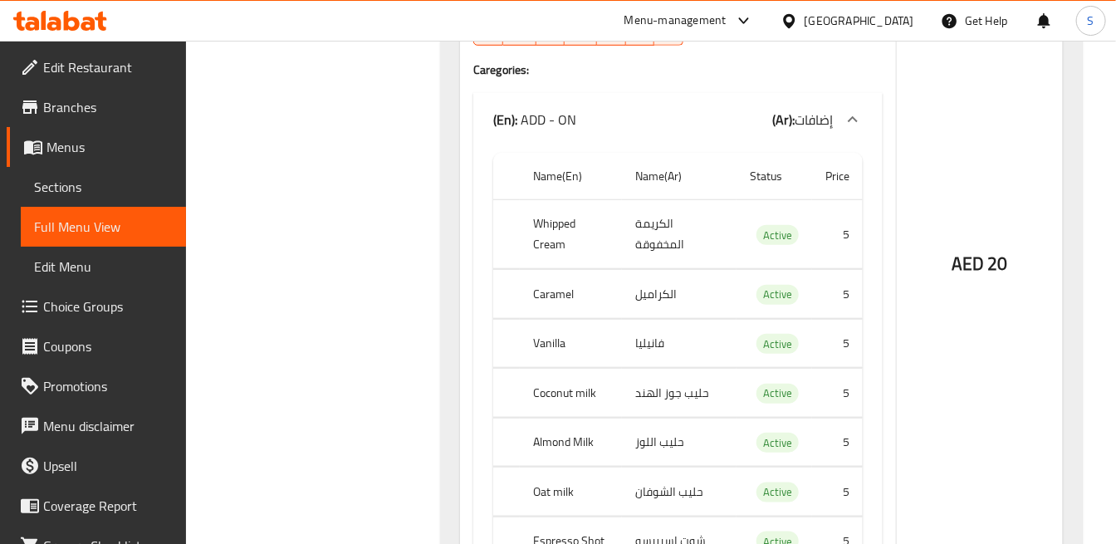
click at [820, 101] on div "(En): ADD - ON (Ar): إضافات" at bounding box center [677, 119] width 409 height 53
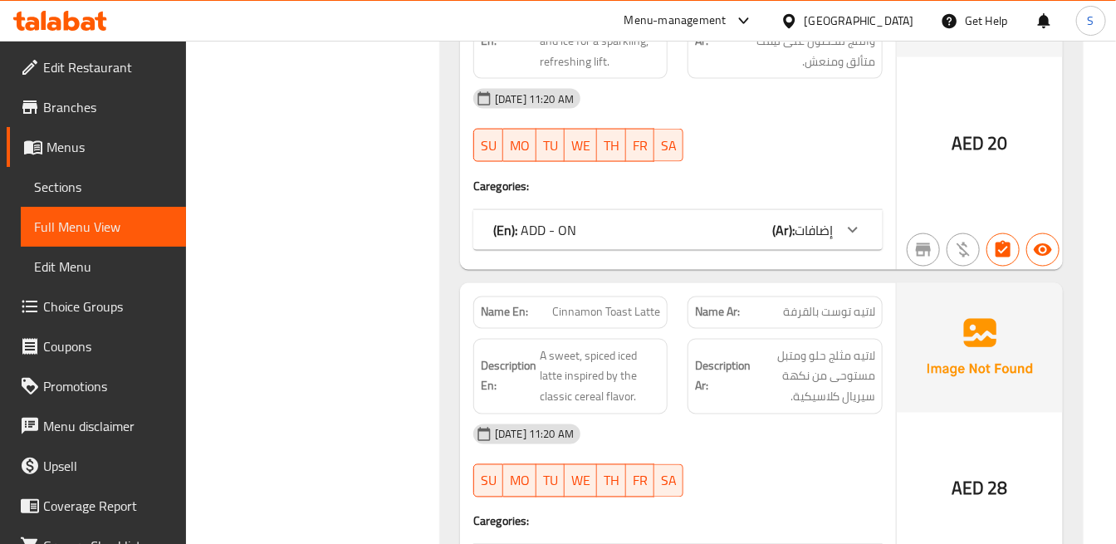
scroll to position [6034, 0]
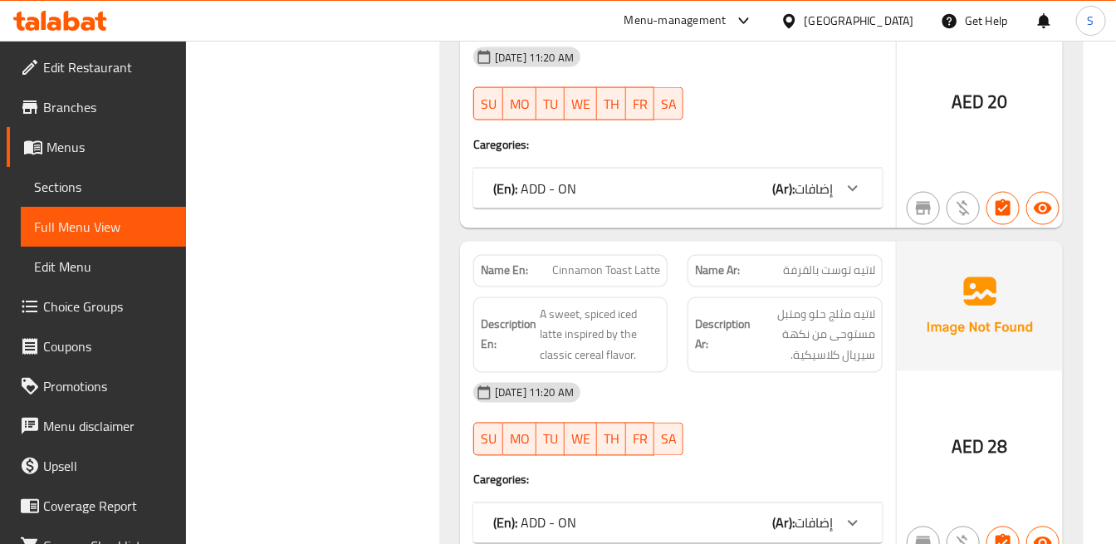
click at [750, 343] on strong "Description Ar:" at bounding box center [723, 335] width 56 height 41
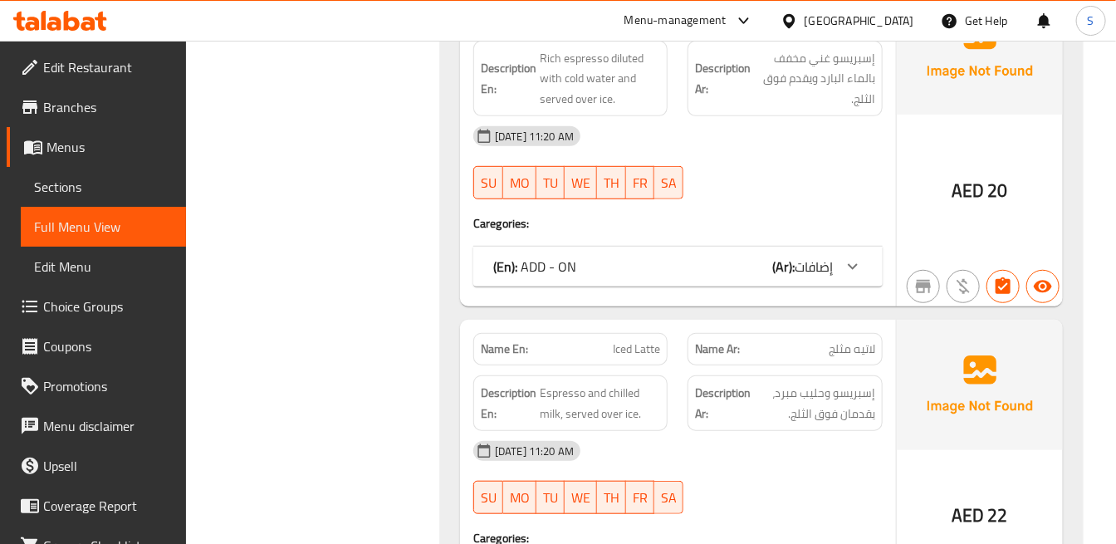
scroll to position [2805, 0]
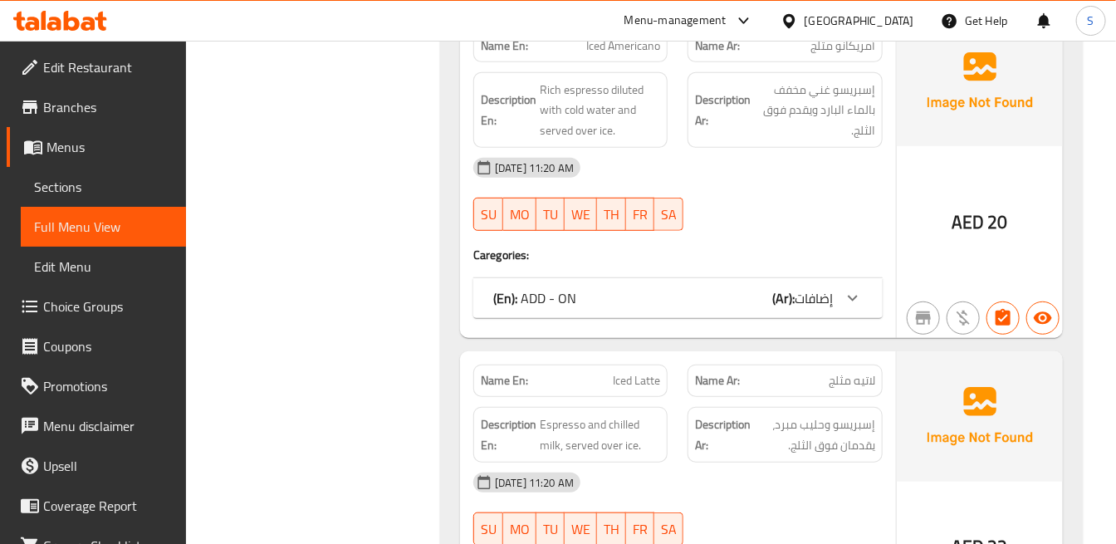
click at [815, 291] on span "إضافات" at bounding box center [814, 298] width 38 height 25
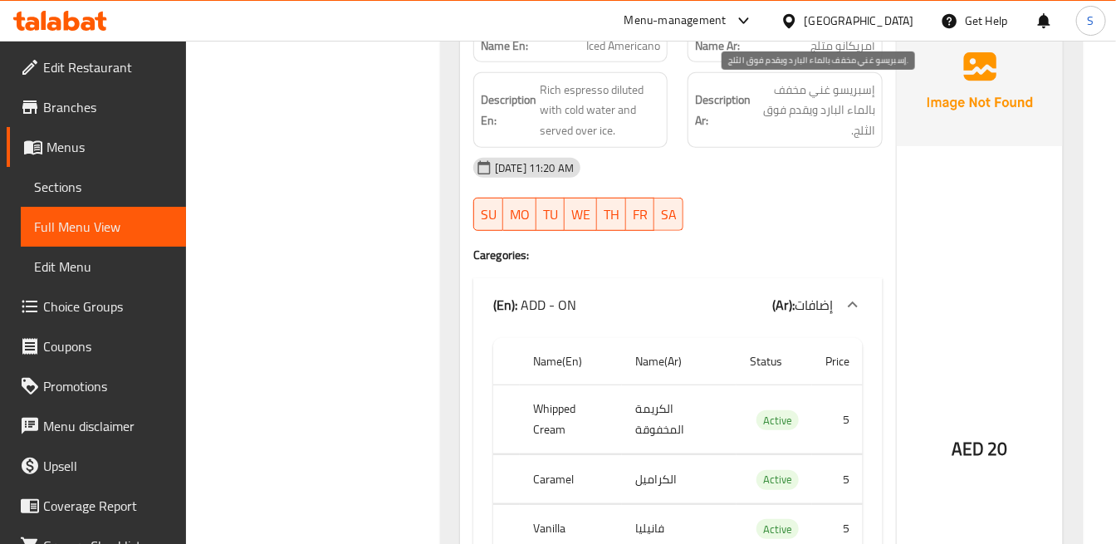
click at [751, 135] on h6 "Description Ar: إسبريسو غني مخفف بالماء البارد ويقدم فوق الثلج." at bounding box center [784, 110] width 179 height 61
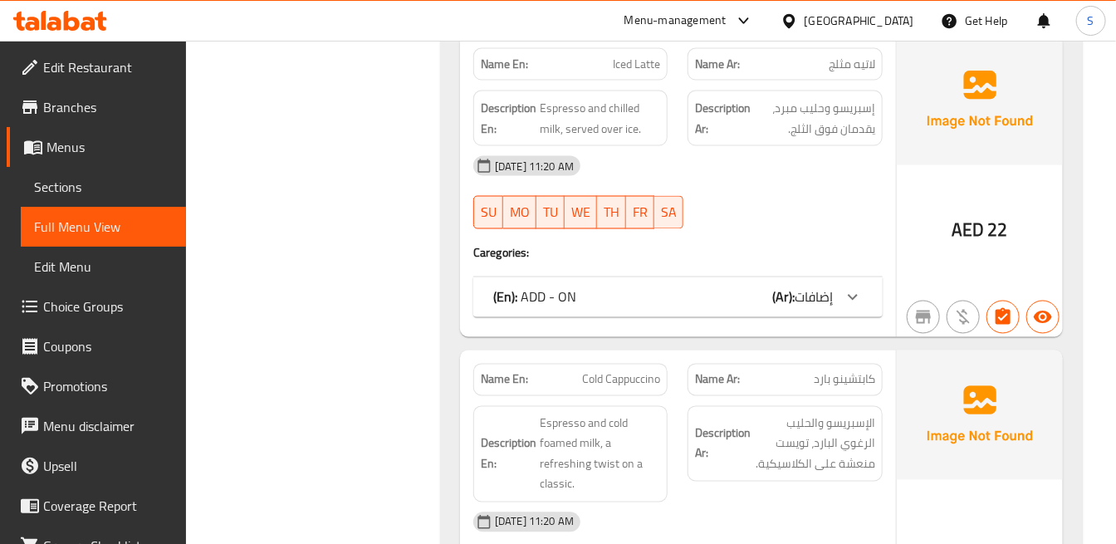
scroll to position [3543, 0]
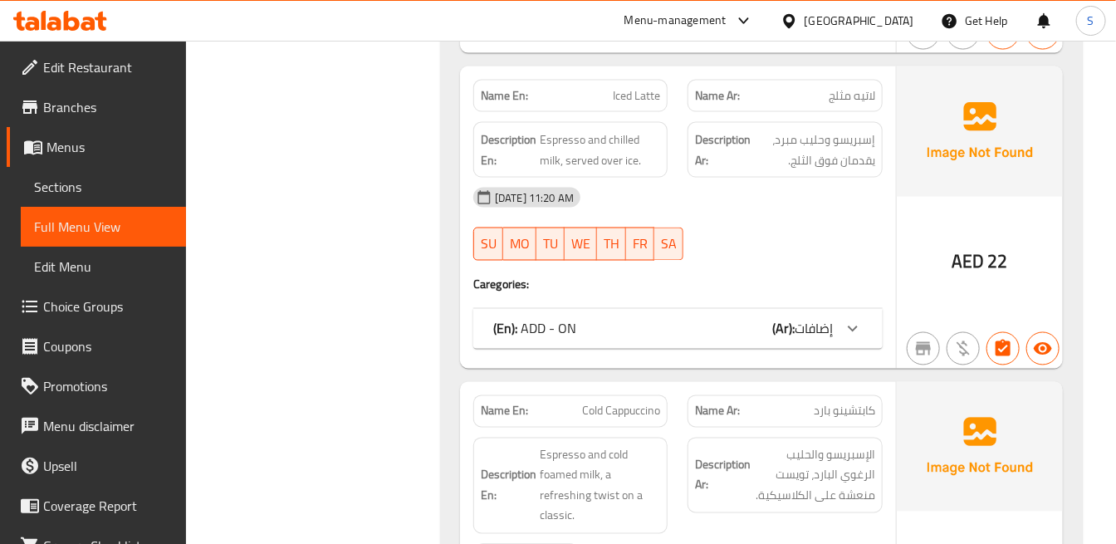
click at [828, 319] on span "إضافات" at bounding box center [814, 328] width 38 height 25
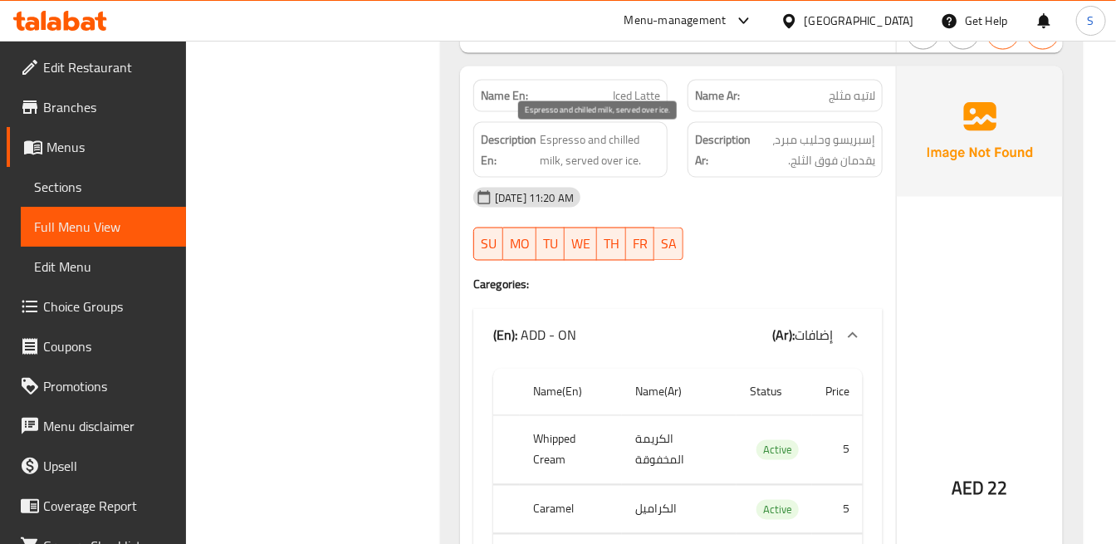
click at [658, 148] on span "Espresso and chilled milk, served over ice." at bounding box center [600, 150] width 120 height 41
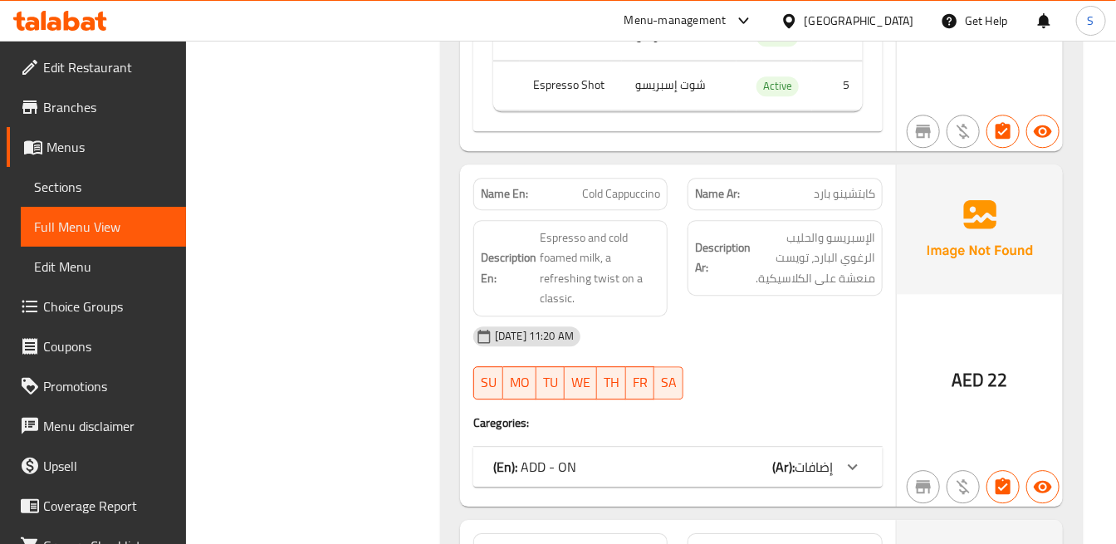
scroll to position [4281, 0]
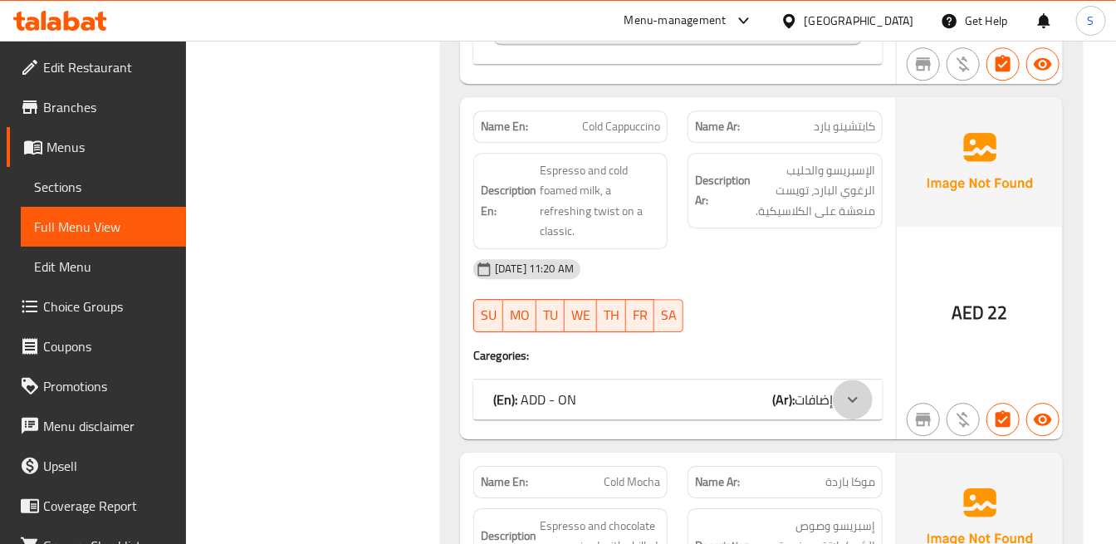
click at [844, 399] on icon at bounding box center [853, 399] width 20 height 20
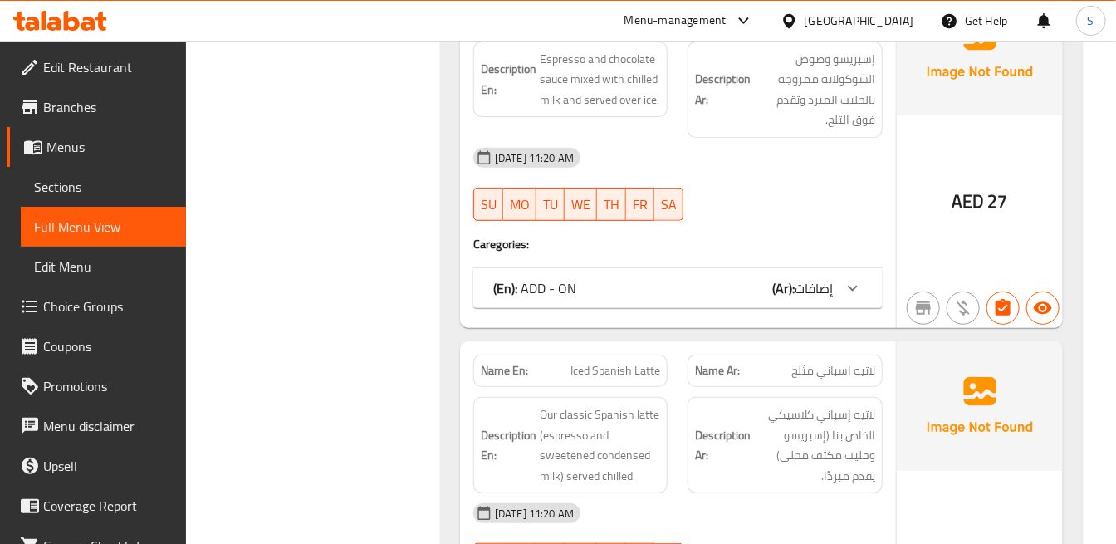
scroll to position [5204, 0]
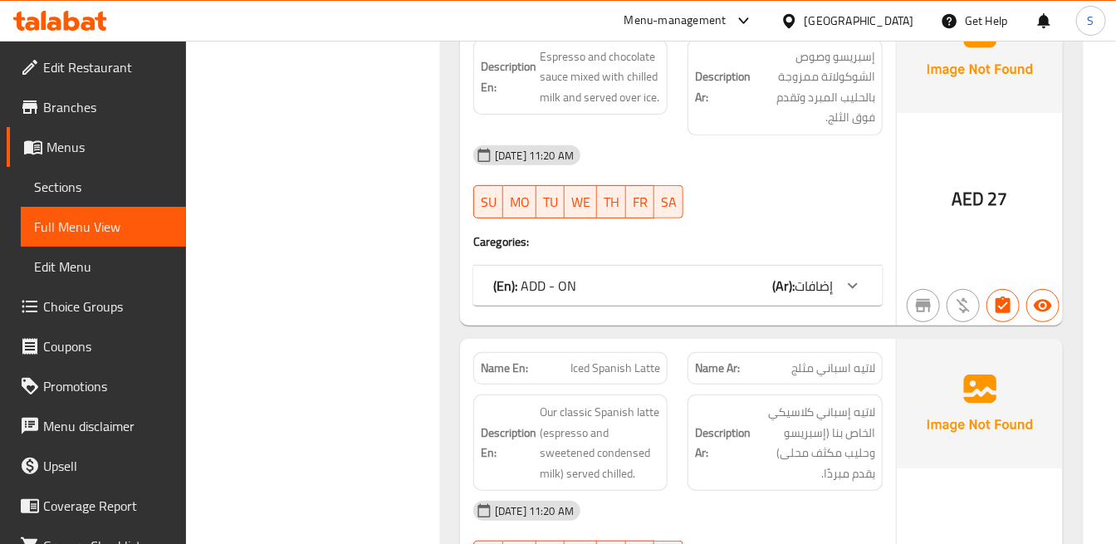
click at [830, 283] on span "إضافات" at bounding box center [814, 285] width 38 height 25
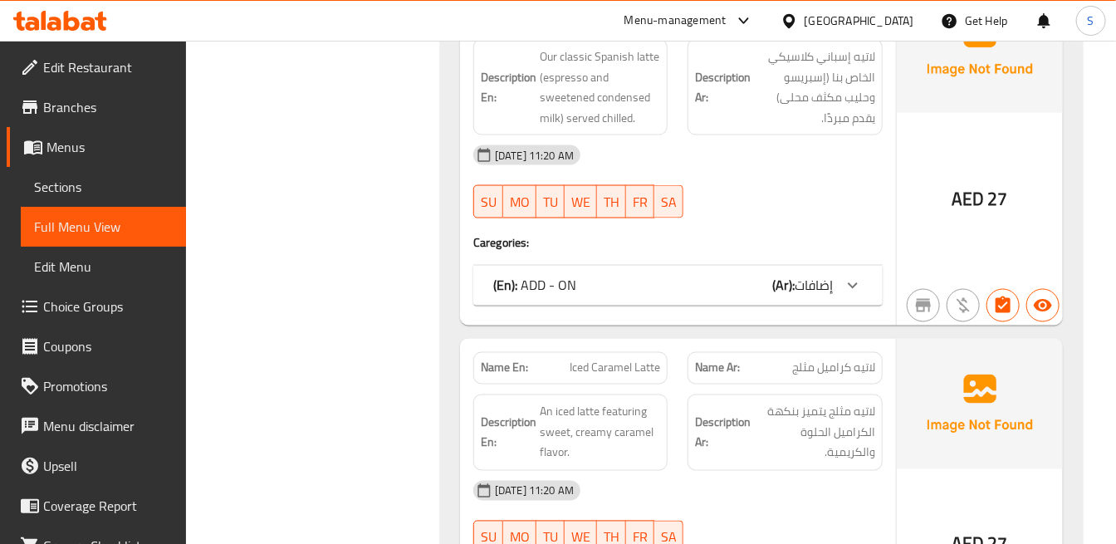
scroll to position [6034, 0]
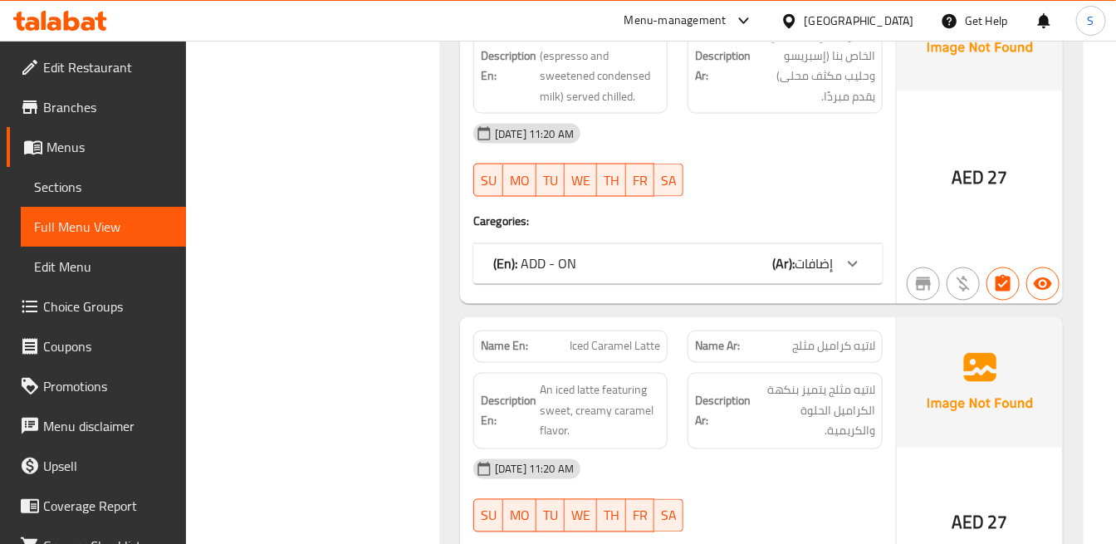
click at [830, 280] on div "(En): ADD - ON (Ar): إضافات" at bounding box center [677, 264] width 409 height 40
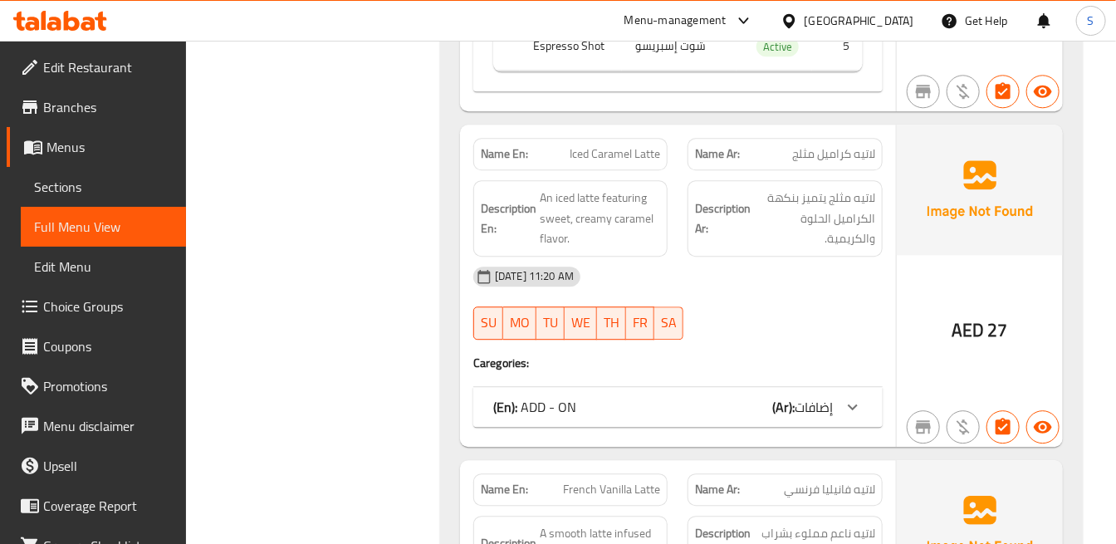
scroll to position [6772, 0]
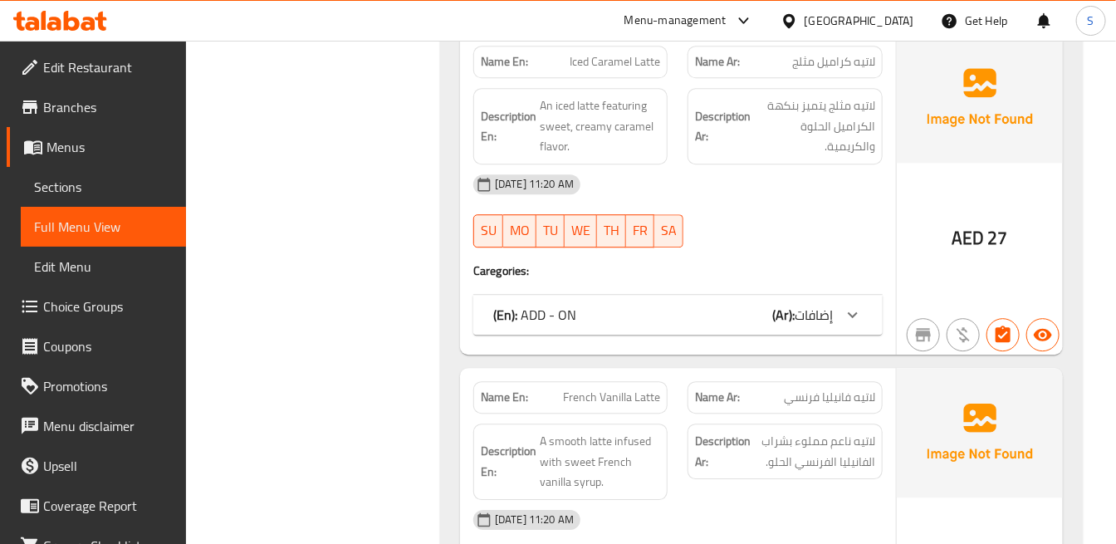
click at [786, 317] on b "(Ar):" at bounding box center [783, 314] width 22 height 25
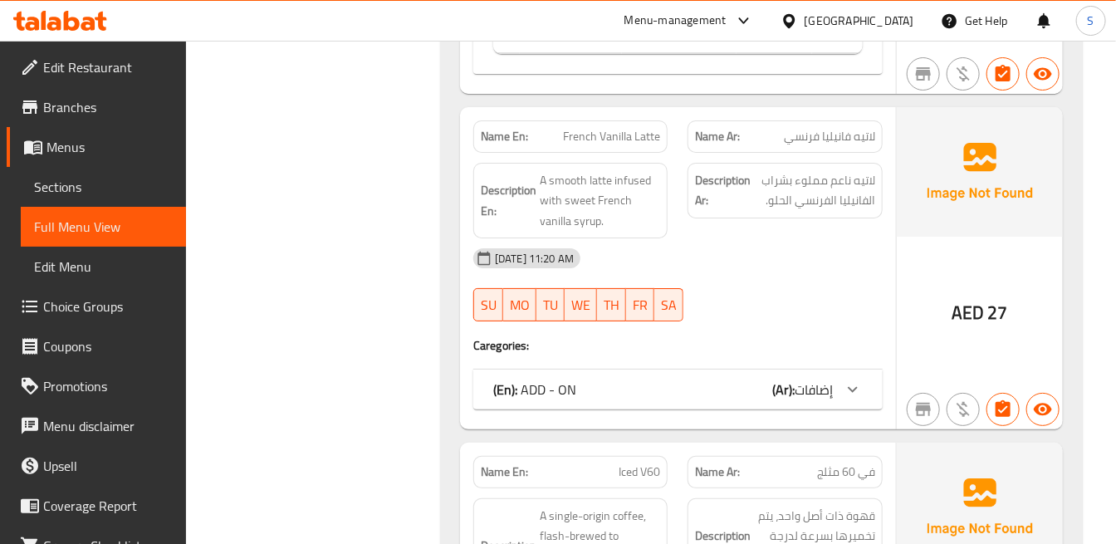
scroll to position [7510, 0]
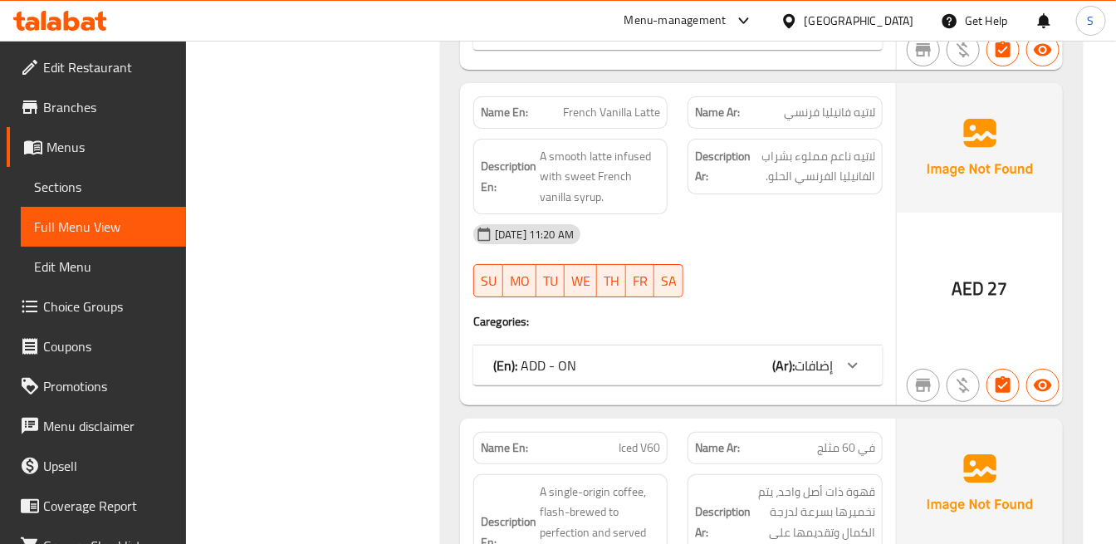
click at [801, 368] on span "إضافات" at bounding box center [814, 365] width 38 height 25
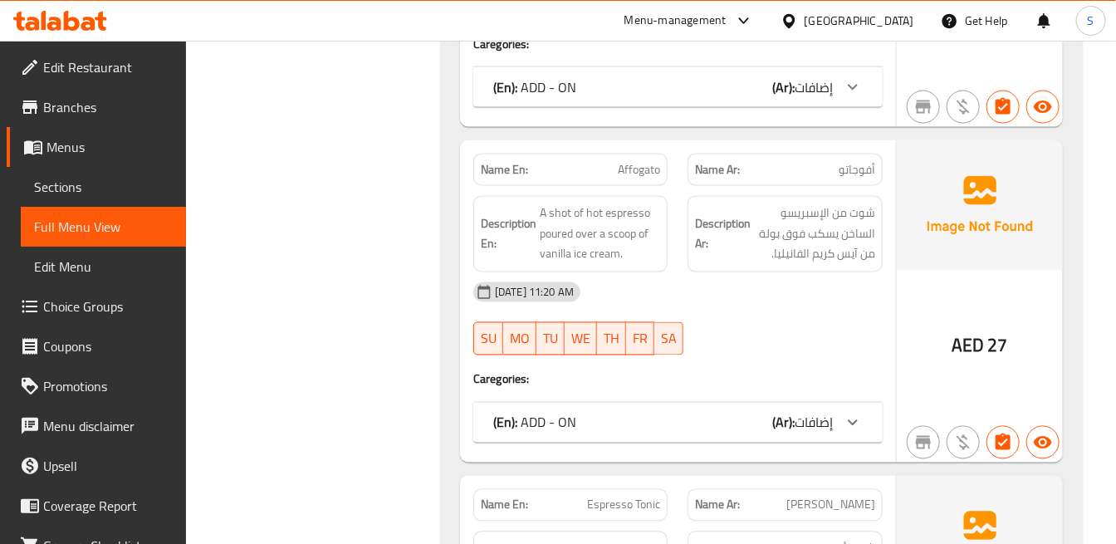
scroll to position [8710, 0]
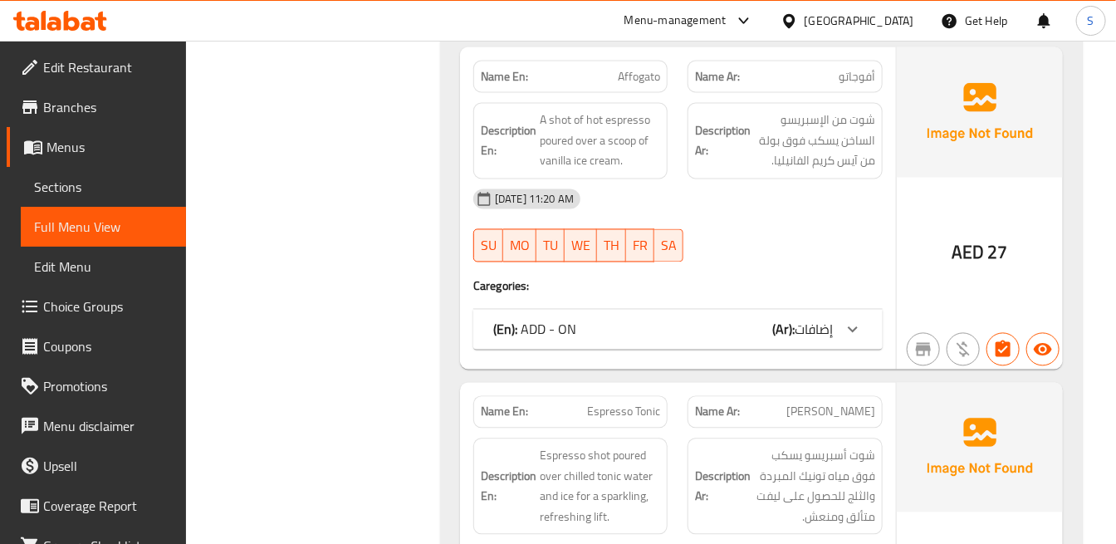
click at [787, 321] on b "(Ar):" at bounding box center [783, 329] width 22 height 25
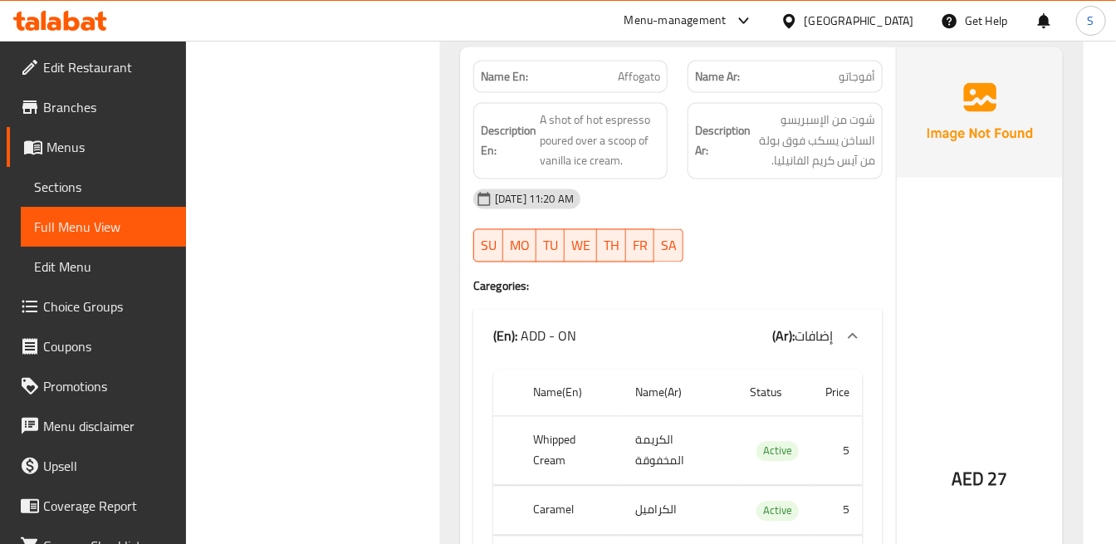
scroll to position [8433, 0]
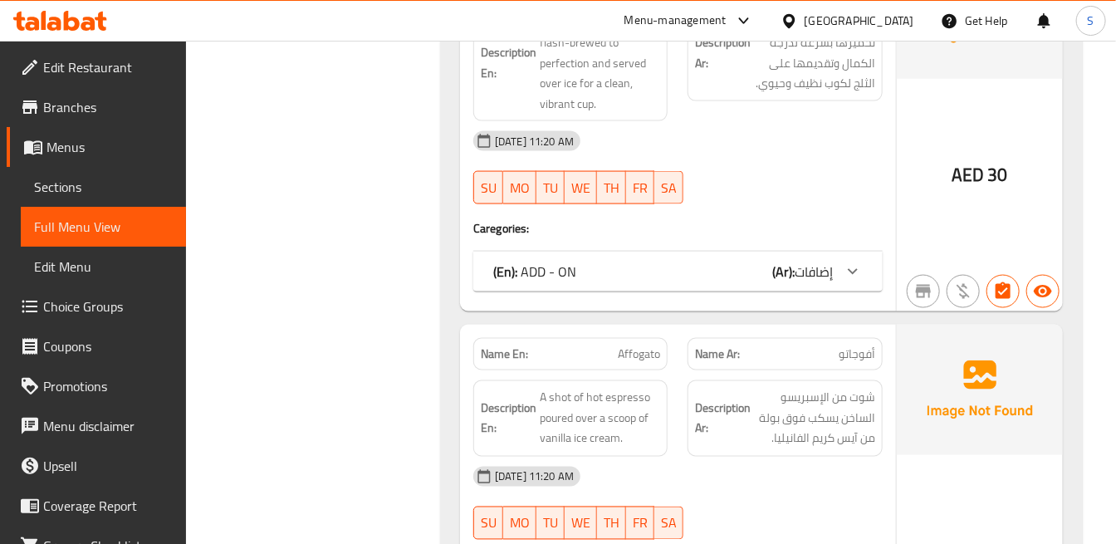
click at [802, 280] on span "إضافات" at bounding box center [814, 271] width 38 height 25
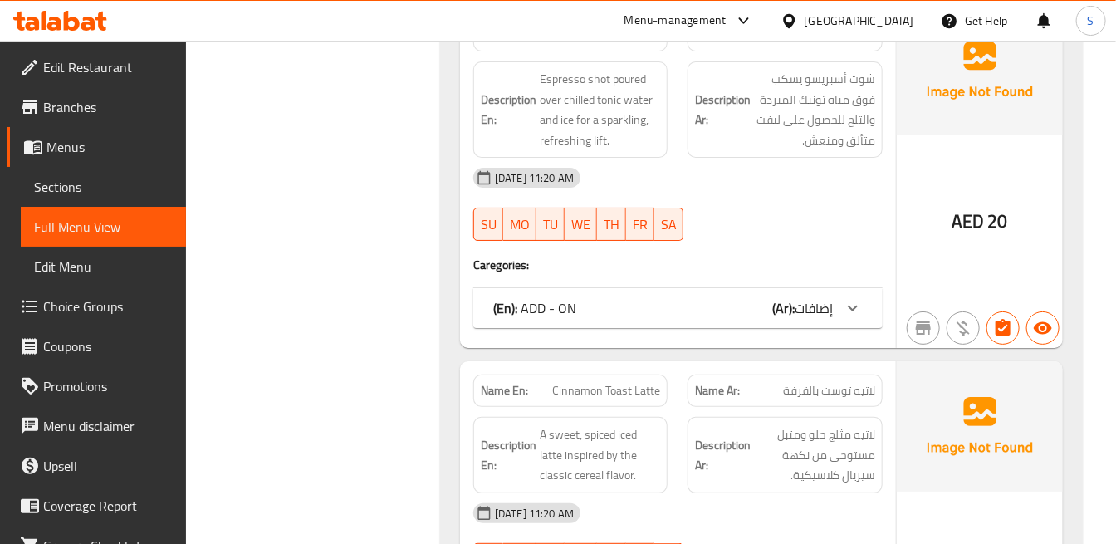
scroll to position [10001, 0]
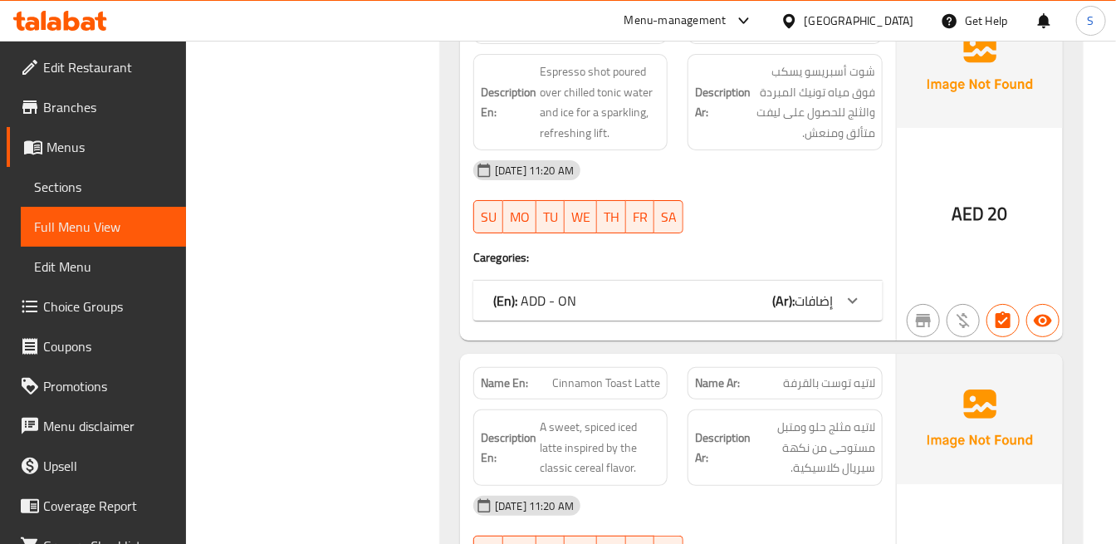
click at [802, 281] on div "(En): ADD - ON (Ar): إضافات" at bounding box center [677, 301] width 409 height 40
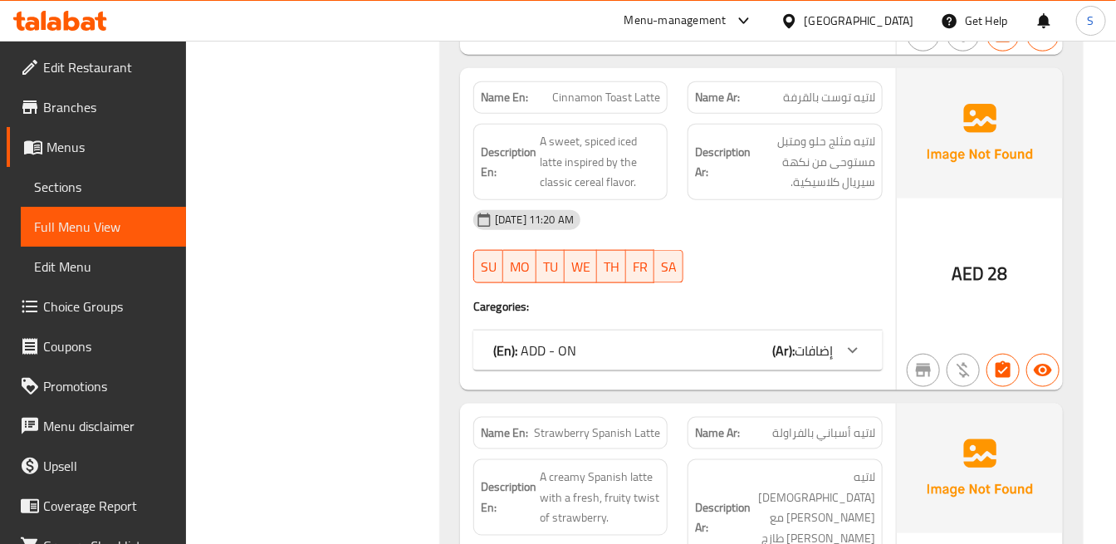
scroll to position [10832, 0]
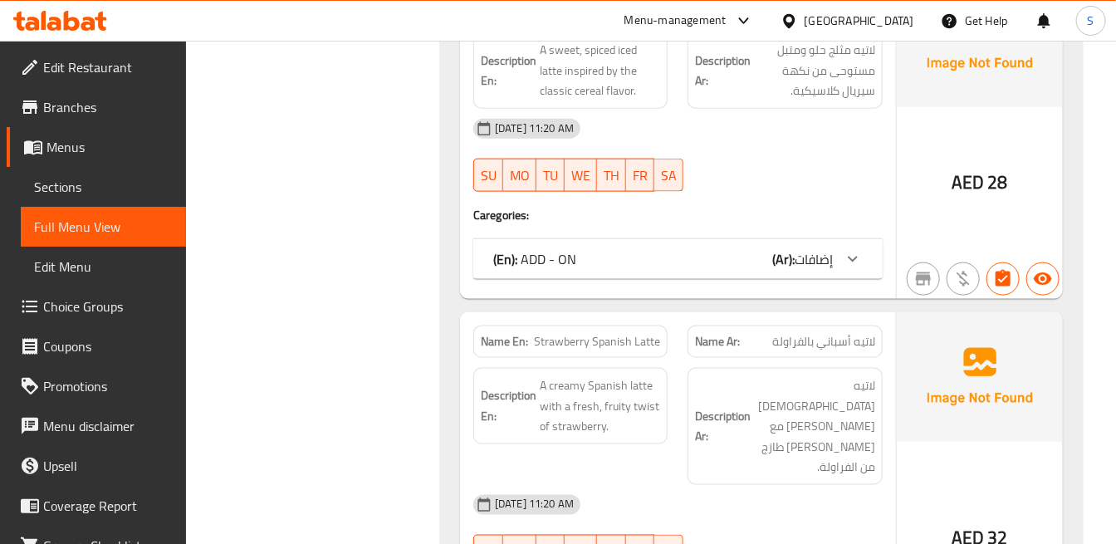
click at [824, 250] on span "إضافات" at bounding box center [814, 259] width 38 height 25
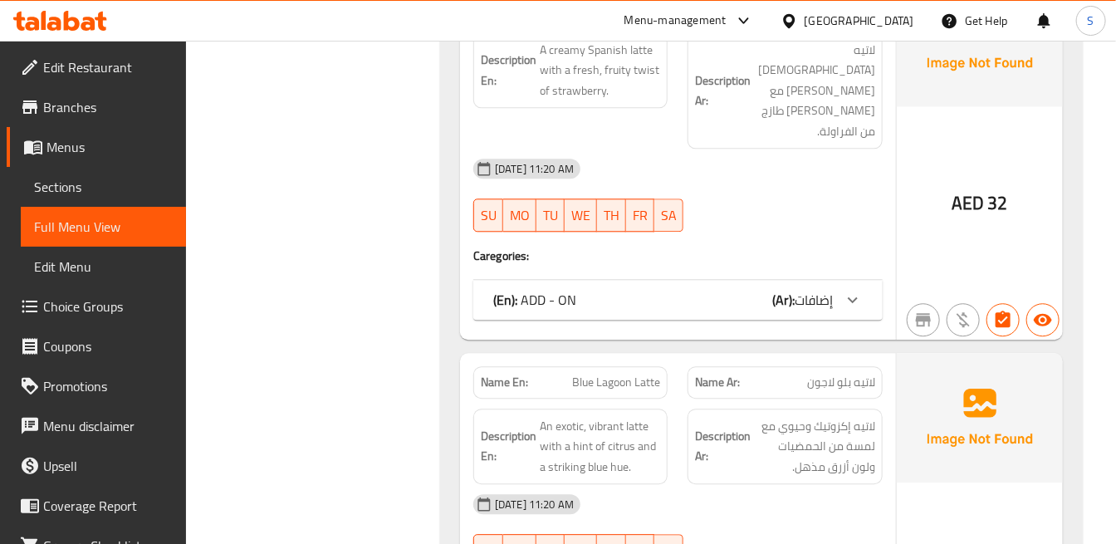
scroll to position [11662, 0]
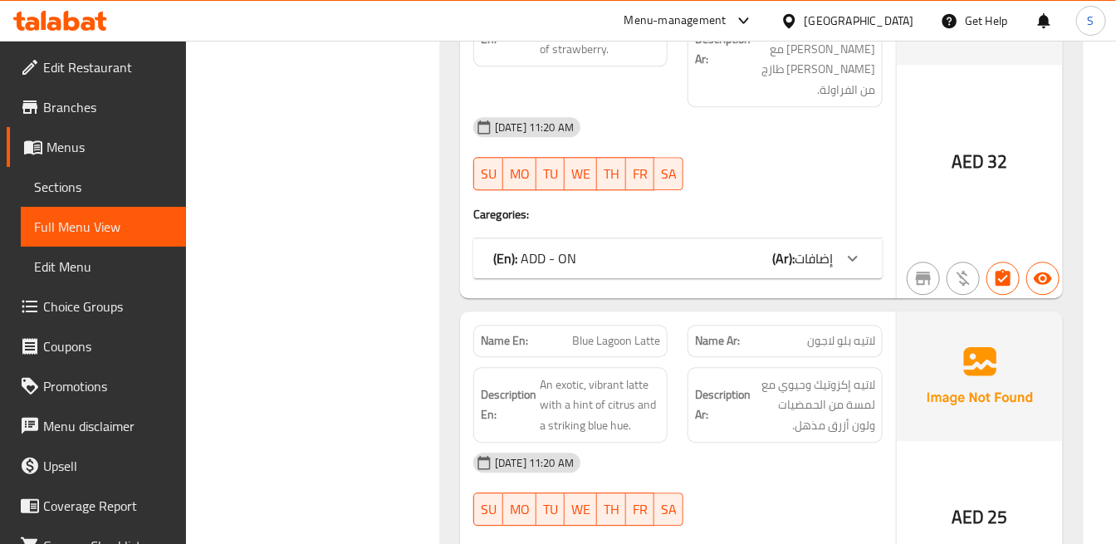
click at [843, 248] on icon at bounding box center [853, 258] width 20 height 20
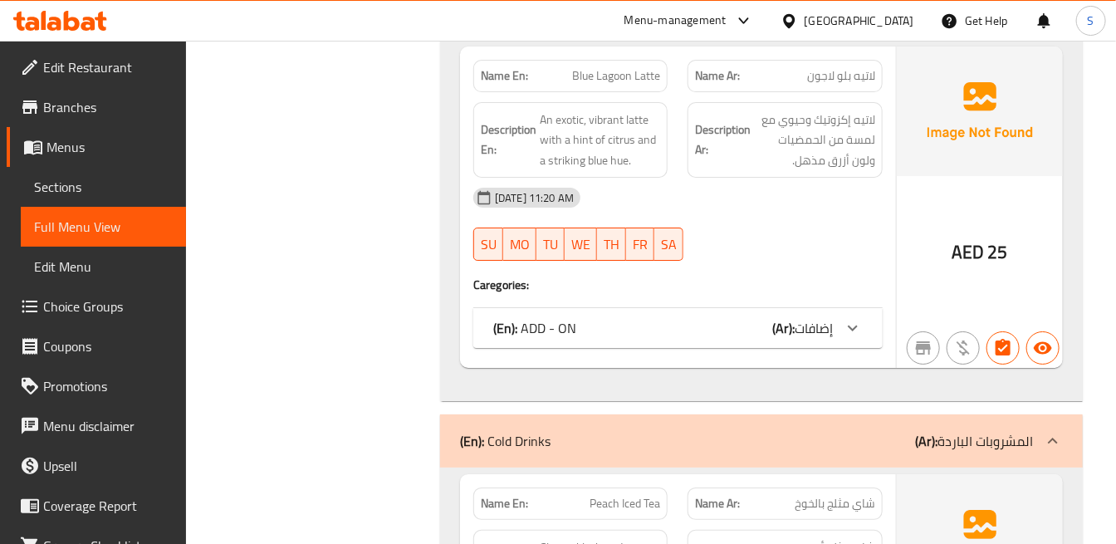
scroll to position [12400, 0]
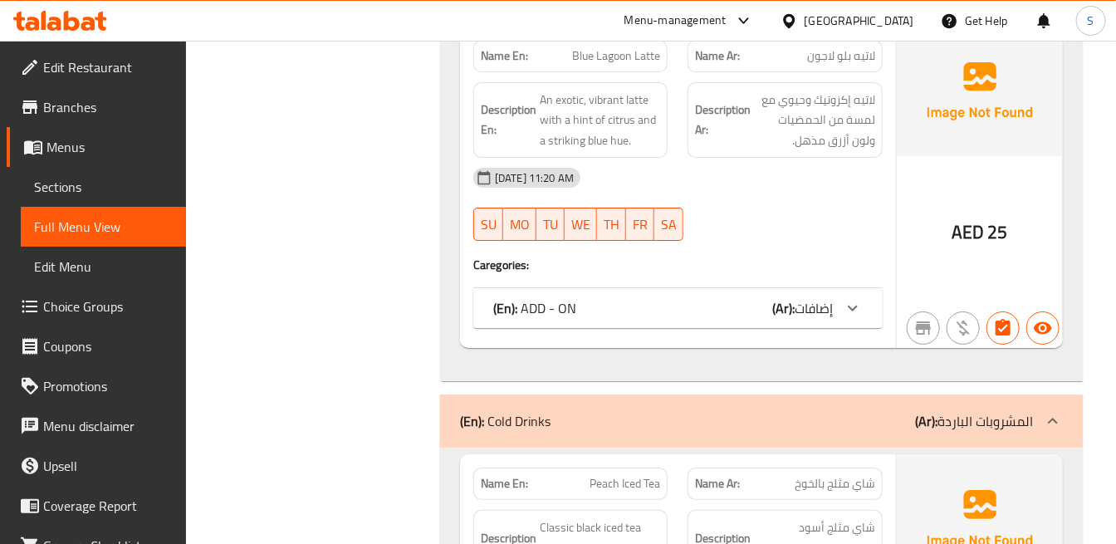
click at [815, 296] on span "إضافات" at bounding box center [814, 308] width 38 height 25
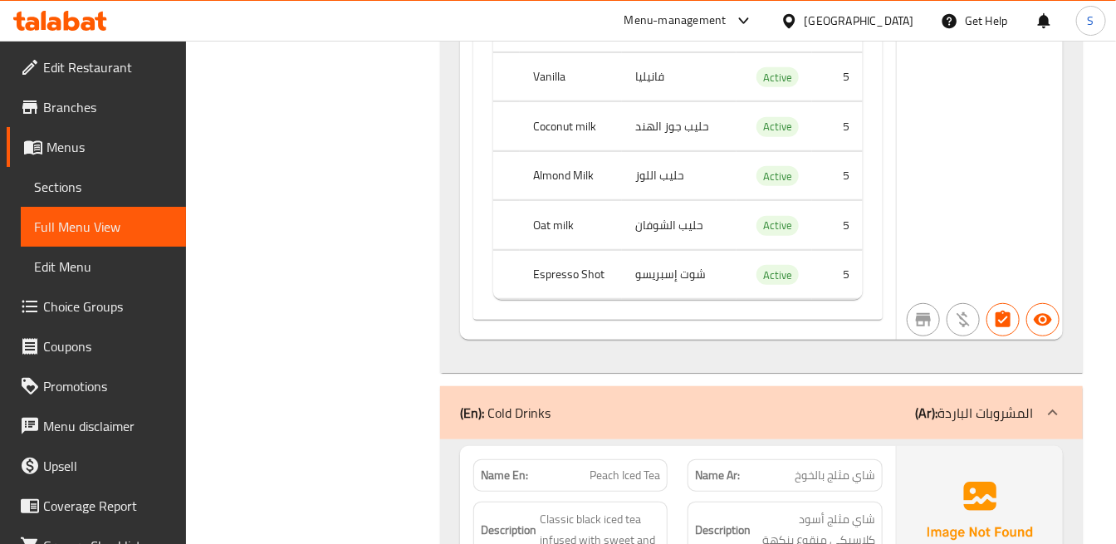
scroll to position [13138, 0]
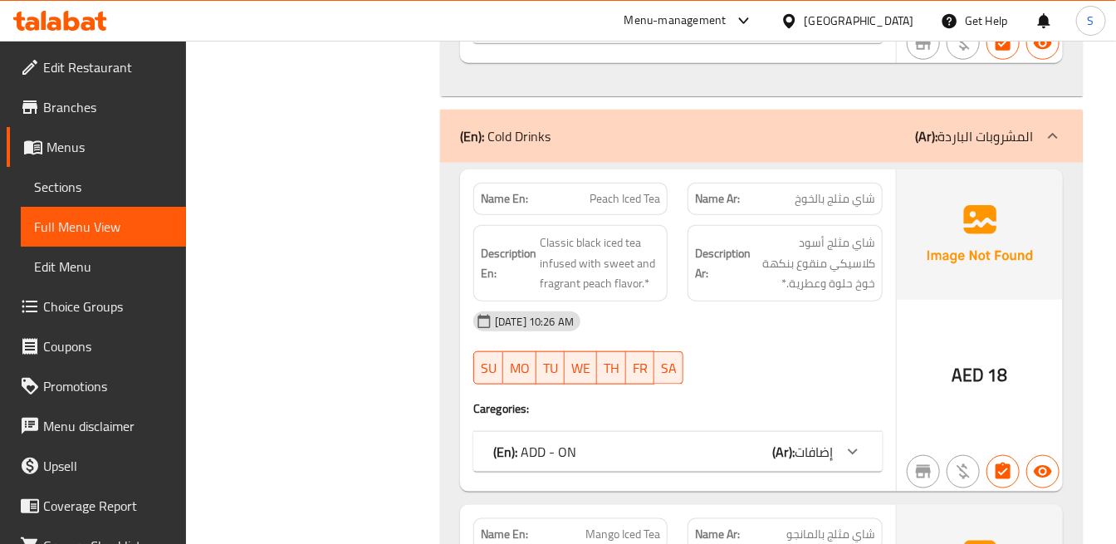
click at [839, 301] on div "[DATE] 10:26 AM" at bounding box center [677, 321] width 429 height 40
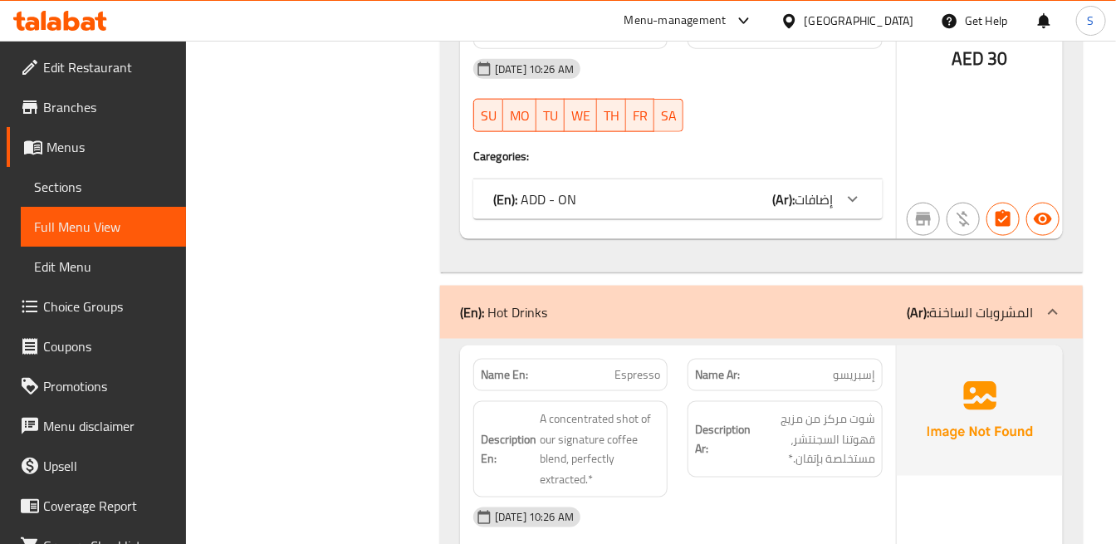
scroll to position [18484, 0]
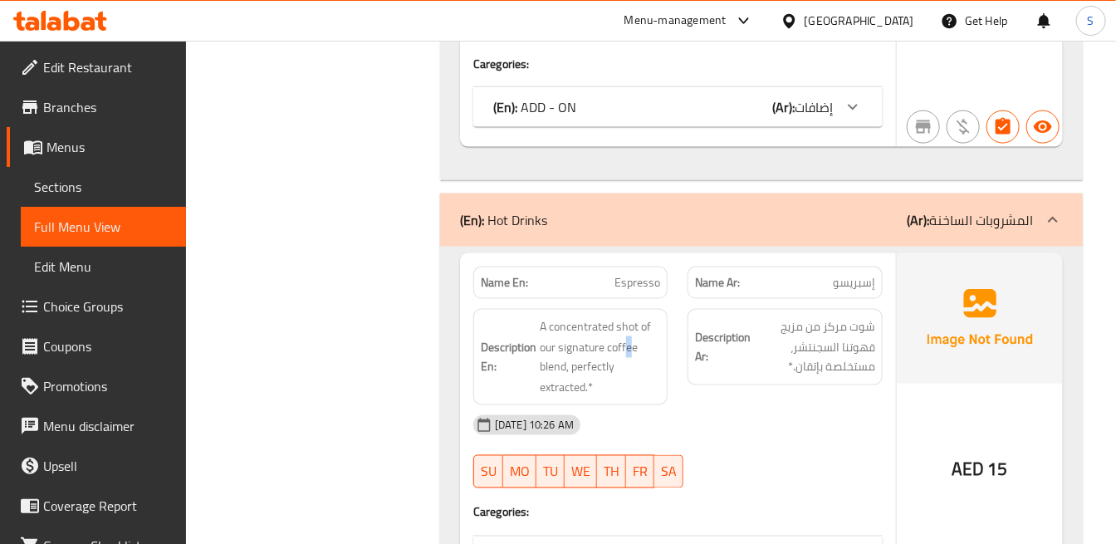
click at [628, 316] on span "A concentrated shot of our signature coffee blend, perfectly extracted.*" at bounding box center [600, 356] width 120 height 81
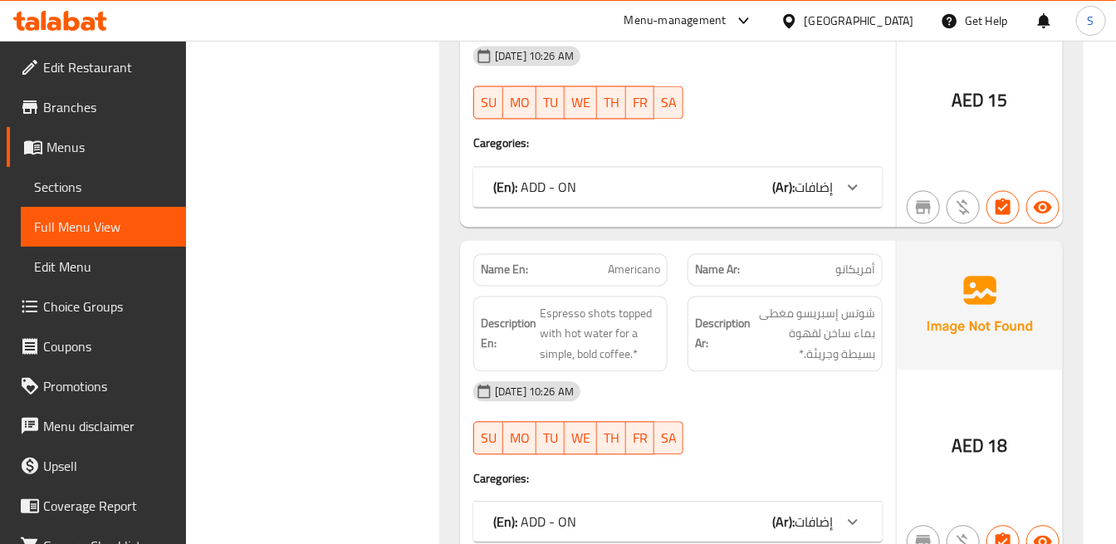
scroll to position [18853, 0]
click at [677, 178] on div "(En): ADD - ON (Ar): إضافات" at bounding box center [663, 188] width 340 height 20
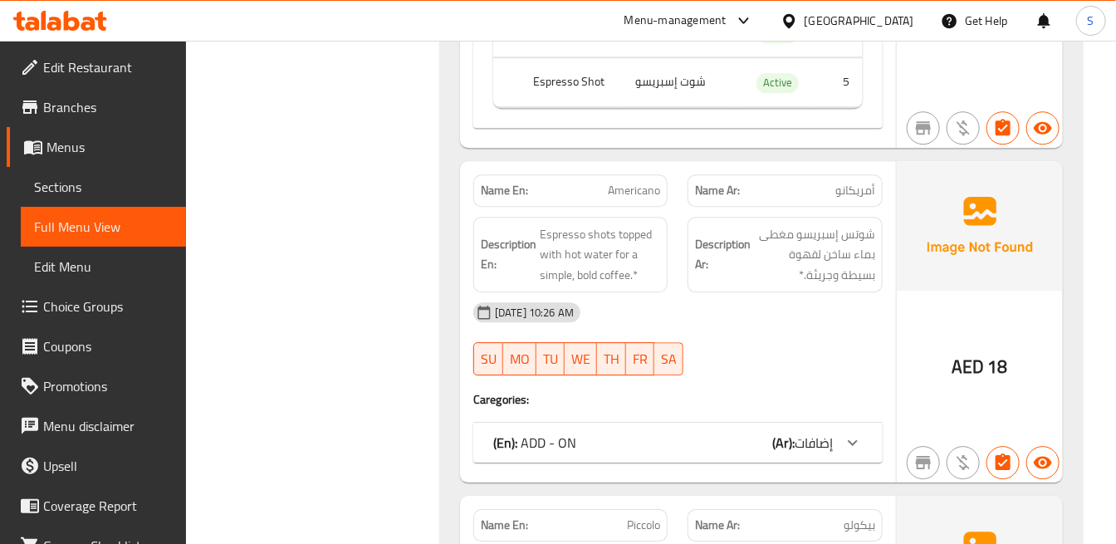
scroll to position [19407, 0]
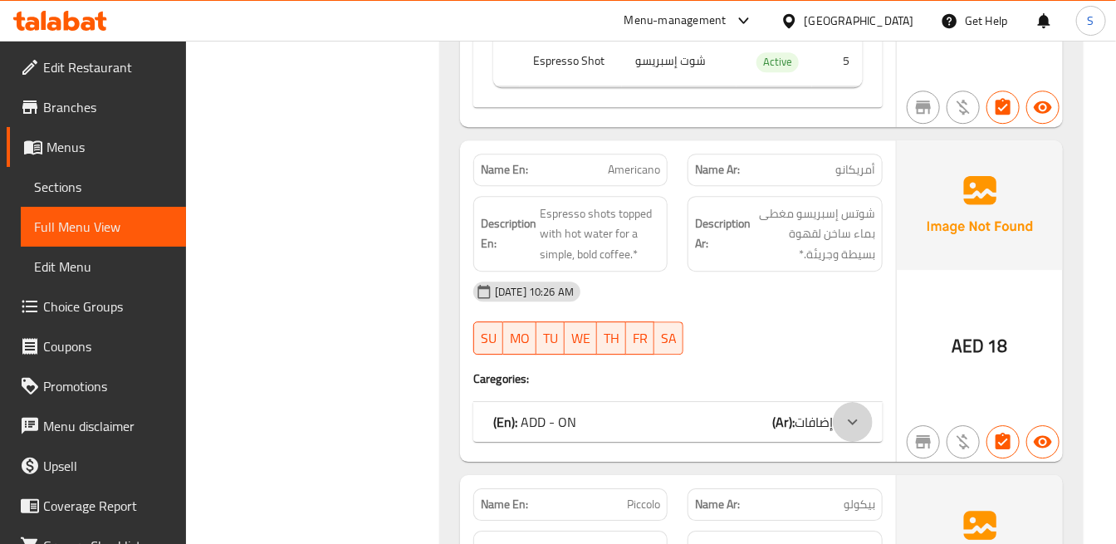
click at [841, 402] on div at bounding box center [853, 422] width 40 height 40
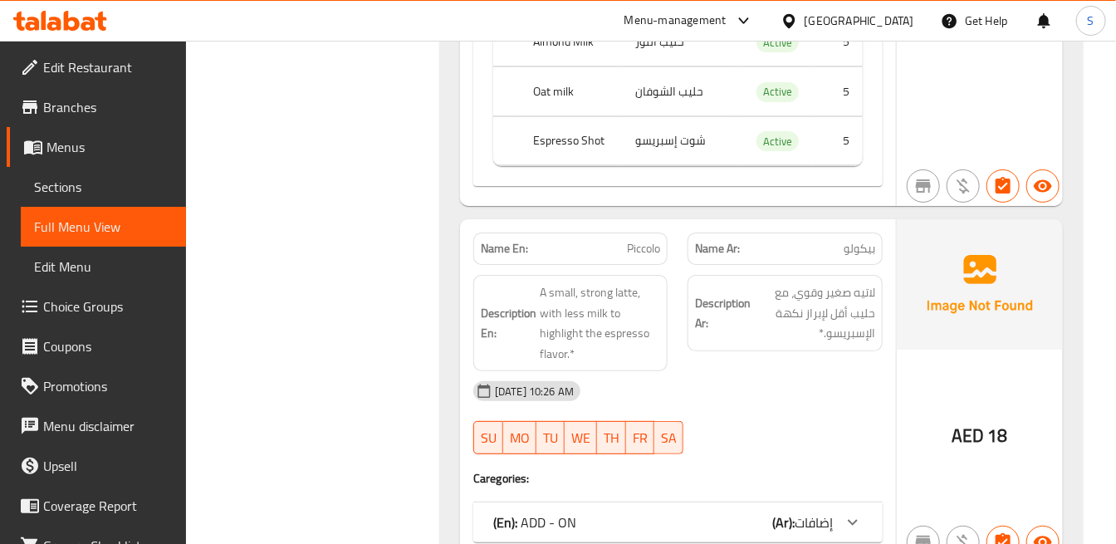
scroll to position [20145, 0]
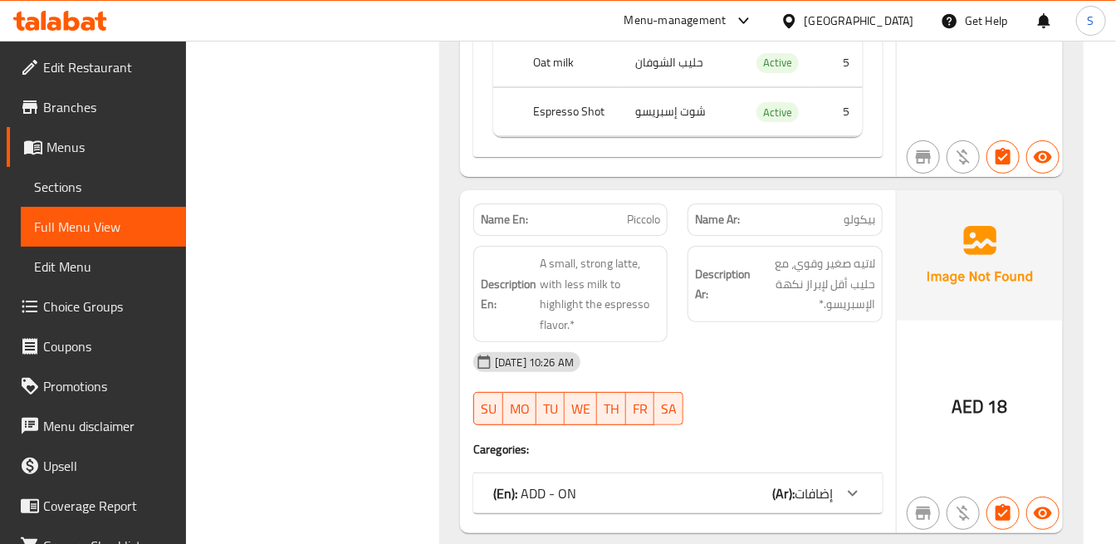
click at [839, 473] on div at bounding box center [853, 493] width 40 height 40
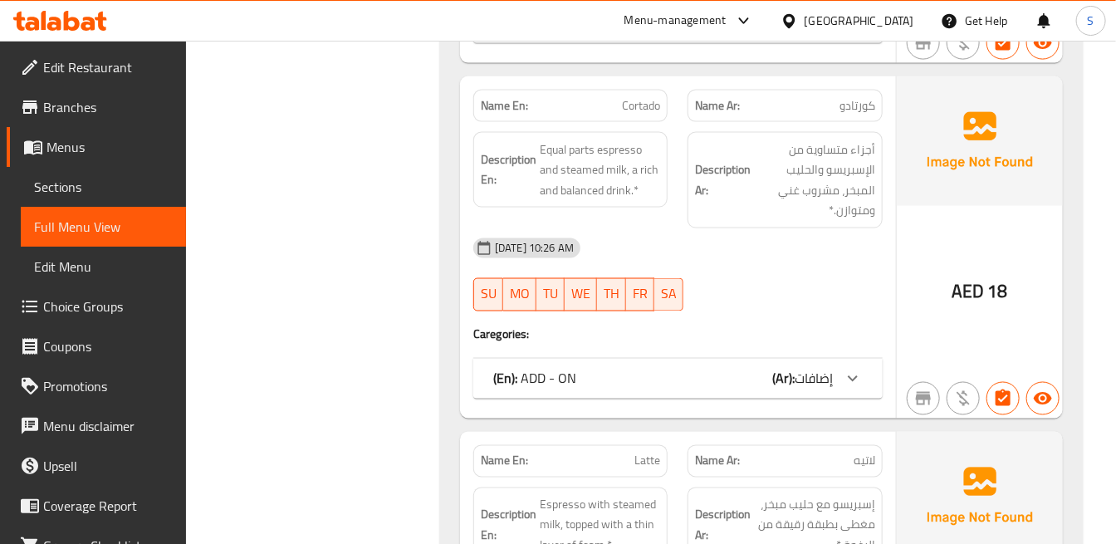
scroll to position [21159, 0]
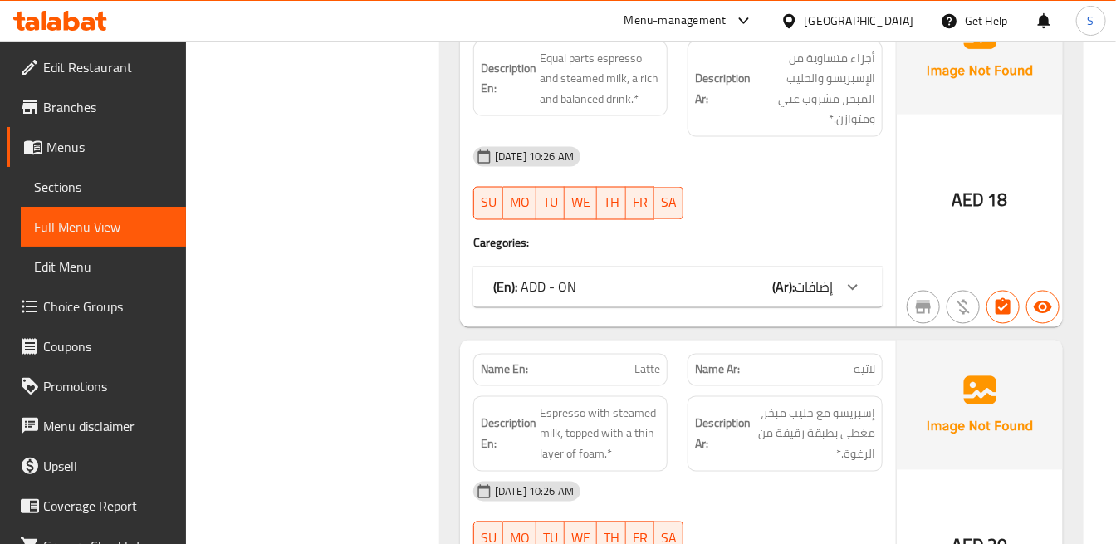
click at [834, 267] on div at bounding box center [853, 287] width 40 height 40
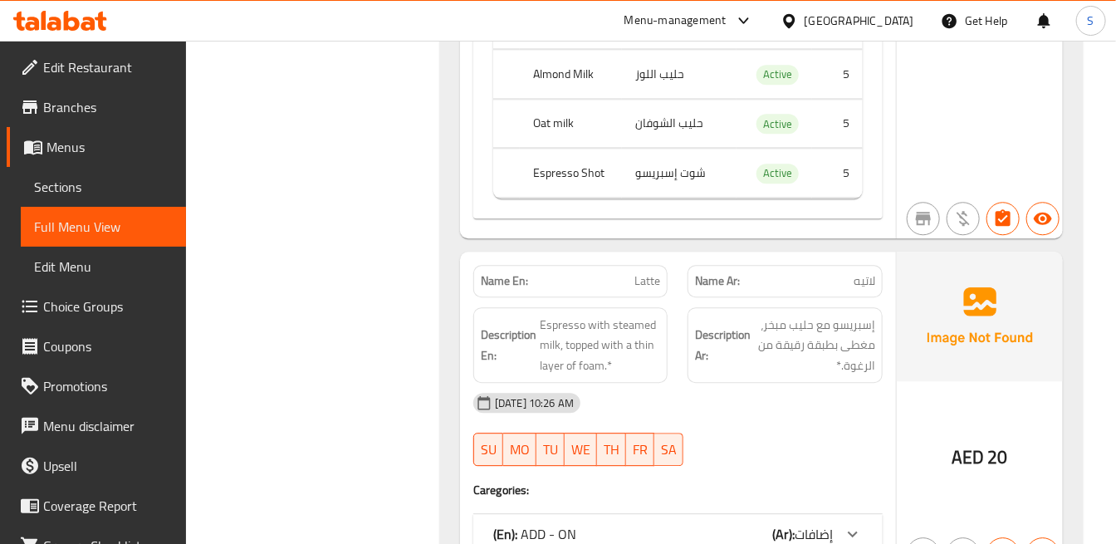
scroll to position [21713, 0]
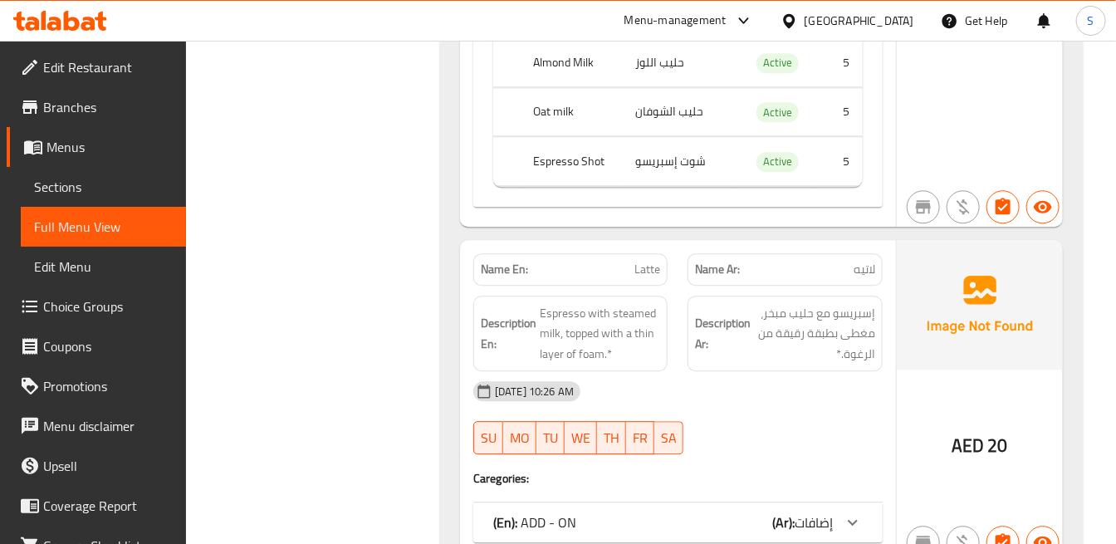
click at [831, 510] on span "إضافات" at bounding box center [814, 522] width 38 height 25
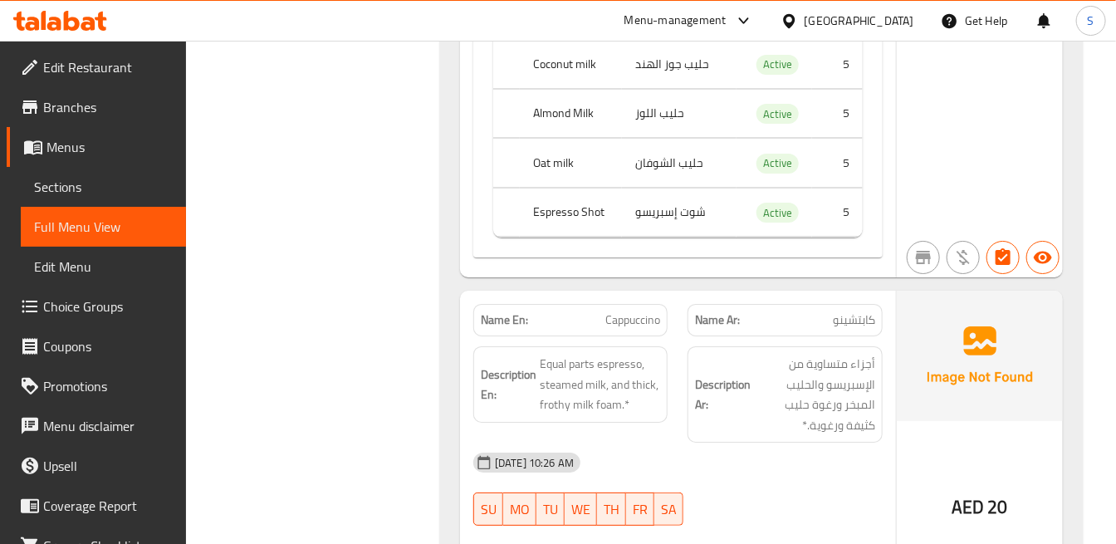
scroll to position [22544, 0]
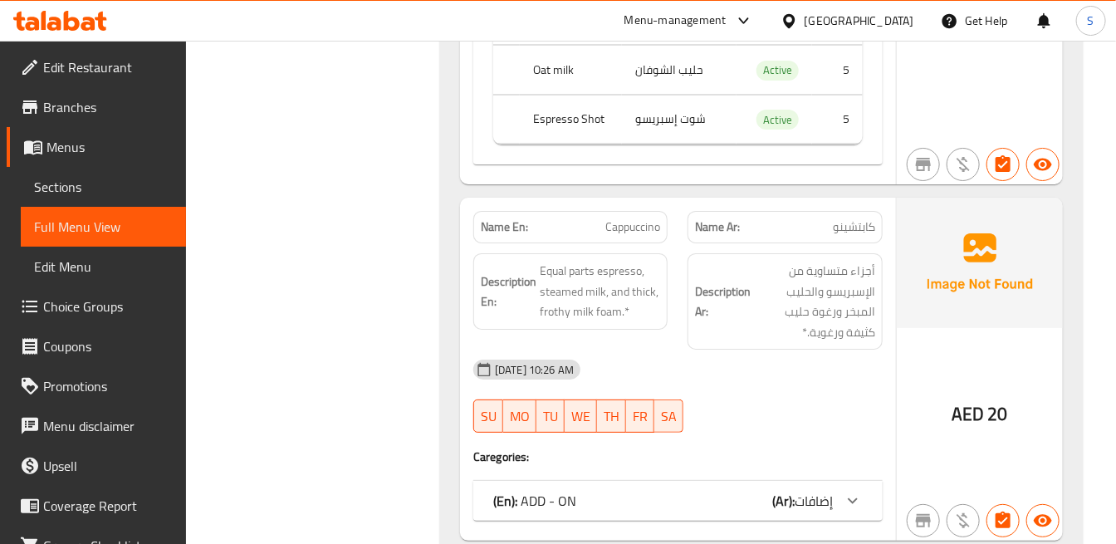
click at [818, 488] on span "إضافات" at bounding box center [814, 500] width 38 height 25
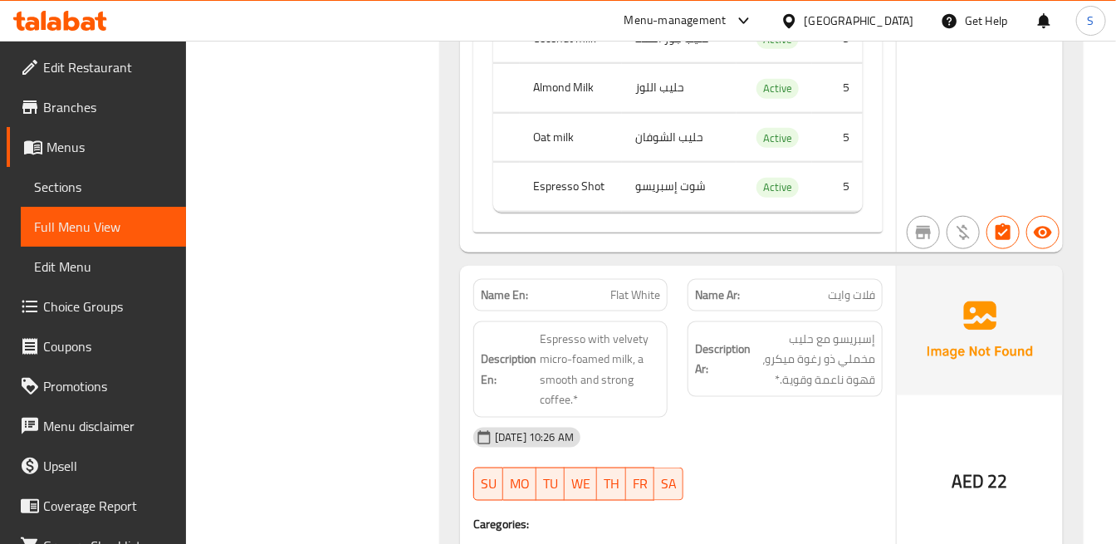
scroll to position [23374, 0]
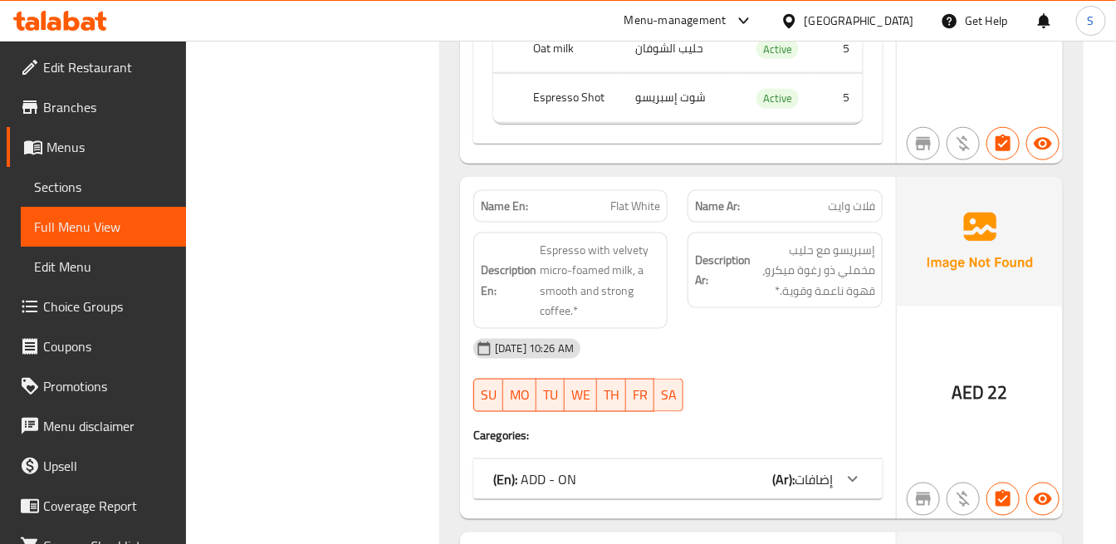
drag, startPoint x: 877, startPoint y: 440, endPoint x: 875, endPoint y: 345, distance: 95.5
click at [877, 459] on div "(En): ADD - ON (Ar): إضافات" at bounding box center [677, 479] width 409 height 40
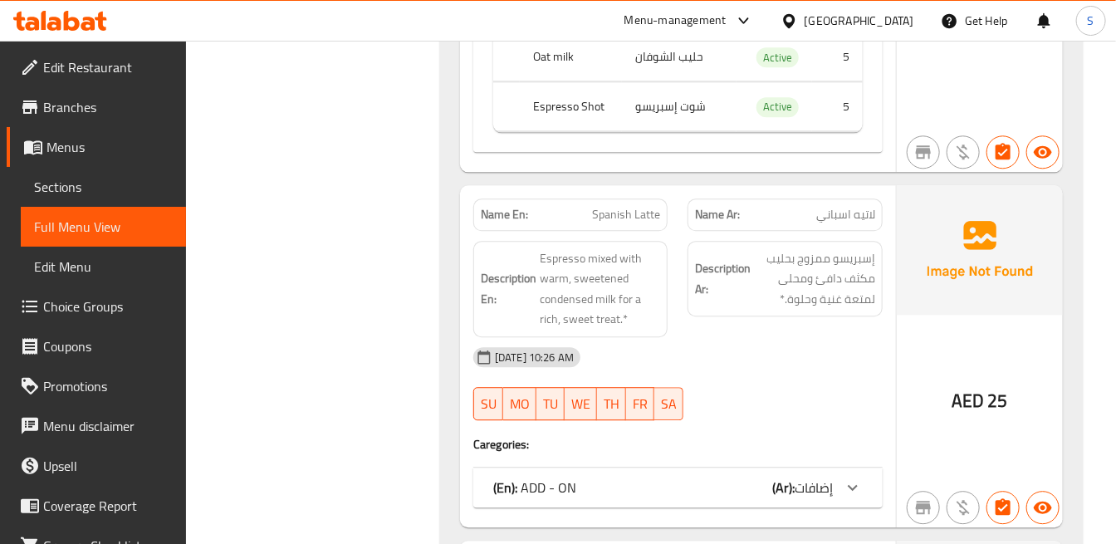
scroll to position [24204, 0]
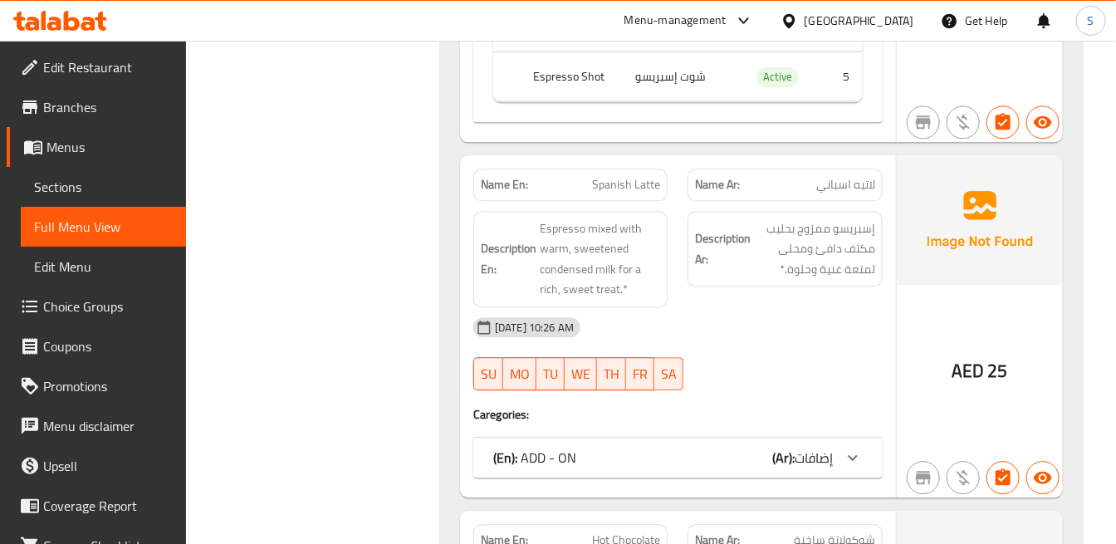
click at [845, 438] on div at bounding box center [853, 458] width 40 height 40
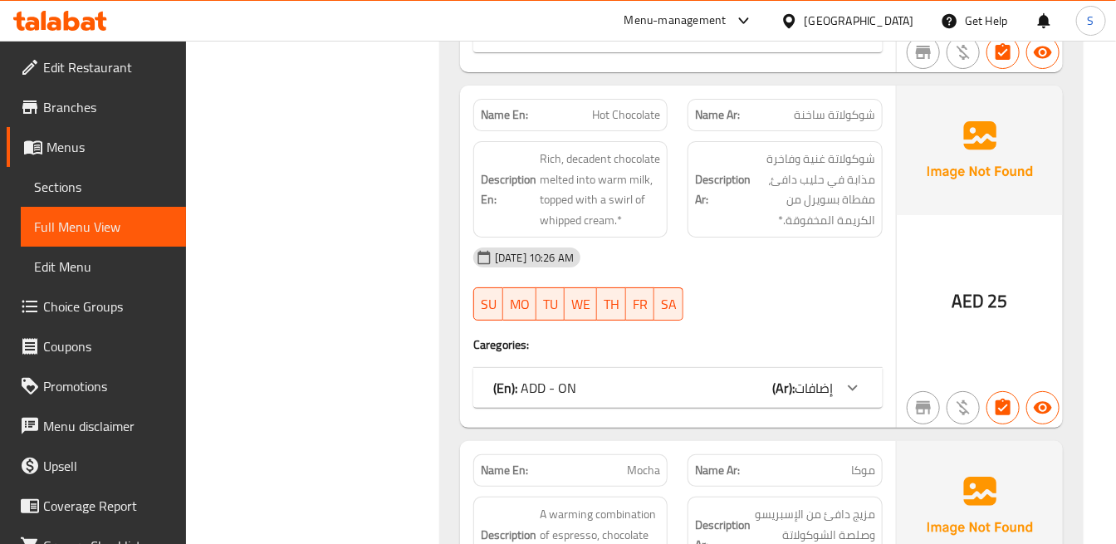
scroll to position [25127, 0]
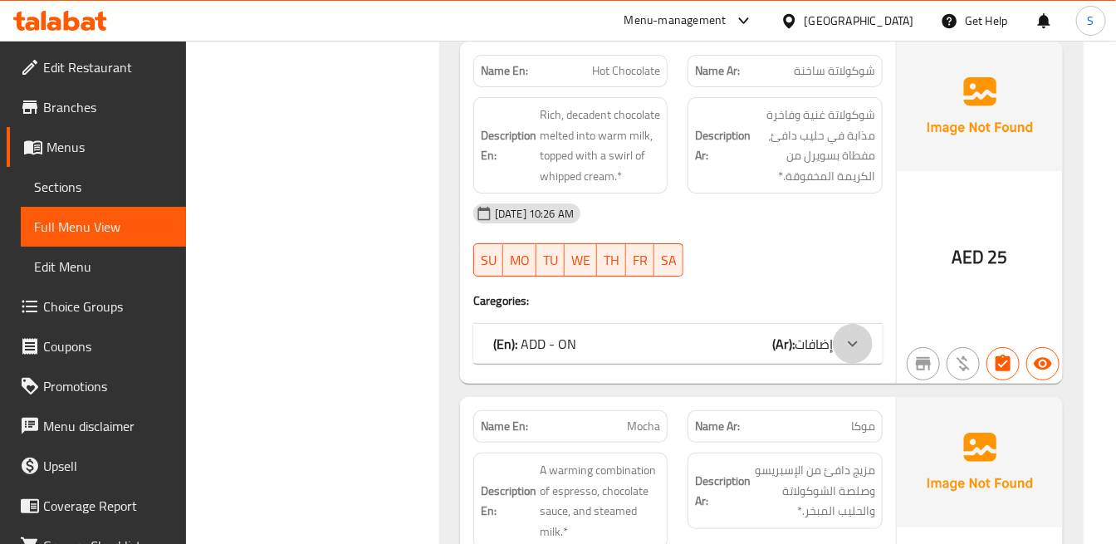
click at [839, 324] on div at bounding box center [853, 344] width 40 height 40
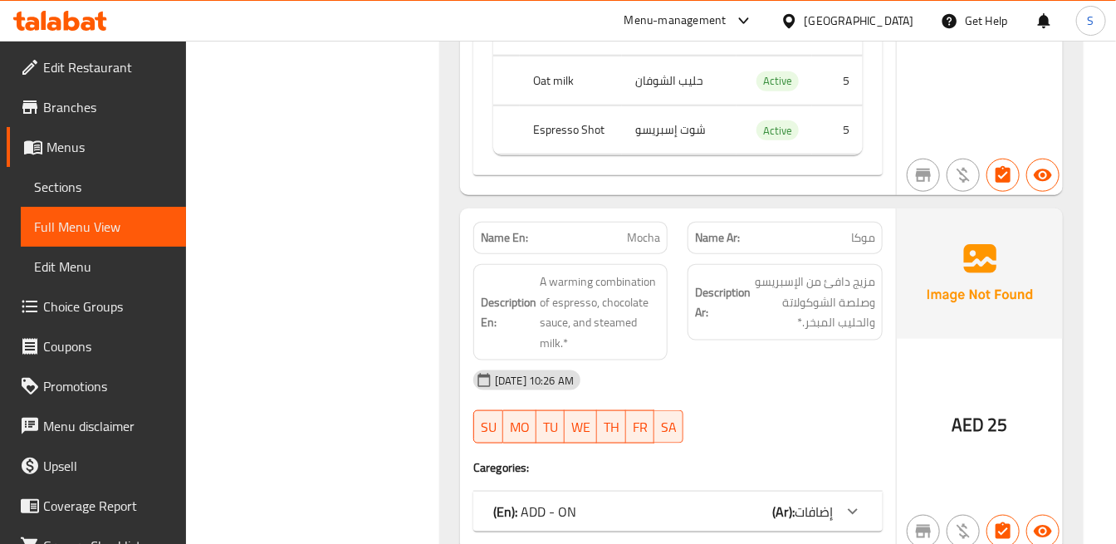
scroll to position [25772, 0]
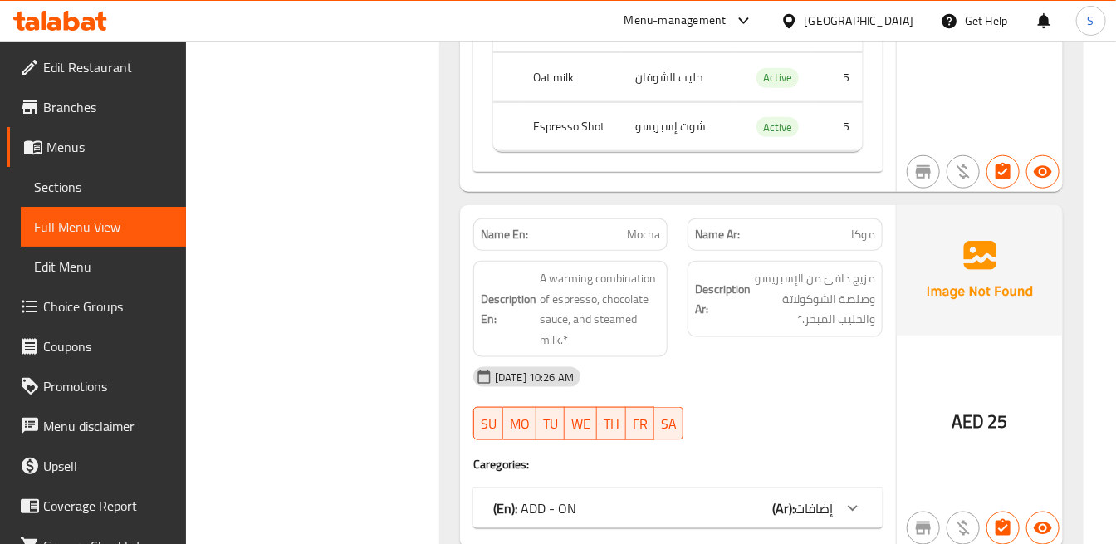
click at [790, 496] on b "(Ar):" at bounding box center [783, 508] width 22 height 25
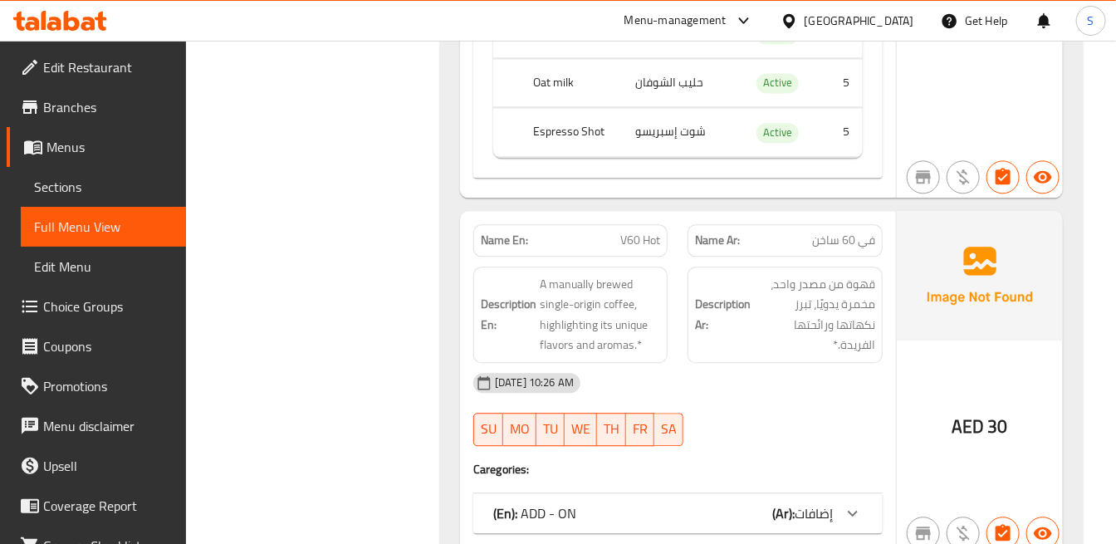
scroll to position [26602, 0]
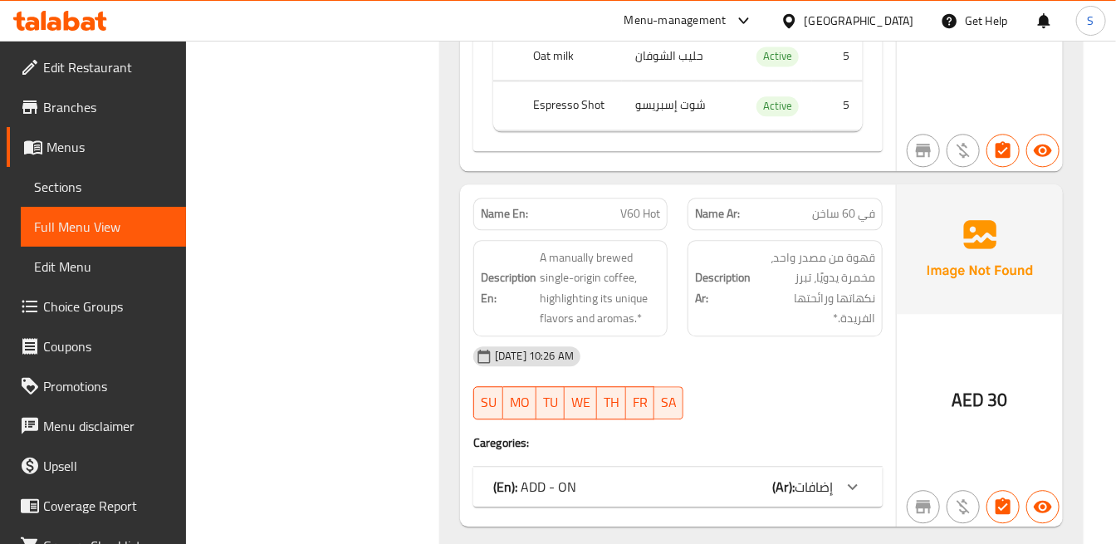
click at [829, 474] on span "إضافات" at bounding box center [814, 486] width 38 height 25
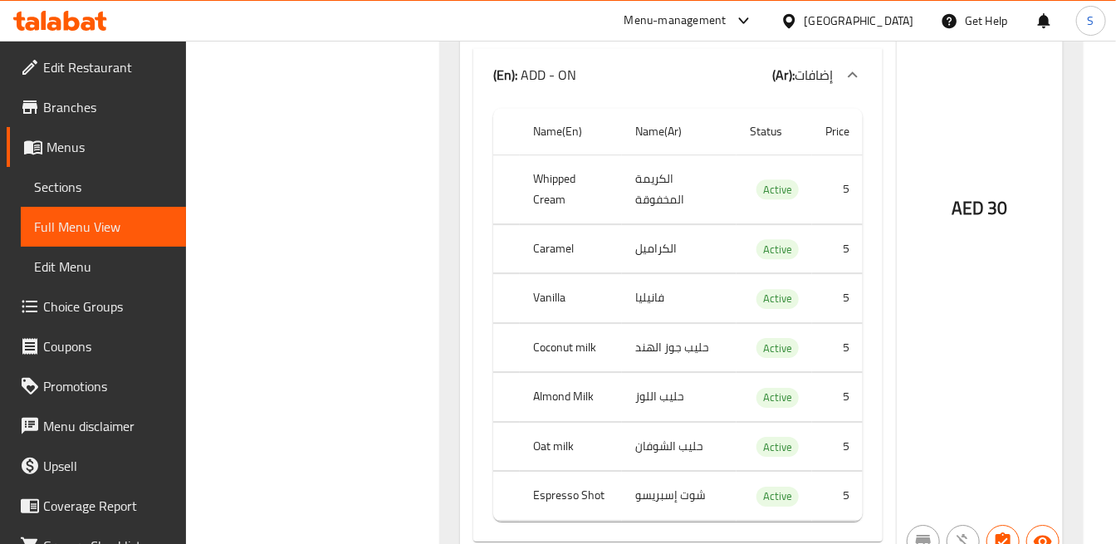
scroll to position [27061, 0]
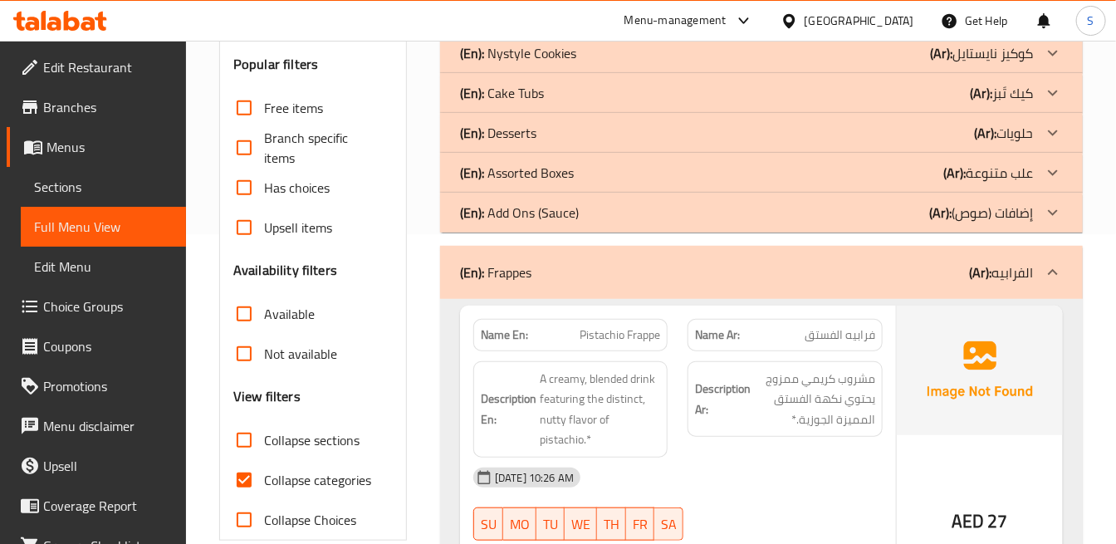
click at [751, 442] on div "Description Ar: مشروب كريمي ممزوج يحتوي نكهة الفستق المميزة الجوزية.*" at bounding box center [785, 409] width 214 height 116
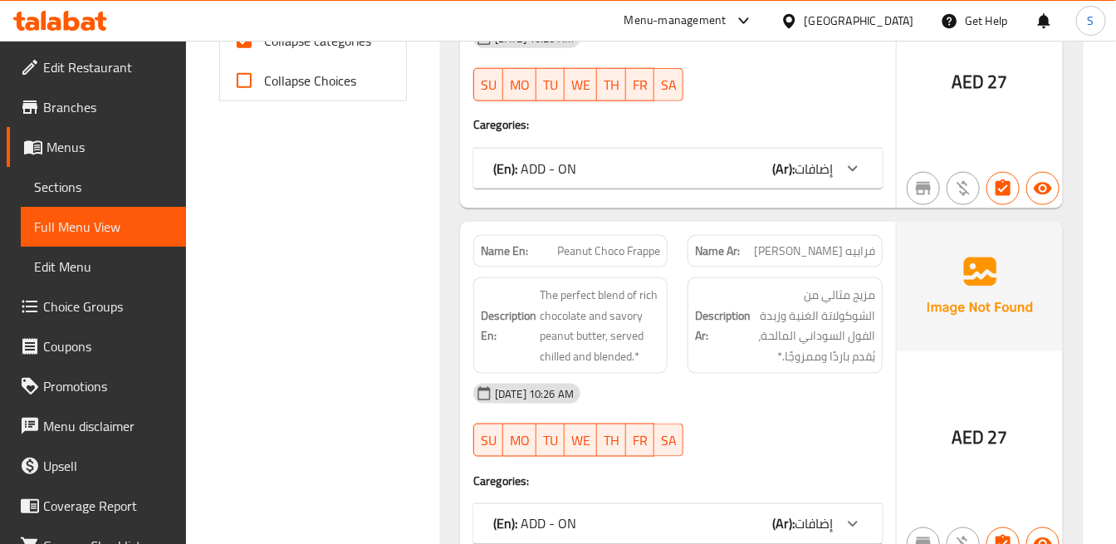
scroll to position [771, 0]
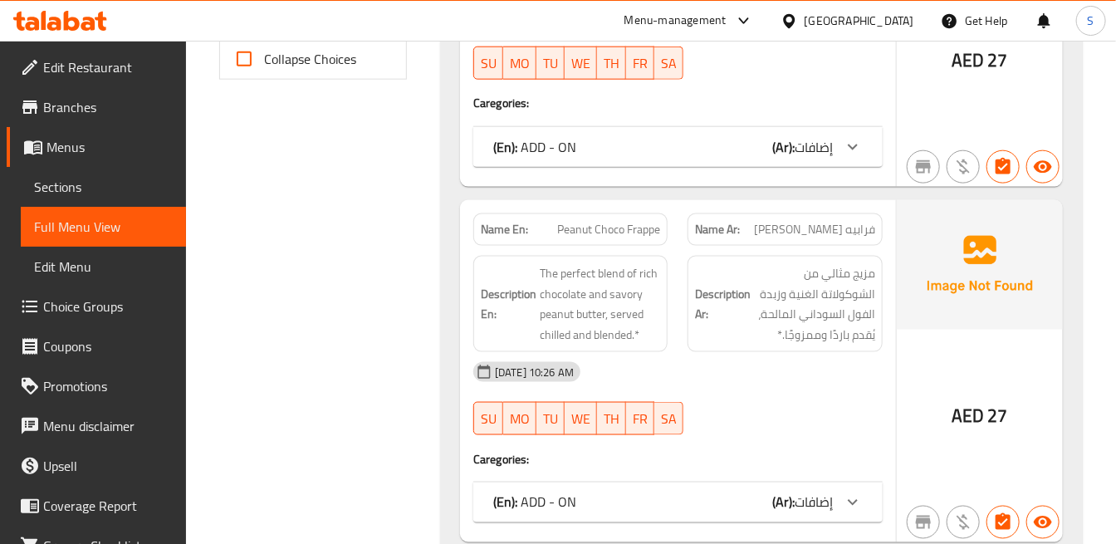
click at [804, 161] on div "(En): ADD - ON (Ar): إضافات" at bounding box center [677, 147] width 409 height 40
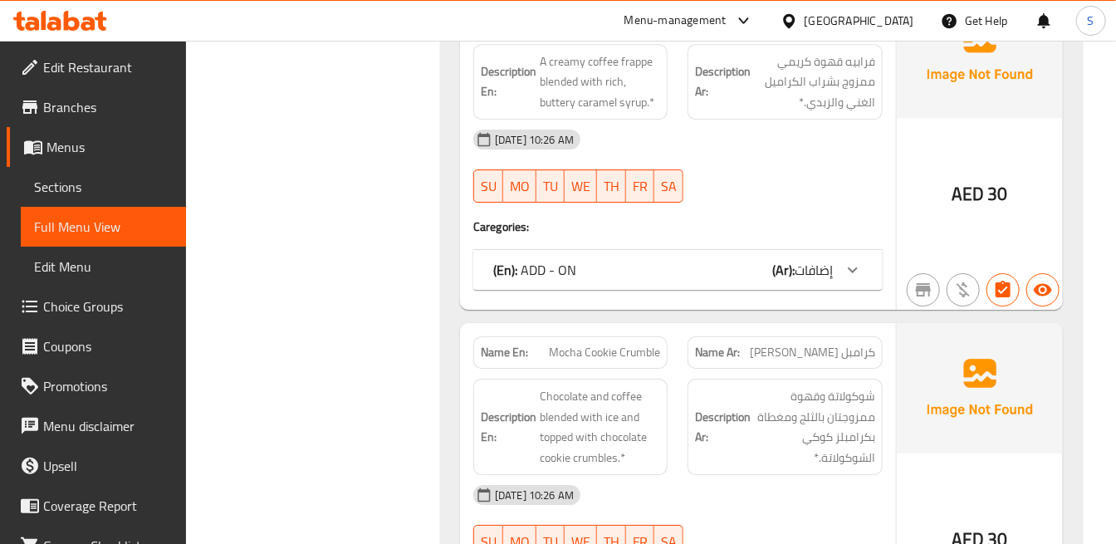
scroll to position [2155, 0]
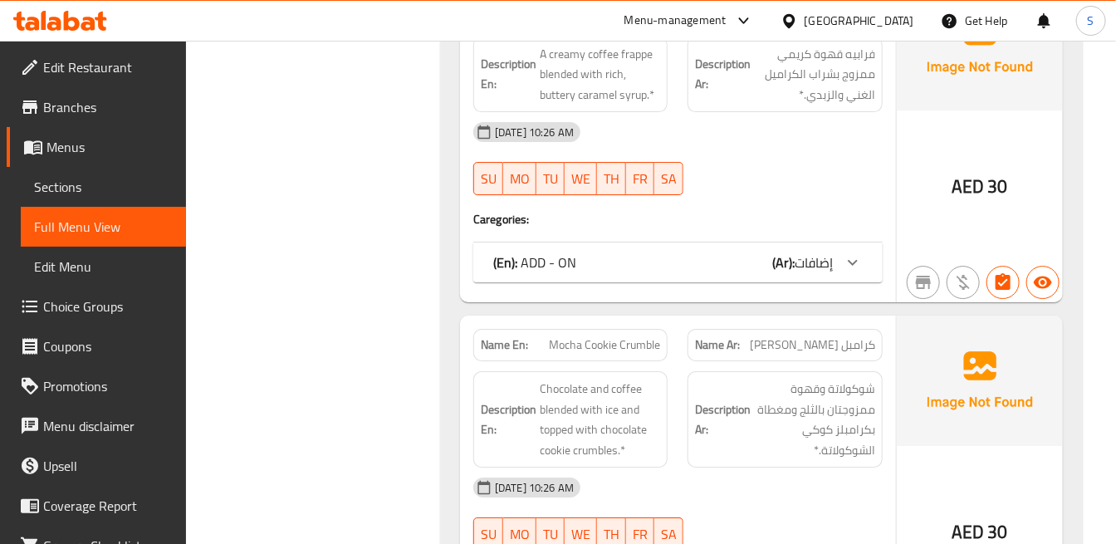
click at [690, 252] on div "(En): ADD - ON (Ar): إضافات" at bounding box center [663, 262] width 340 height 20
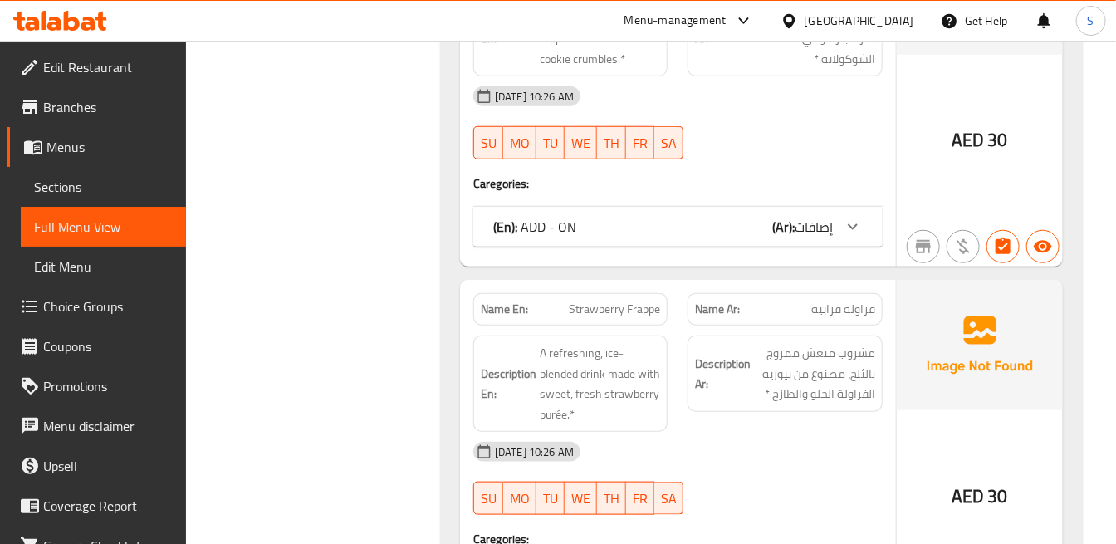
scroll to position [3077, 0]
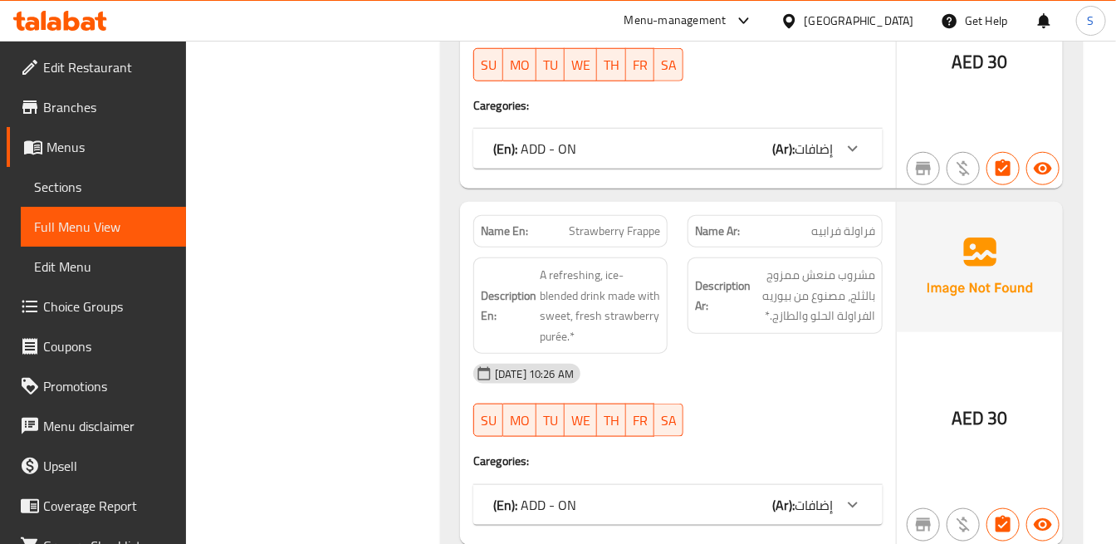
click at [815, 139] on span "إضافات" at bounding box center [814, 148] width 38 height 25
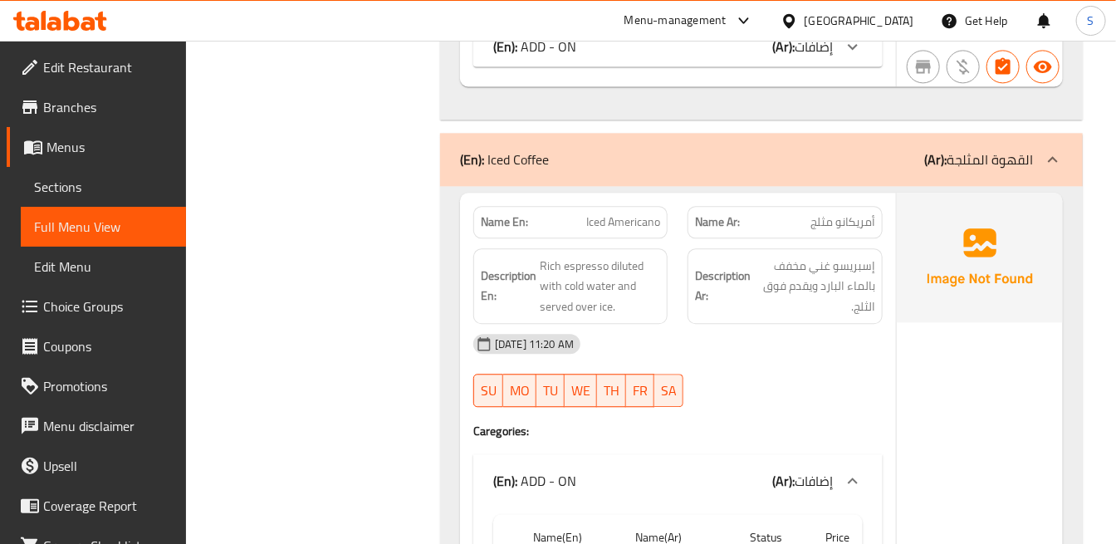
scroll to position [4000, 0]
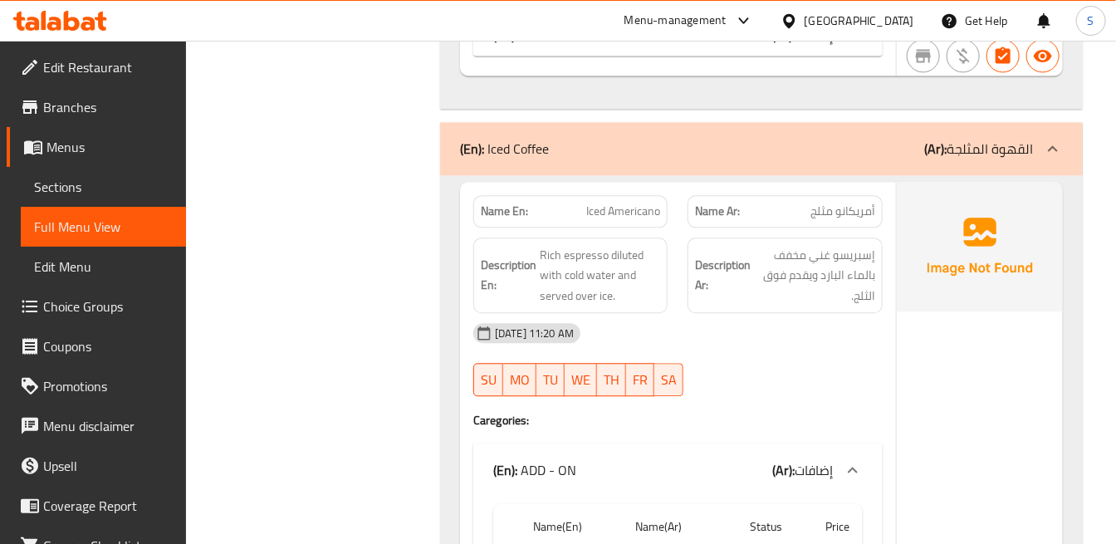
click at [629, 260] on span "Rich espresso diluted with cold water and served over ice." at bounding box center [600, 275] width 120 height 61
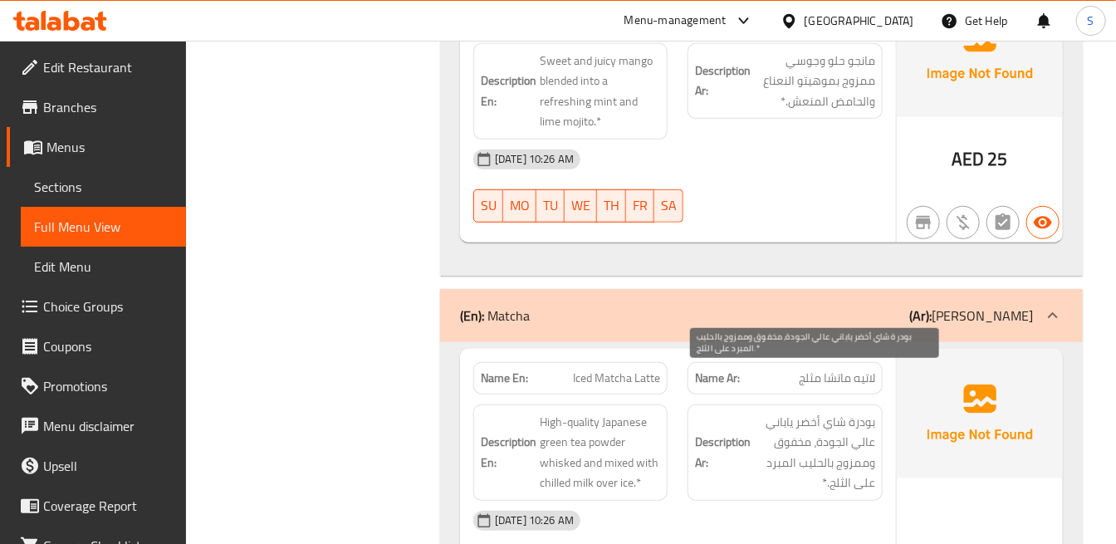
click at [800, 428] on span "بودرة شاي أخضر ياباني عالي الجودة، مخفوق وممزوج بالحليب المبرد على الثلج.*" at bounding box center [814, 452] width 120 height 81
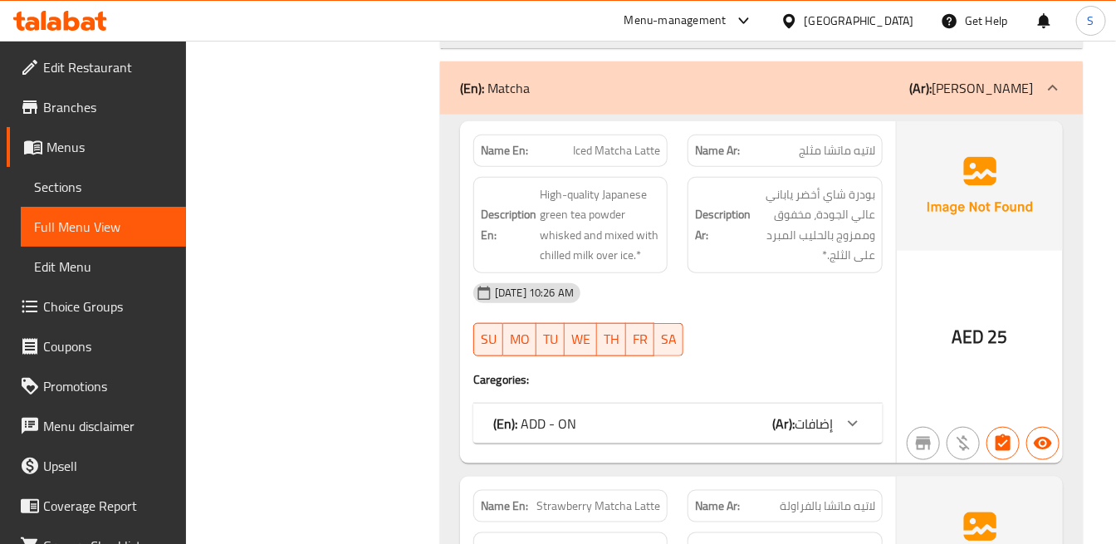
scroll to position [18176, 0]
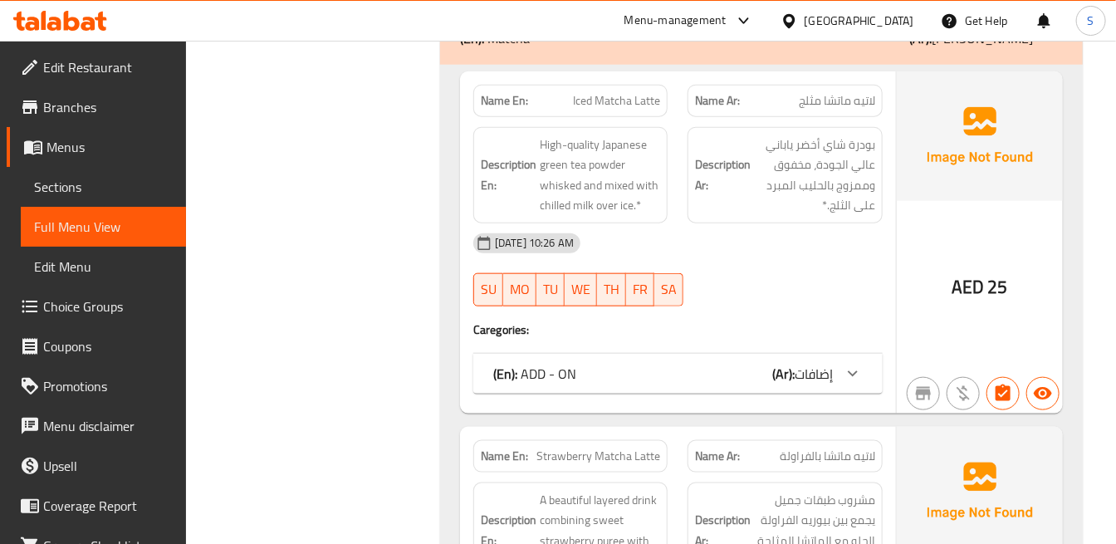
click at [820, 361] on span "إضافات" at bounding box center [814, 373] width 38 height 25
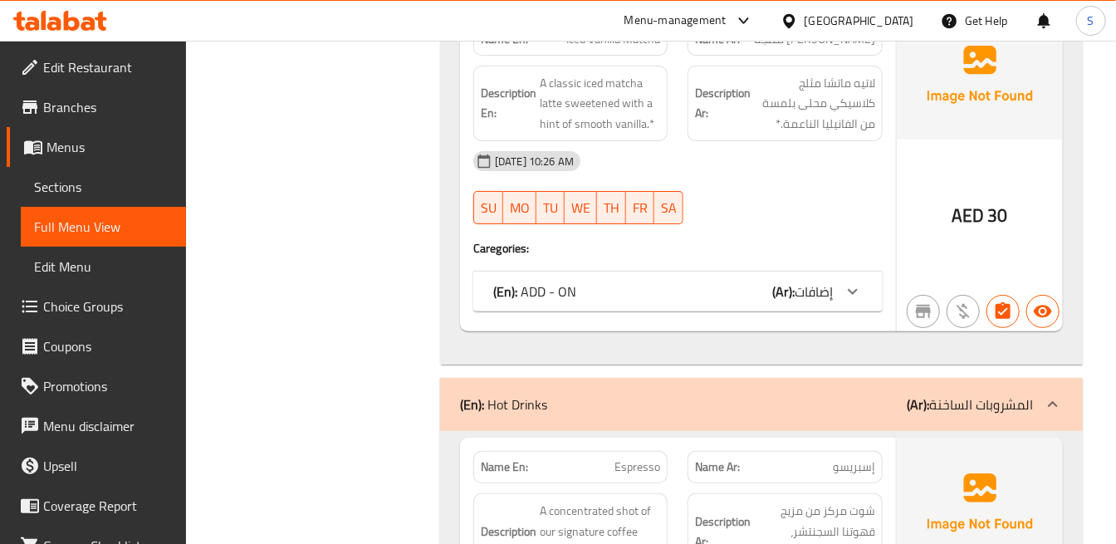
scroll to position [20205, 0]
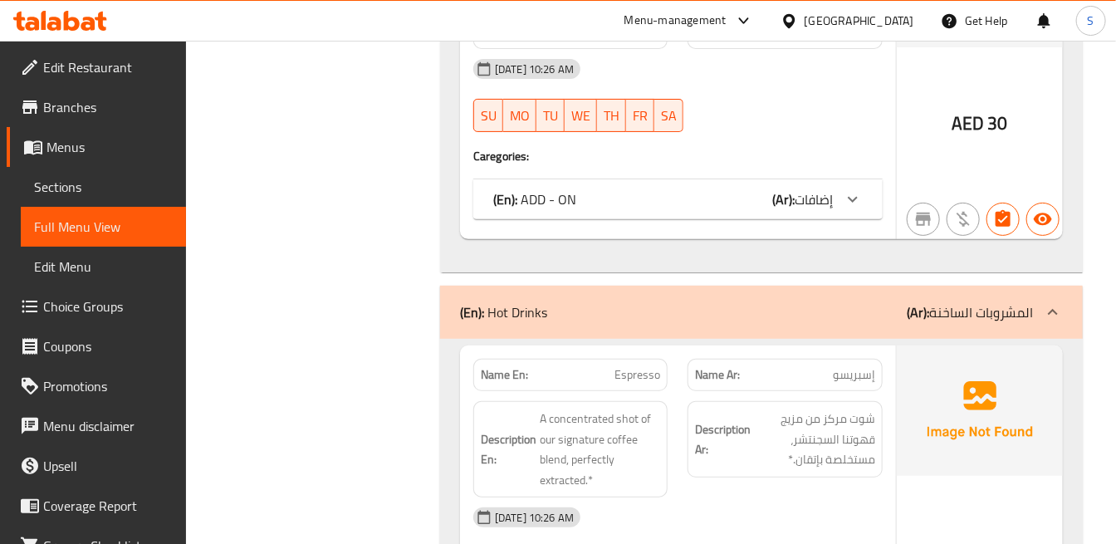
click at [935, 110] on div "AED 30" at bounding box center [980, 79] width 166 height 322
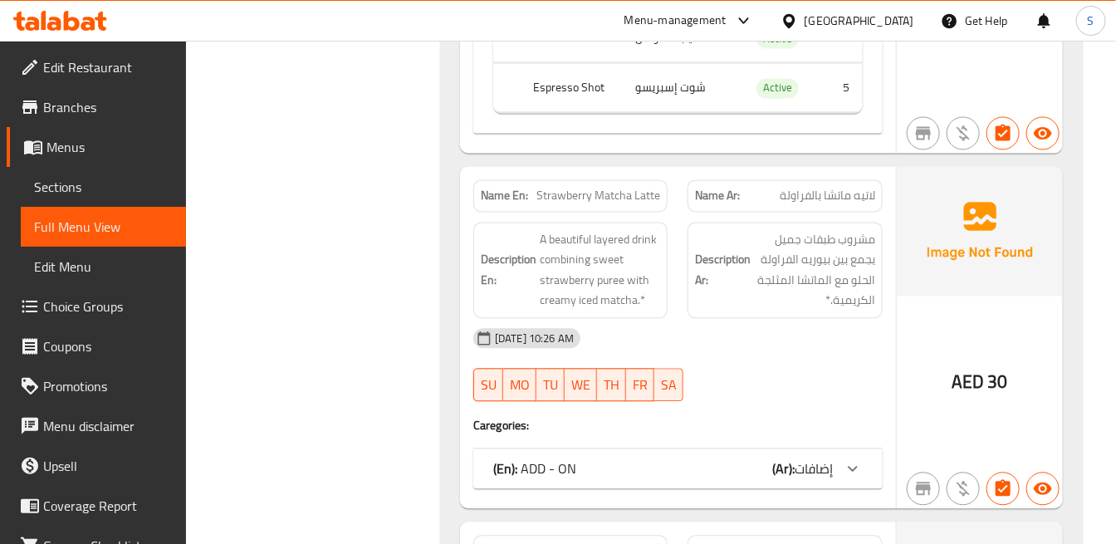
scroll to position [18913, 0]
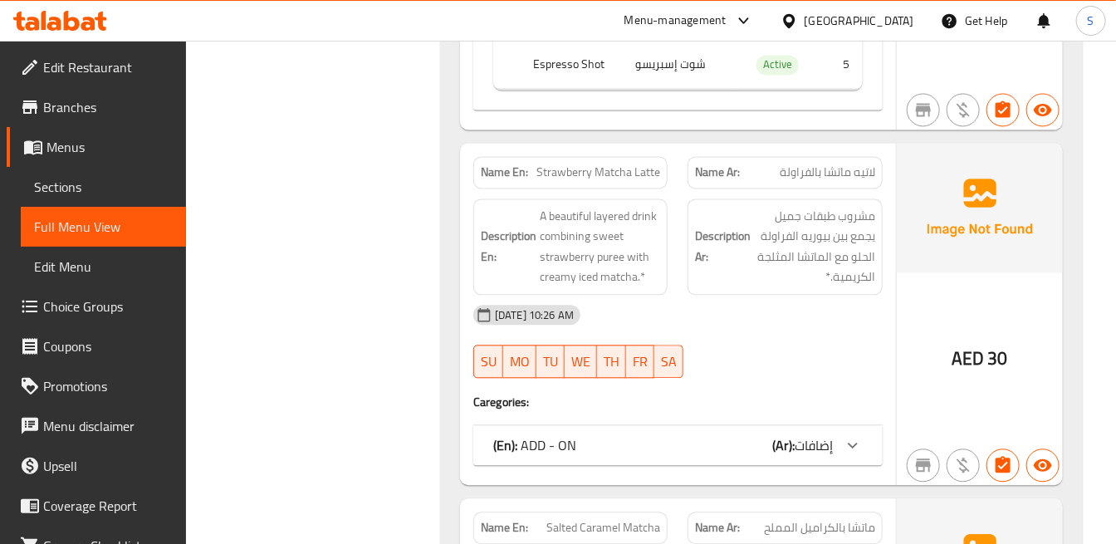
click at [861, 435] on icon at bounding box center [853, 445] width 20 height 20
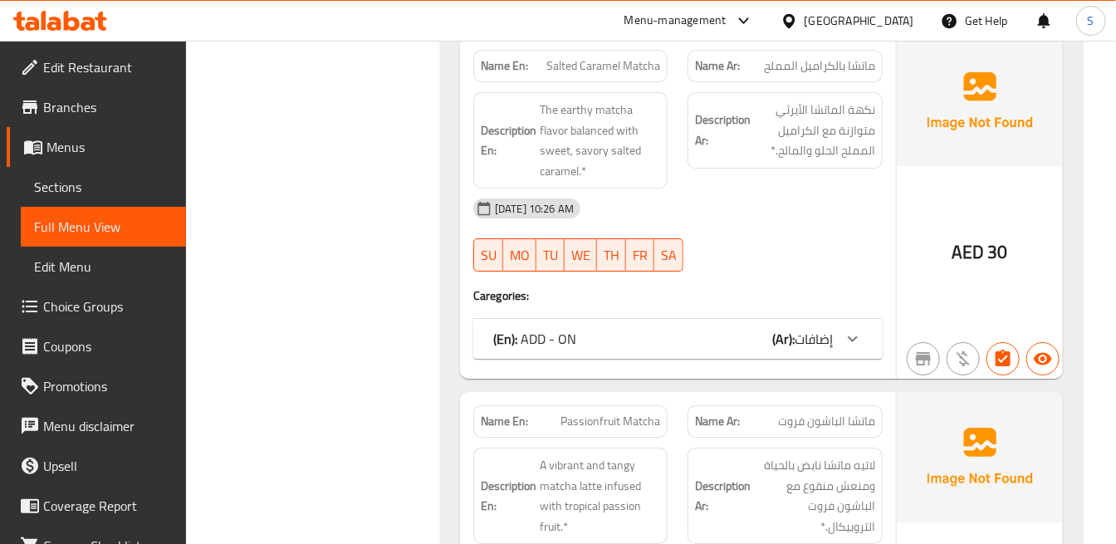
scroll to position [19837, 0]
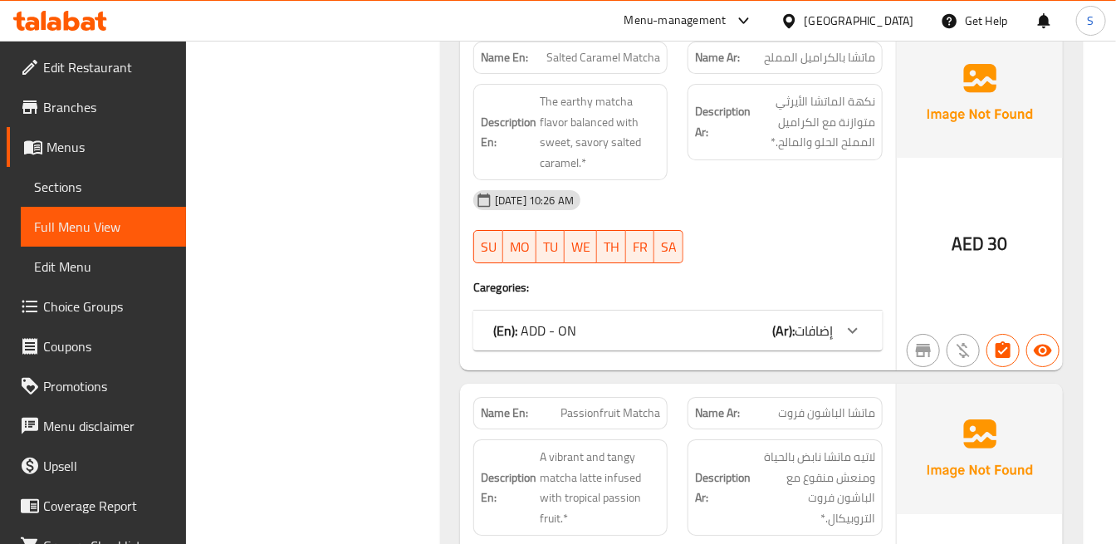
click at [850, 311] on div at bounding box center [853, 331] width 40 height 40
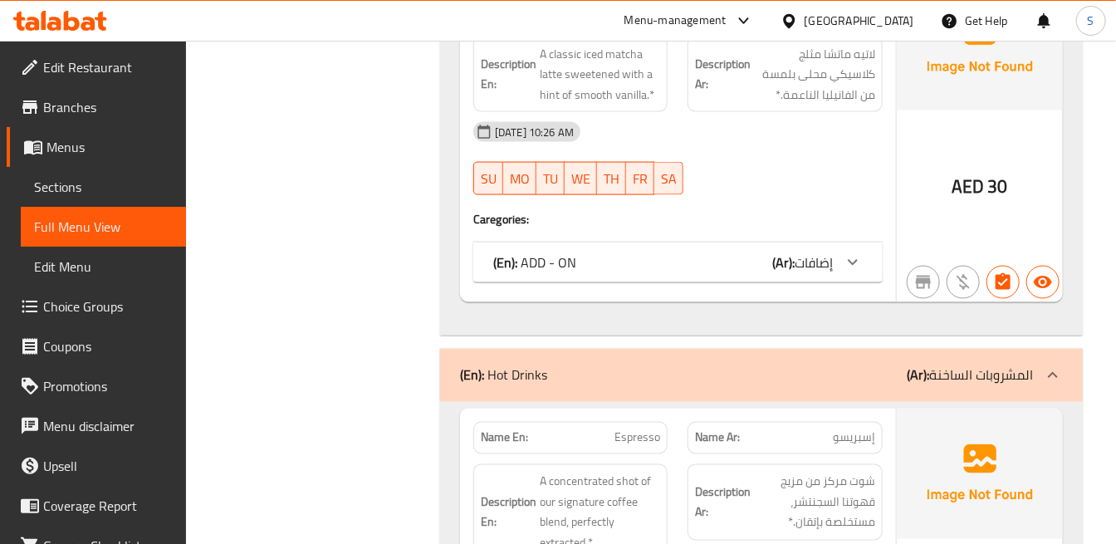
scroll to position [21128, 0]
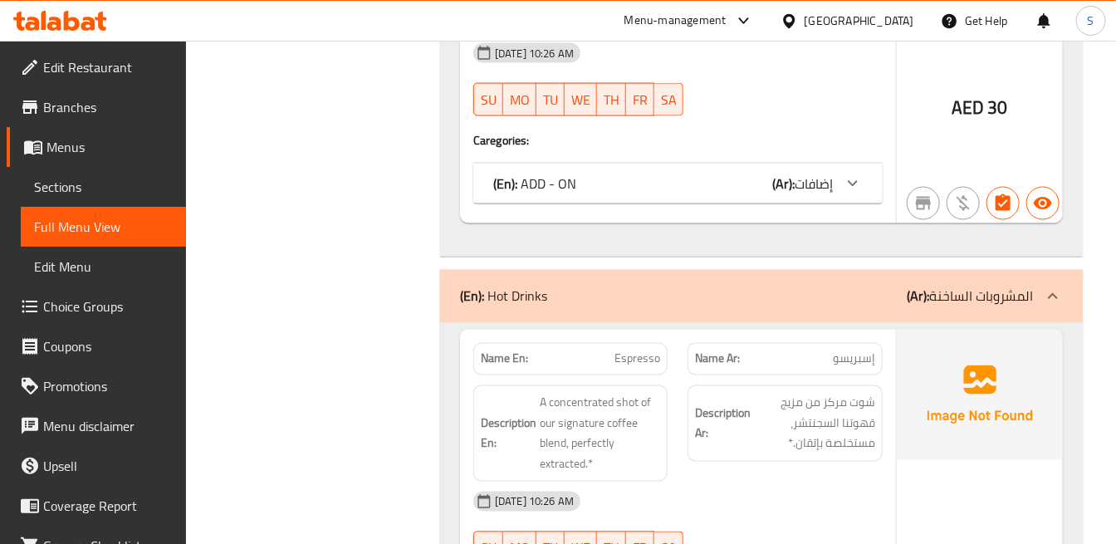
click at [732, 404] on strong "Description Ar:" at bounding box center [723, 424] width 56 height 41
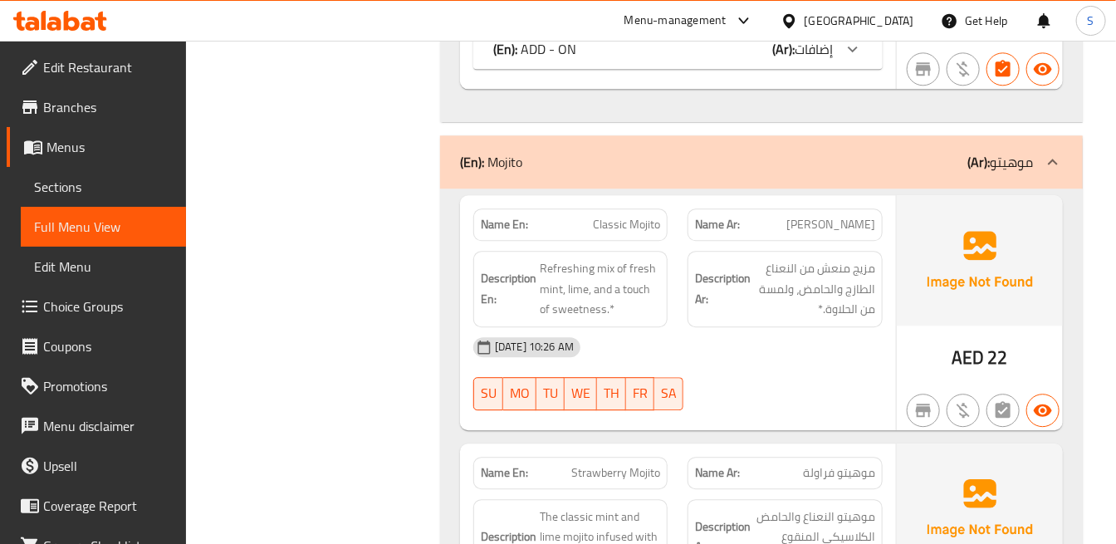
scroll to position [16710, 0]
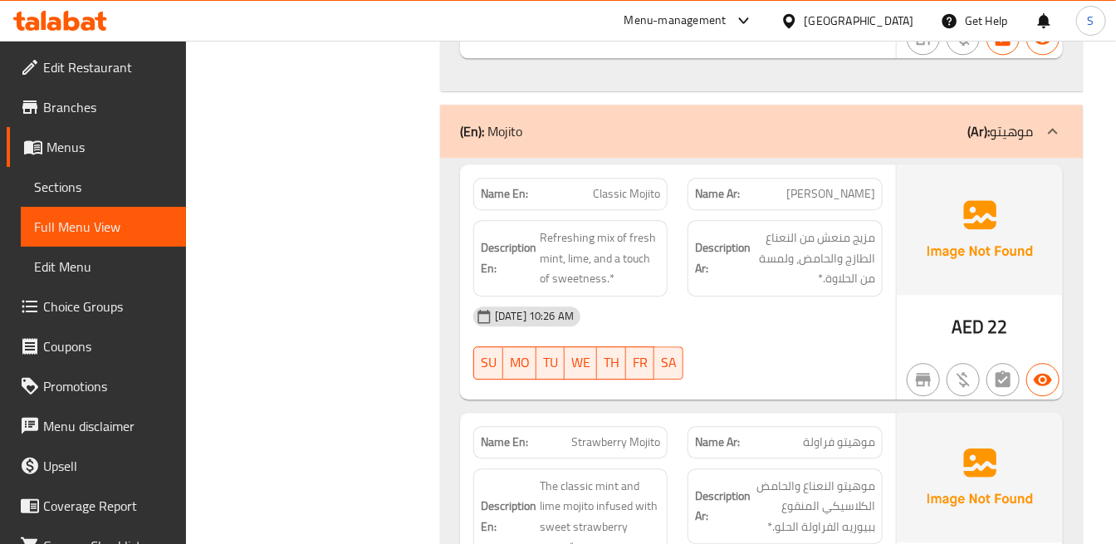
click at [751, 228] on h6 "Description Ar: مزيج منعش من النعناع الطازج والحامض، ولمسة من الحلاوة.*" at bounding box center [784, 258] width 179 height 61
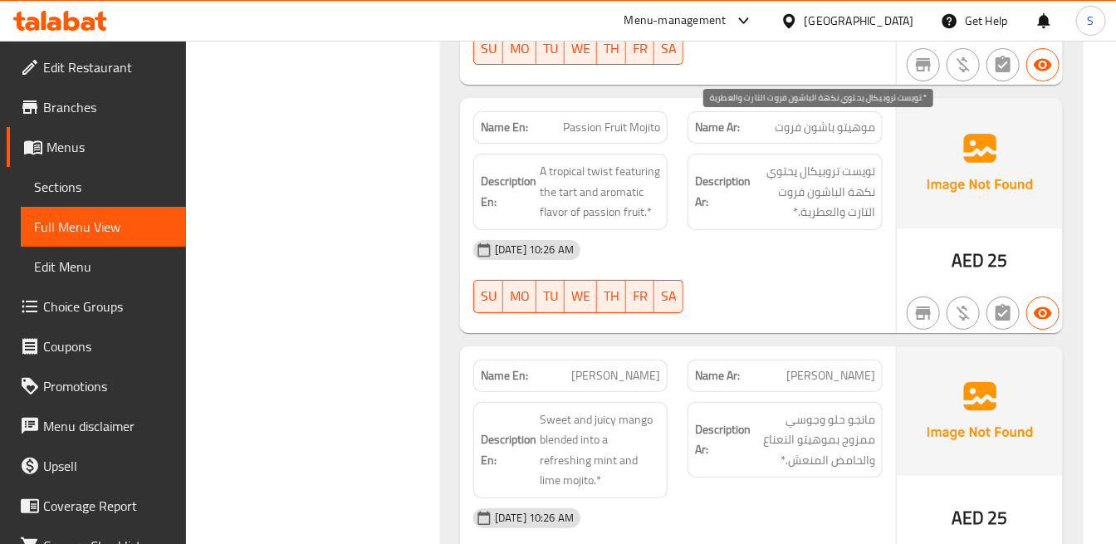
scroll to position [17632, 0]
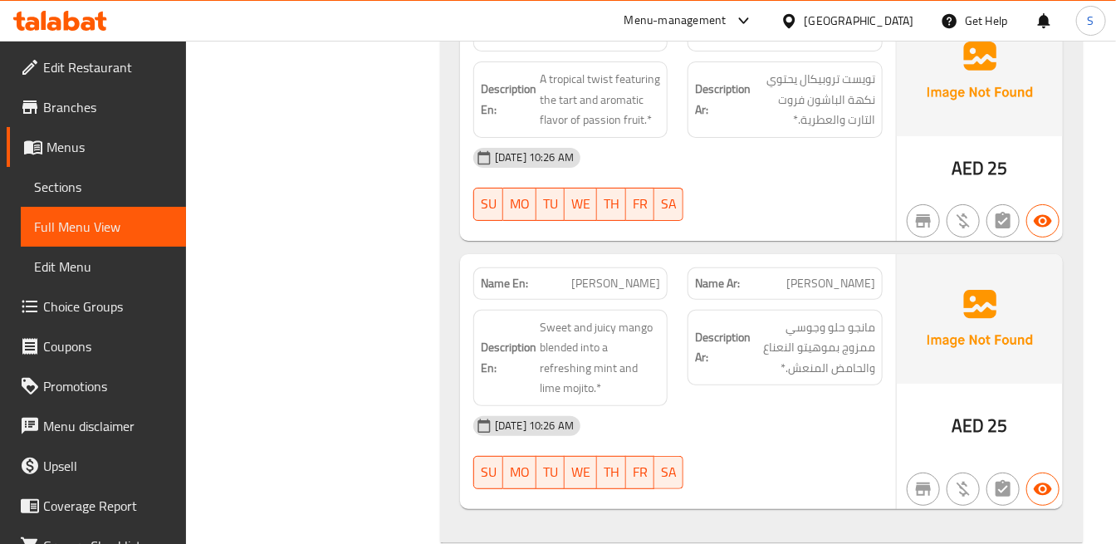
click at [699, 257] on div "Name Ar: [PERSON_NAME]" at bounding box center [785, 283] width 214 height 52
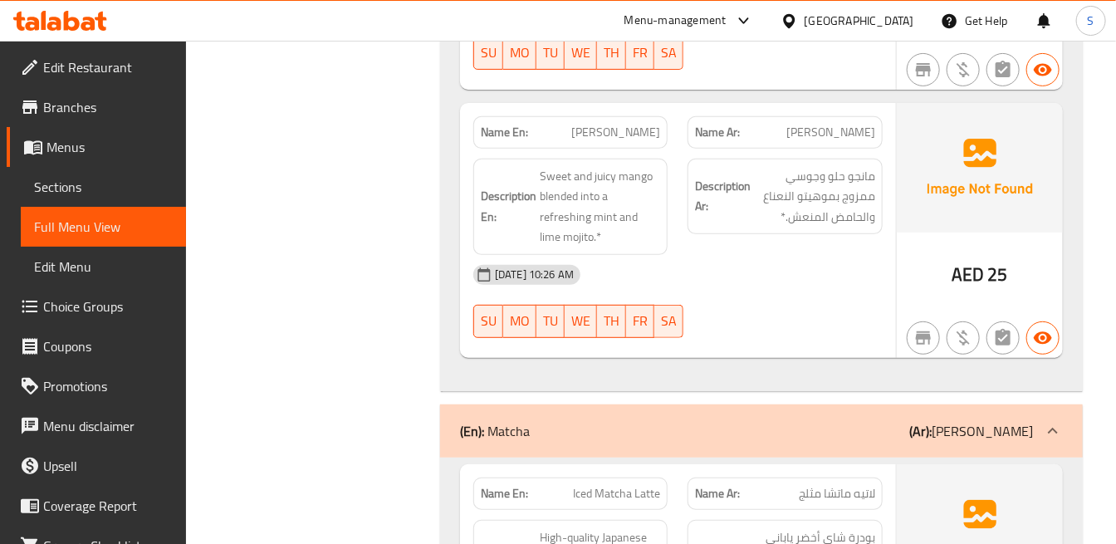
scroll to position [17909, 0]
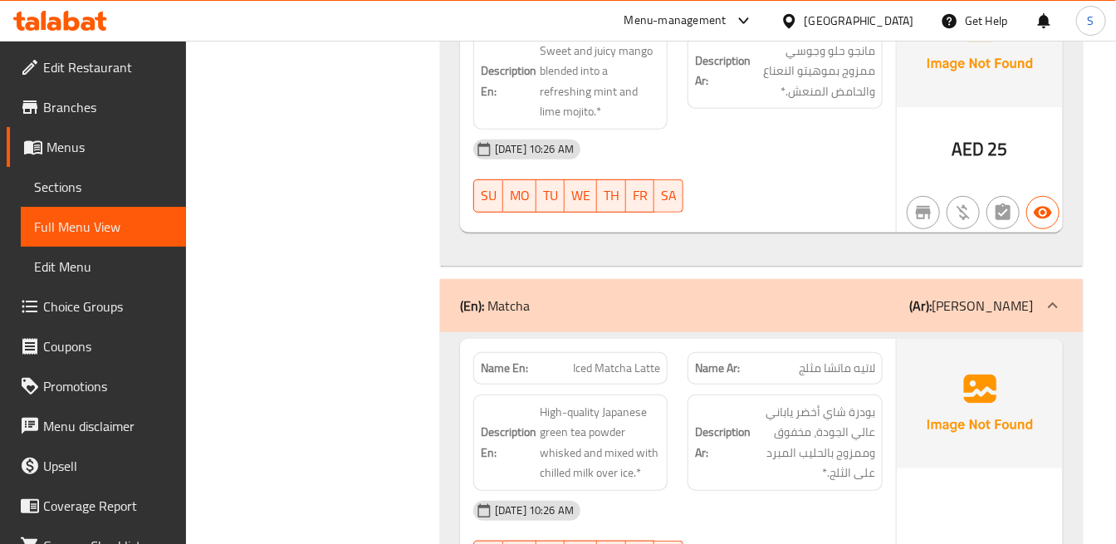
click at [895, 279] on div "(En): Matcha (Ar): [PERSON_NAME]" at bounding box center [761, 305] width 643 height 53
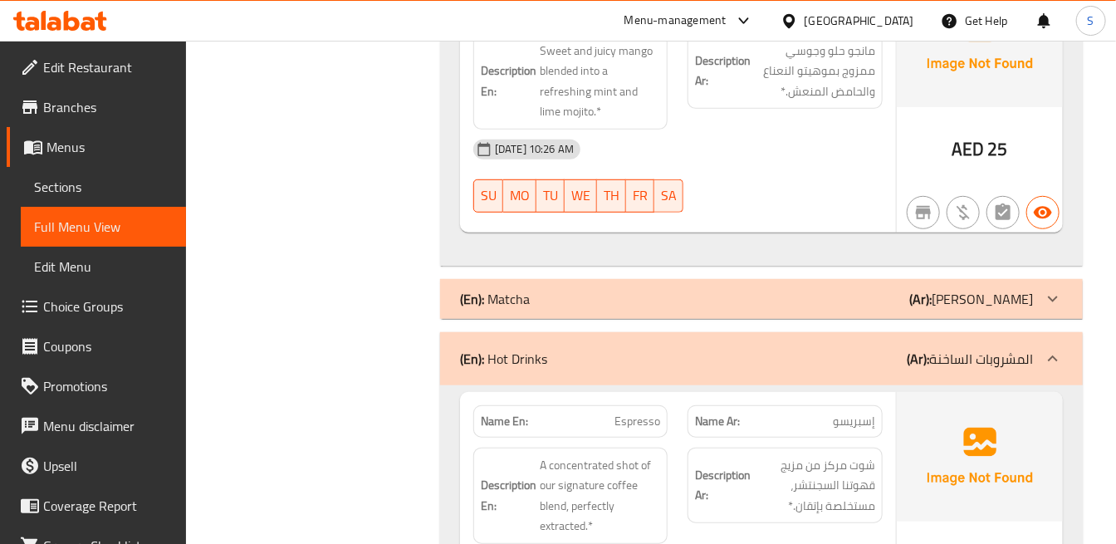
click at [883, 340] on div "(En): Hot Drinks (Ar): المشروبات الساخنة" at bounding box center [761, 358] width 643 height 53
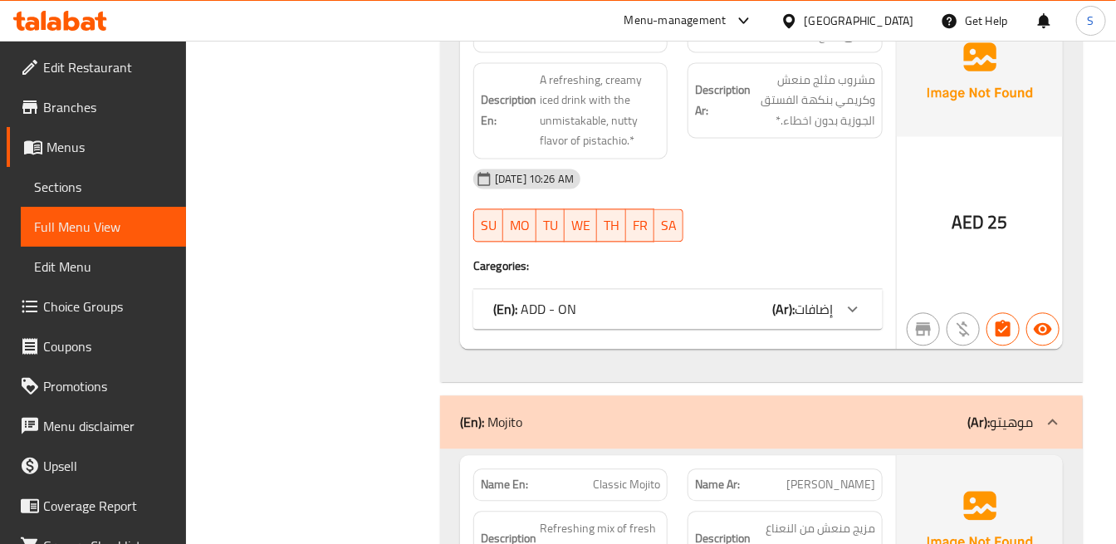
scroll to position [16421, 0]
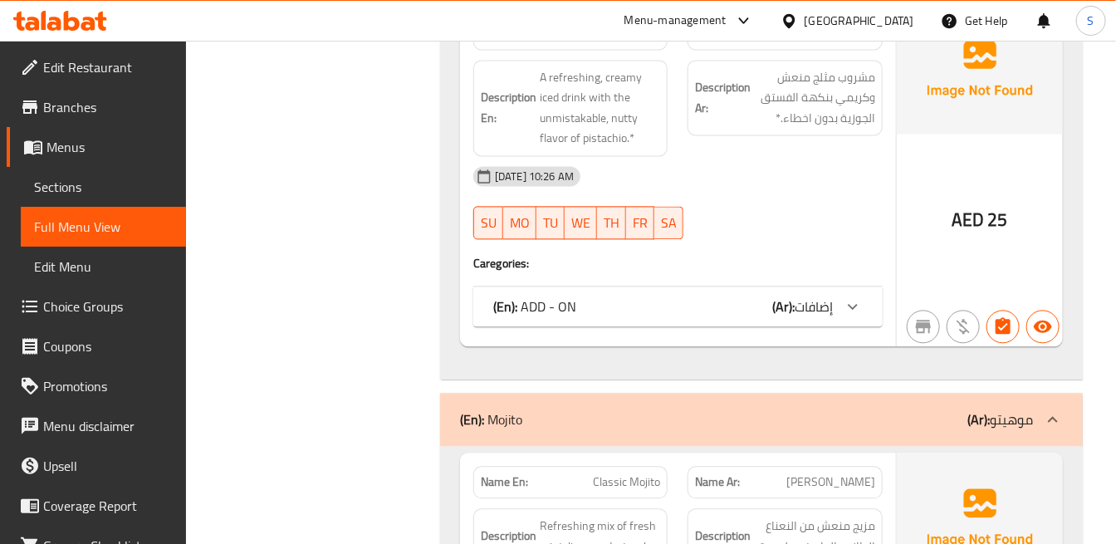
click at [888, 393] on div "(En): Mojito (Ar): موهيتو" at bounding box center [761, 419] width 643 height 53
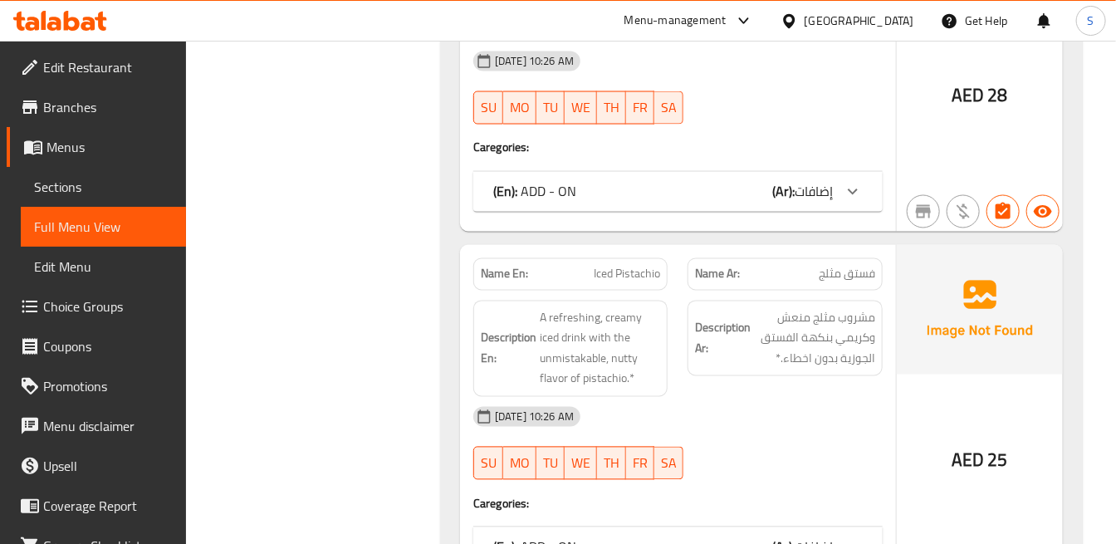
scroll to position [16237, 0]
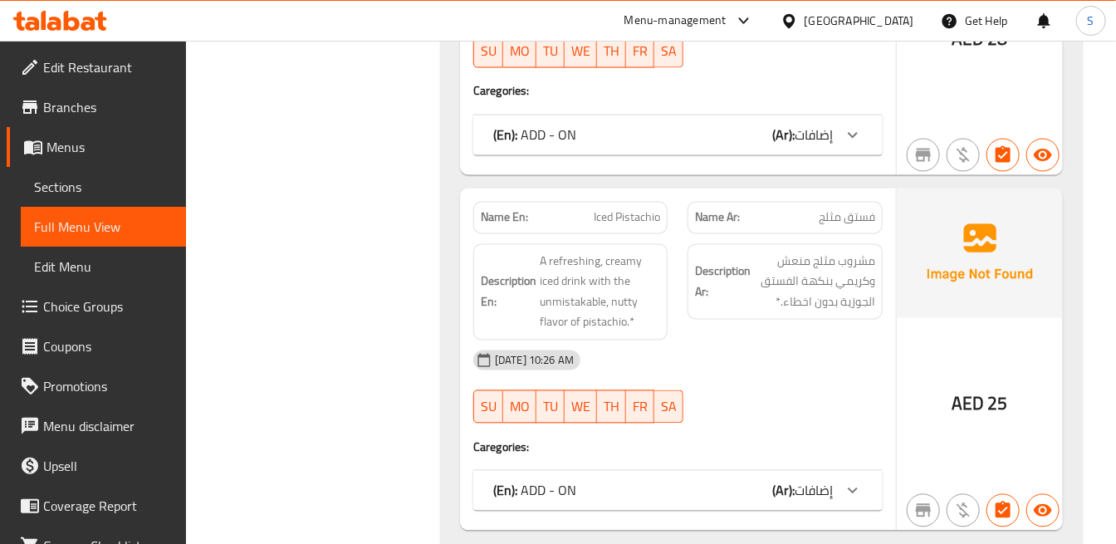
drag, startPoint x: 880, startPoint y: 213, endPoint x: 1058, endPoint y: 7, distance: 272.6
click at [882, 244] on div "Description Ar: مشروب مثلج منعش وكريمي بنكهة الفستق الجوزية بدون اخطاء.*" at bounding box center [785, 282] width 194 height 76
drag, startPoint x: 479, startPoint y: 208, endPoint x: 608, endPoint y: 156, distance: 138.9
click at [488, 244] on div "Description En: A refreshing, creamy iced drink with the unmistakable, nutty fl…" at bounding box center [570, 292] width 194 height 96
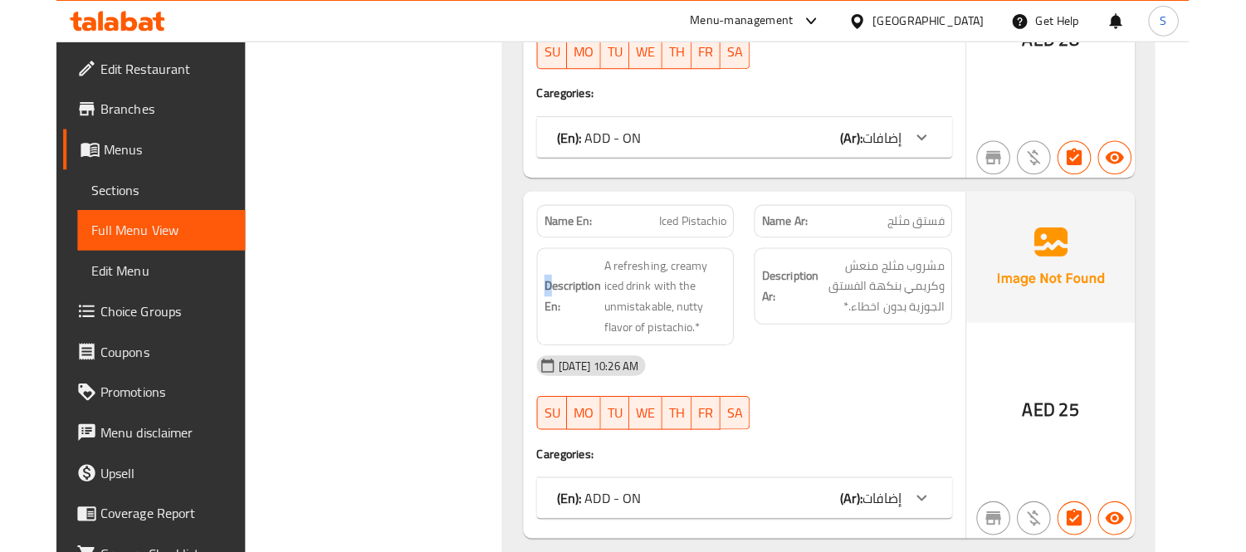
scroll to position [15635, 0]
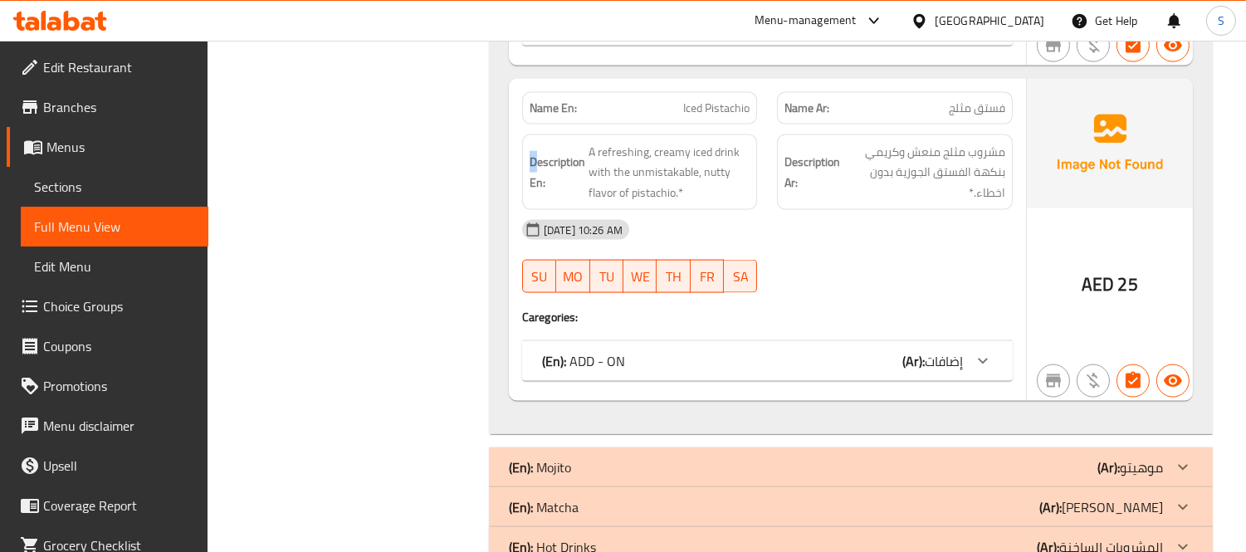
click at [644, 351] on div "(En): ADD - ON (Ar): إضافات" at bounding box center [752, 361] width 421 height 20
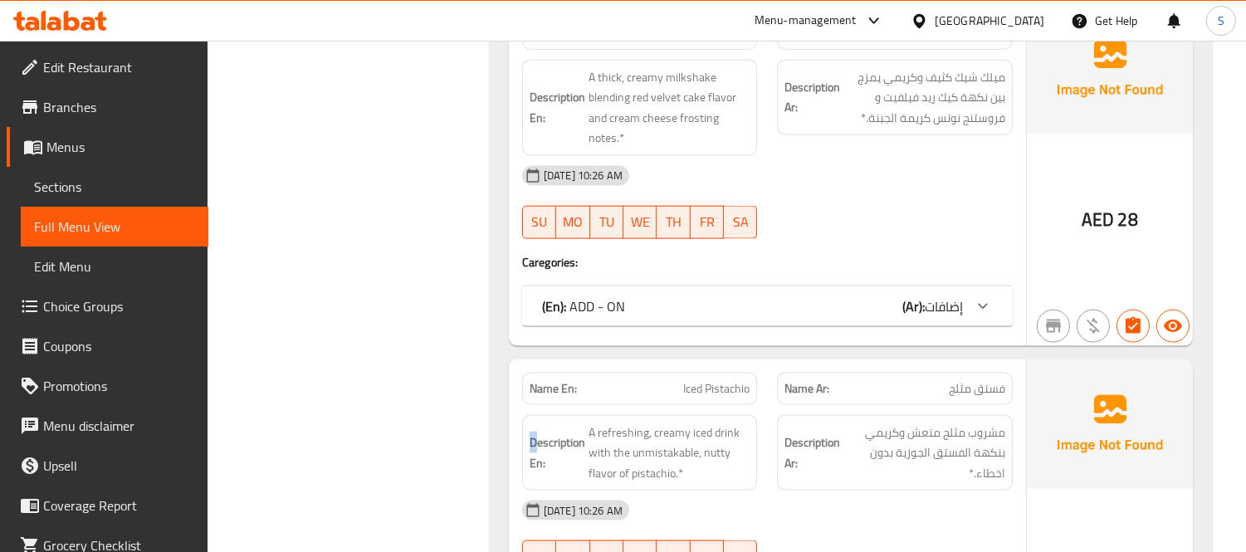
scroll to position [15330, 0]
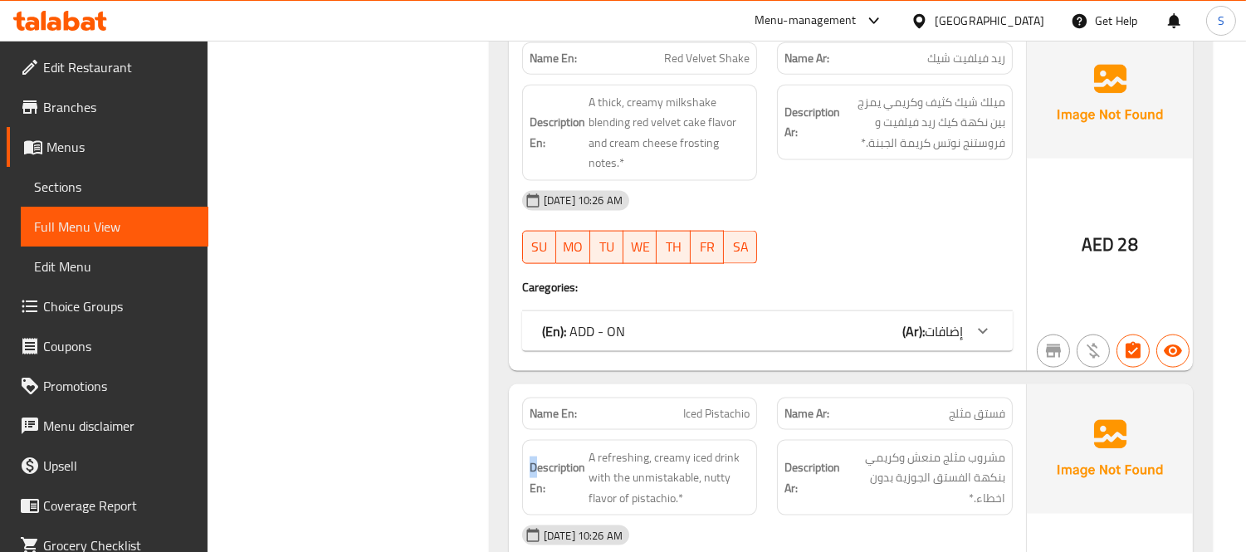
click at [648, 321] on div "(En): ADD - ON (Ar): إضافات" at bounding box center [752, 331] width 421 height 20
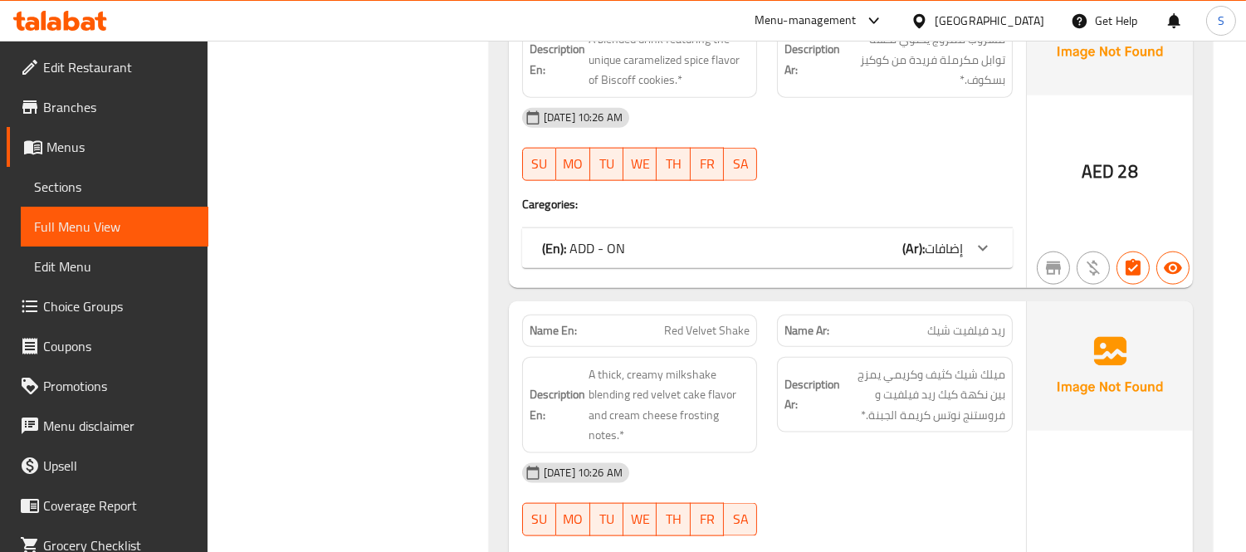
scroll to position [14960, 0]
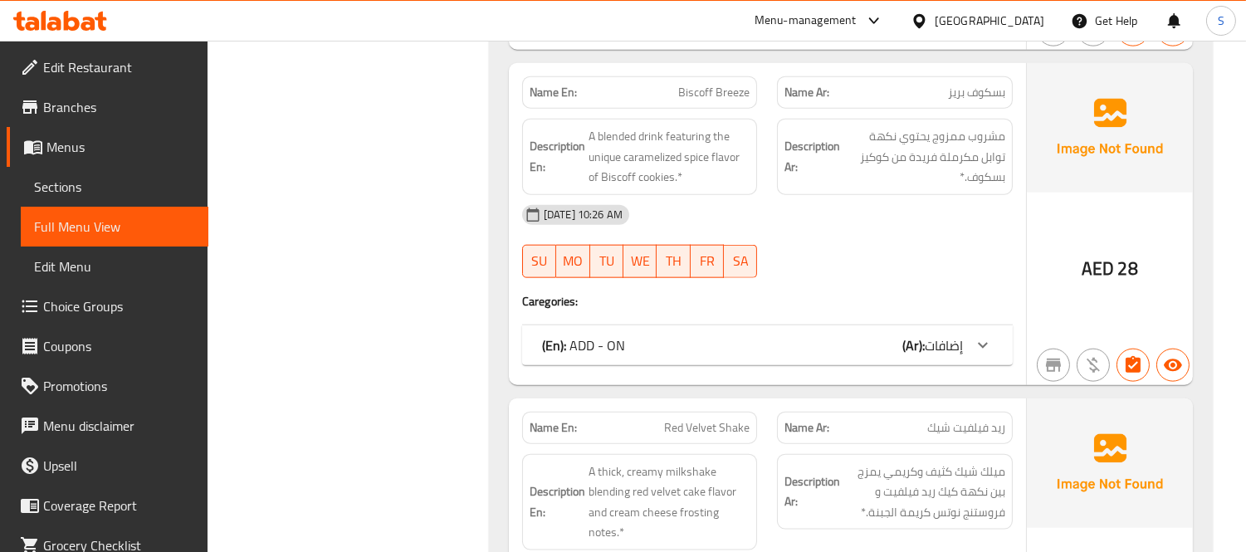
click at [648, 335] on div "(En): ADD - ON (Ar): إضافات" at bounding box center [752, 345] width 421 height 20
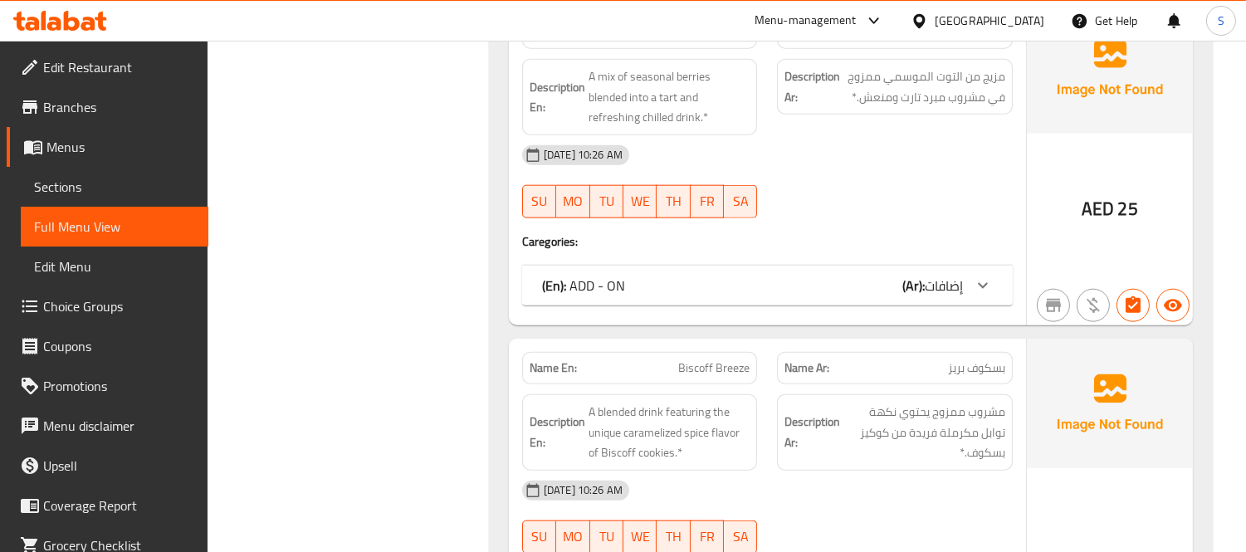
scroll to position [14684, 0]
click at [676, 277] on div "(En): ADD - ON (Ar): إضافات" at bounding box center [752, 287] width 421 height 20
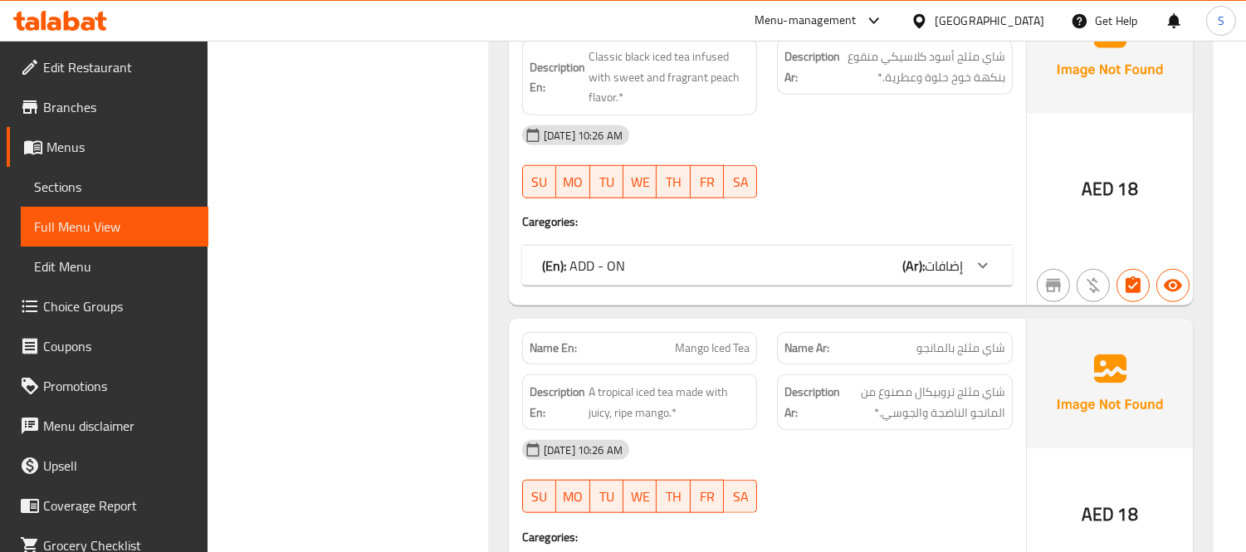
scroll to position [14038, 0]
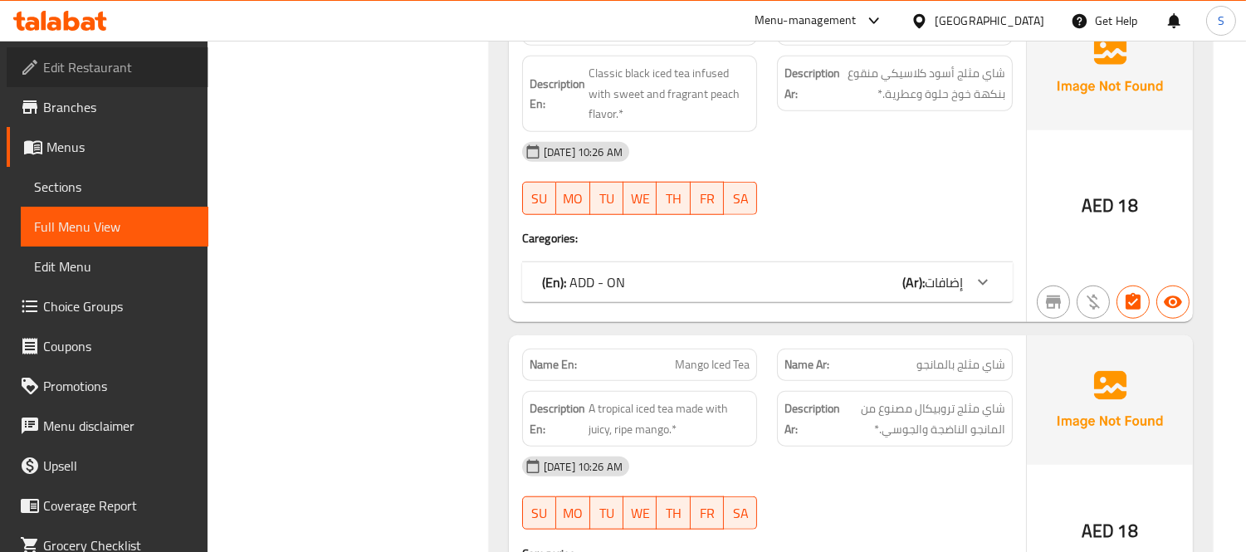
click at [113, 61] on span "Edit Restaurant" at bounding box center [119, 67] width 152 height 20
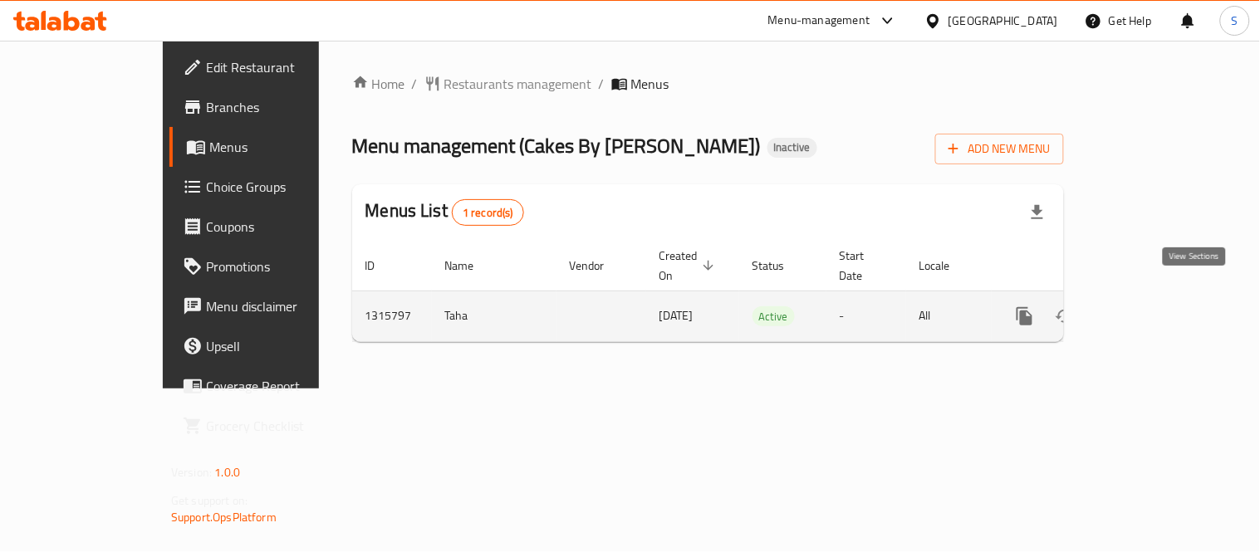
click at [1154, 306] on icon "enhanced table" at bounding box center [1144, 316] width 20 height 20
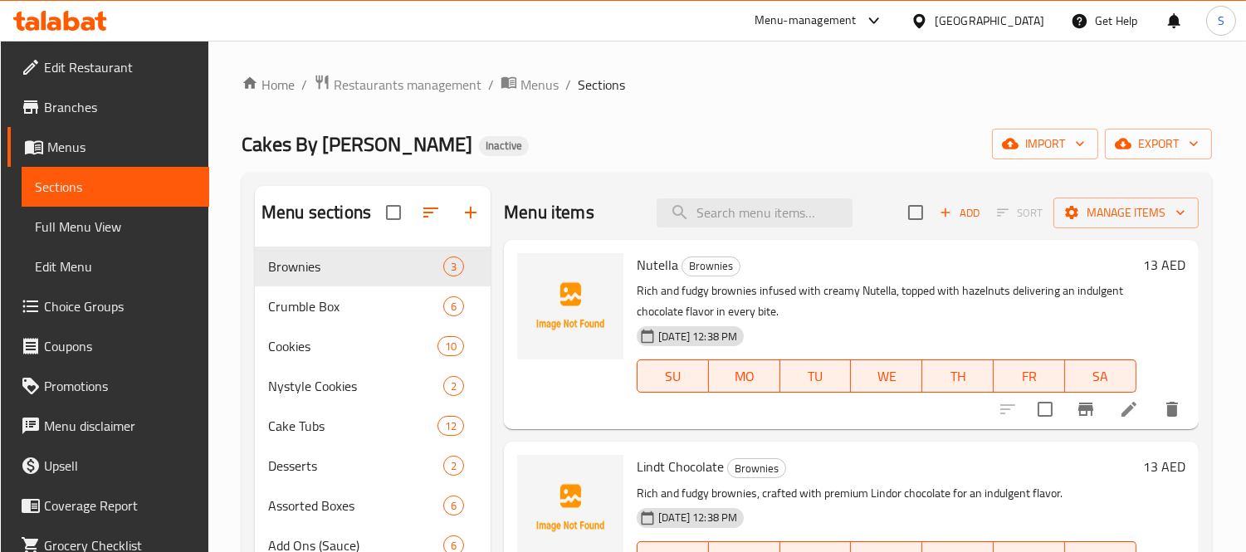
click at [90, 217] on span "Full Menu View" at bounding box center [115, 227] width 161 height 20
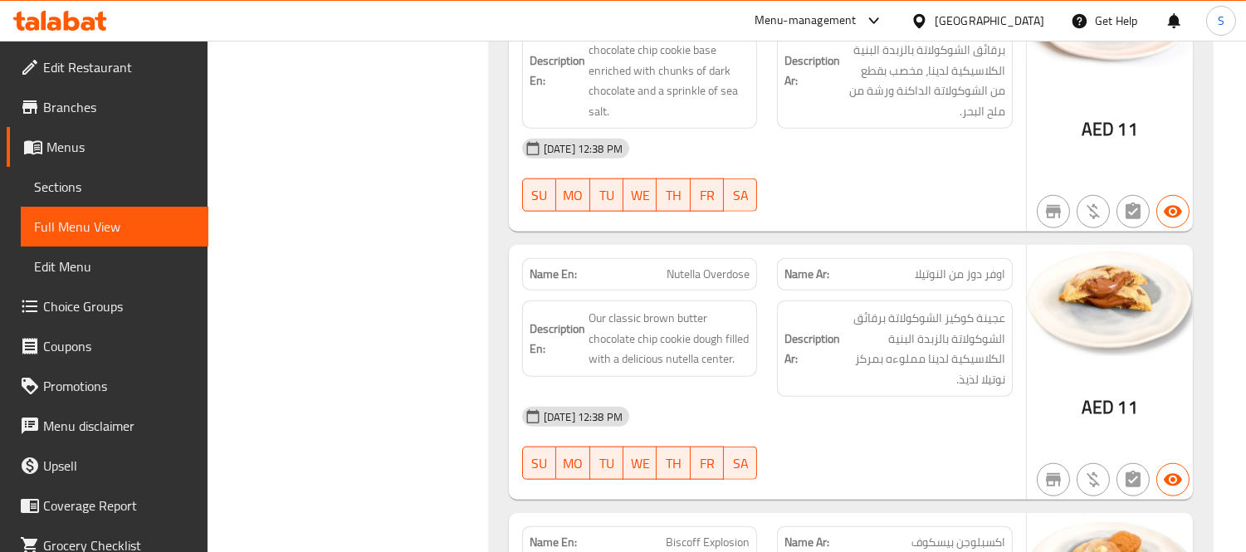
click at [44, 181] on span "Sections" at bounding box center [114, 187] width 161 height 20
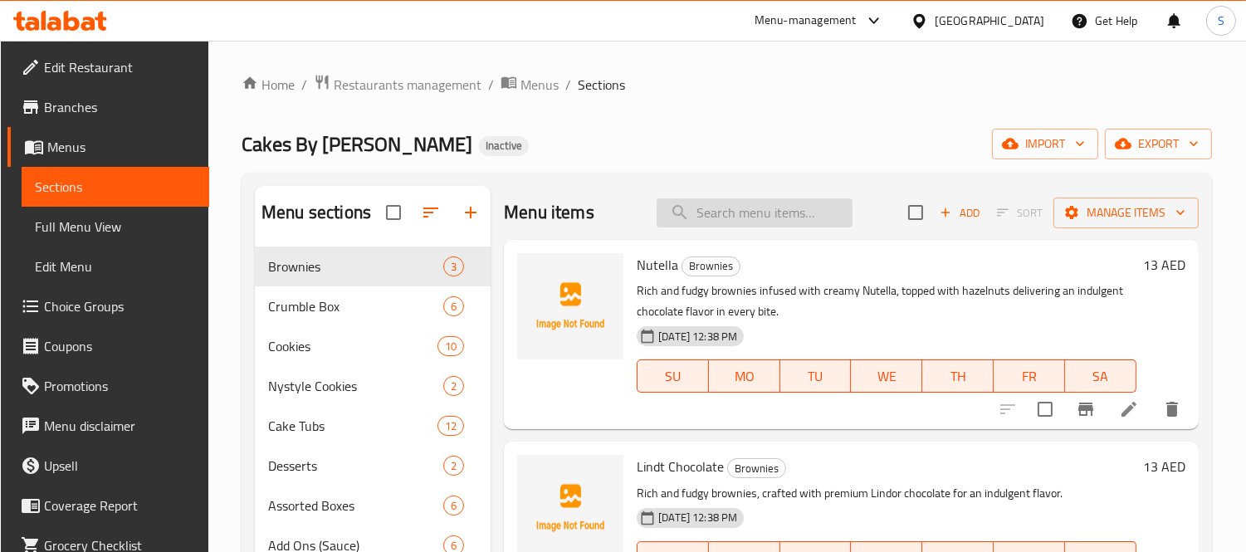
drag, startPoint x: 776, startPoint y: 232, endPoint x: 791, endPoint y: 218, distance: 20.6
click at [779, 229] on div "Menu items Add Sort Manage items" at bounding box center [851, 213] width 694 height 54
click at [791, 218] on input "search" at bounding box center [755, 212] width 196 height 29
paste input "Nutella Overdose"
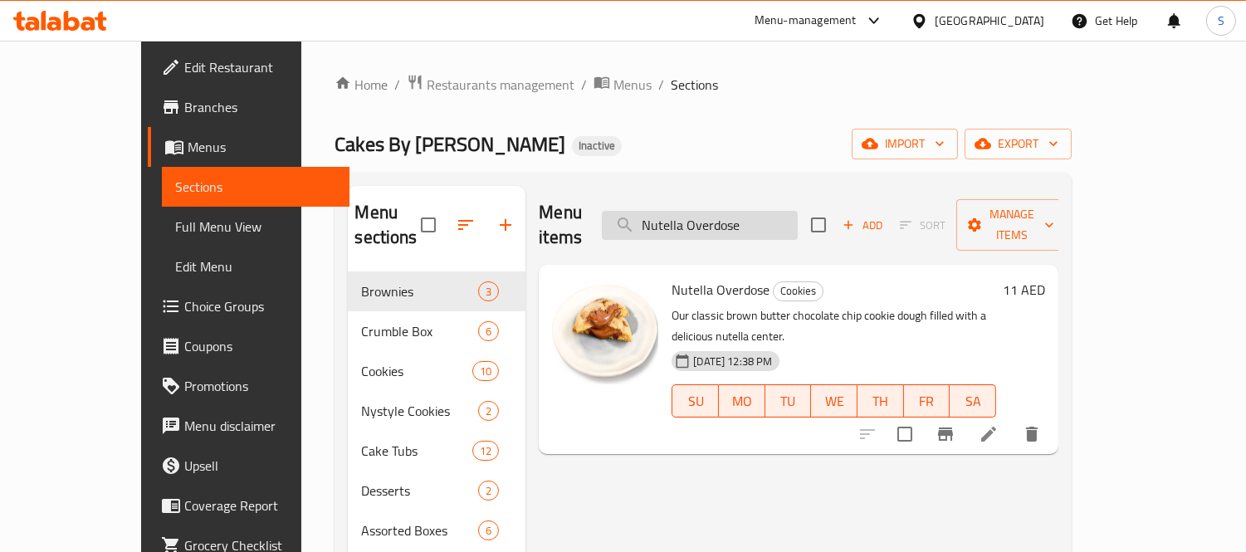
click at [798, 213] on input "Nutella Overdose" at bounding box center [700, 225] width 196 height 29
paste input "enriched"
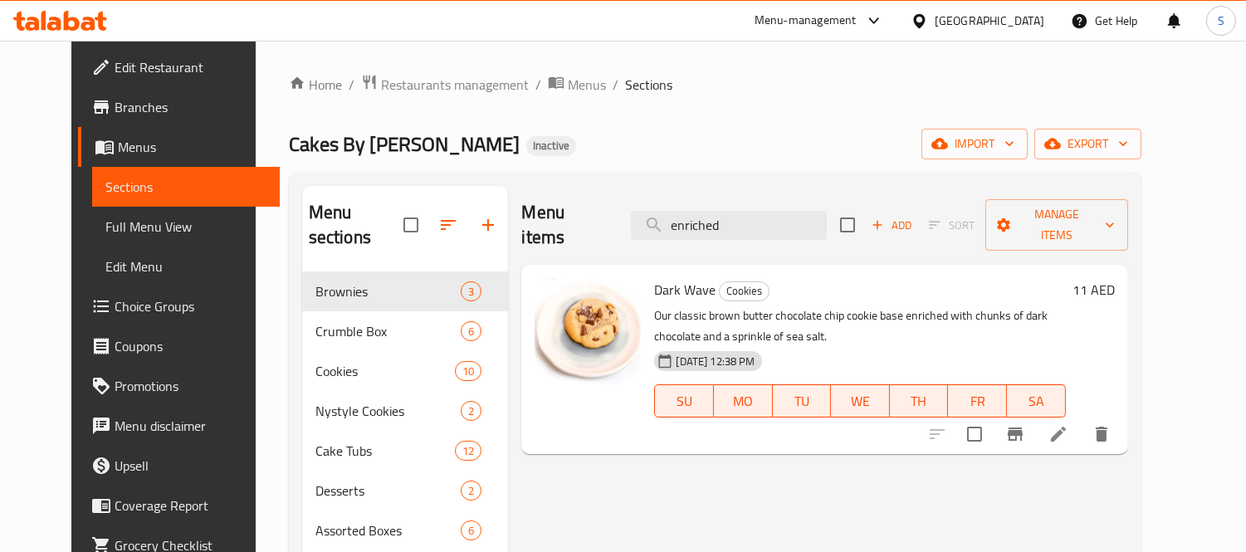
type input "enriched"
click at [1069, 424] on icon at bounding box center [1059, 434] width 20 height 20
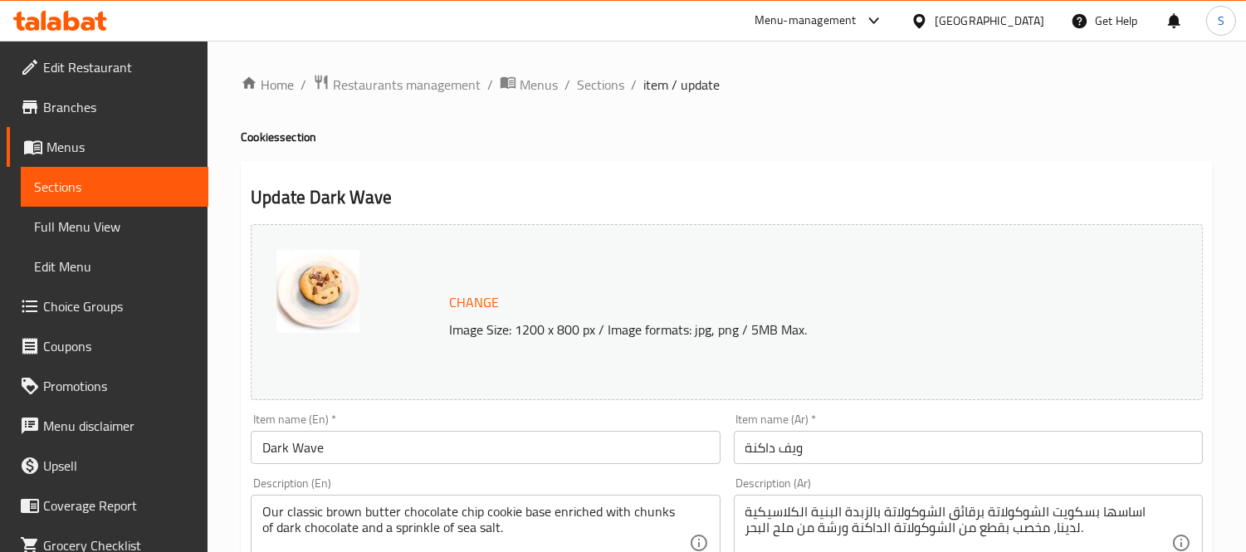
scroll to position [92, 0]
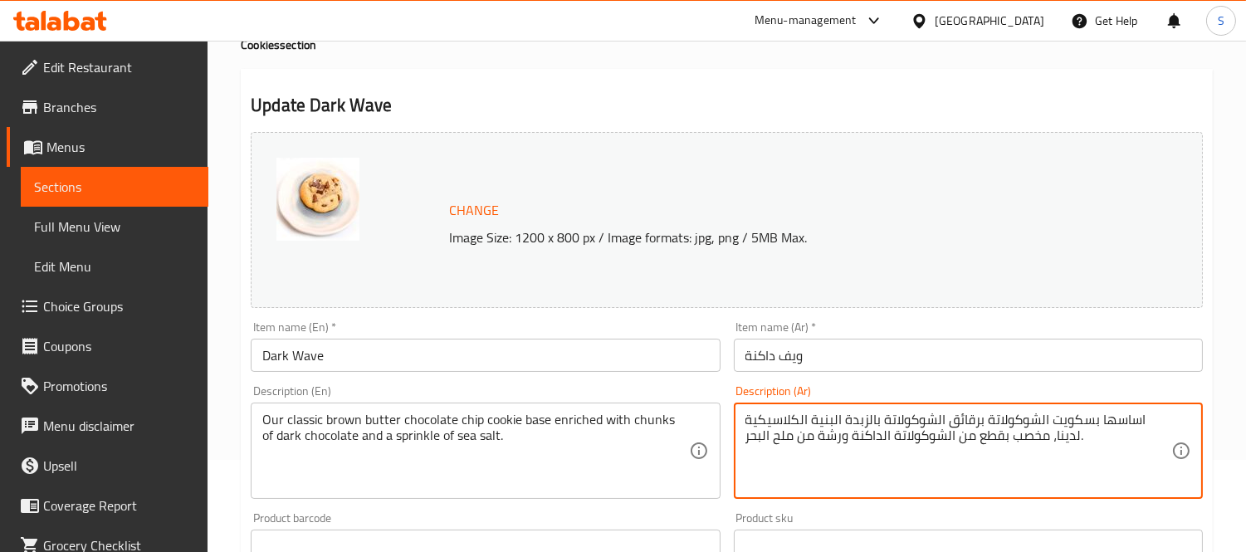
click at [1039, 432] on textarea "اساسها بسكويت الشوكولاتة برقائق الشوكولاتة بالزبدة البنية الكلاسيكية لدينا، مخص…" at bounding box center [959, 451] width 426 height 79
click at [1011, 461] on textarea "اساسها بسكويت الشوكولاتة برقائق الشوكولاتة بالزبدة البنية الكلاسيكية لدينا، مخص…" at bounding box center [959, 451] width 426 height 79
click at [1034, 434] on textarea "اساسها بسكويت الشوكولاتة برقائق الشوكولاتة بالزبدة البنية الكلاسيكية لدينا، مخص…" at bounding box center [959, 451] width 426 height 79
type textarea "اساسها بسكويت الشوكولاتة برقائق الشوكولاتة بالزبدة البنية الكلاسيكية لدينا، اين…"
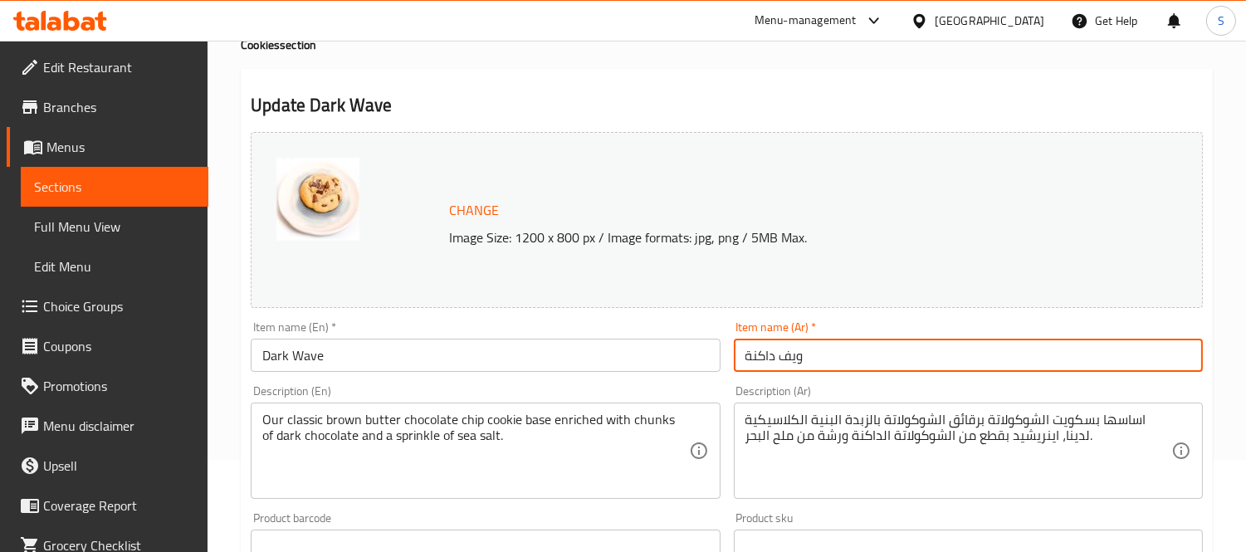
click at [996, 352] on input "ويف داكنة" at bounding box center [968, 355] width 469 height 33
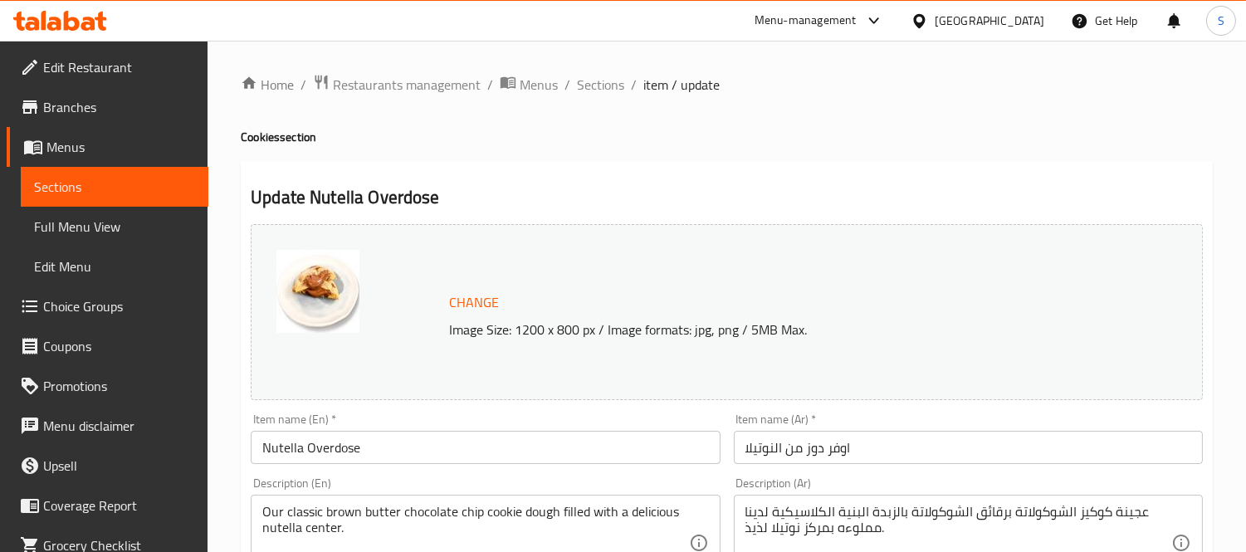
click at [790, 449] on input "اوفر دوز من النوتيلا" at bounding box center [968, 447] width 469 height 33
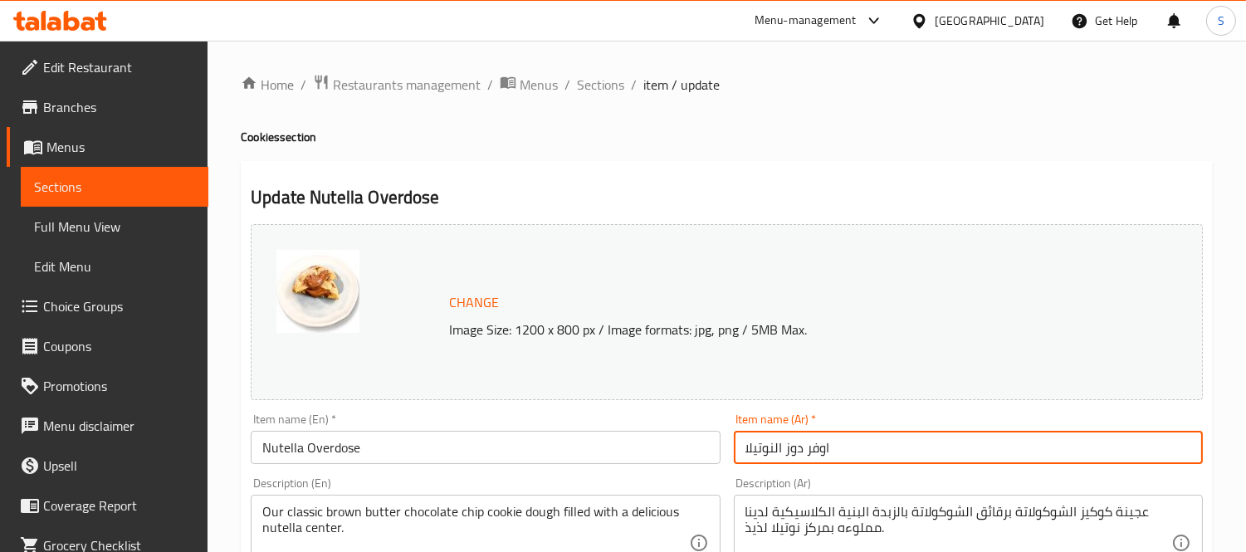
click at [776, 446] on input "اوفر دوز النوتيلا" at bounding box center [968, 447] width 469 height 33
click at [773, 449] on input "اوفر دوز النوتيلا" at bounding box center [968, 447] width 469 height 33
type input "اوفر دوز نوتيلا"
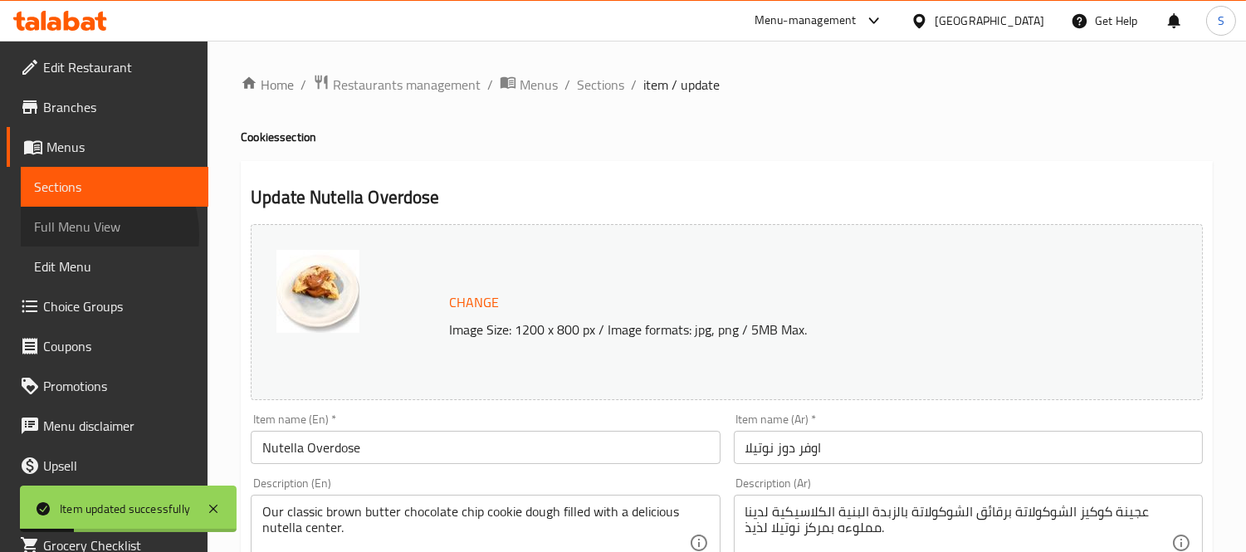
click at [85, 235] on span "Full Menu View" at bounding box center [114, 227] width 161 height 20
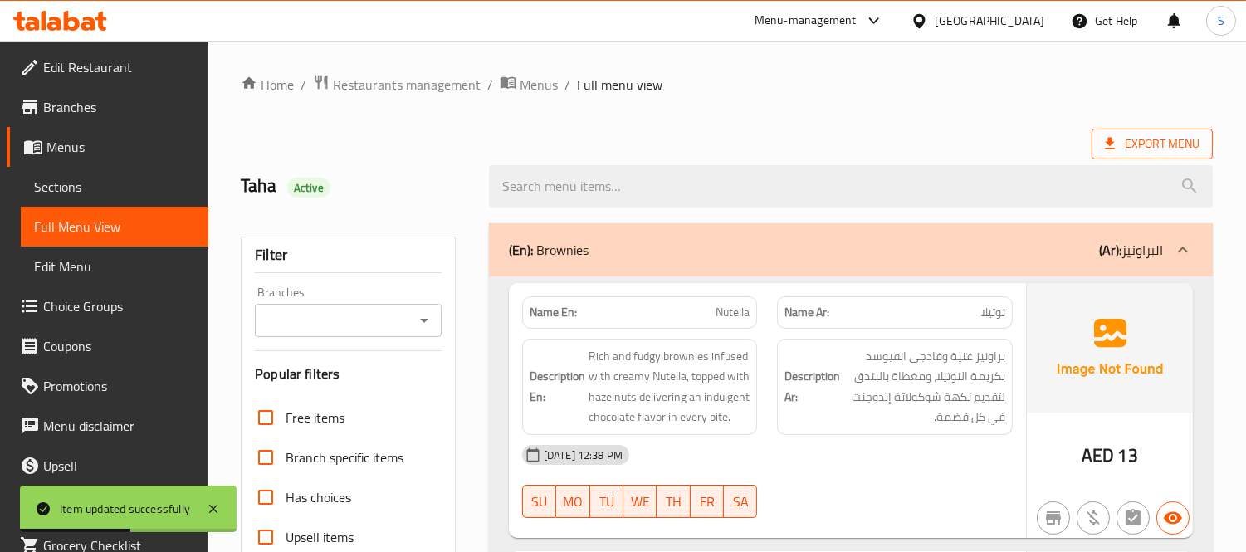
click at [1136, 143] on span "Export Menu" at bounding box center [1152, 144] width 95 height 21
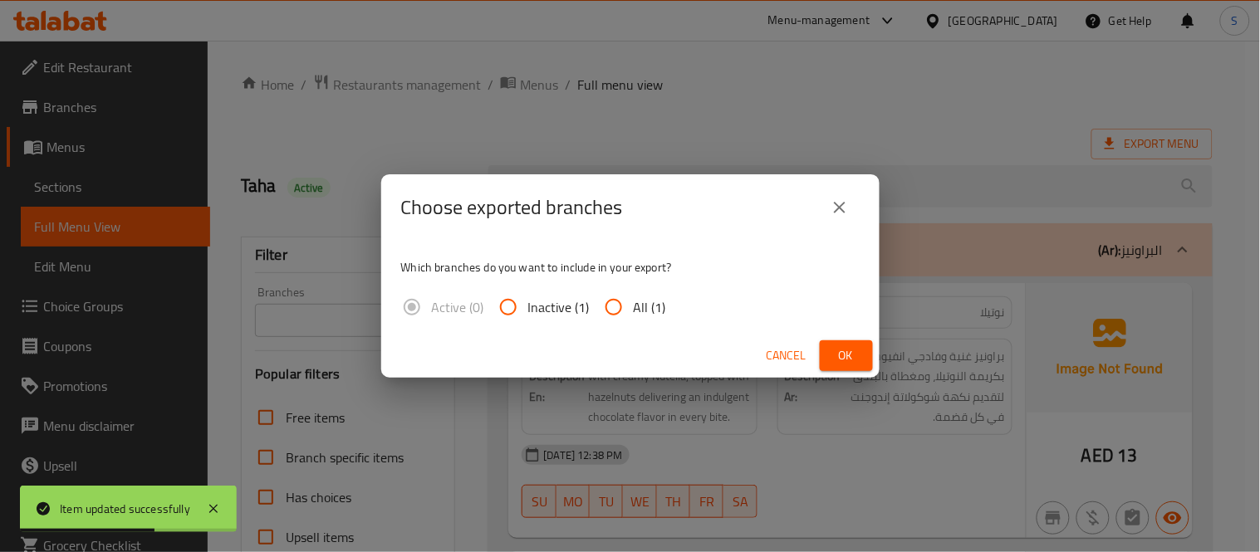
click at [594, 300] on input "All (1)" at bounding box center [614, 307] width 40 height 40
radio input "true"
click at [829, 355] on button "Ok" at bounding box center [846, 355] width 53 height 31
